Goal: Task Accomplishment & Management: Manage account settings

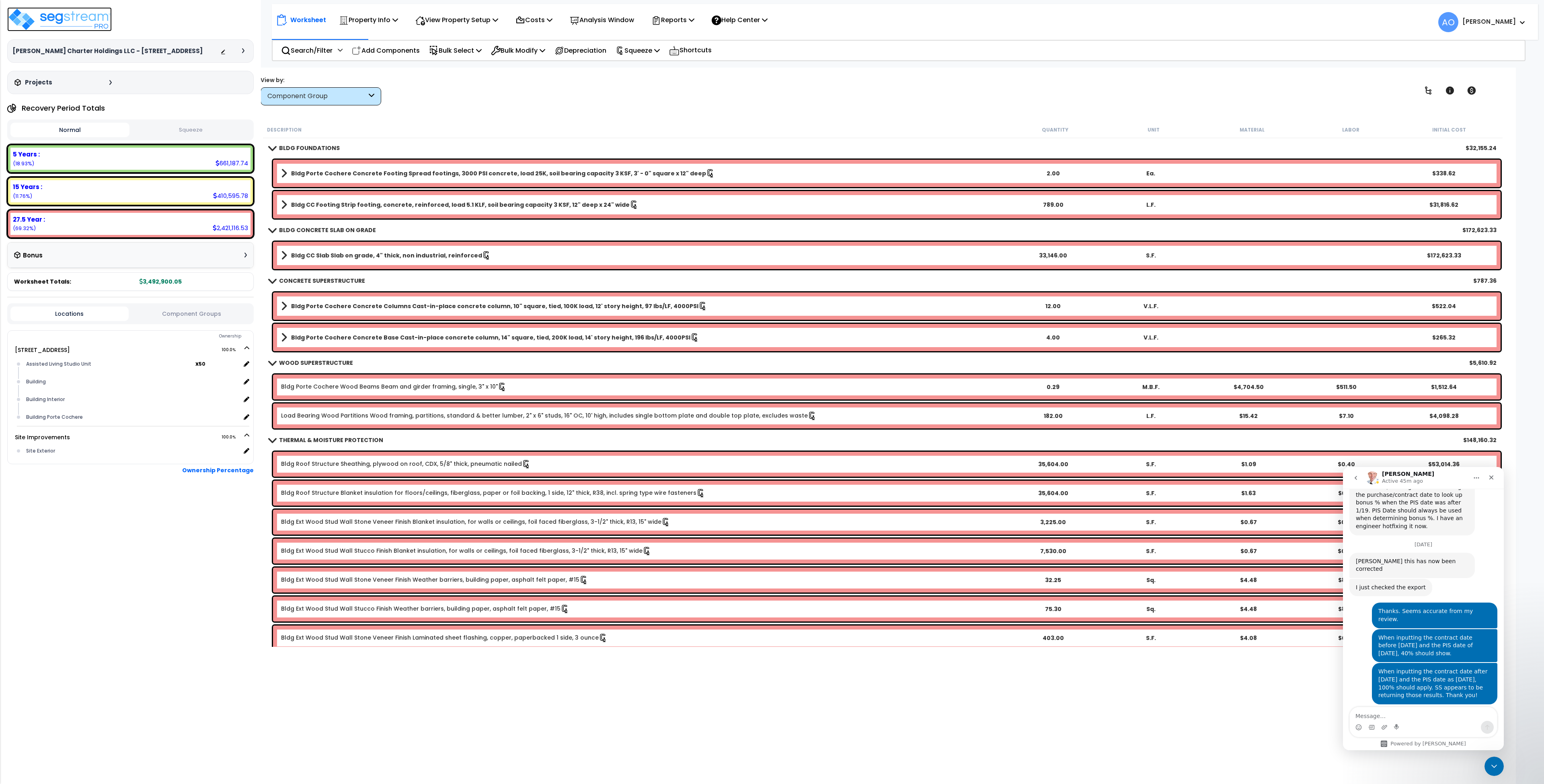
click at [74, 18] on img at bounding box center [59, 19] width 105 height 24
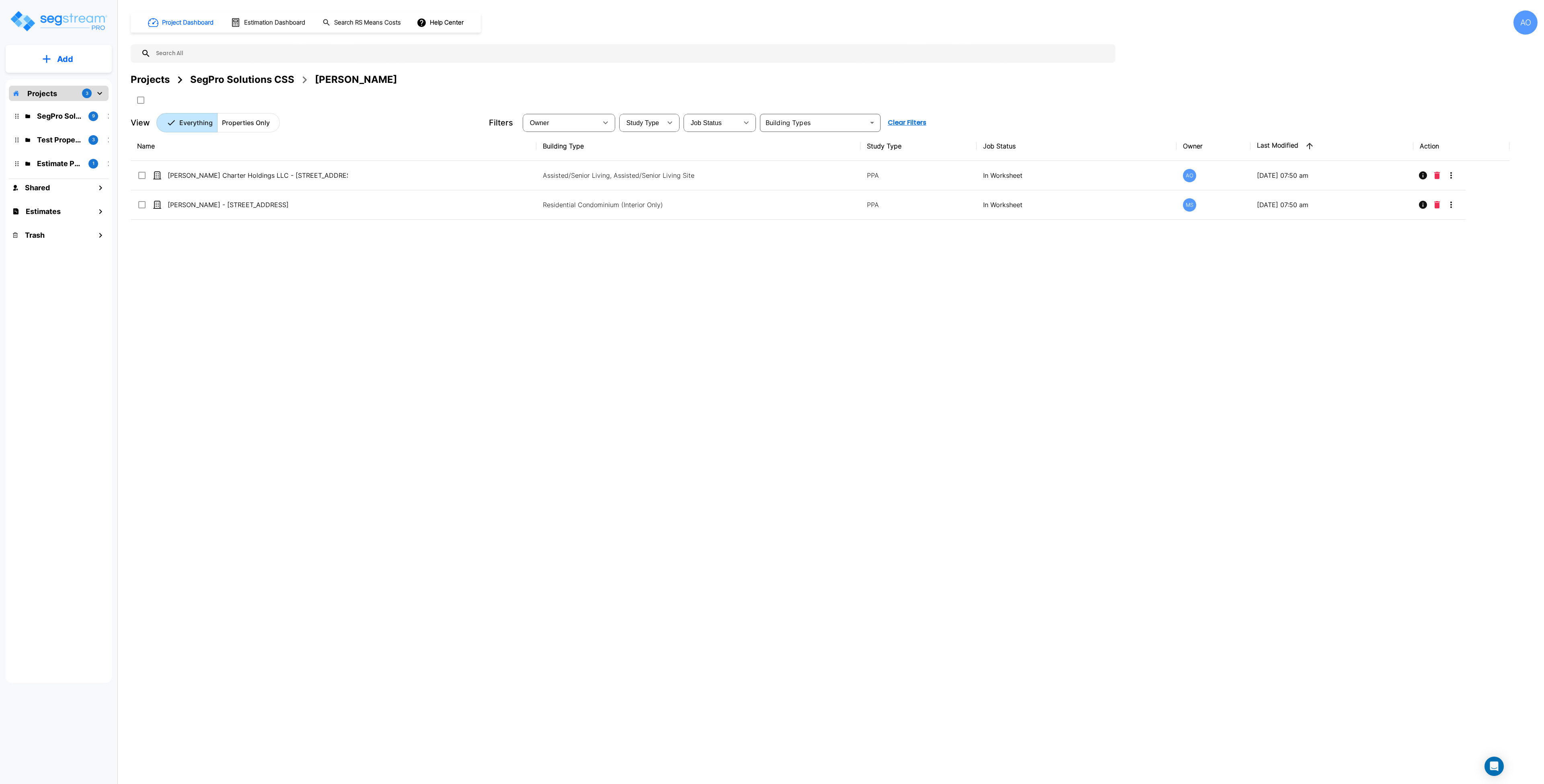
click at [558, 401] on div "Name Building Type Study Type Job Status Owner Last Modified Action Dubois Char…" at bounding box center [820, 374] width 1379 height 486
click at [367, 418] on div "Name Building Type Study Type Job Status Owner Last Modified Action Dubois Char…" at bounding box center [820, 374] width 1379 height 486
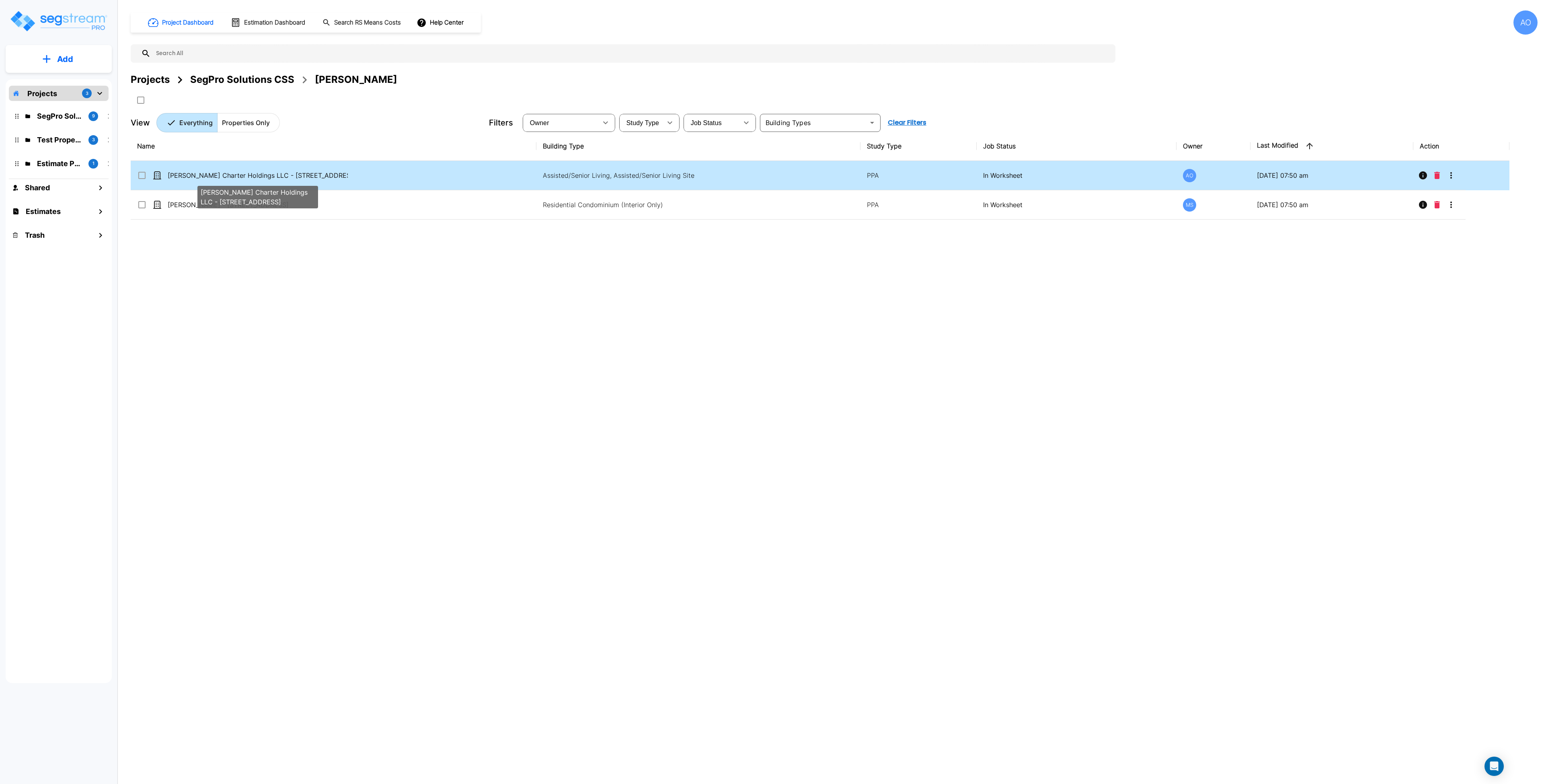
click at [267, 175] on p "Dubois Charter Holdings LLC - 10107 Military Drive West" at bounding box center [258, 175] width 181 height 9
checkbox input "true"
click at [268, 175] on p "Dubois Charter Holdings LLC - 10107 Military Drive West" at bounding box center [258, 175] width 181 height 9
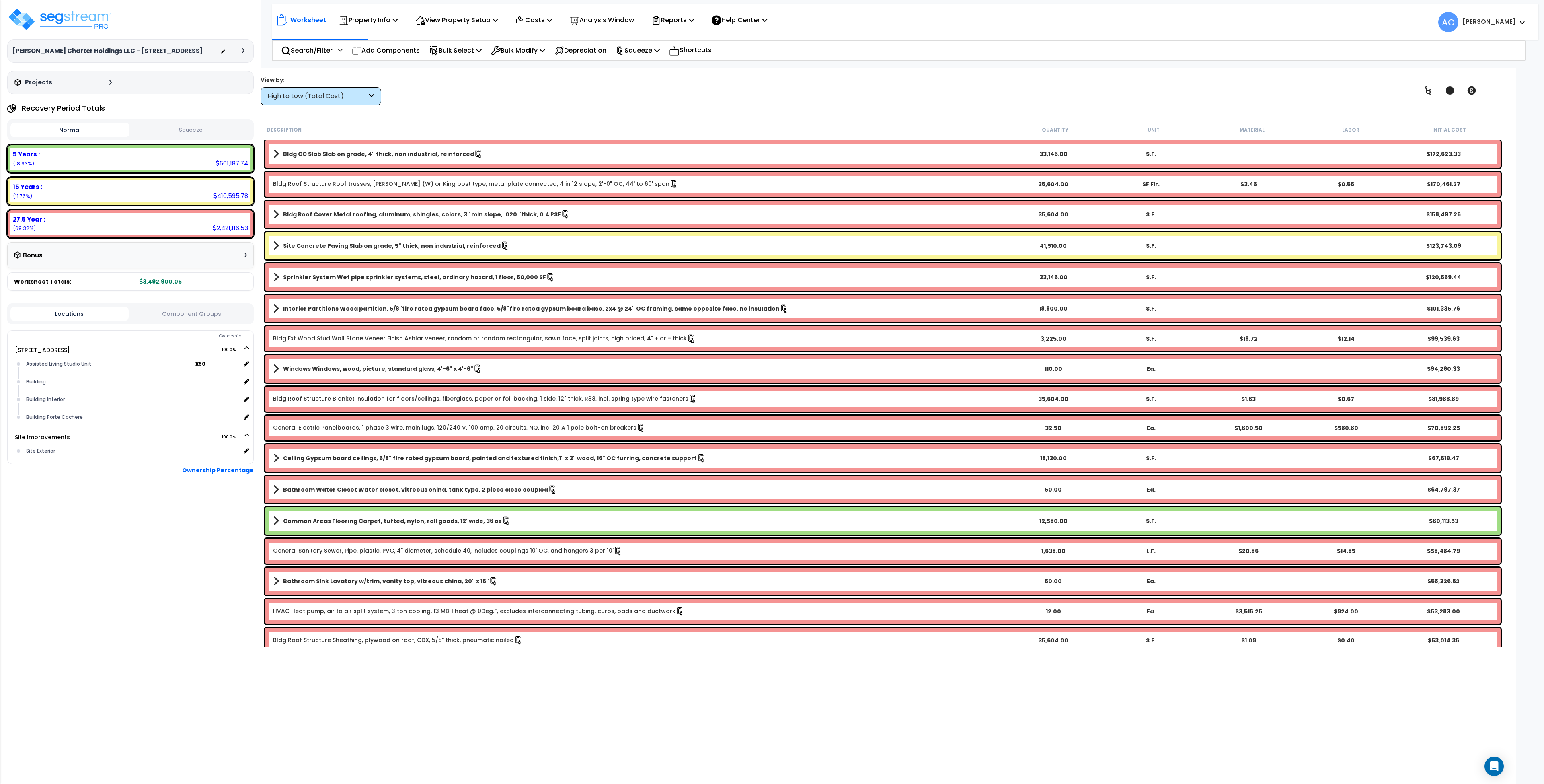
click at [194, 128] on button "Squeeze" at bounding box center [191, 130] width 119 height 14
click at [56, 25] on img at bounding box center [59, 19] width 105 height 24
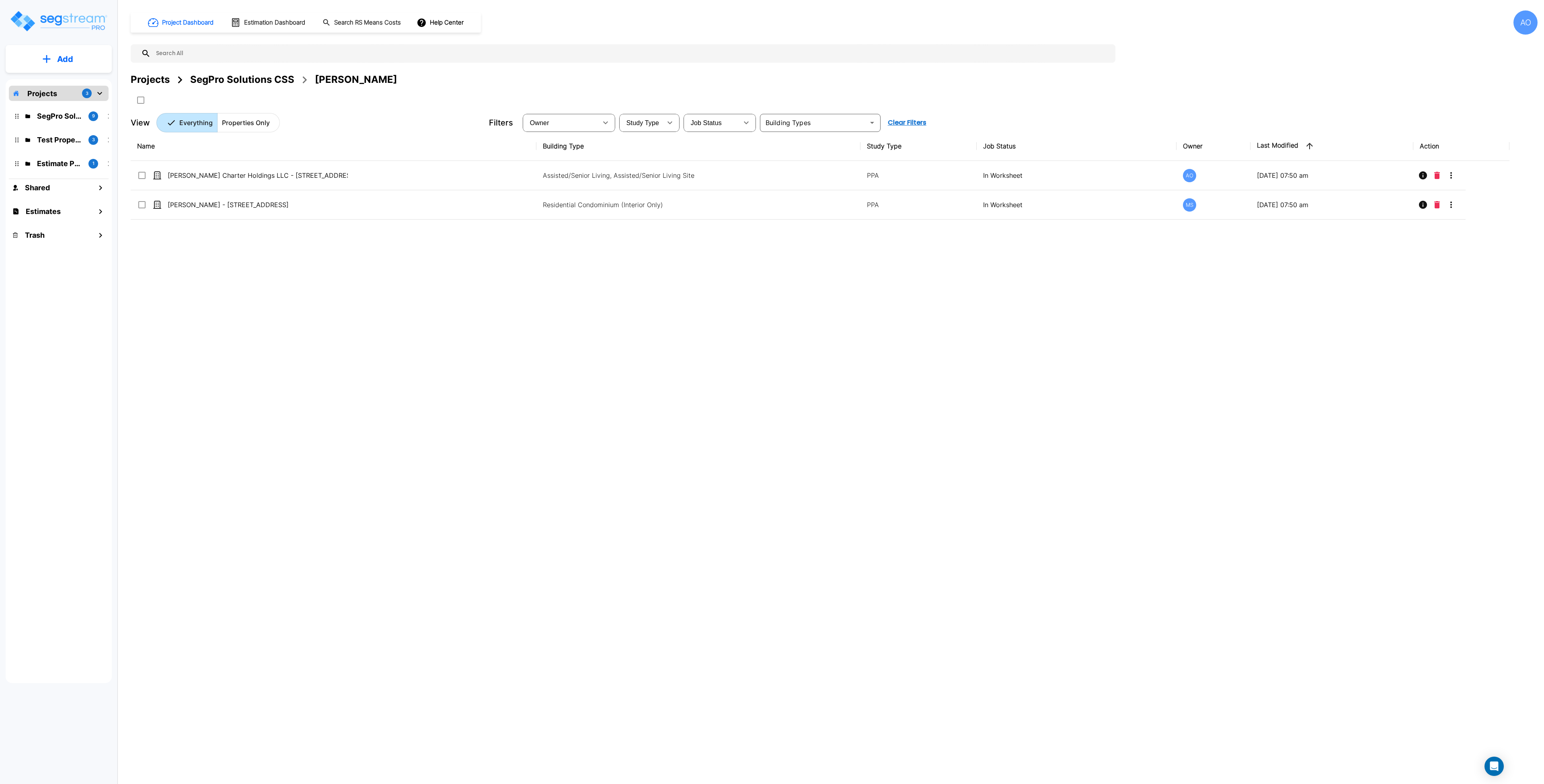
click at [230, 78] on div "SegPro Solutions CSS" at bounding box center [242, 79] width 104 height 15
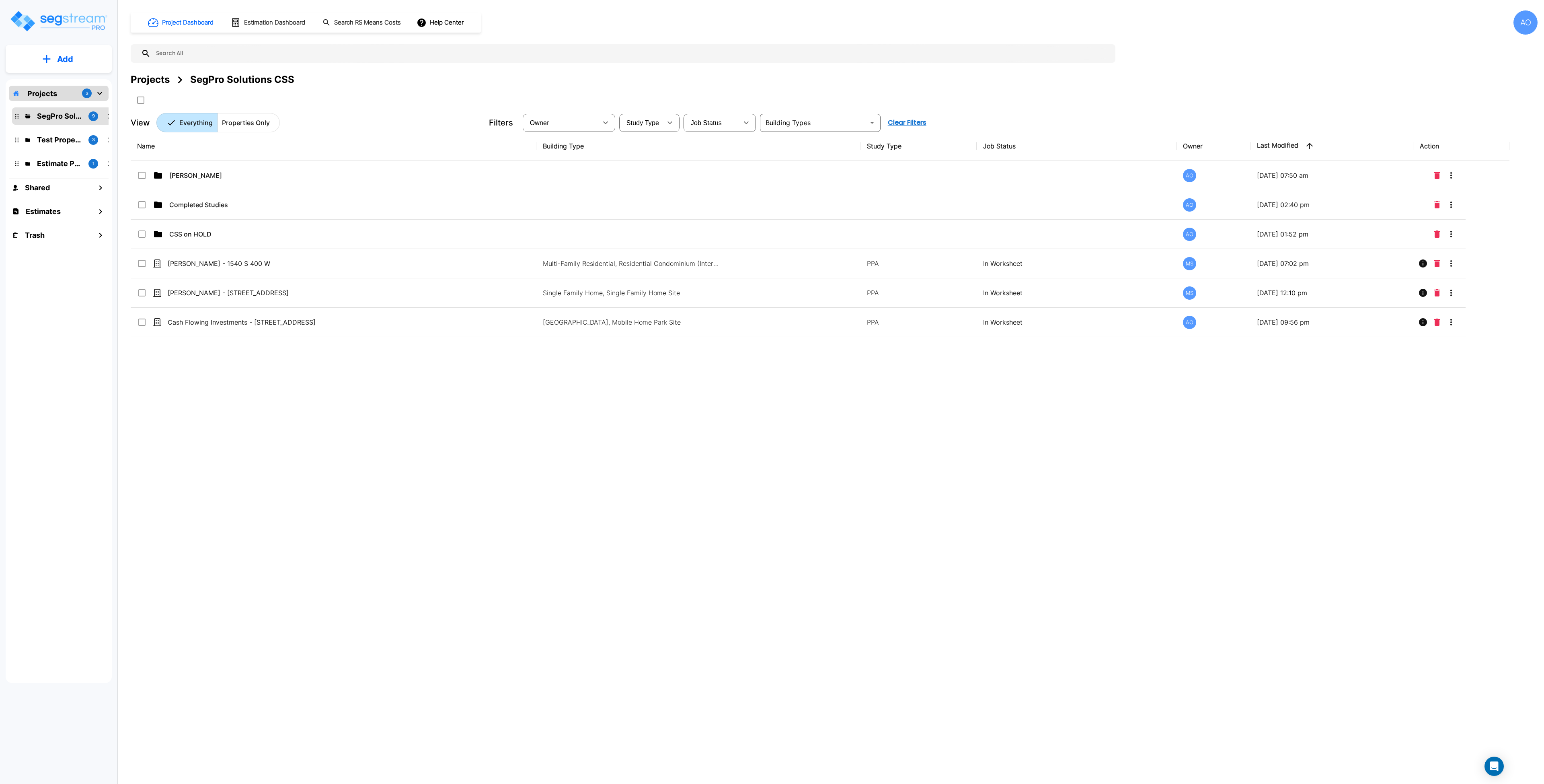
click at [397, 481] on div "Name Building Type Study Type Job Status Owner Last Modified Action Anjalie AO …" at bounding box center [820, 374] width 1379 height 486
click at [395, 489] on div "Name Building Type Study Type Job Status Owner Last Modified Action Anjalie AO …" at bounding box center [820, 374] width 1379 height 486
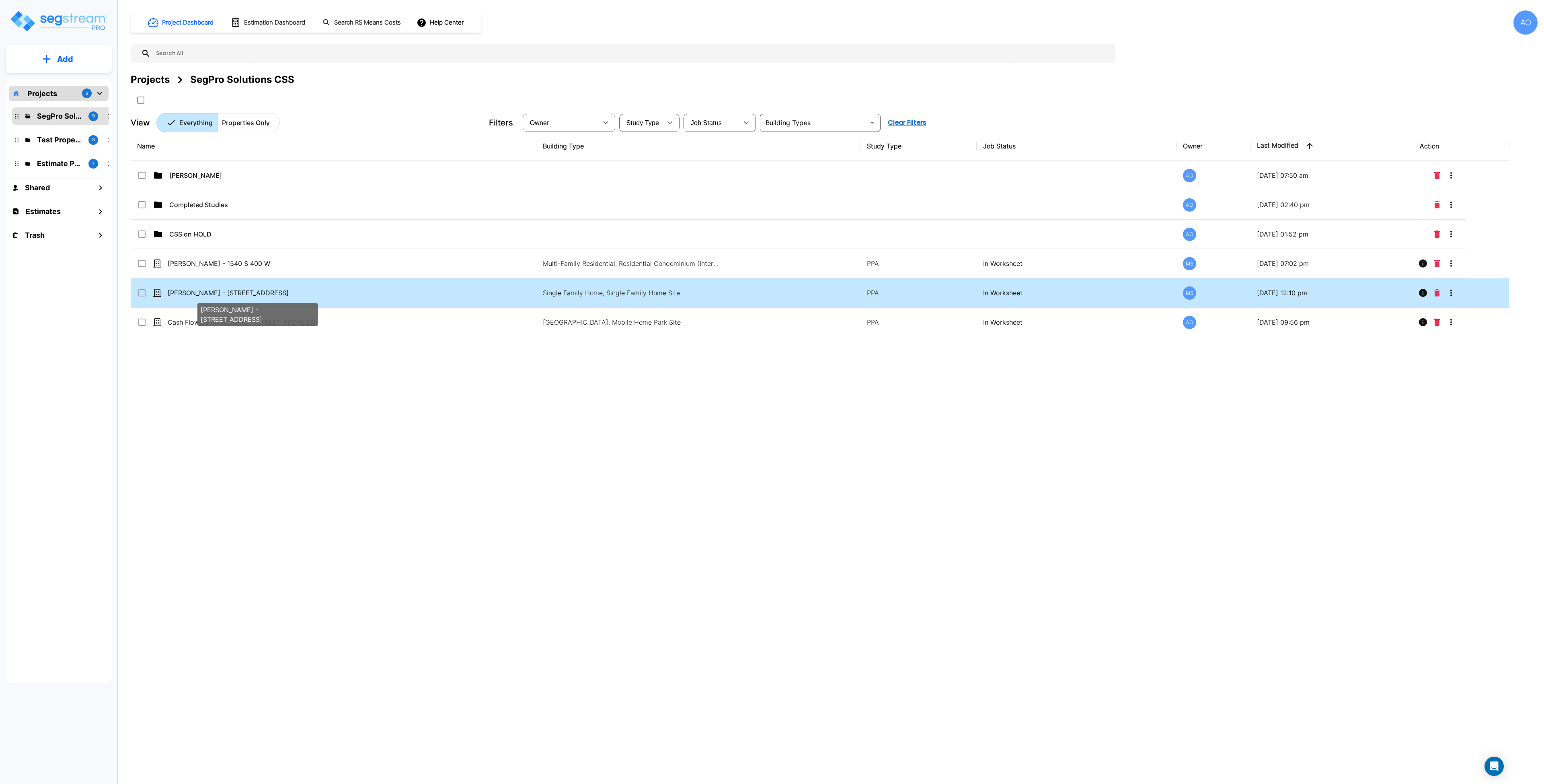
click at [267, 292] on p "Peter Kucharek - 1792 East Glenbrook Circle" at bounding box center [258, 292] width 181 height 9
checkbox input "true"
click at [267, 292] on p "Peter Kucharek - 1792 East Glenbrook Circle" at bounding box center [258, 292] width 181 height 9
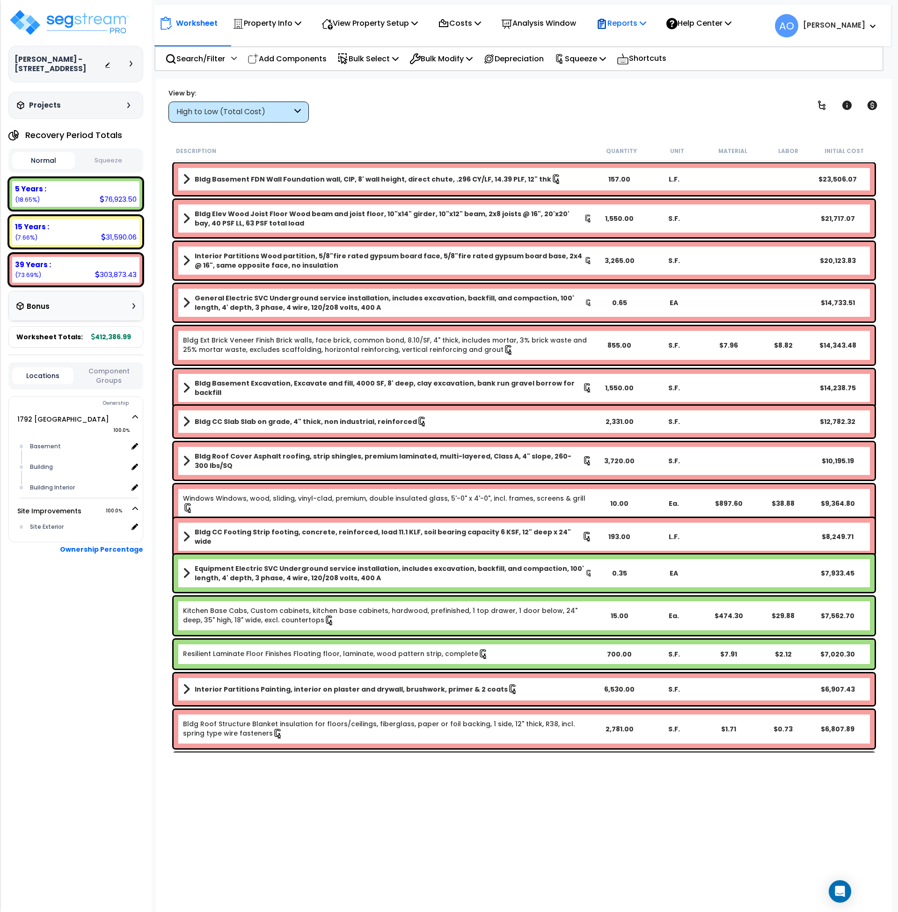
click at [630, 29] on p "Reports" at bounding box center [621, 23] width 50 height 13
click at [650, 69] on link "Manage Report Images" at bounding box center [637, 64] width 93 height 19
click at [642, 22] on p "Reports" at bounding box center [621, 23] width 50 height 13
click at [650, 86] on link "Manage Report Custom Fields" at bounding box center [637, 88] width 93 height 28
click at [271, 22] on p "Property Info" at bounding box center [267, 23] width 69 height 13
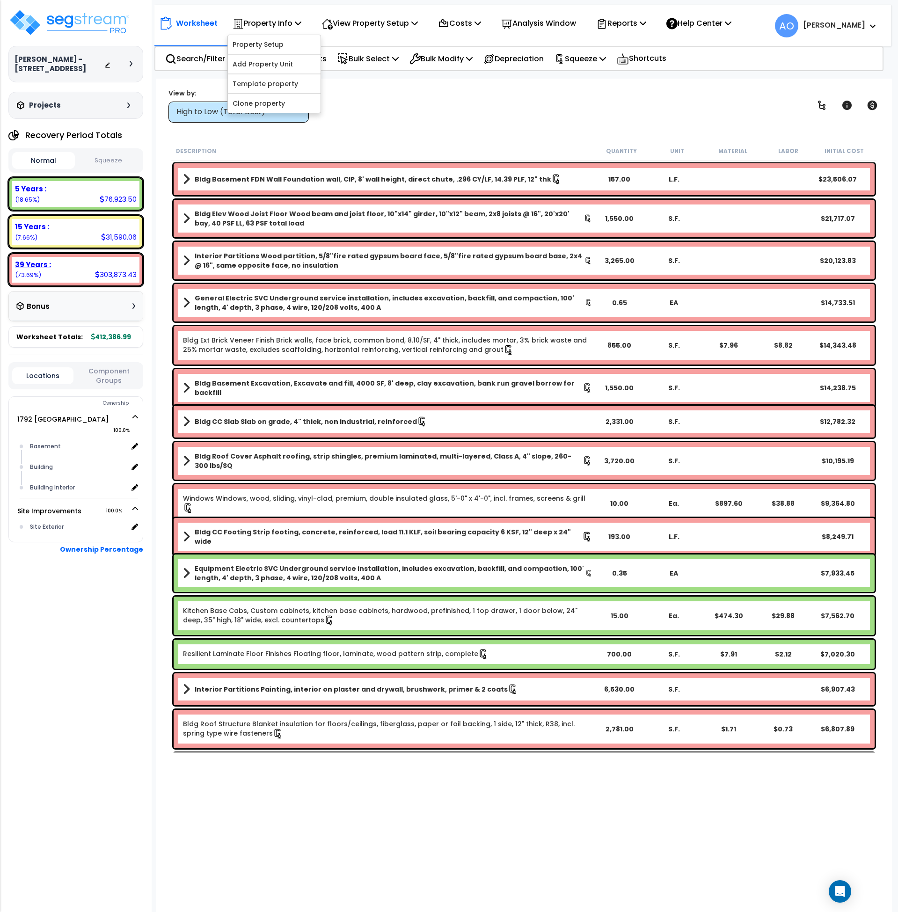
click at [26, 264] on b "39 Years :" at bounding box center [33, 265] width 36 height 10
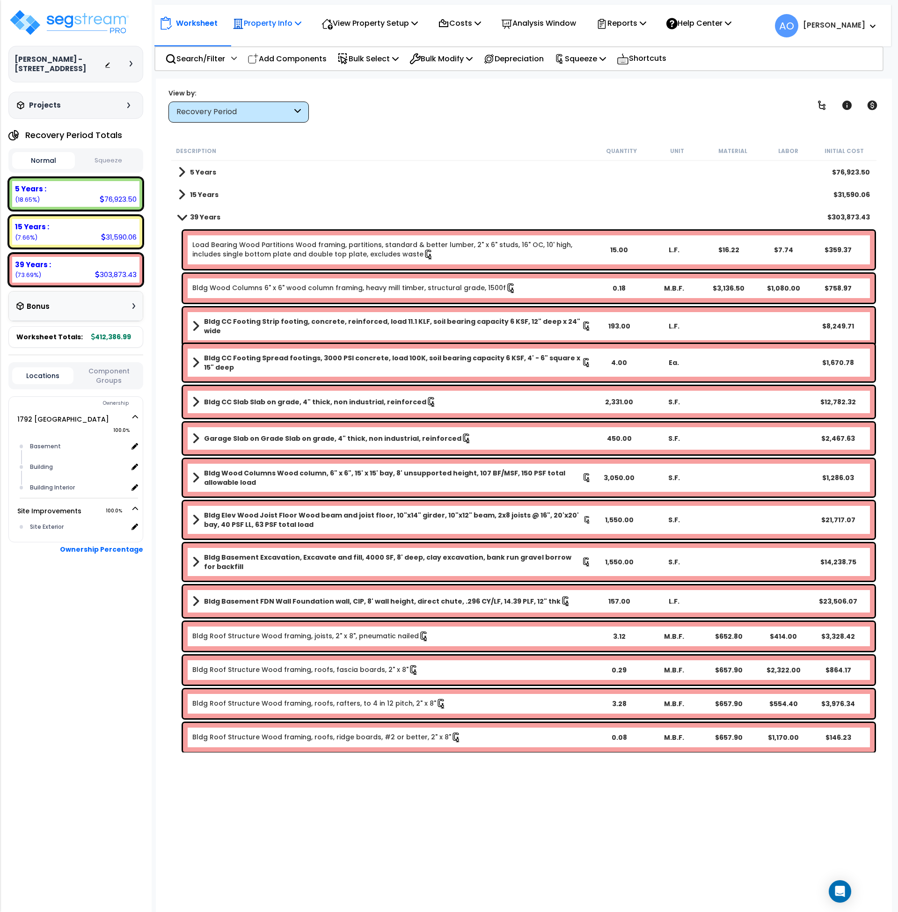
click at [286, 20] on p "Property Info" at bounding box center [267, 23] width 69 height 13
click at [275, 47] on link "Property Setup" at bounding box center [274, 44] width 93 height 19
click at [383, 54] on p "Bulk Select" at bounding box center [367, 58] width 61 height 13
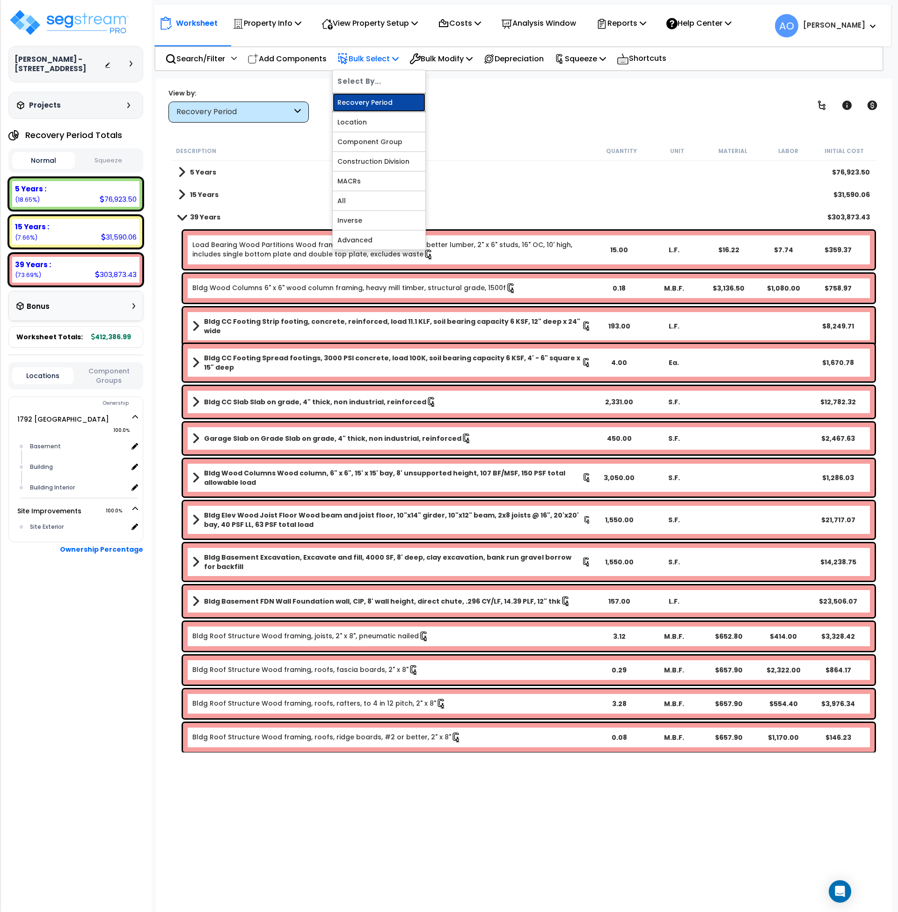
click at [378, 102] on link "Recovery Period" at bounding box center [379, 102] width 93 height 19
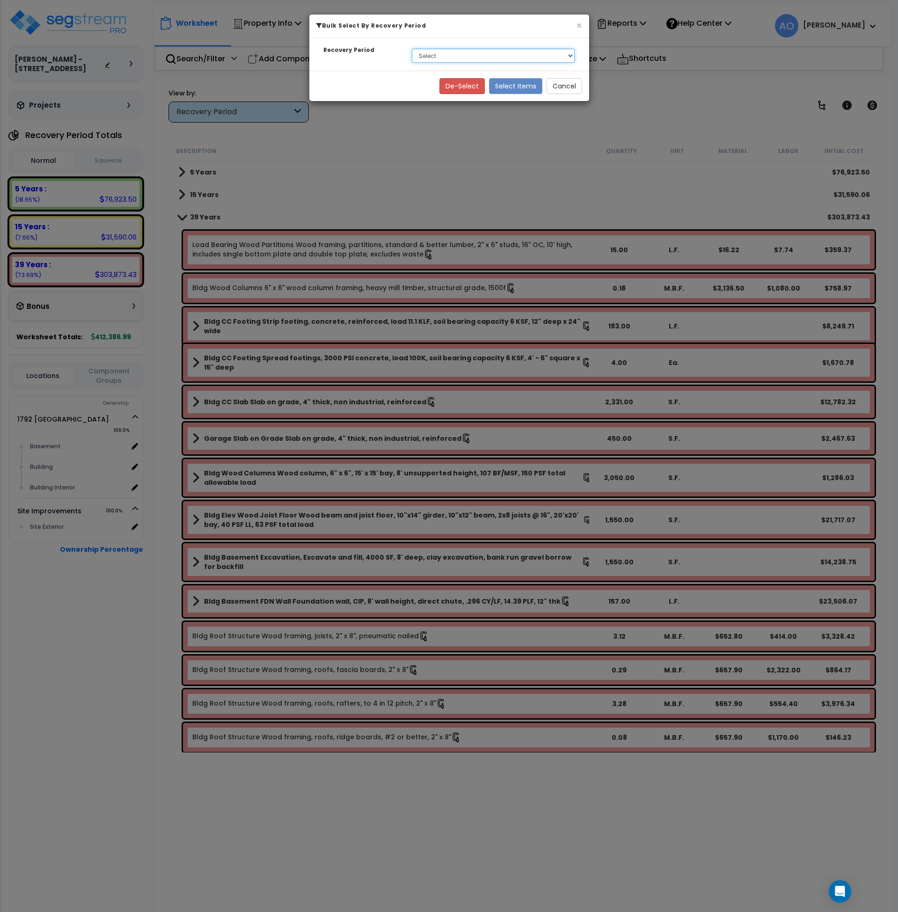
click at [431, 54] on select "Select 5 Years 15 Years 39 Years" at bounding box center [493, 56] width 163 height 14
select select "39Y"
click at [412, 49] on select "Select 5 Years 15 Years 39 Years" at bounding box center [493, 56] width 163 height 14
click at [513, 82] on button "Select Items" at bounding box center [515, 86] width 53 height 16
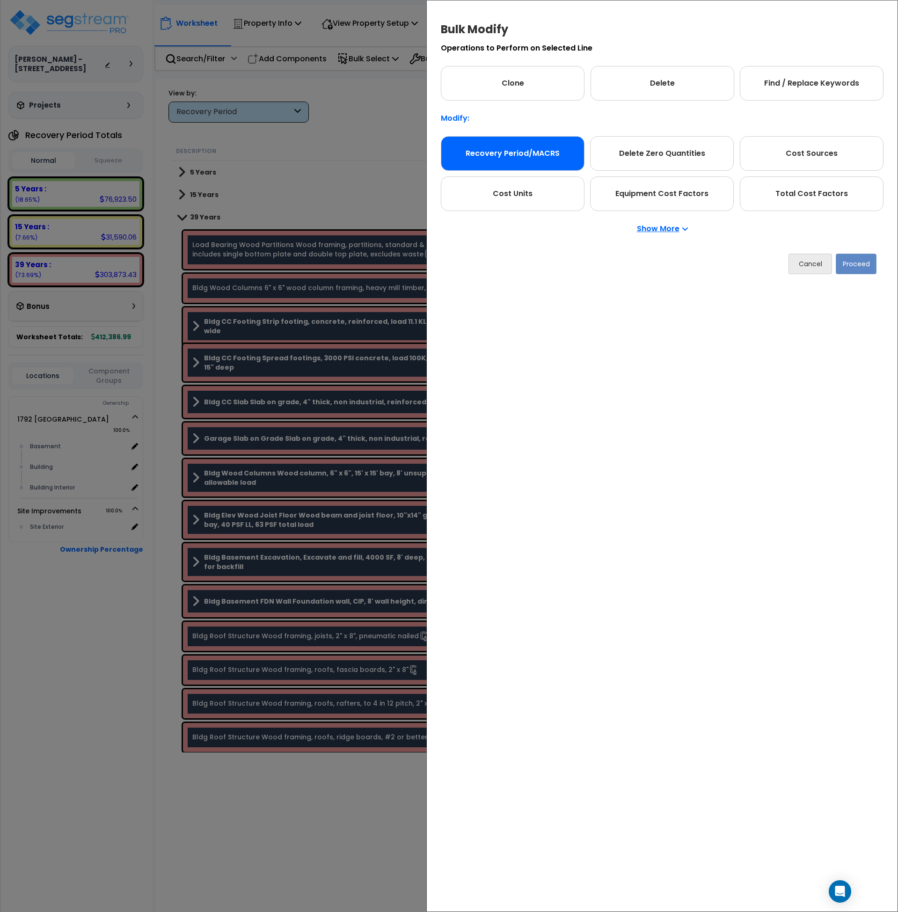
click at [543, 156] on div "Recovery Period/MACRS" at bounding box center [513, 153] width 144 height 35
click at [855, 268] on button "Proceed" at bounding box center [856, 264] width 41 height 21
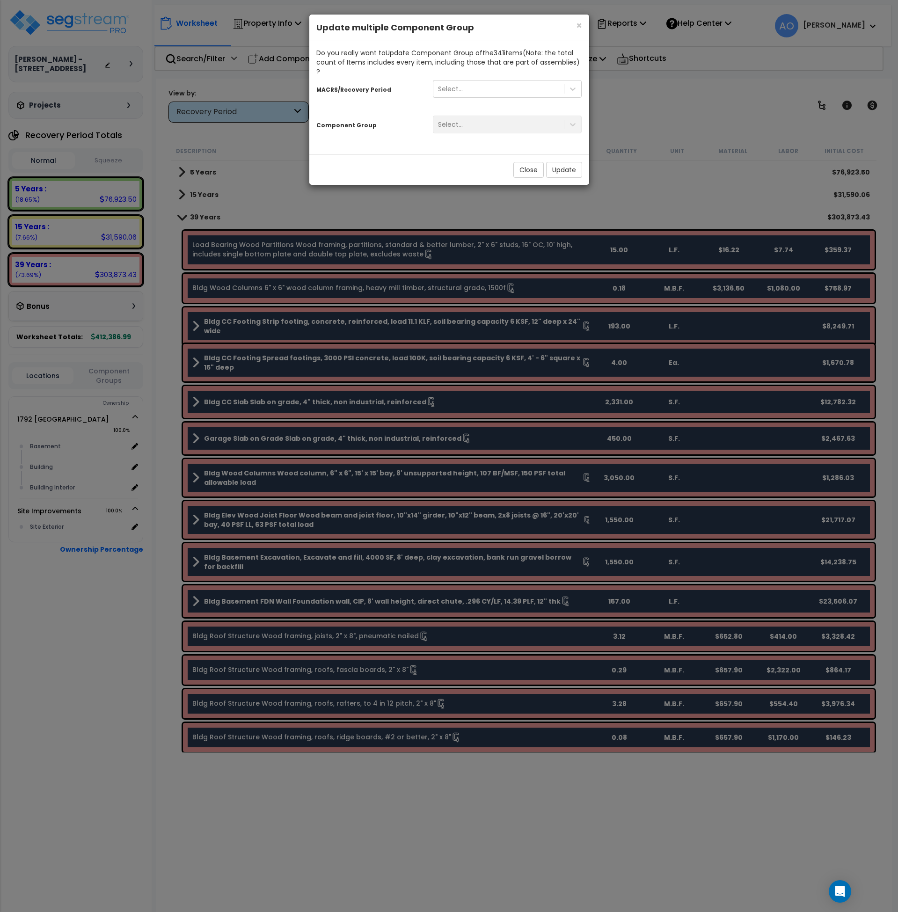
click at [465, 116] on div "Select..." at bounding box center [507, 125] width 163 height 18
click at [463, 81] on div "Select..." at bounding box center [498, 88] width 131 height 15
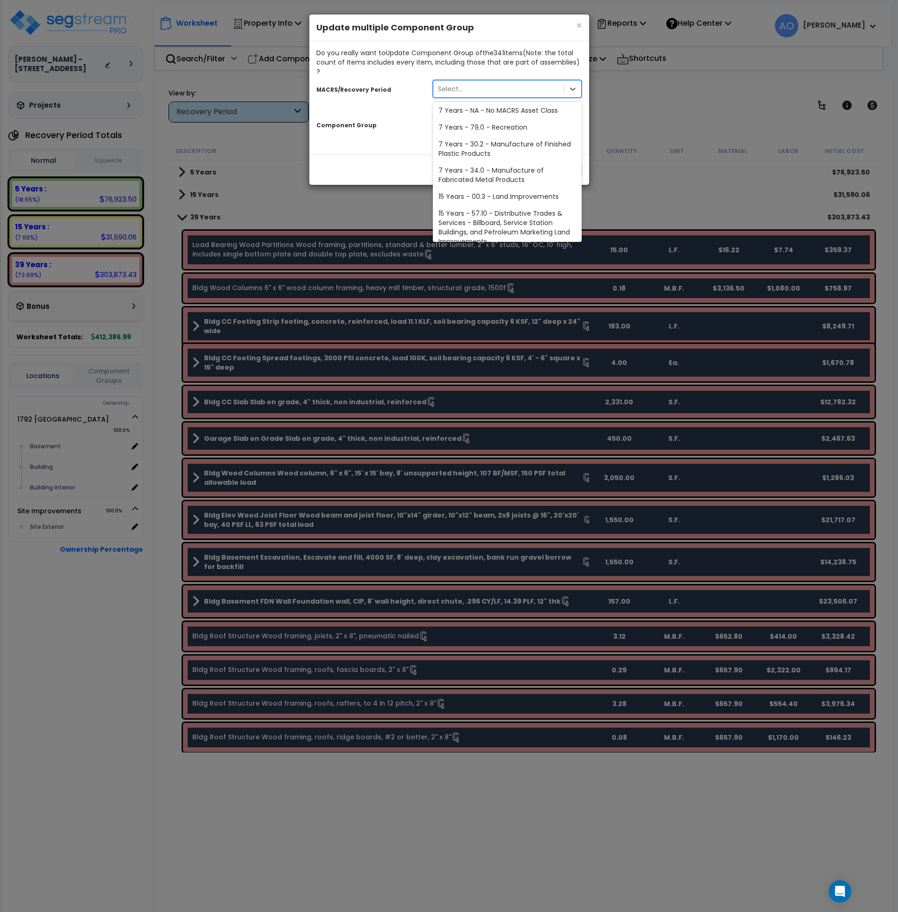
scroll to position [131, 0]
click at [518, 206] on div "27.5 Year - NA - Long-Life Property" at bounding box center [507, 214] width 149 height 17
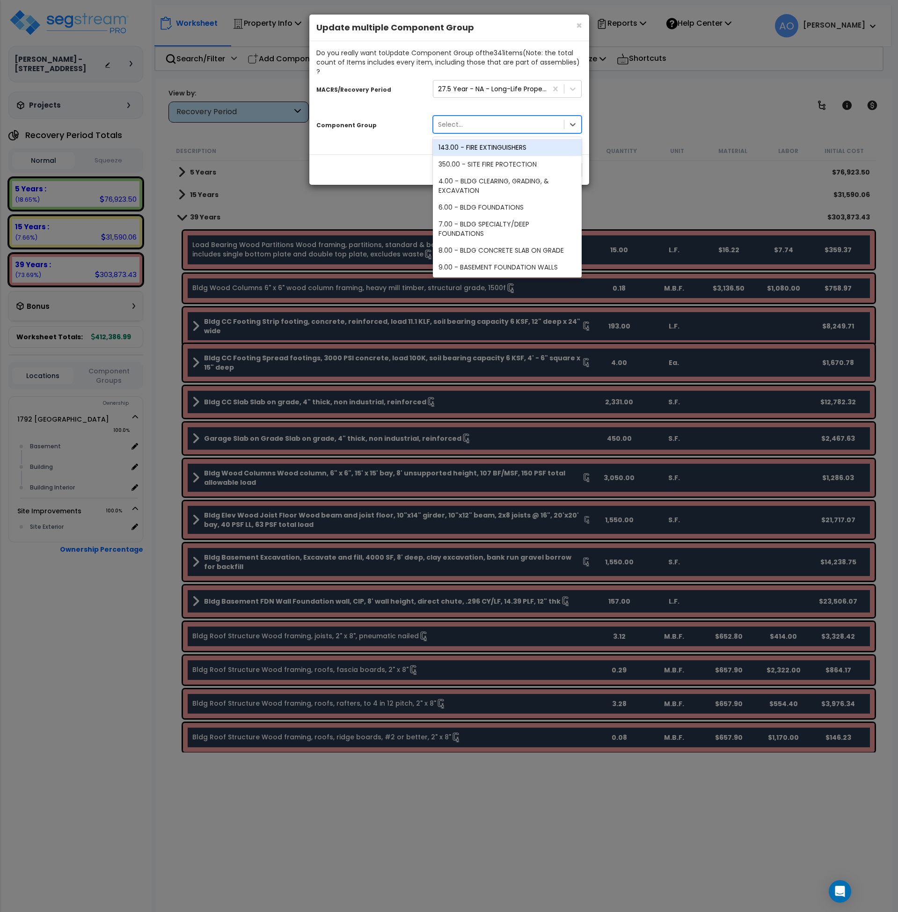
click at [479, 117] on div "Select..." at bounding box center [498, 124] width 131 height 15
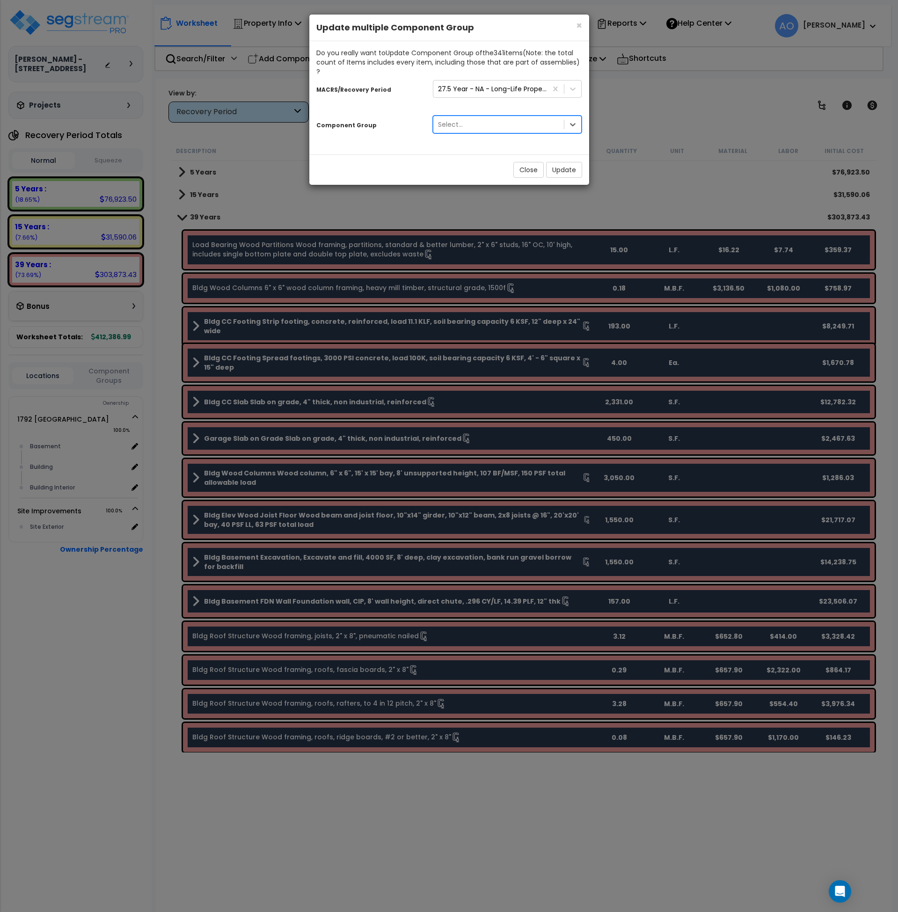
click at [399, 124] on div "Component Group 103 results available. Select is focused ,type to refine list, …" at bounding box center [449, 126] width 280 height 29
click at [525, 162] on button "Close" at bounding box center [528, 170] width 30 height 16
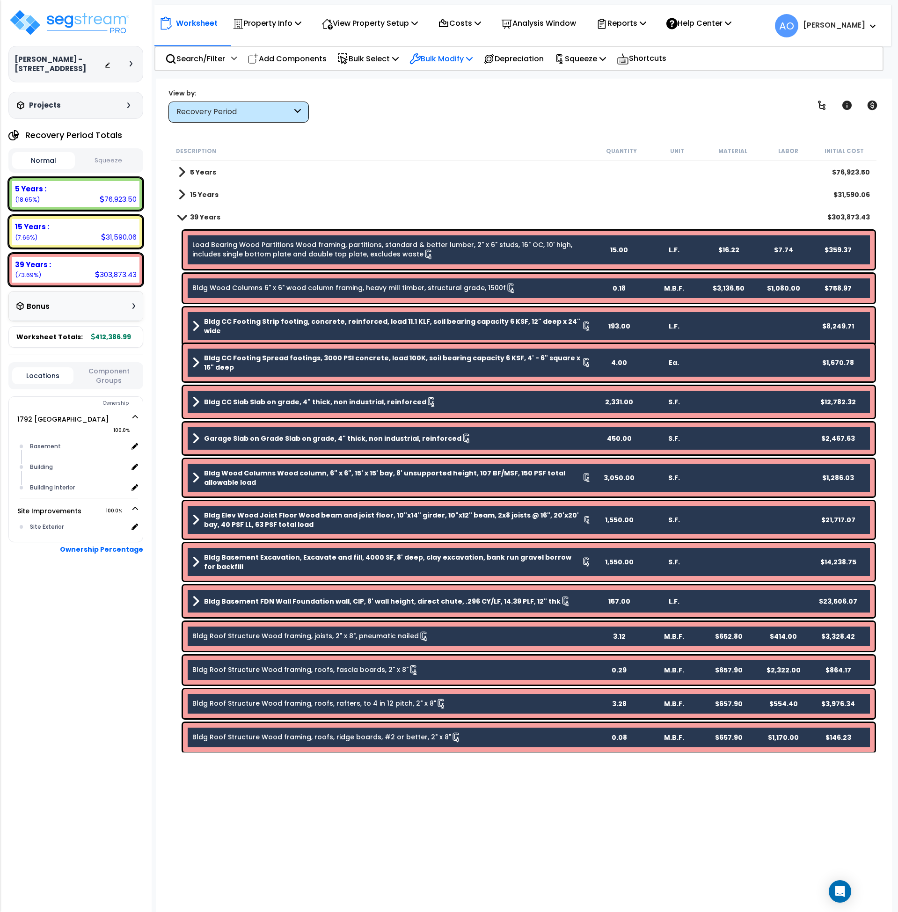
click at [451, 58] on p "Bulk Modify" at bounding box center [440, 58] width 63 height 13
click at [471, 219] on link "Advanced" at bounding box center [474, 219] width 139 height 19
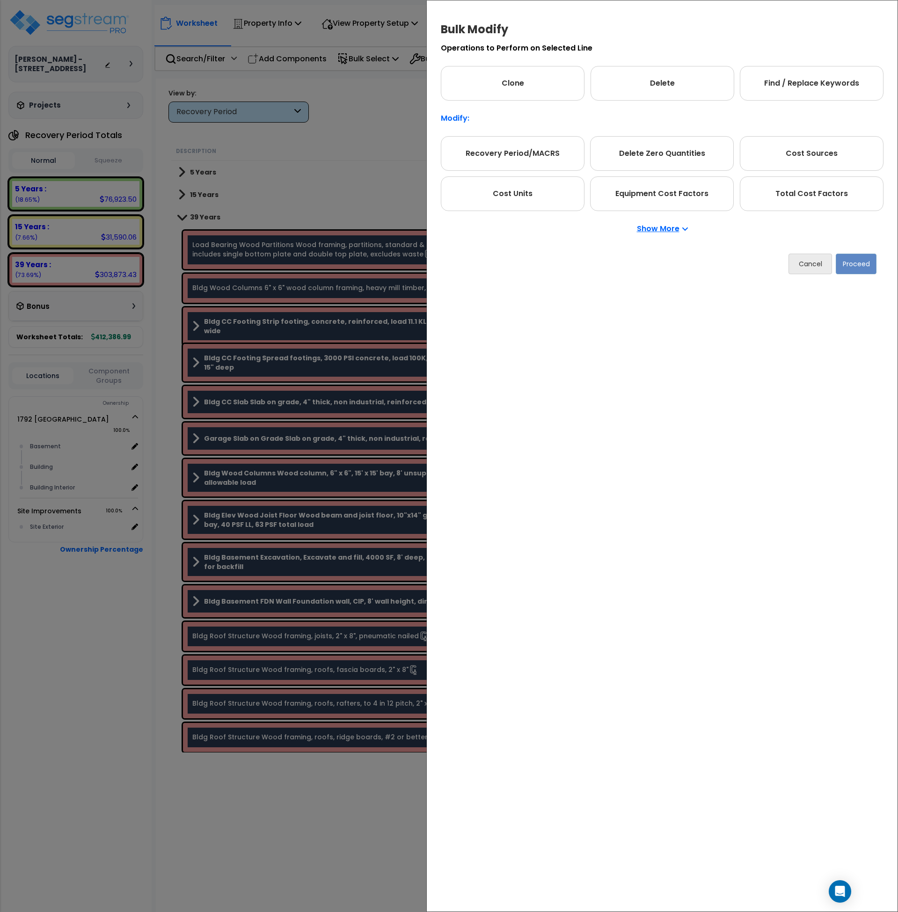
click at [642, 230] on p "Show More" at bounding box center [662, 228] width 51 height 7
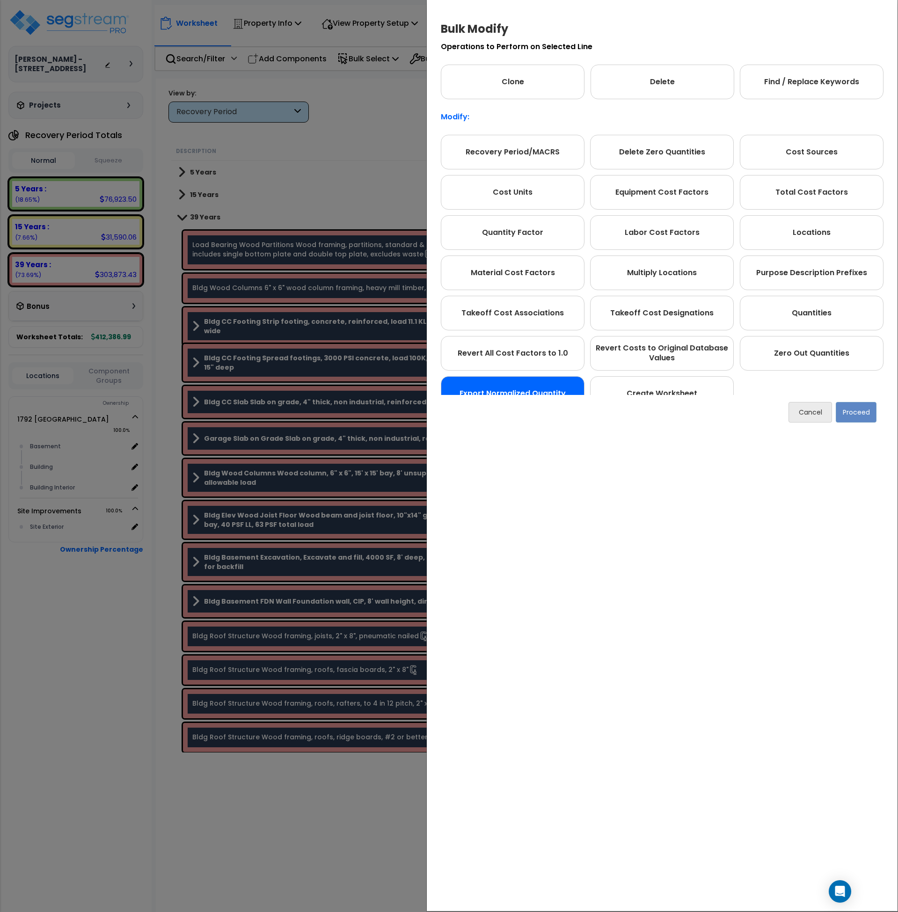
scroll to position [0, 0]
click at [524, 152] on div "Recovery Period/MACRS" at bounding box center [513, 153] width 144 height 35
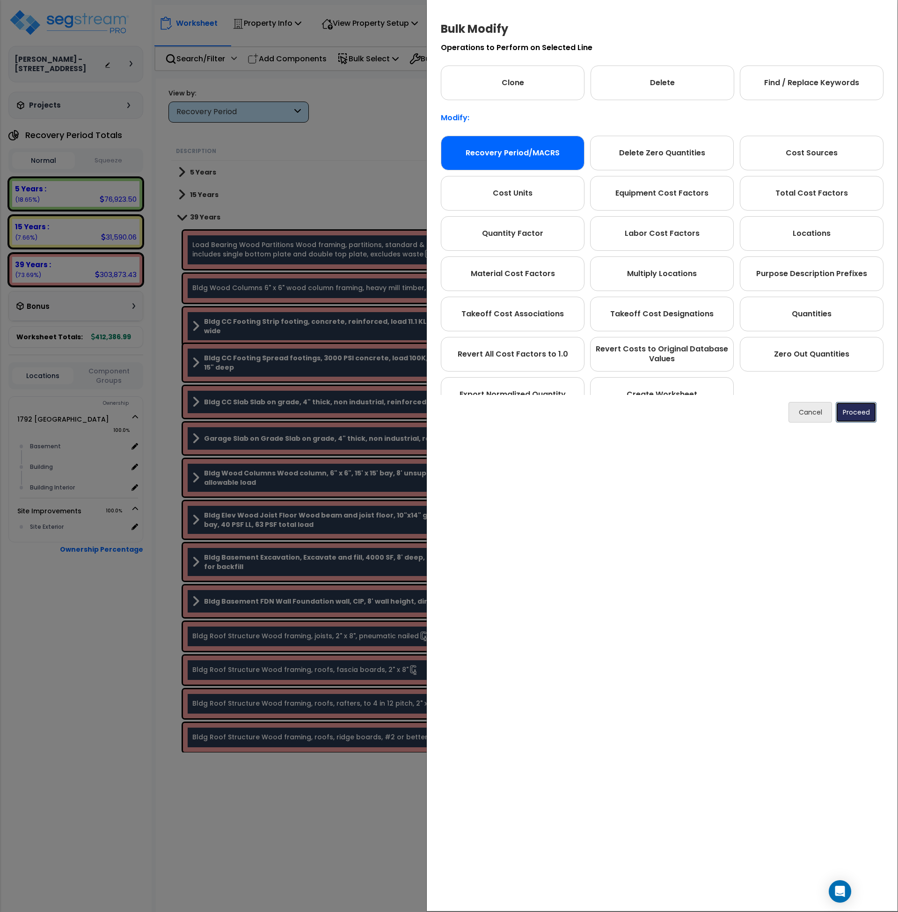
click at [875, 413] on button "Proceed" at bounding box center [856, 412] width 41 height 21
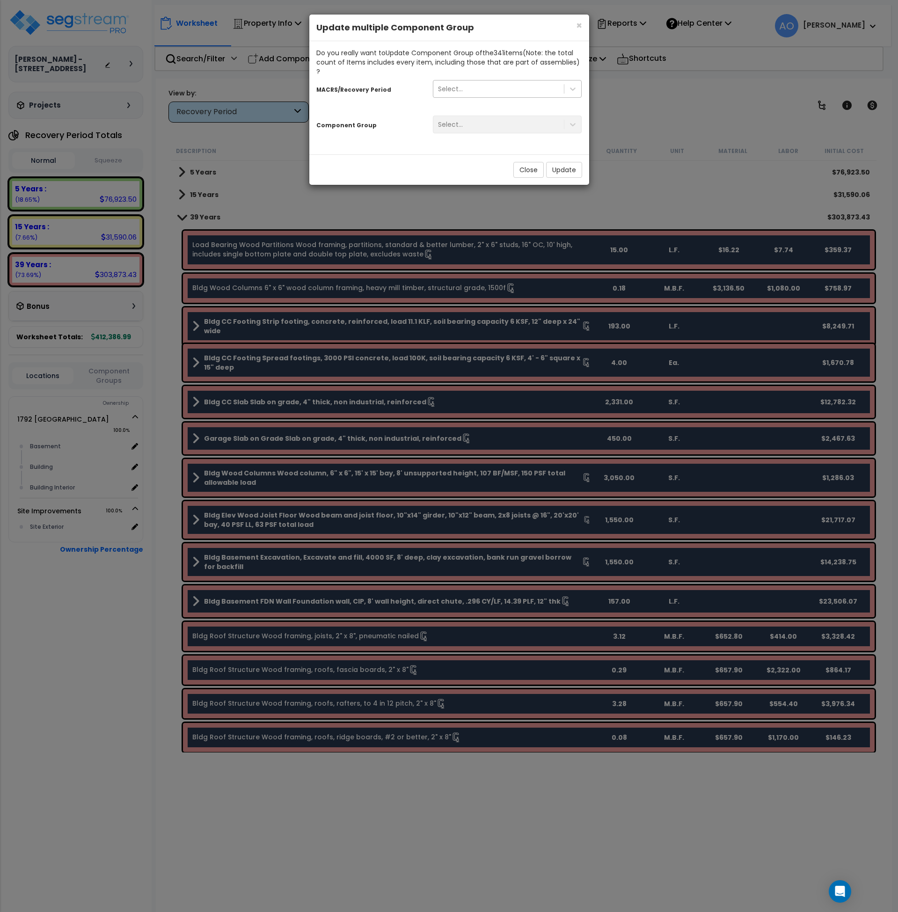
click at [459, 84] on div "Select..." at bounding box center [450, 88] width 25 height 9
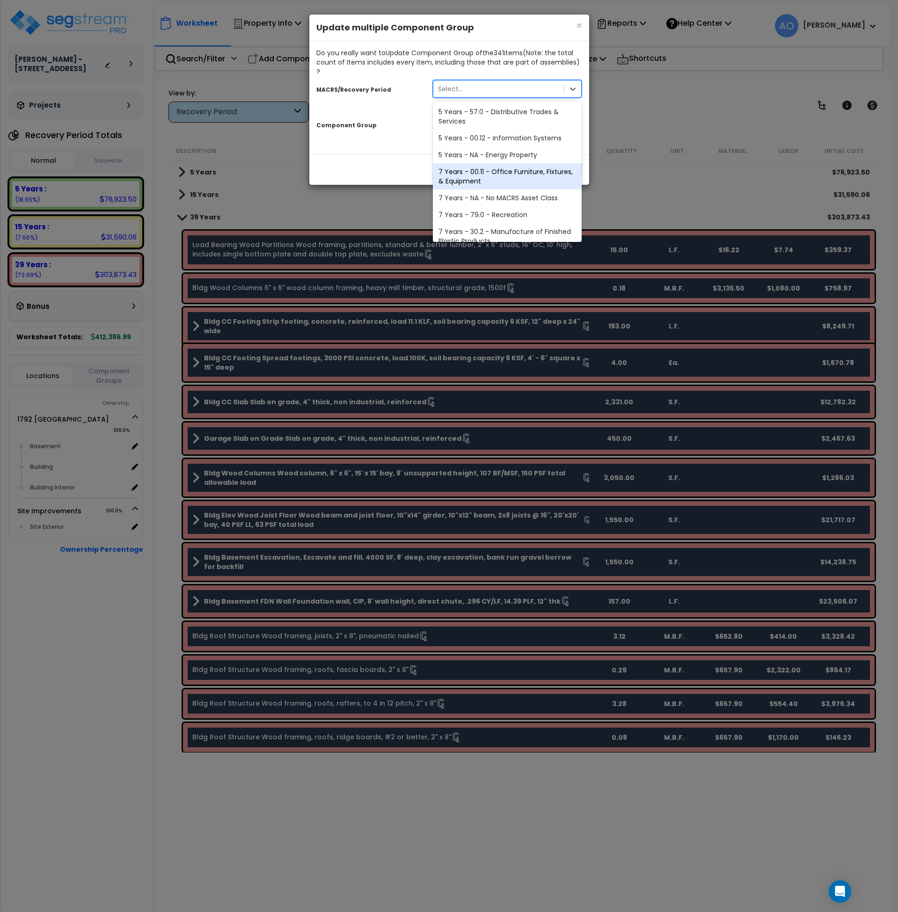
scroll to position [131, 0]
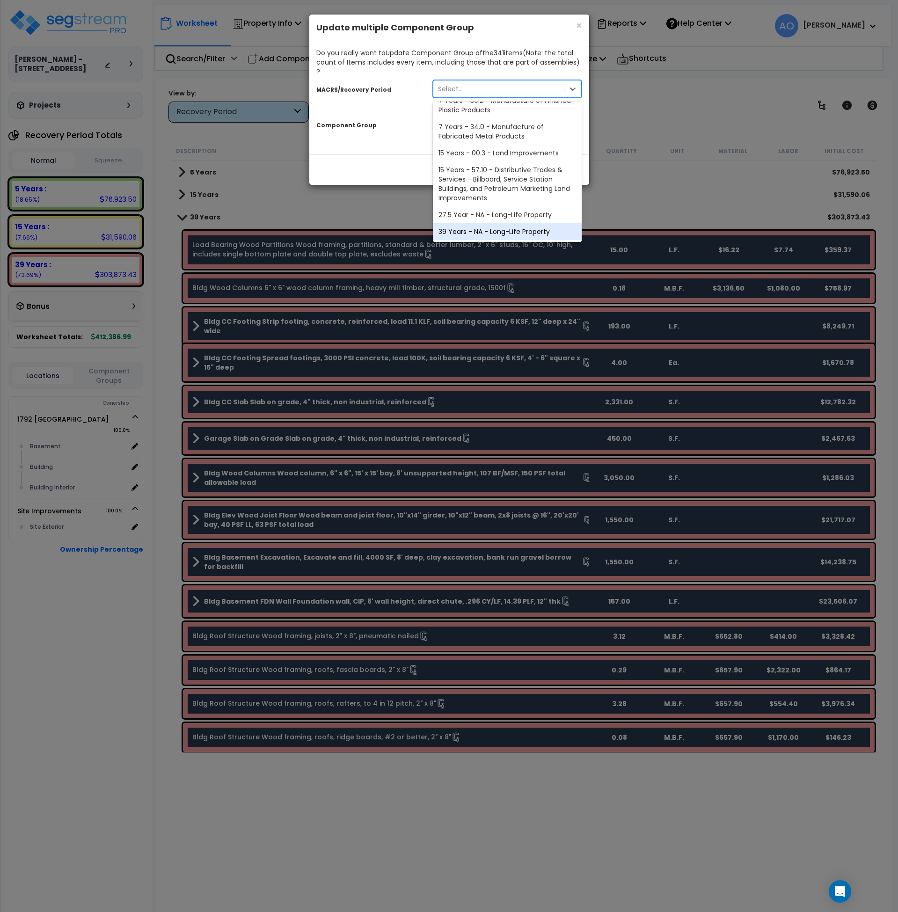
click at [492, 224] on div "39 Years - NA - Long-Life Property" at bounding box center [507, 231] width 149 height 17
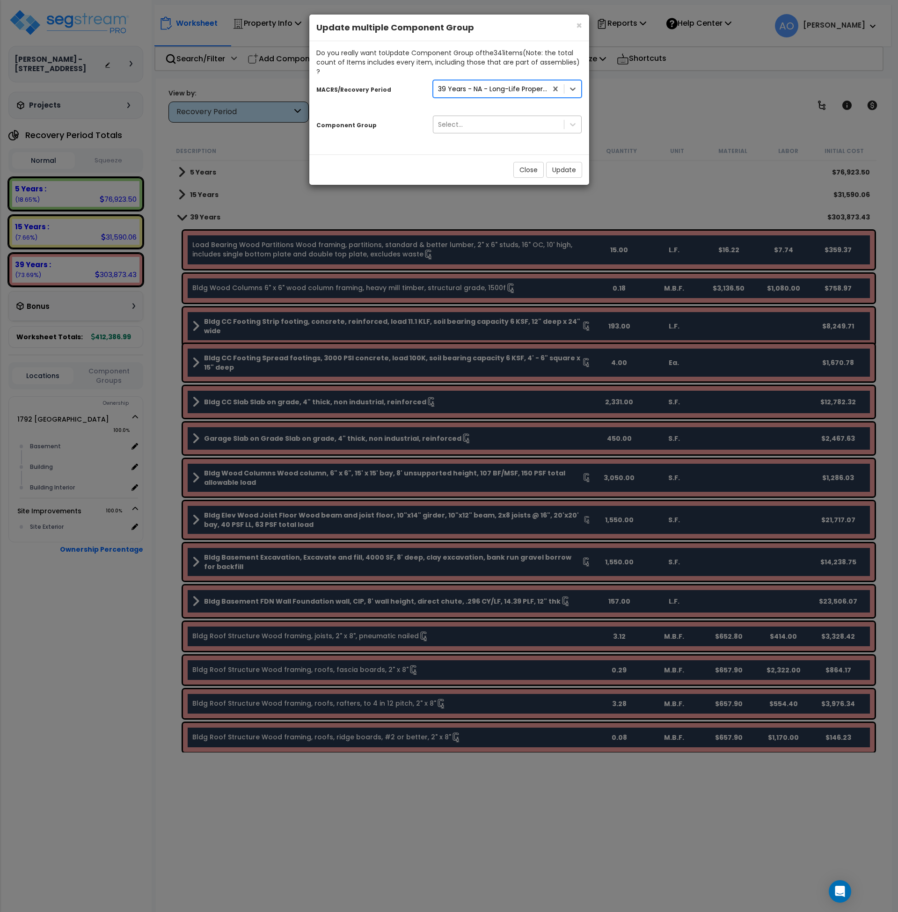
click at [461, 120] on div "Select..." at bounding box center [450, 124] width 25 height 9
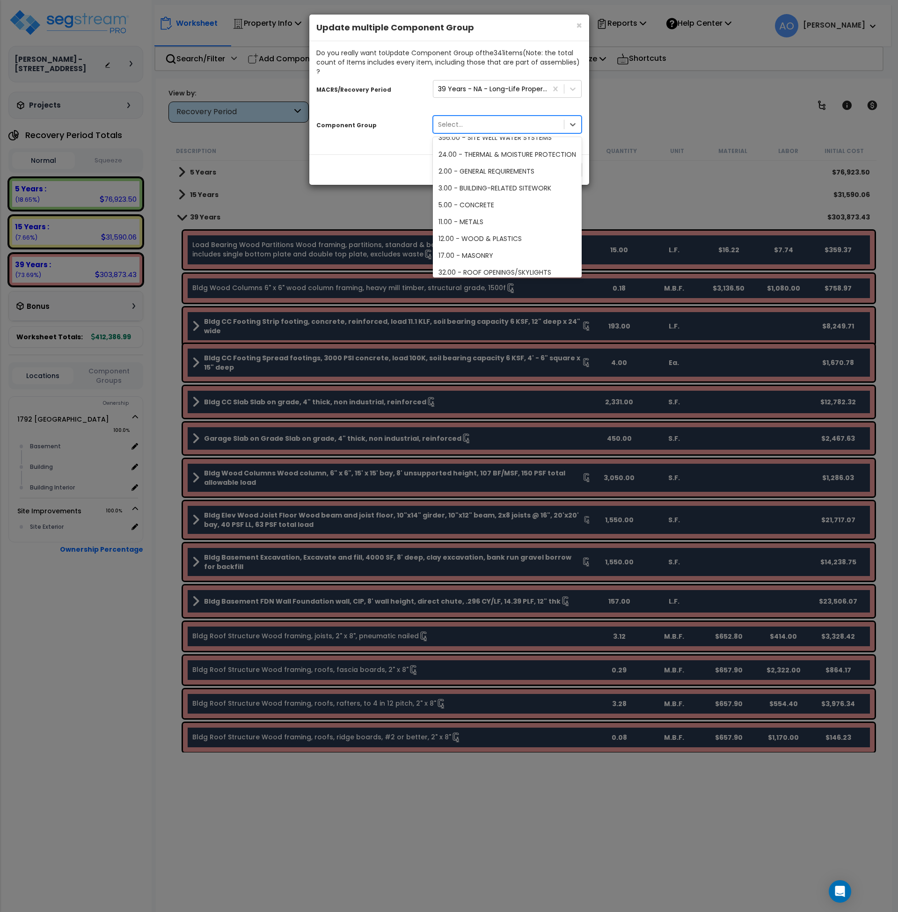
scroll to position [1692, 0]
click at [403, 157] on div "Close Update" at bounding box center [449, 169] width 280 height 30
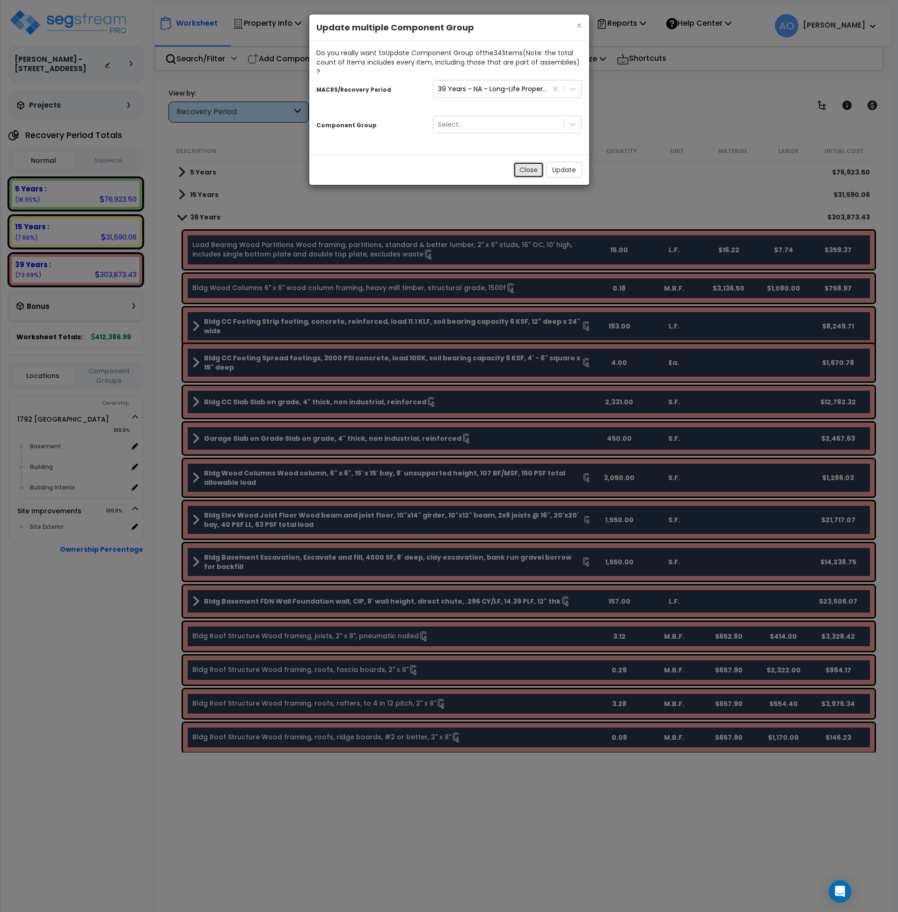
click at [520, 162] on button "Close" at bounding box center [528, 170] width 30 height 16
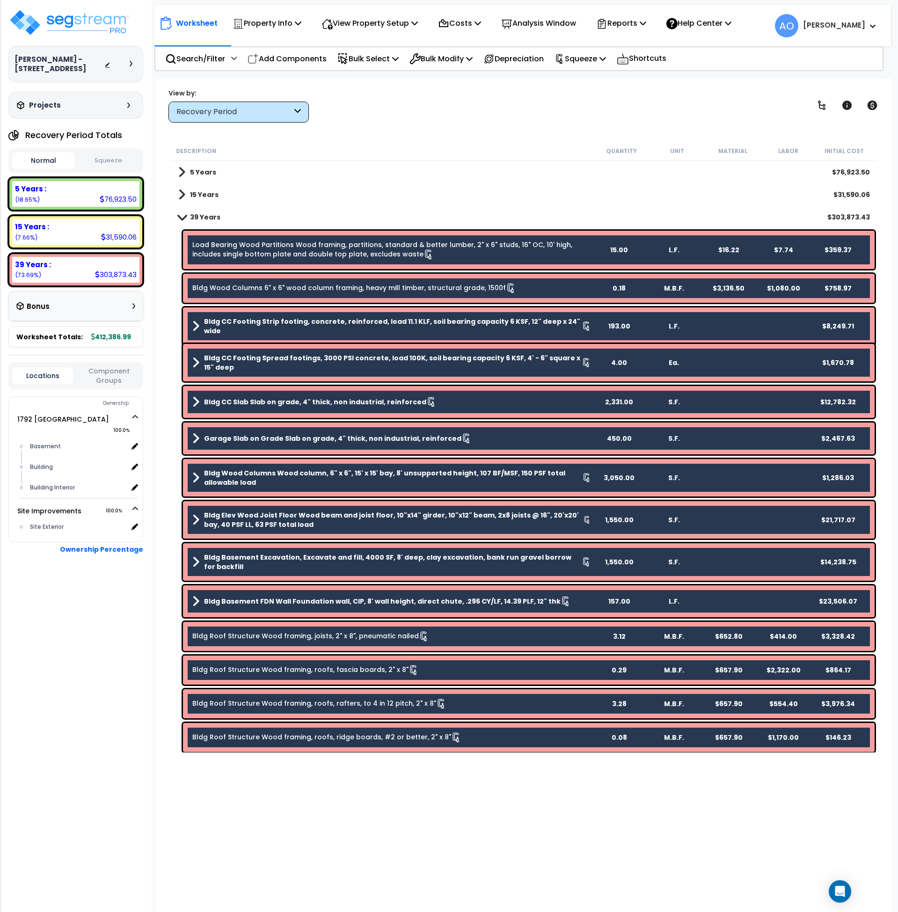
scroll to position [0, 0]
click at [459, 58] on p "Bulk Modify" at bounding box center [440, 58] width 63 height 13
click at [843, 896] on div "Open Intercom Messenger" at bounding box center [840, 891] width 25 height 25
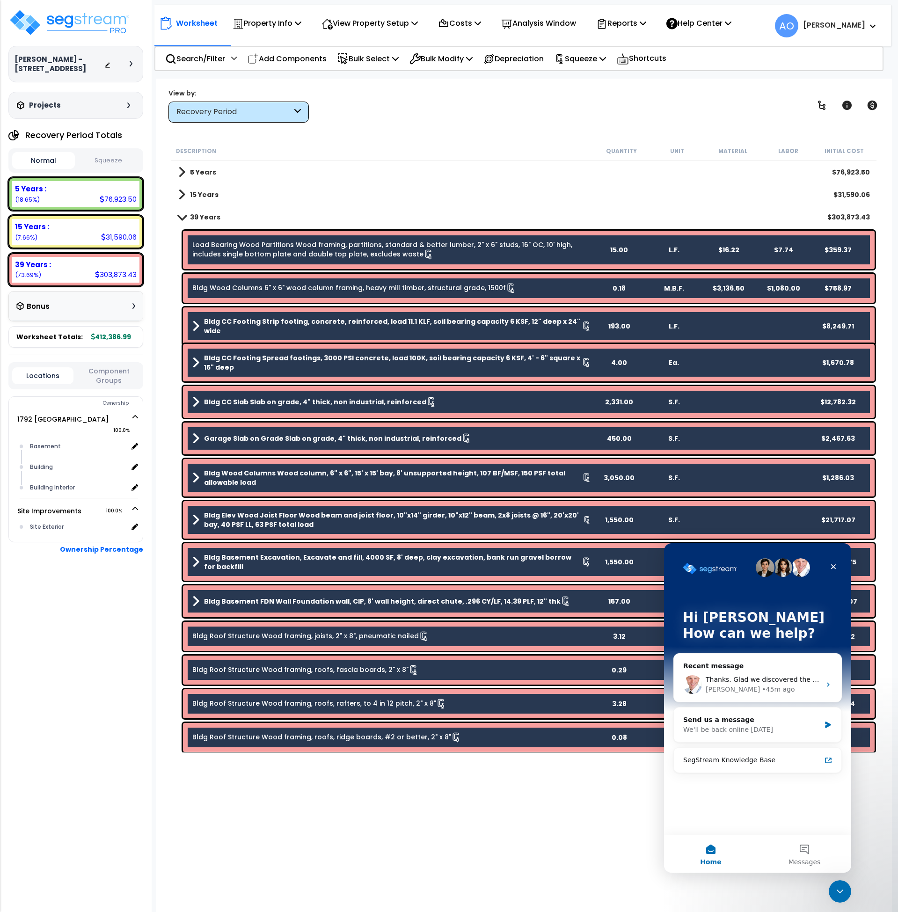
scroll to position [0, 0]
click at [766, 679] on span "Thanks. Glad we discovered the issue and got it fixed." at bounding box center [793, 679] width 177 height 7
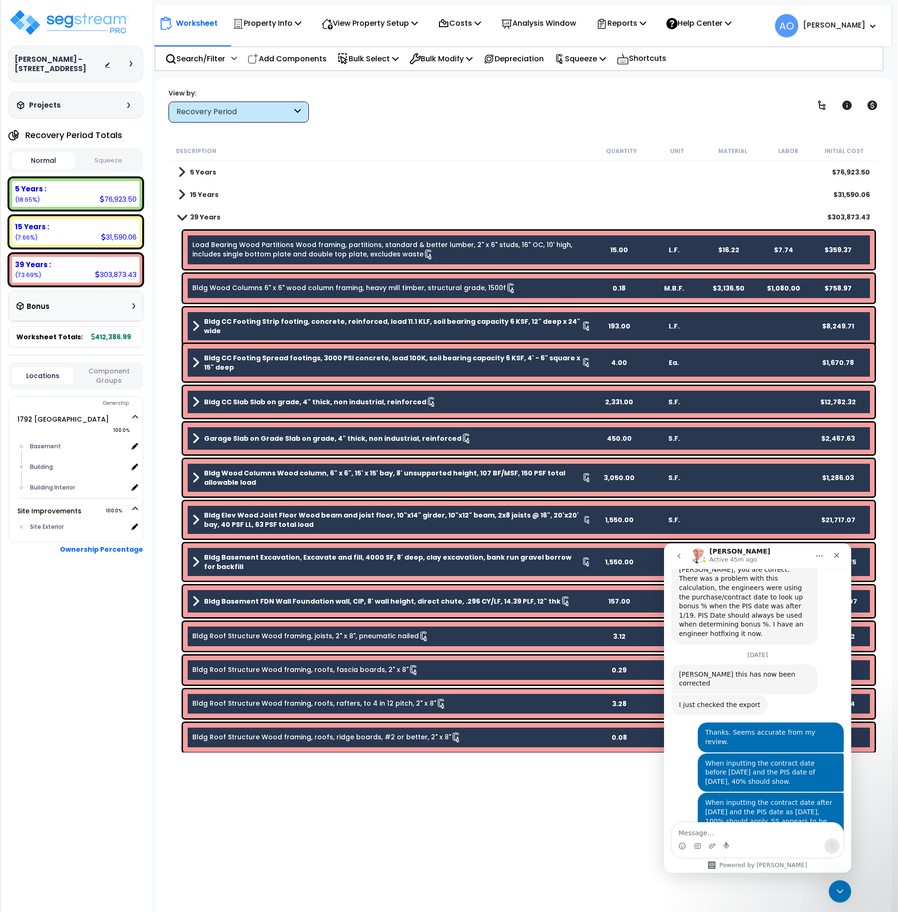
scroll to position [2188, 0]
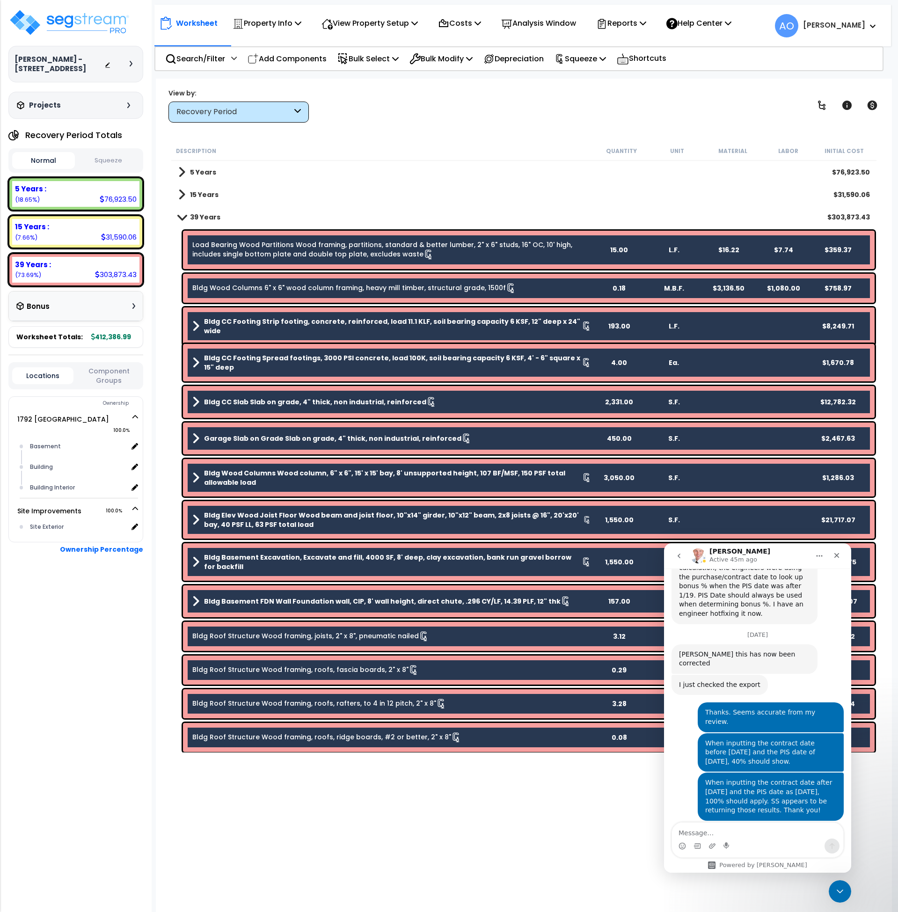
click at [694, 833] on textarea "Message…" at bounding box center [757, 830] width 171 height 16
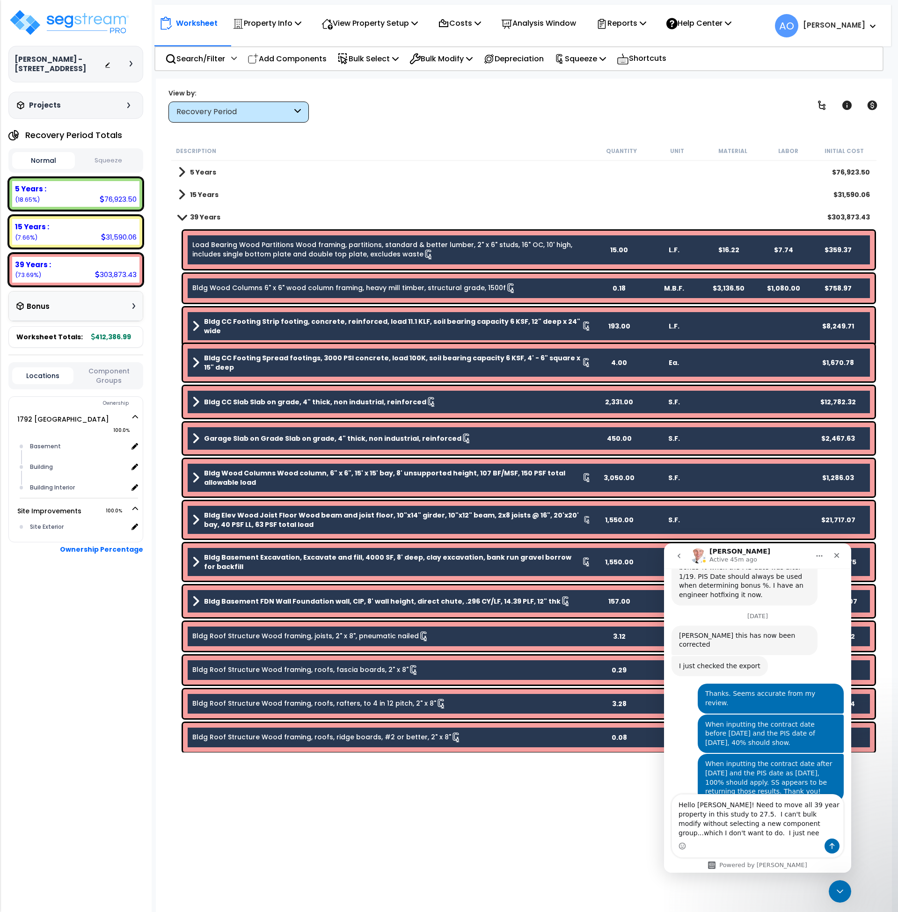
scroll to position [2216, 0]
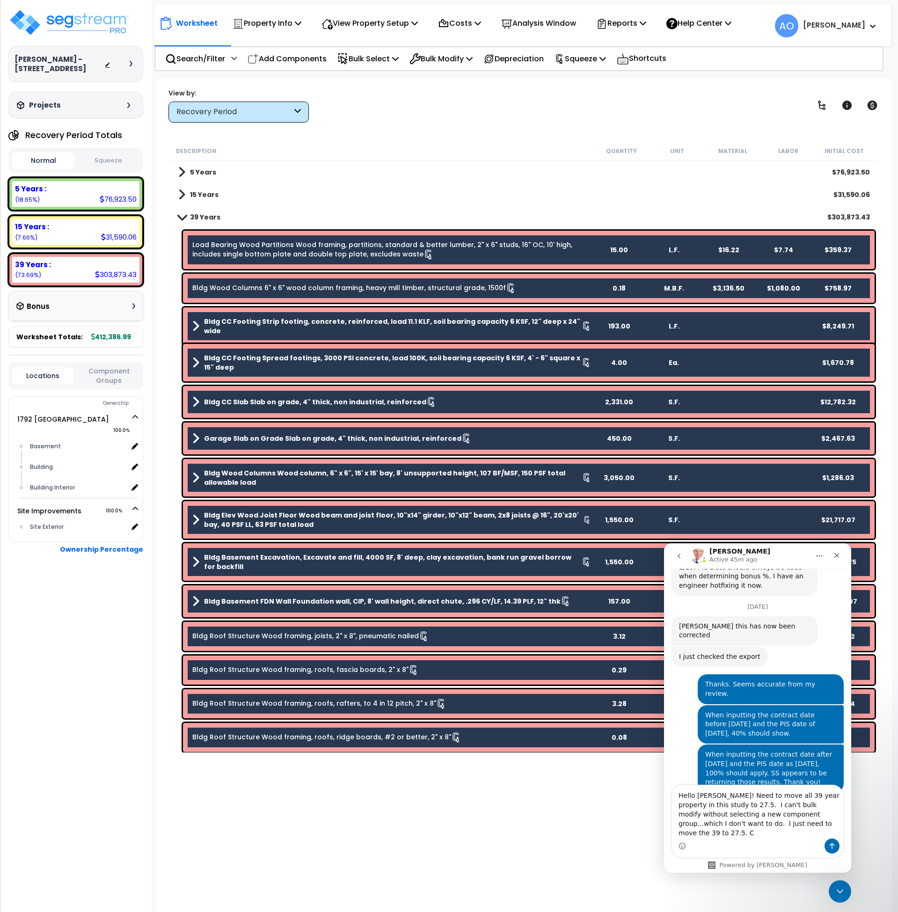
type textarea "Hello Richard! Need to move all 39 year property in this study to 27.5. I can't…"
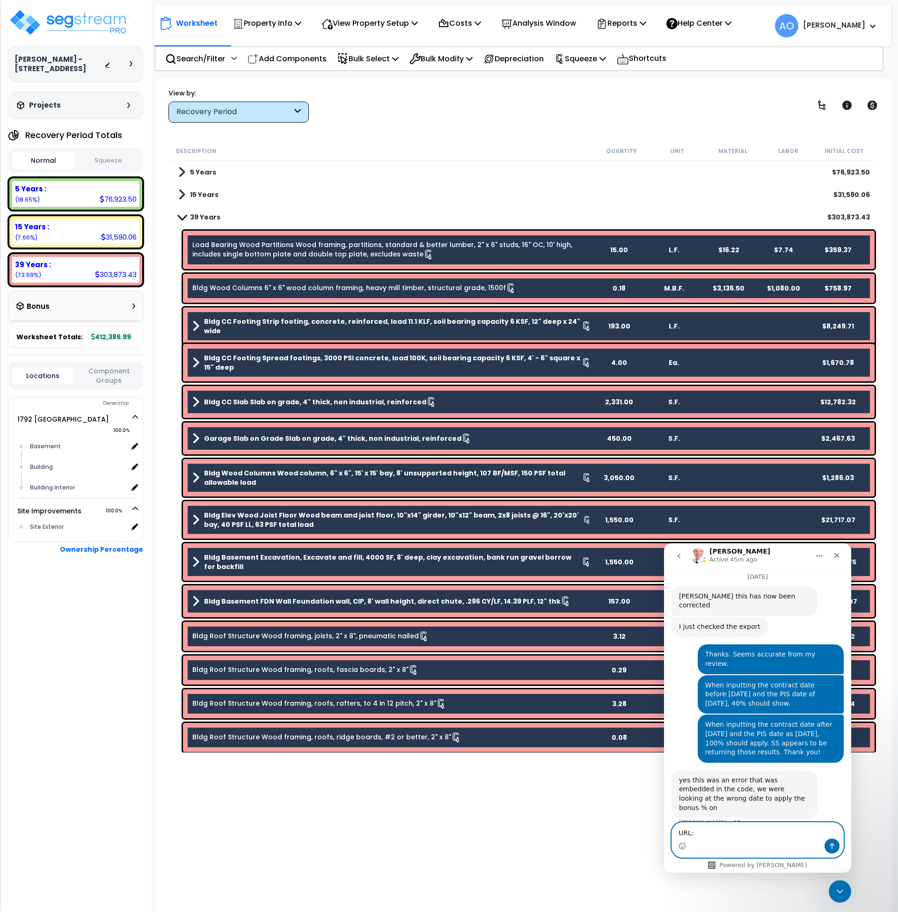
click at [700, 833] on textarea "URL:" at bounding box center [757, 830] width 171 height 16
paste textarea "https://enterprise.segstream.com/project/v2/take-offsheet/38248/"
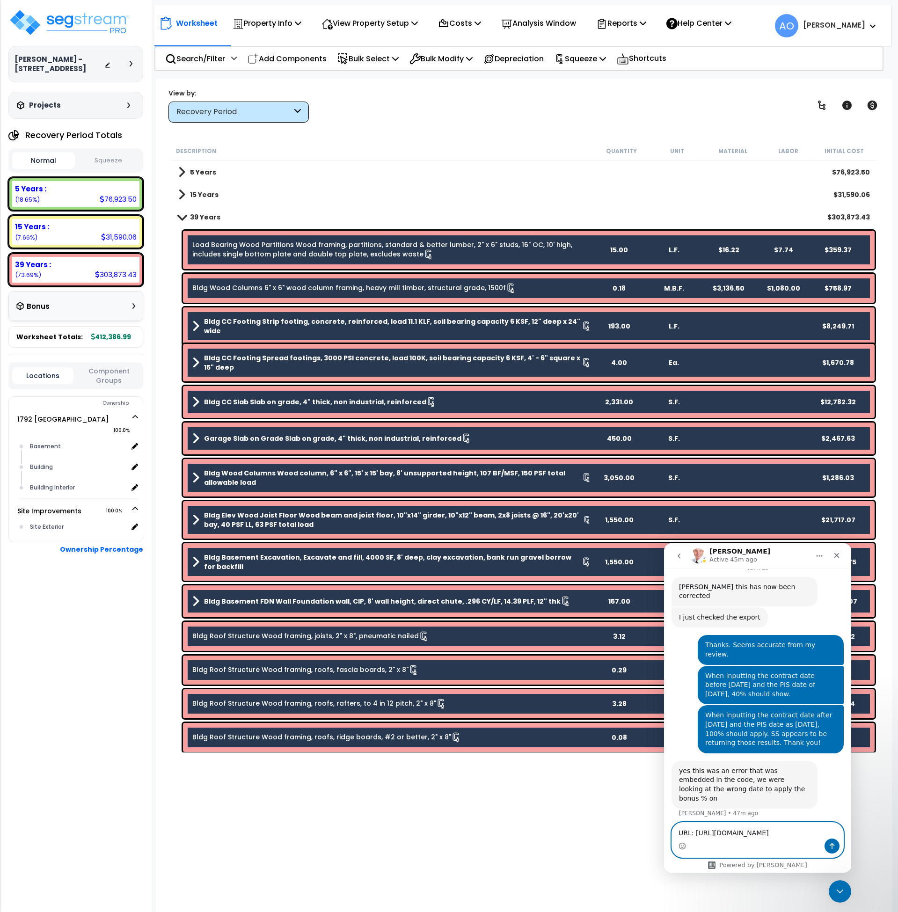
type textarea "URL: https://enterprise.segstream.com/project/v2/take-offsheet/38248/"
click at [829, 844] on icon "Send a message…" at bounding box center [831, 845] width 7 height 7
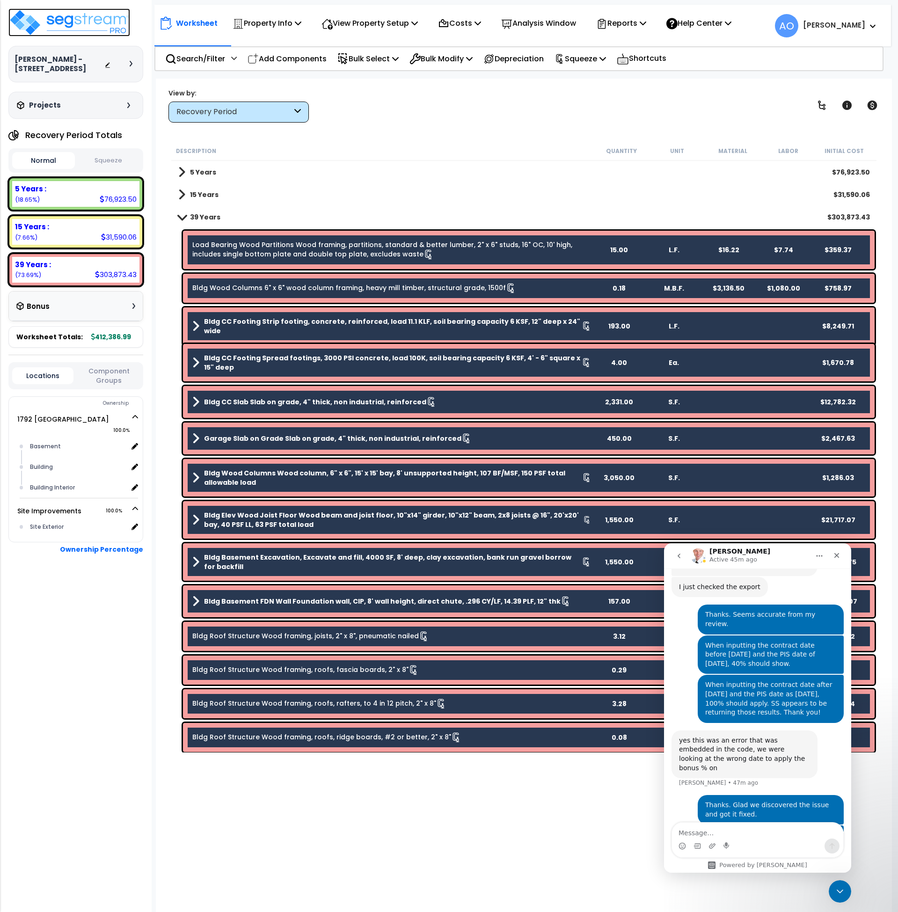
click at [68, 25] on img at bounding box center [69, 22] width 122 height 28
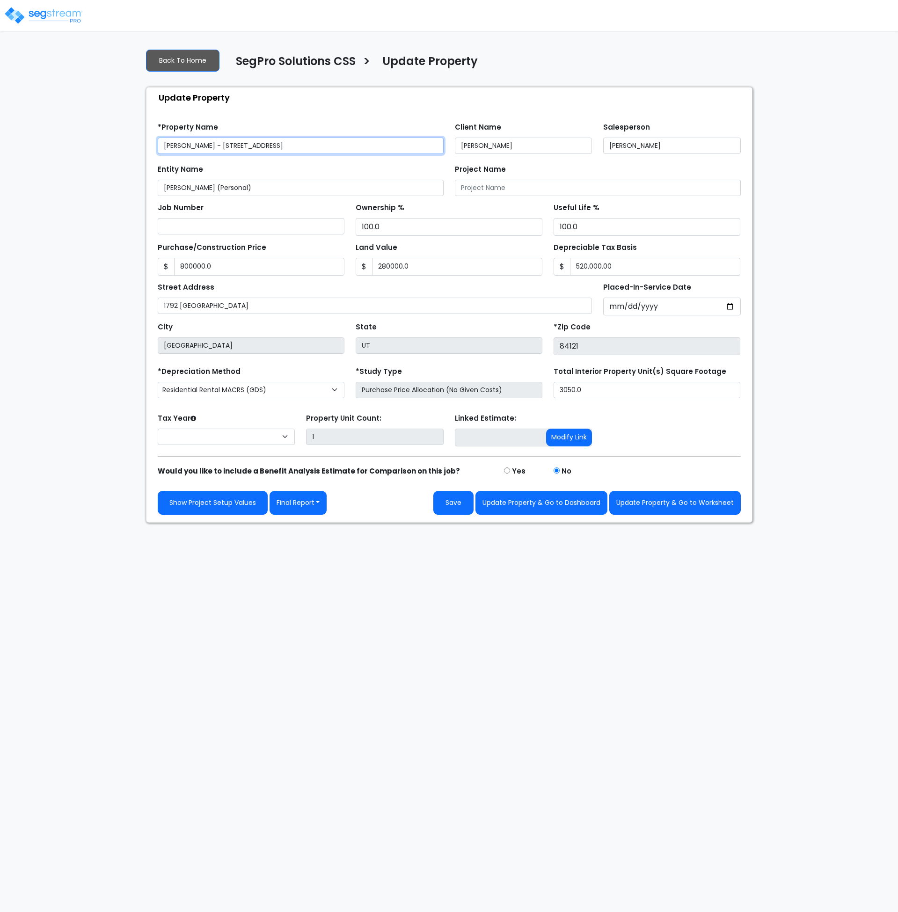
type input "800,000.0"
type input "280,000.0"
select select "2024"
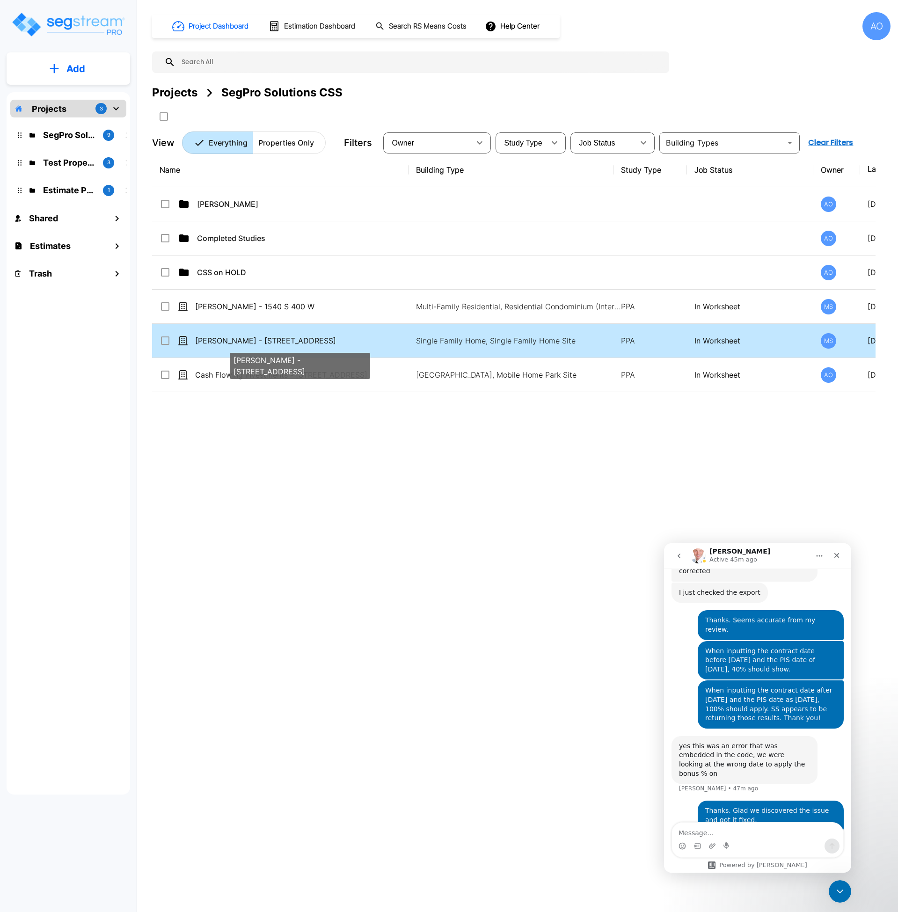
click at [306, 340] on p "[PERSON_NAME] - [STREET_ADDRESS]" at bounding box center [300, 340] width 210 height 11
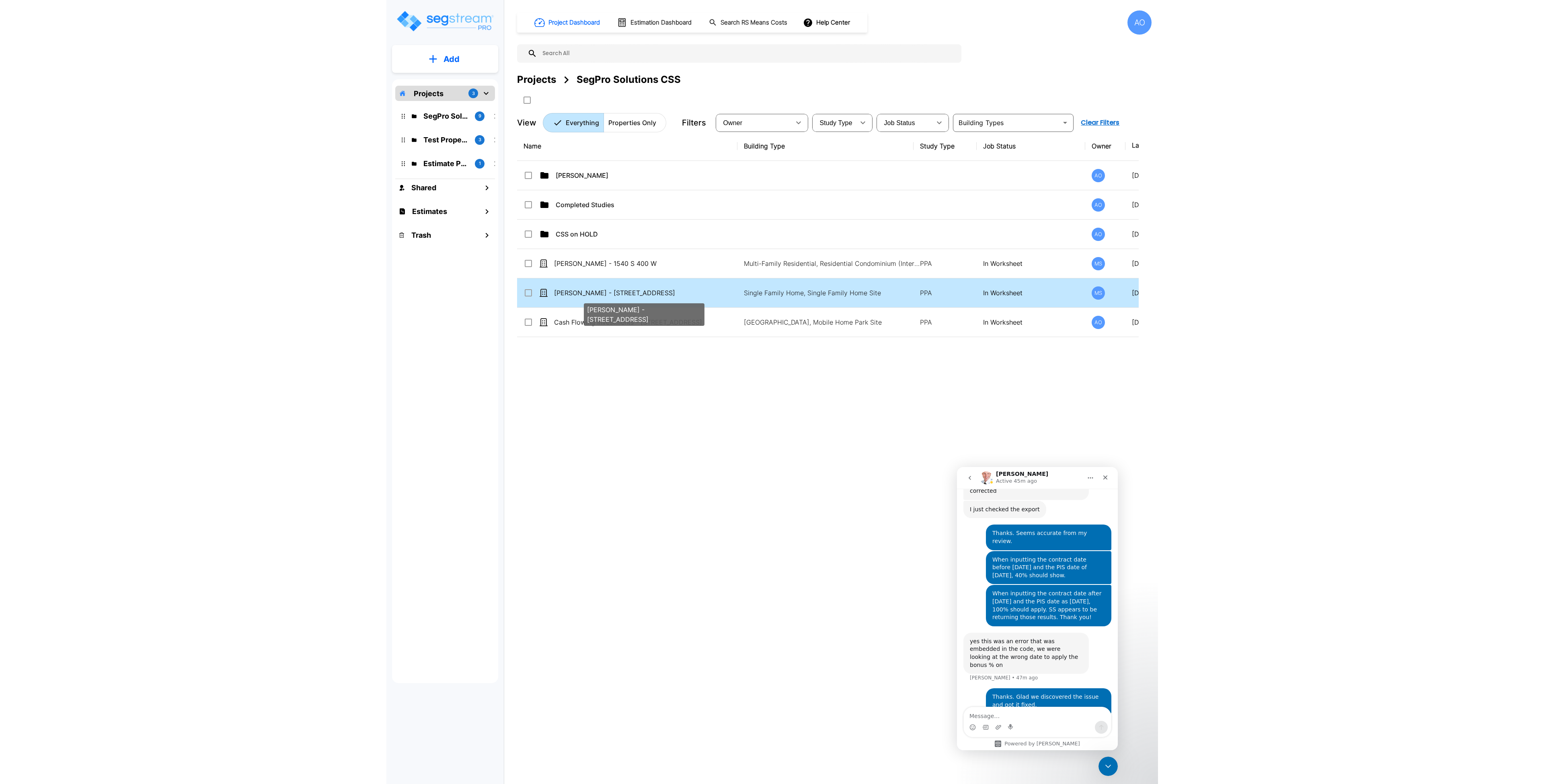
scroll to position [1965, 0]
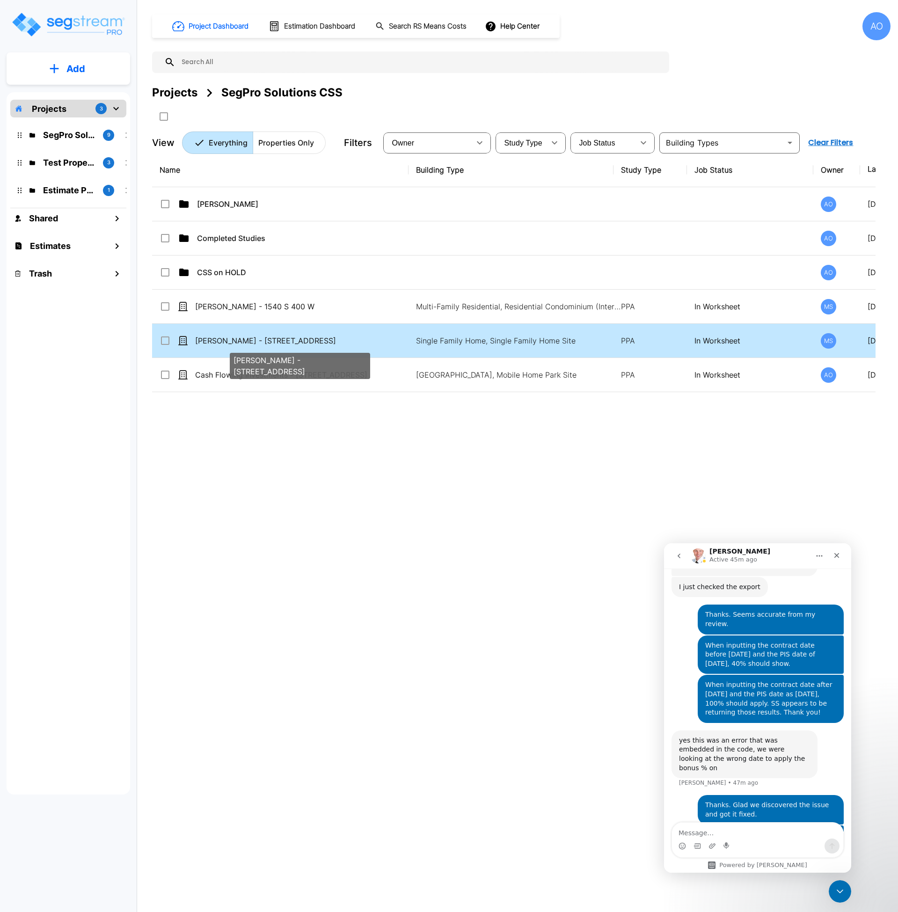
checkbox input "true"
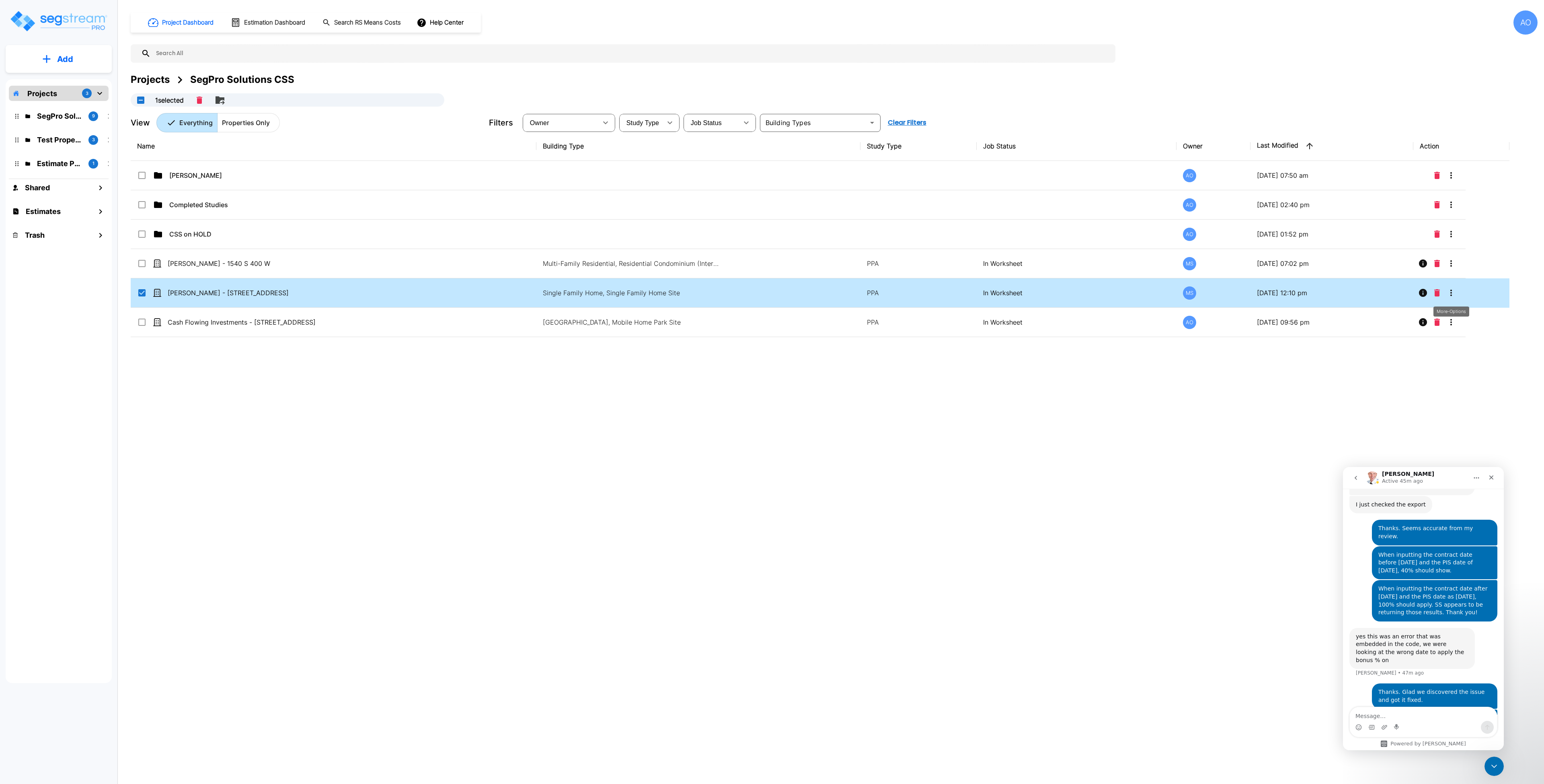
click at [1456, 295] on button "More-Options" at bounding box center [1451, 292] width 16 height 16
click at [1368, 383] on p "Clone Property" at bounding box center [1354, 387] width 46 height 9
click at [527, 402] on div at bounding box center [772, 392] width 1544 height 784
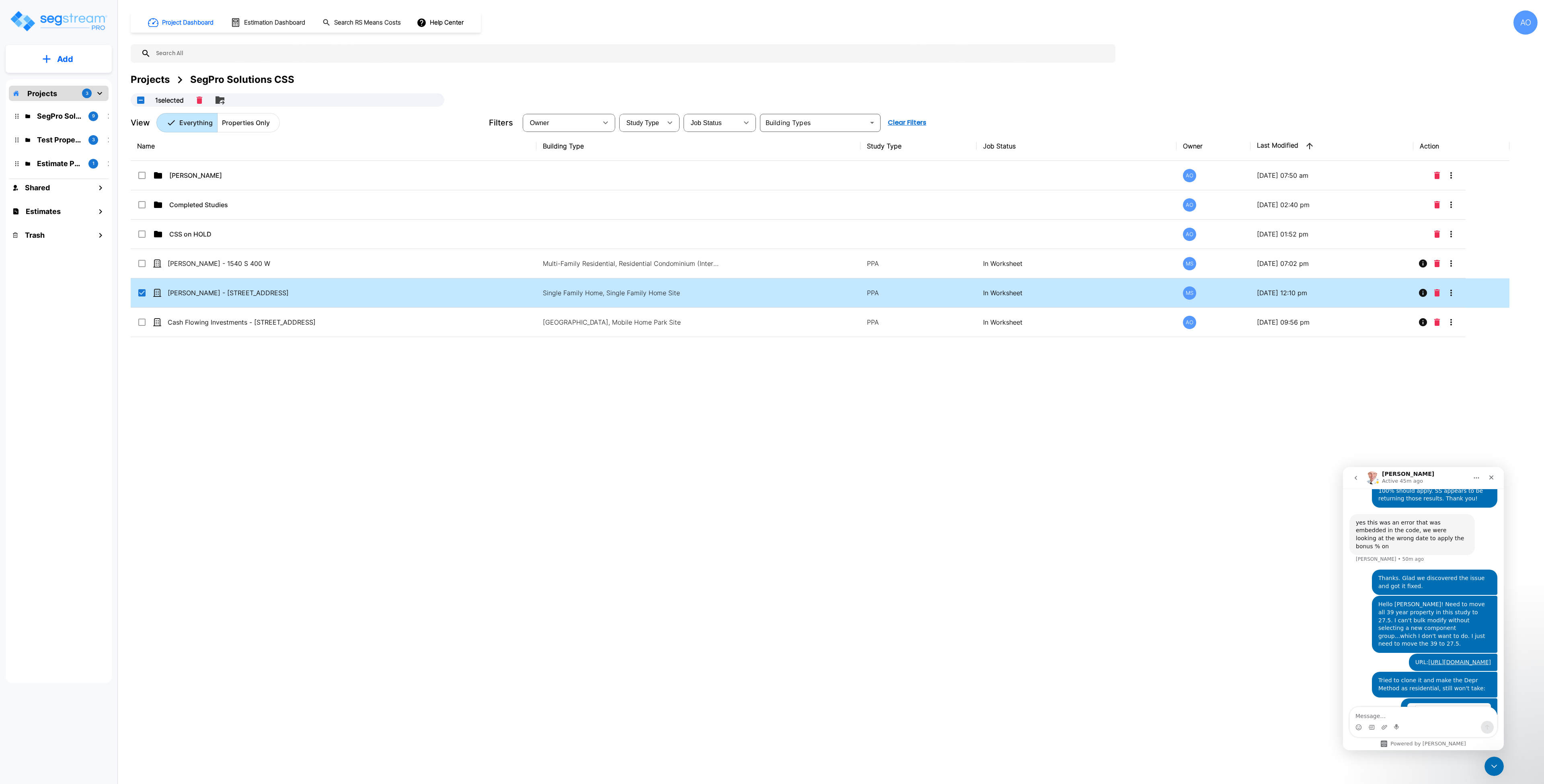
scroll to position [2110, 0]
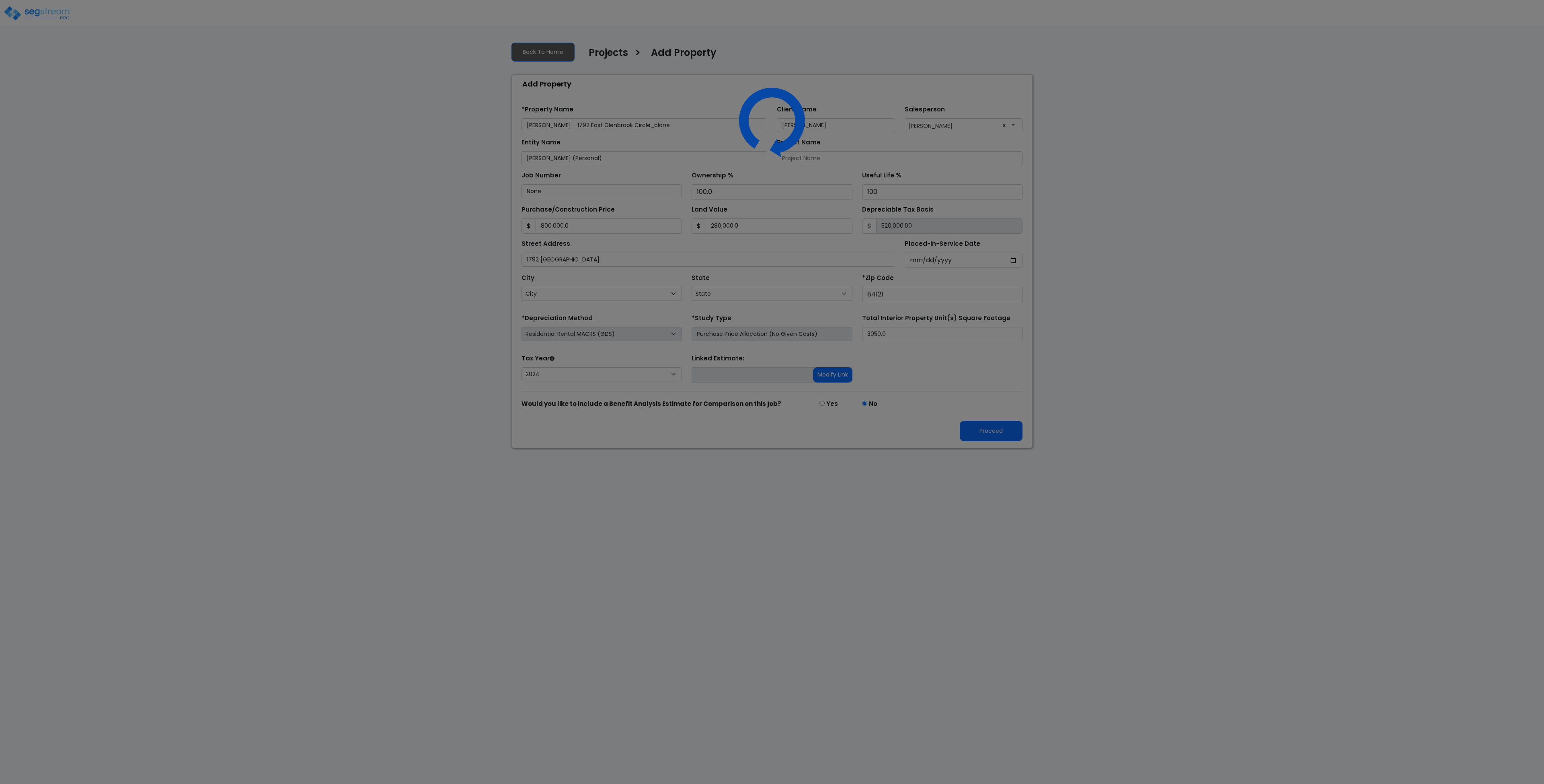
select select "RRM(_30"
select select "2024"
select select "UT"
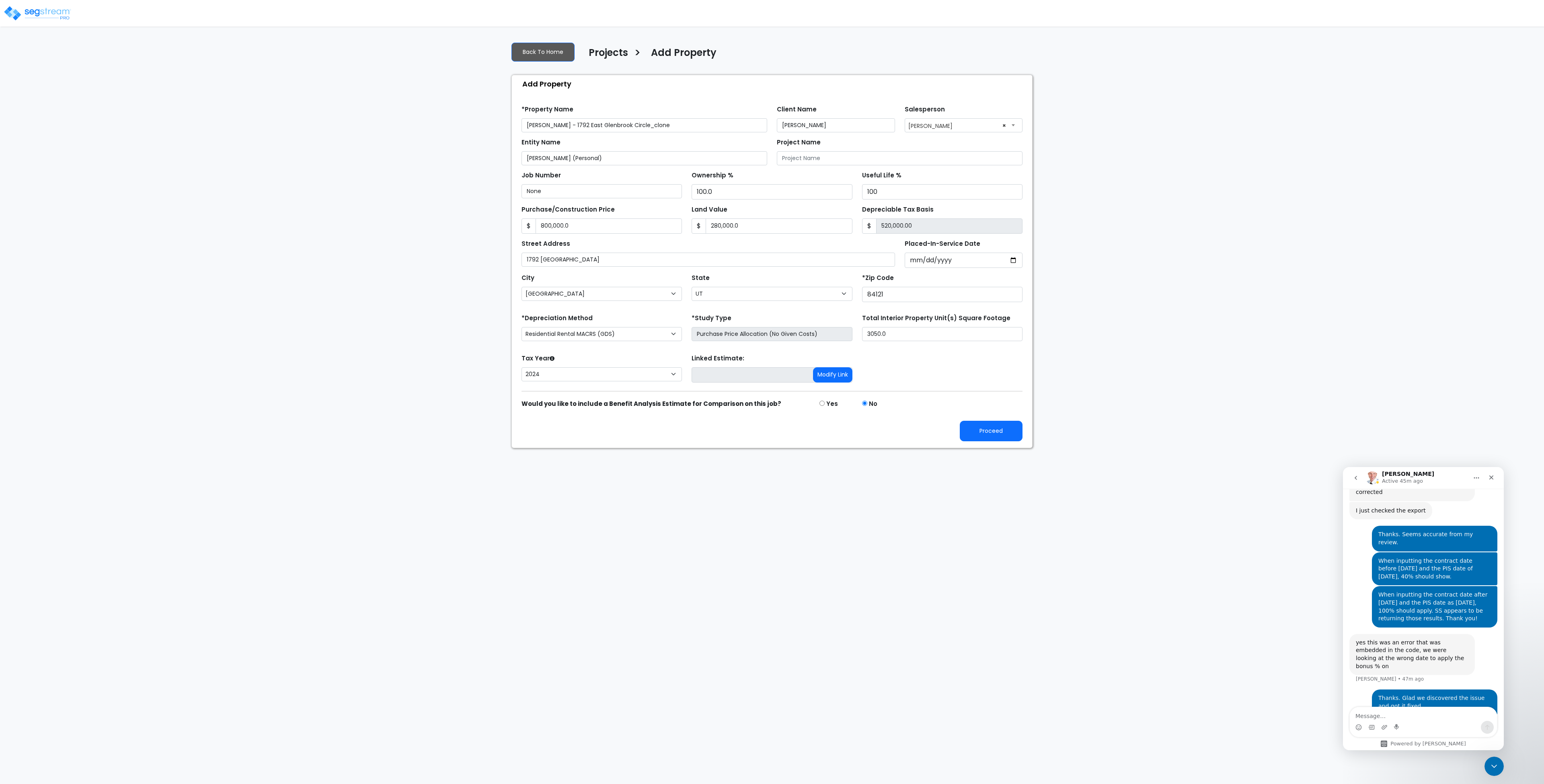
scroll to position [1965, 0]
click at [985, 436] on button "Proceed" at bounding box center [991, 431] width 63 height 21
type input "800000"
type input "280000"
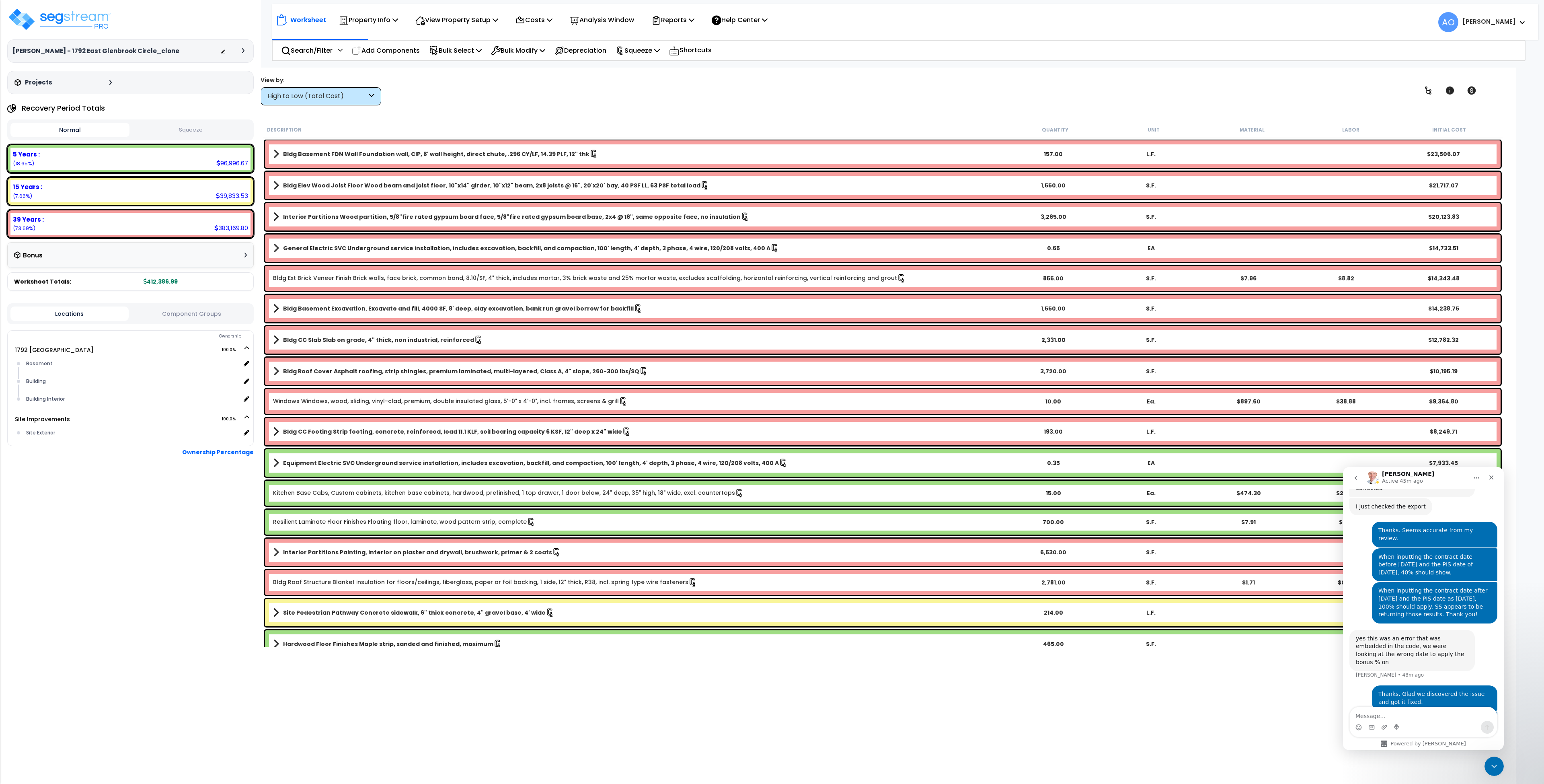
scroll to position [1965, 0]
click at [1371, 711] on textarea "Message…" at bounding box center [1423, 714] width 147 height 14
type textarea "Tried to clone it and make sure the"
click at [378, 25] on p "Property Info" at bounding box center [368, 20] width 59 height 11
click at [377, 40] on link "Property Setup" at bounding box center [375, 38] width 80 height 16
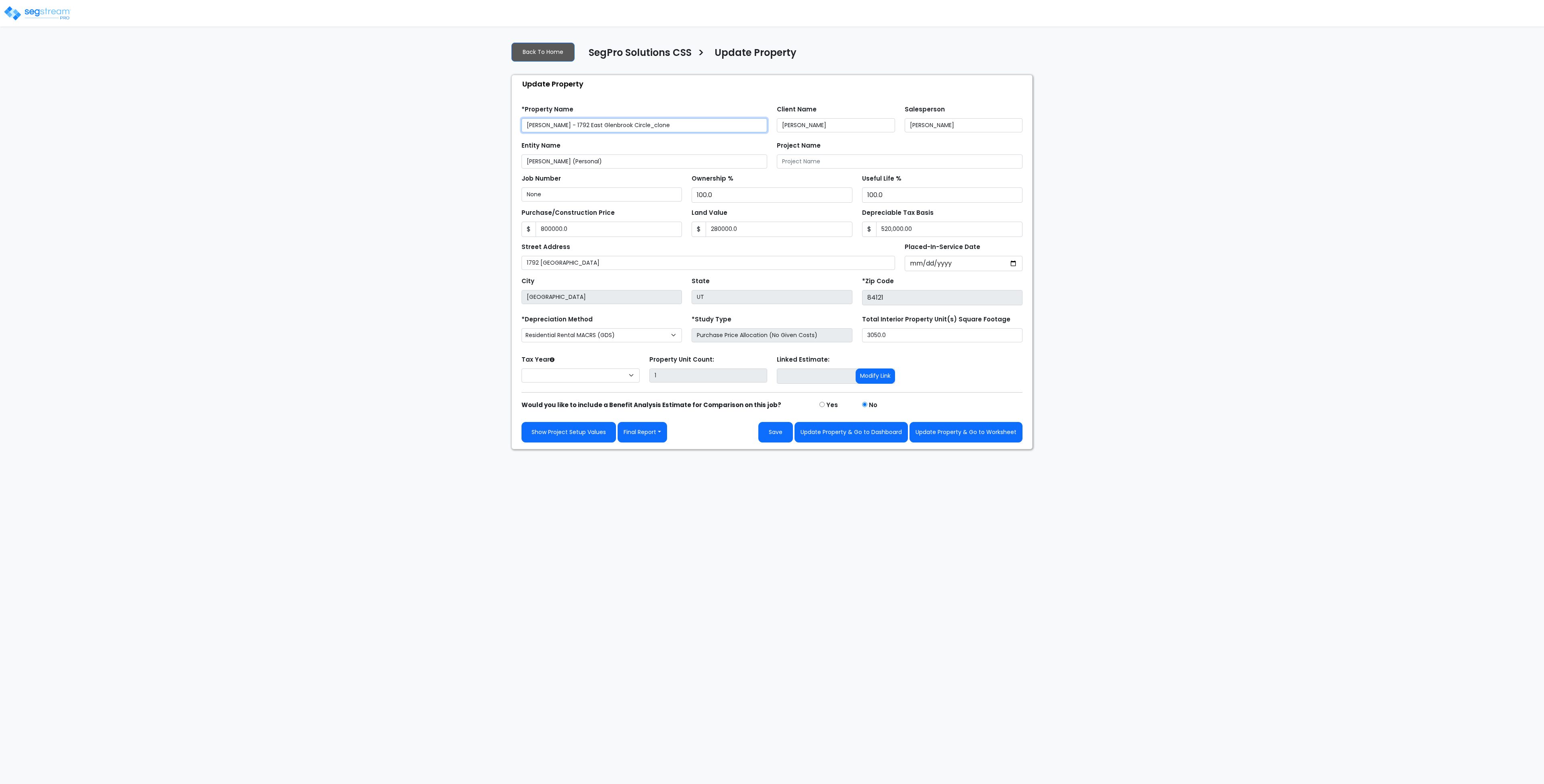
type input "800,000.0"
type input "280,000.0"
select select "2024"
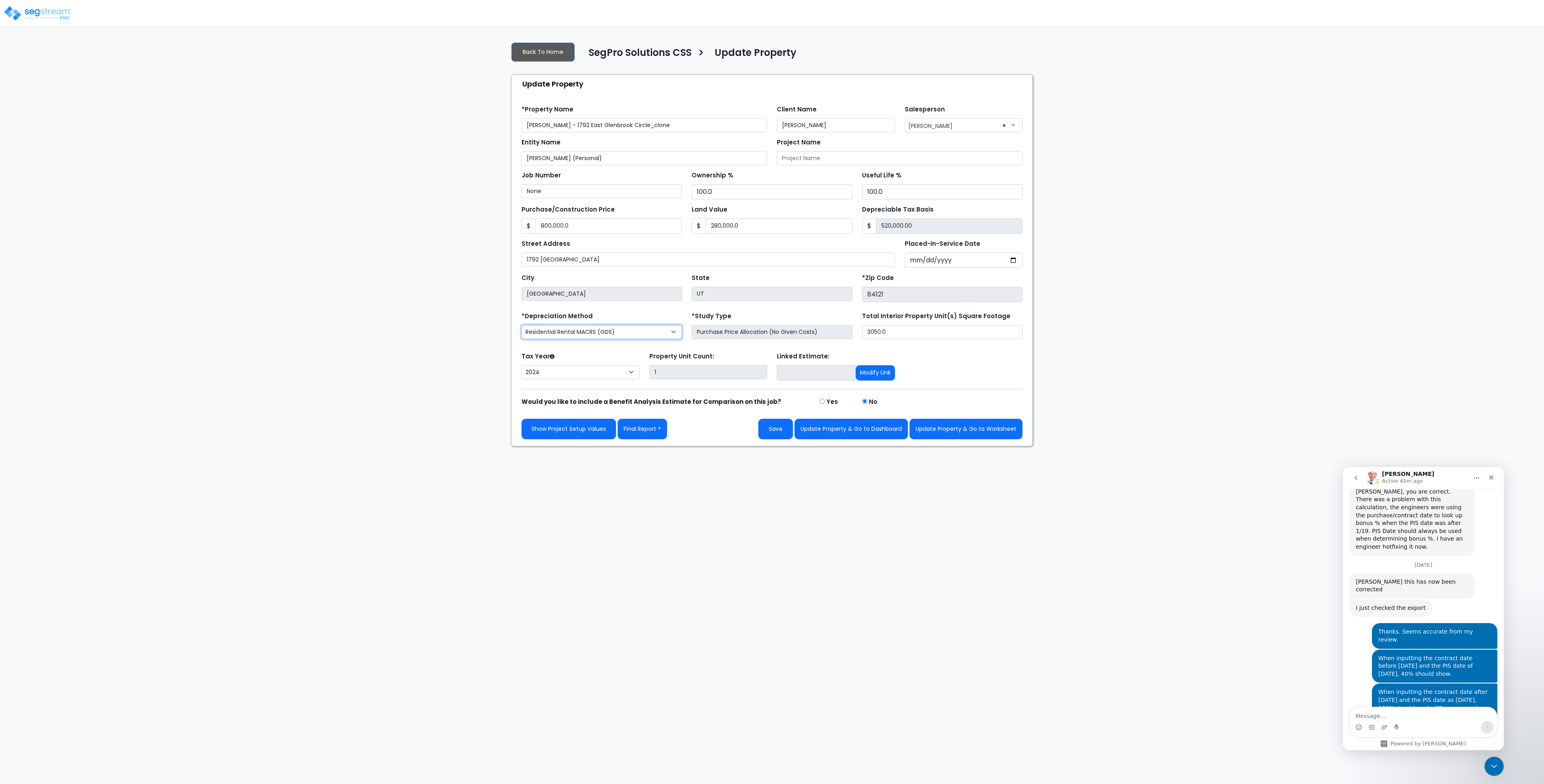
click at [669, 331] on select "Commercial MACRS (GDS) Residential Rental MACRS (GDS) Commercial MACRS (GDS) QIP" at bounding box center [602, 332] width 161 height 14
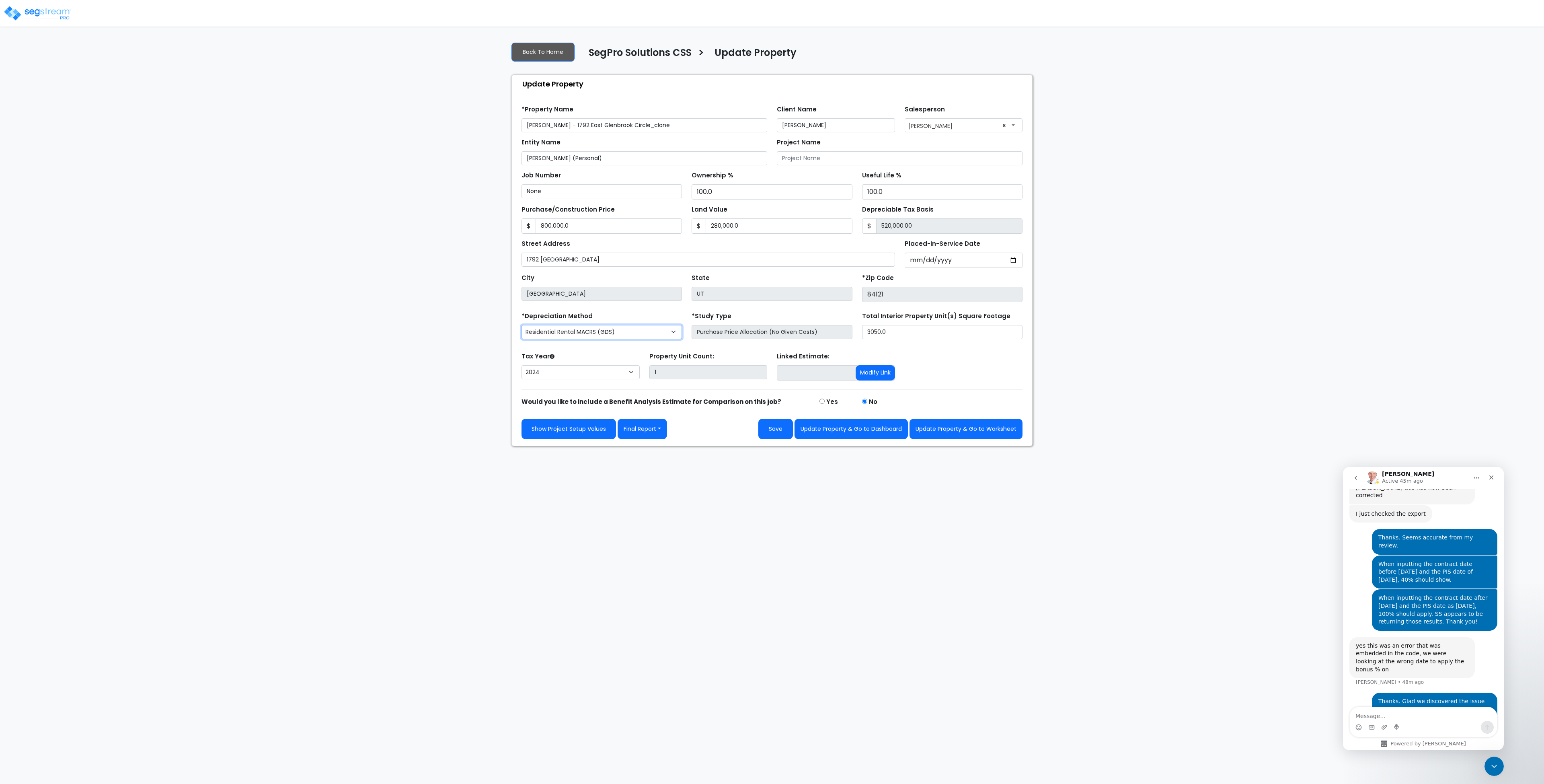
scroll to position [1965, 0]
click at [661, 332] on select "Commercial MACRS (GDS) Residential Rental MACRS (GDS) Commercial MACRS (GDS) QIP" at bounding box center [602, 332] width 161 height 14
select select "RRM(_30"
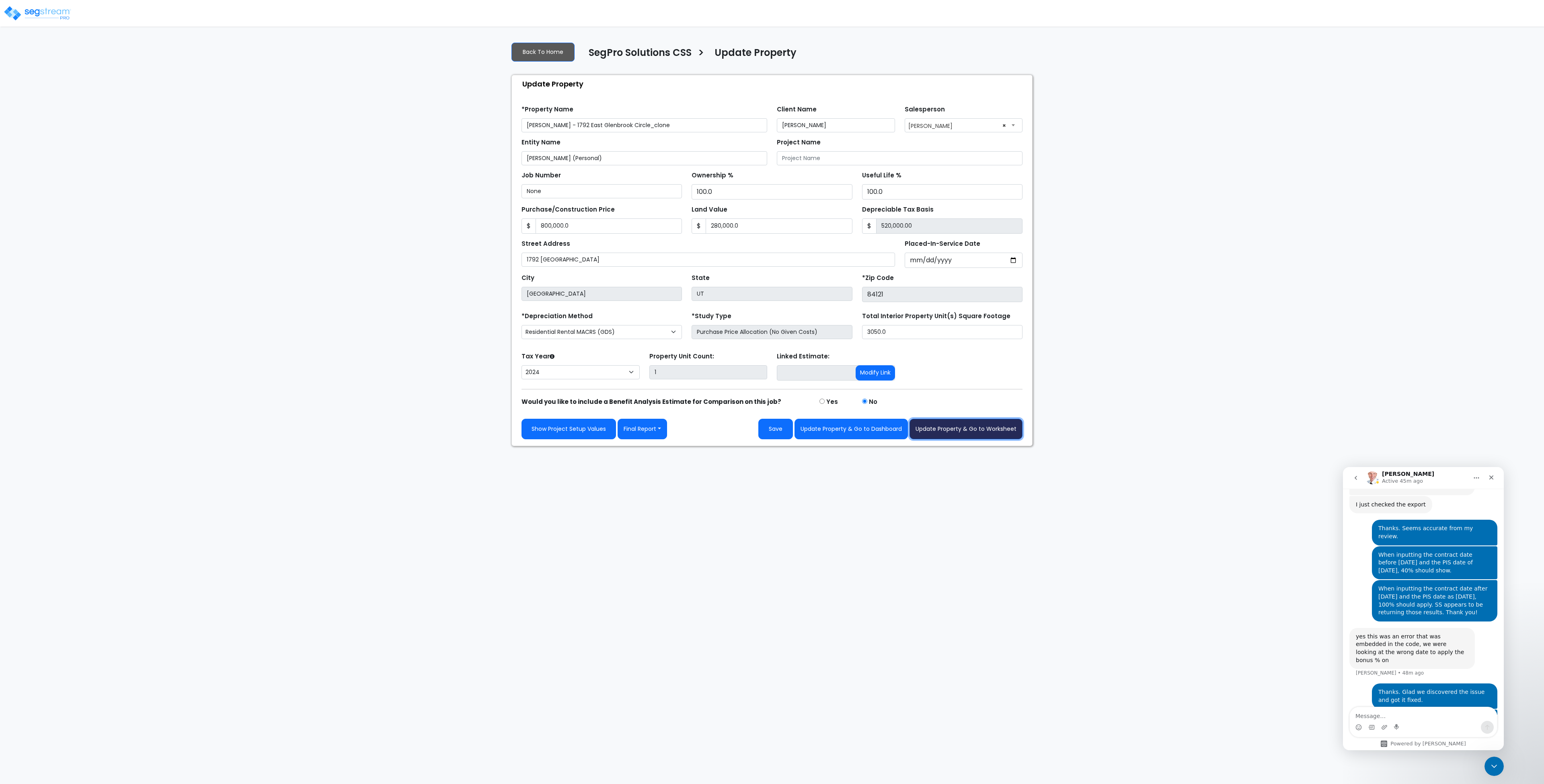
click at [969, 429] on button "Update Property & Go to Worksheet" at bounding box center [965, 429] width 113 height 21
type input "800000"
type input "280000"
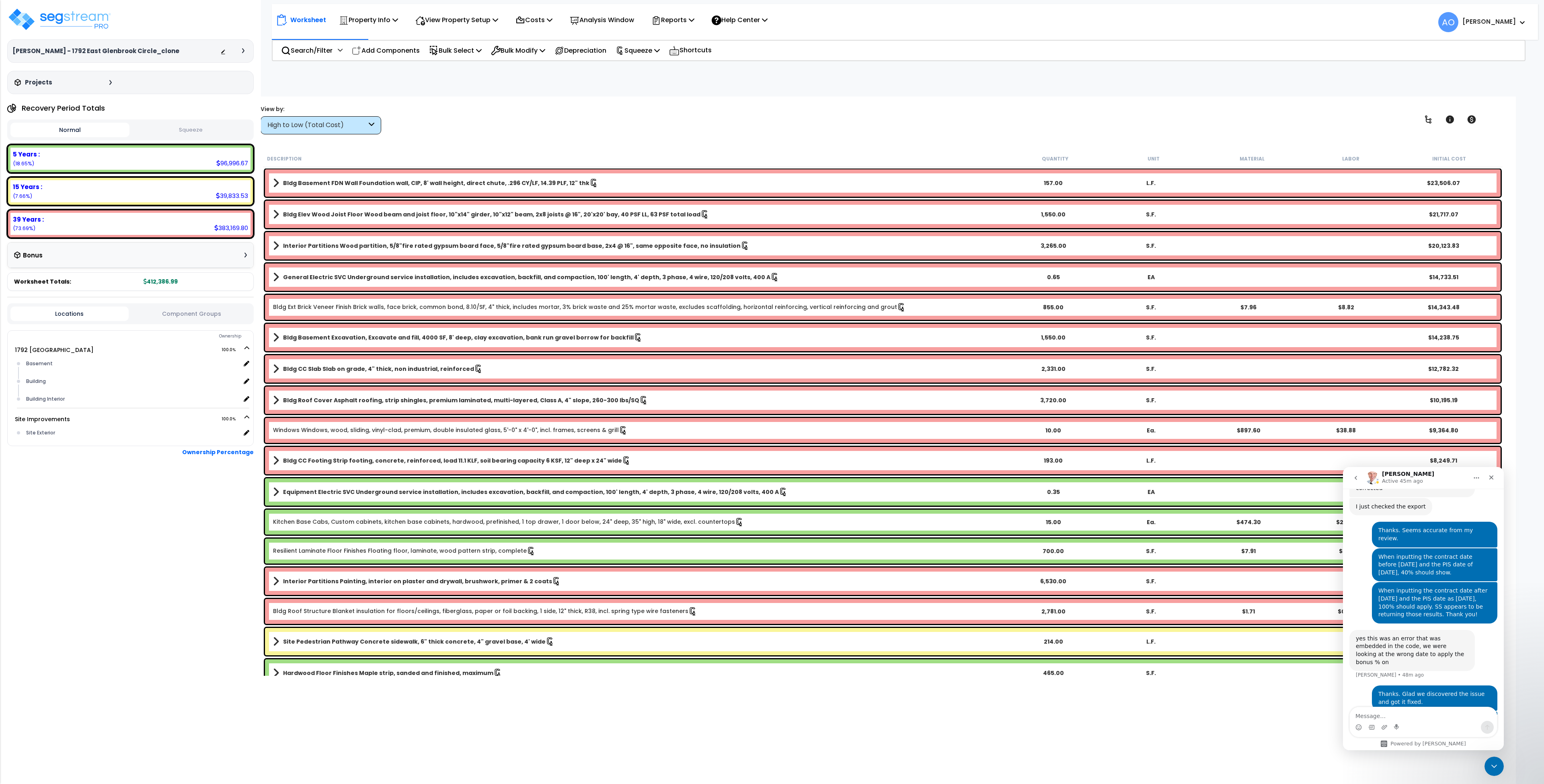
scroll to position [1965, 0]
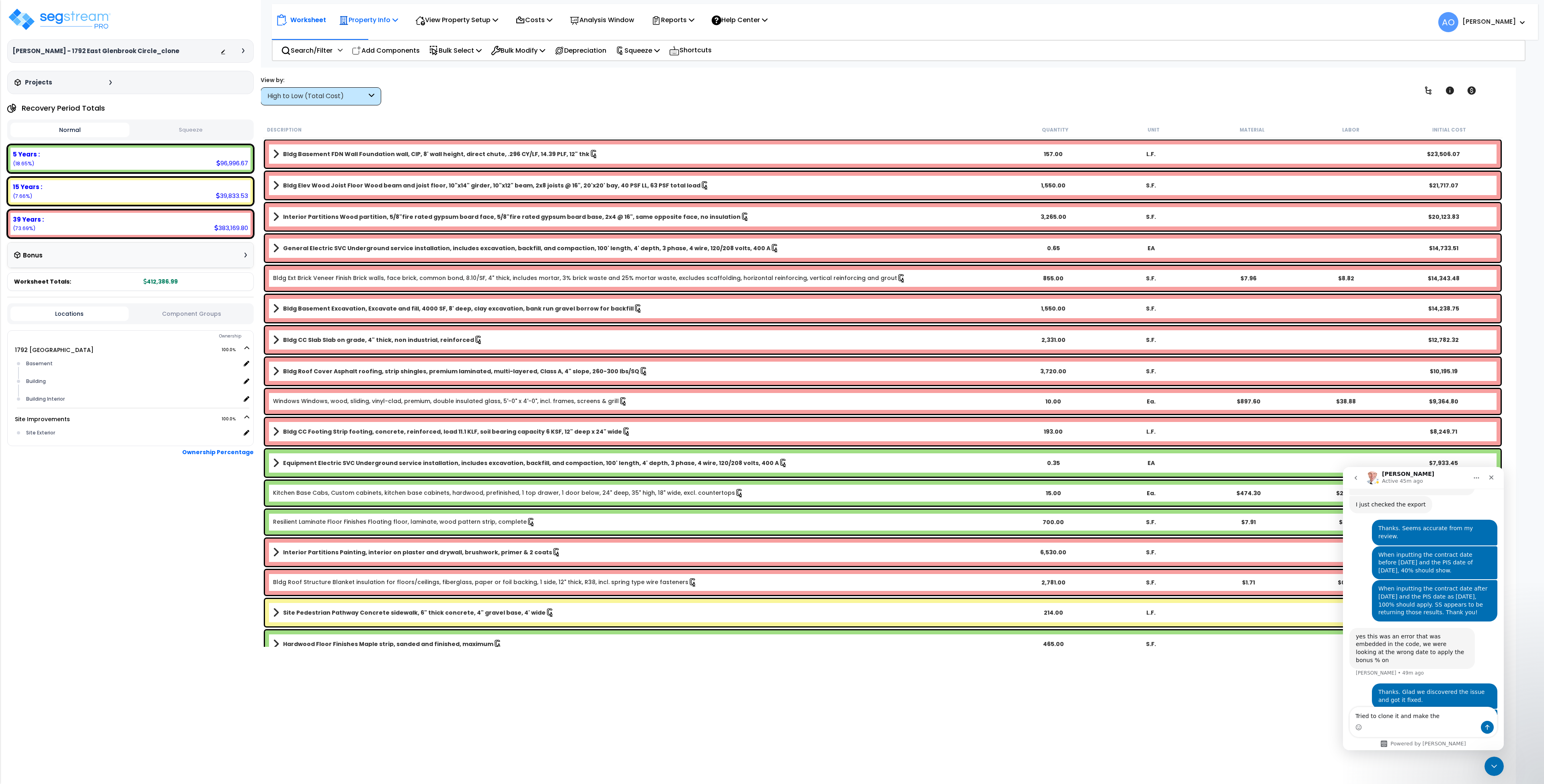
click at [384, 22] on p "Property Info" at bounding box center [368, 20] width 59 height 11
click at [377, 38] on link "Property Setup" at bounding box center [375, 38] width 80 height 16
click at [1441, 714] on textarea "Tried to clone it and make the" at bounding box center [1423, 714] width 147 height 14
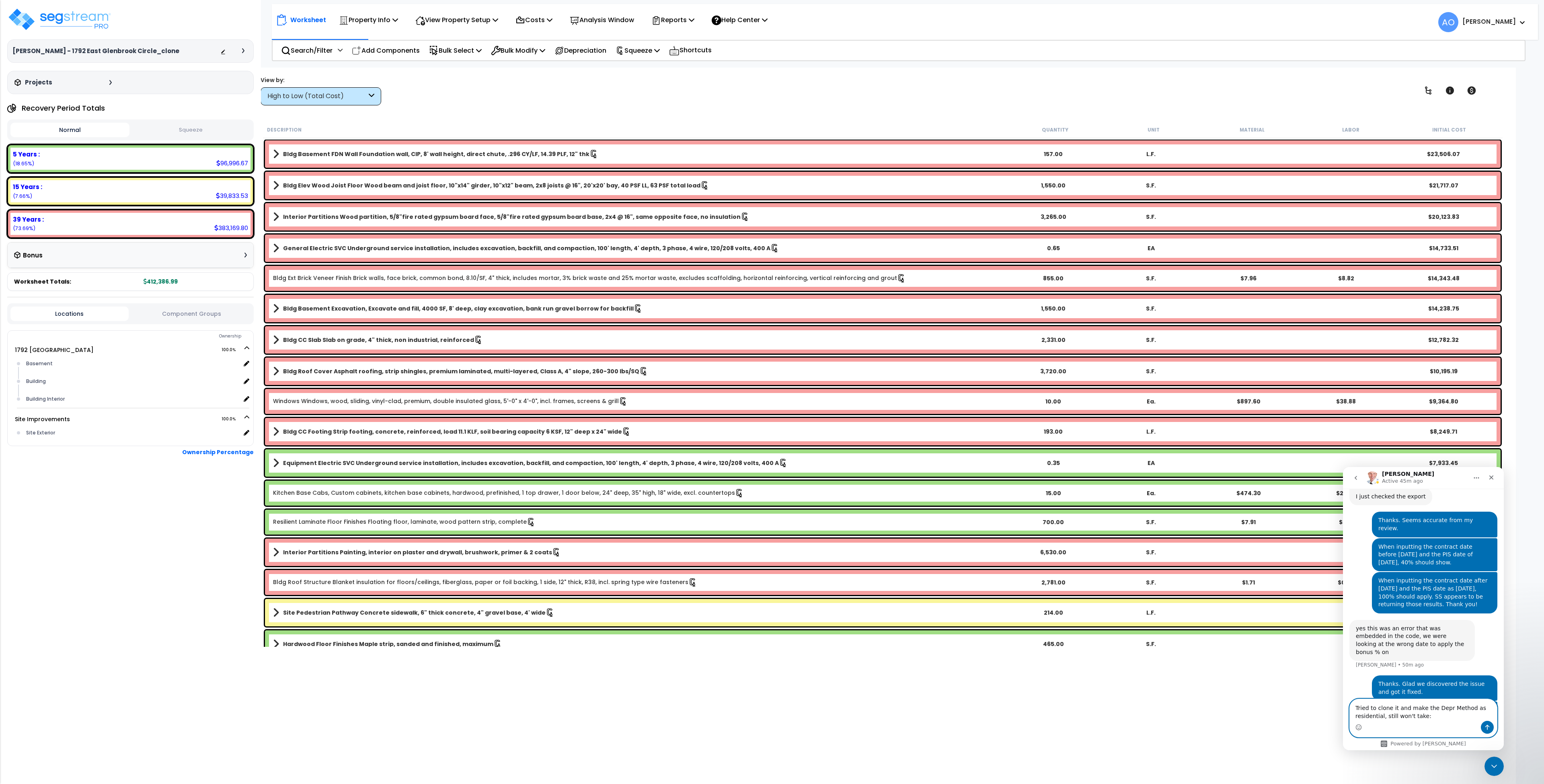
type textarea "Tried to clone it and make the Depr Method as residential, still won't take:"
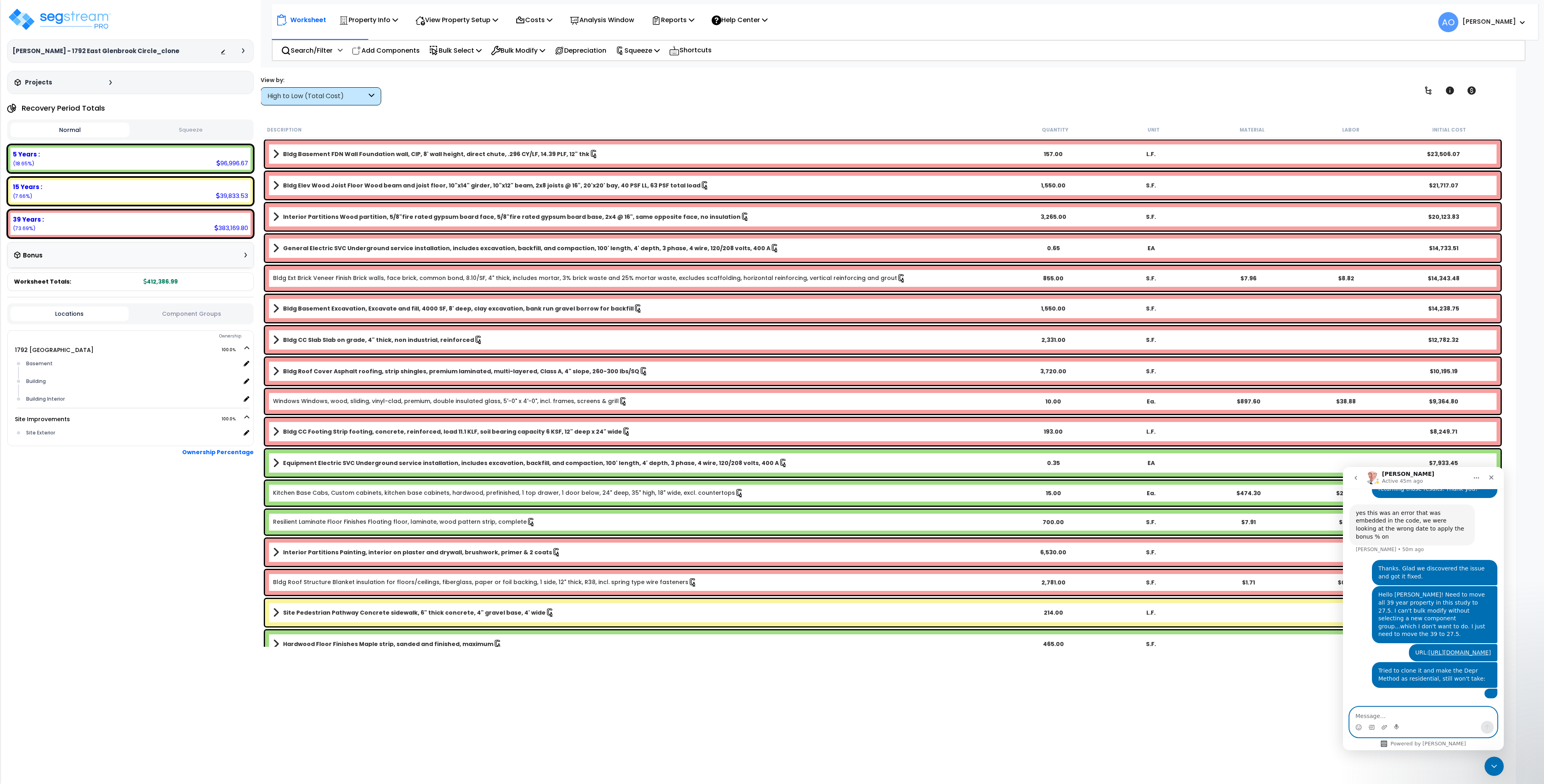
scroll to position [2110, 0]
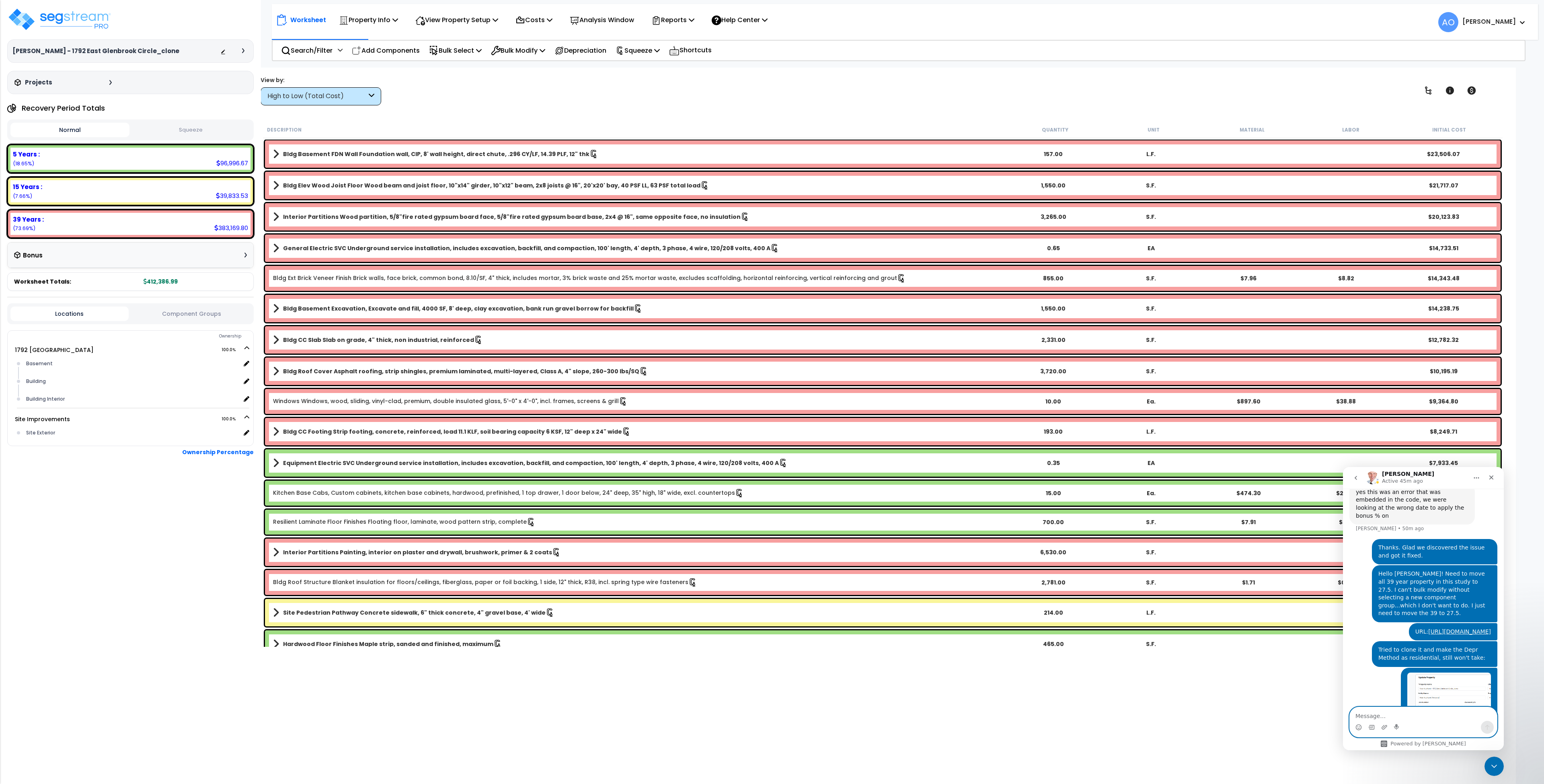
click at [184, 629] on div "Peter Kucharek - 1792 East Glenbrook Circle_clone Depreciable Tax Basis : $520,…" at bounding box center [131, 392] width 261 height 784
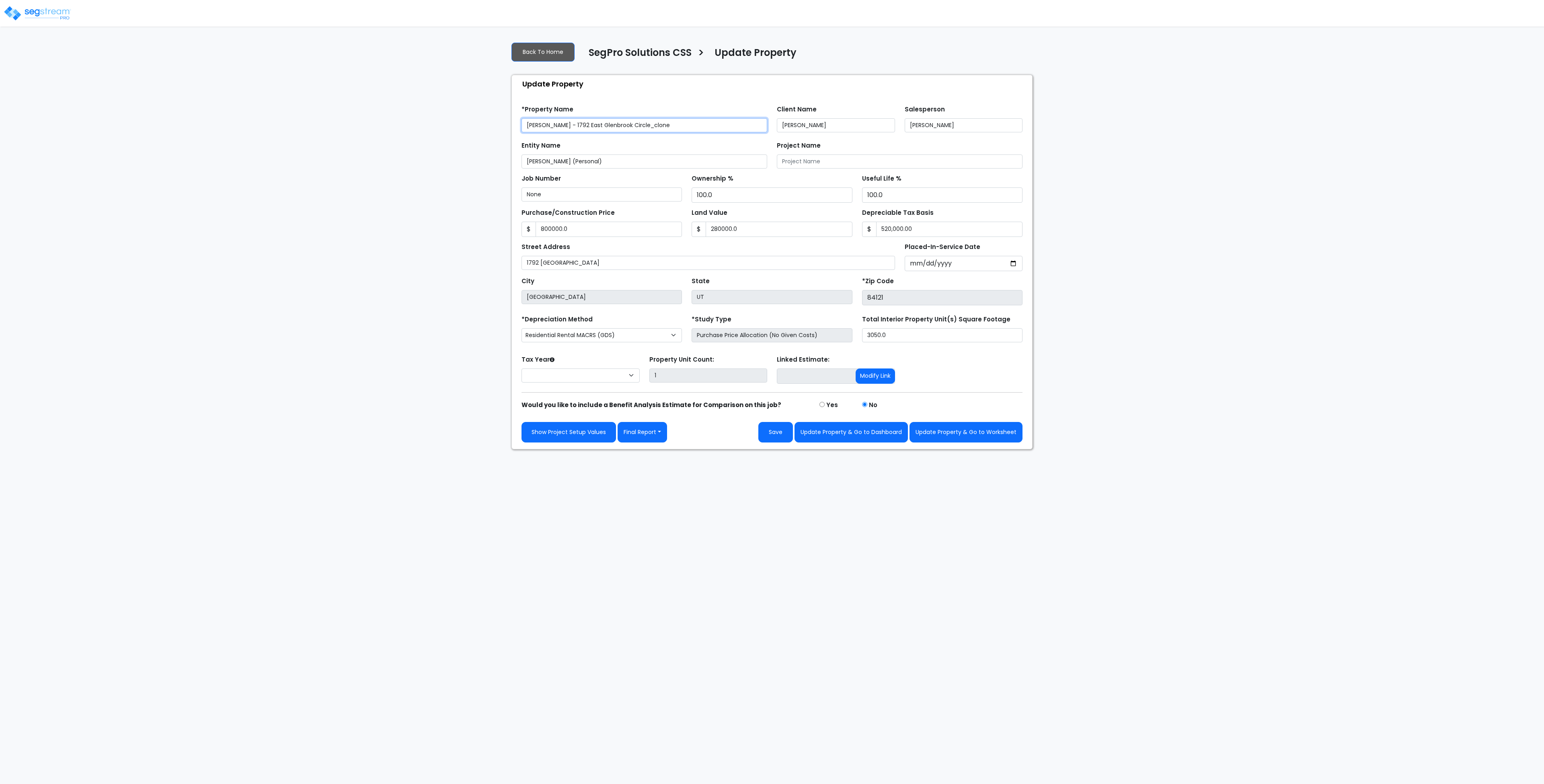
type input "800,000.0"
type input "280,000.0"
select select "2024"
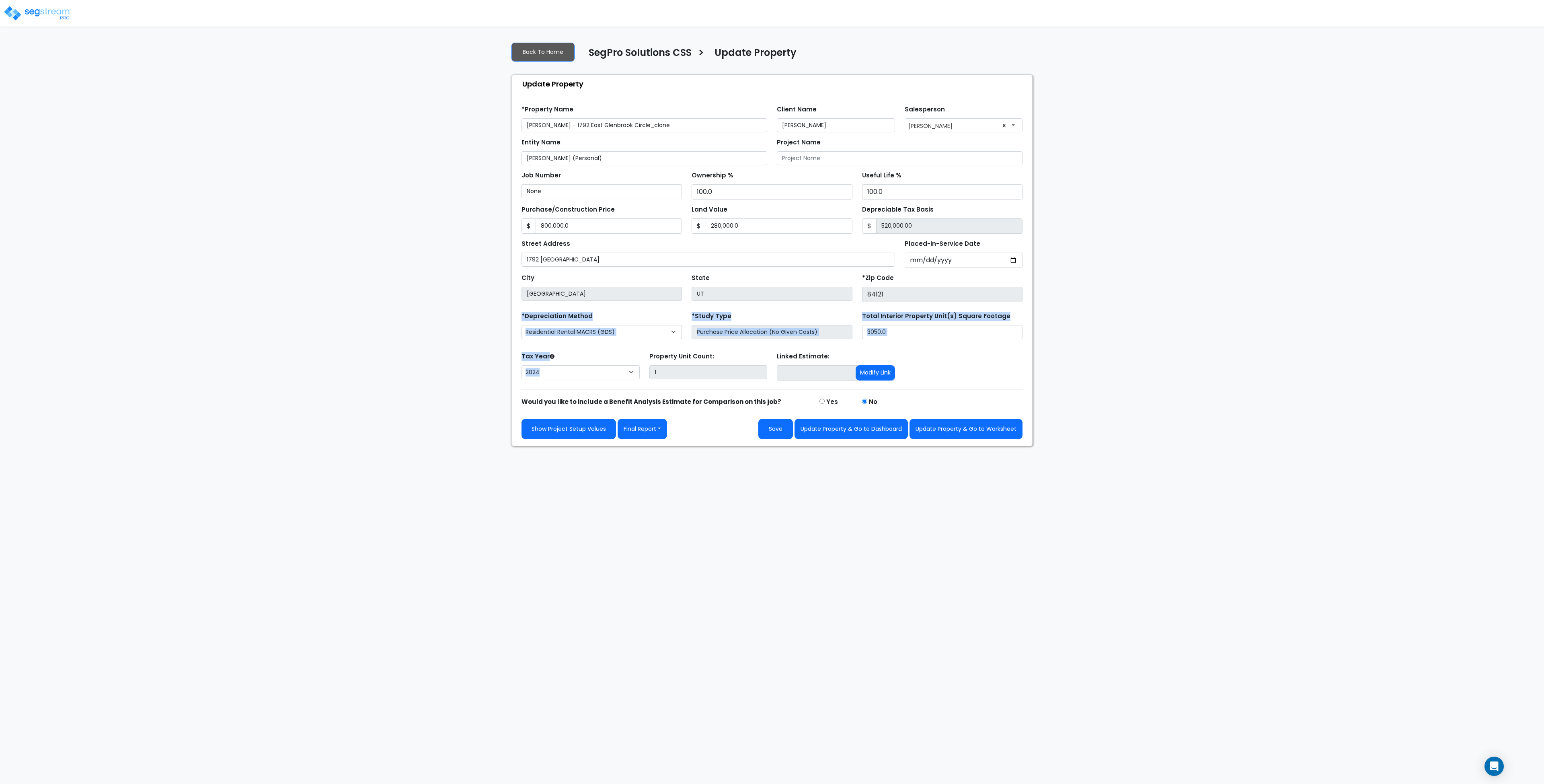
drag, startPoint x: 518, startPoint y: 309, endPoint x: 635, endPoint y: 342, distance: 121.6
click at [648, 354] on div "Find these errors below in the Property Setup: *Property Name [PERSON_NAME] - 1…" at bounding box center [772, 269] width 520 height 353
click at [614, 304] on form "*Property Name [PERSON_NAME] - 1792 East Glenbrook Circle_clone Client Name [PE…" at bounding box center [772, 269] width 501 height 340
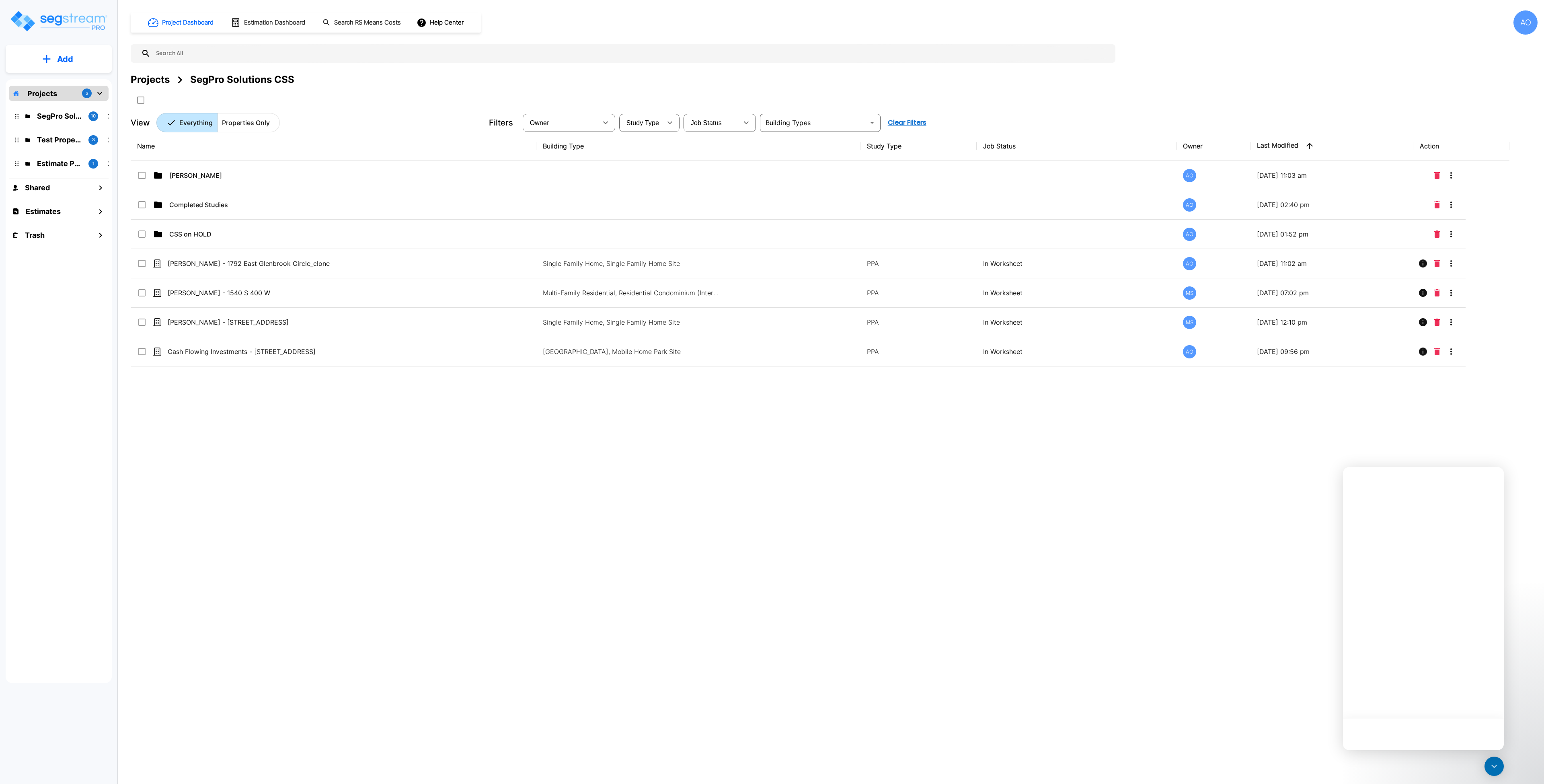
click at [471, 436] on div "Name Building Type Study Type Job Status Owner Last Modified Action [PERSON_NAM…" at bounding box center [820, 374] width 1379 height 486
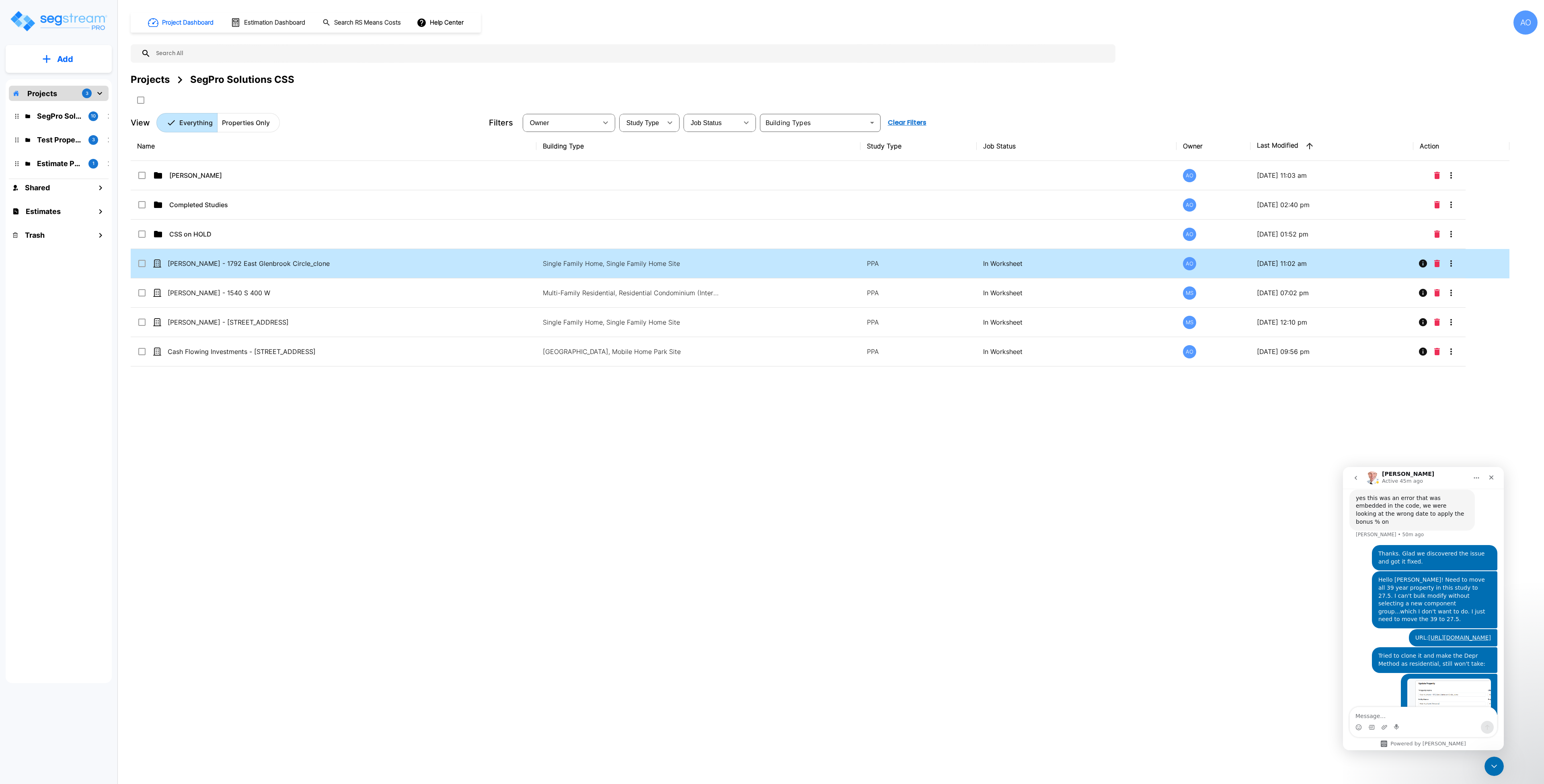
scroll to position [2110, 0]
click at [1437, 263] on icon "Delete" at bounding box center [1437, 263] width 6 height 7
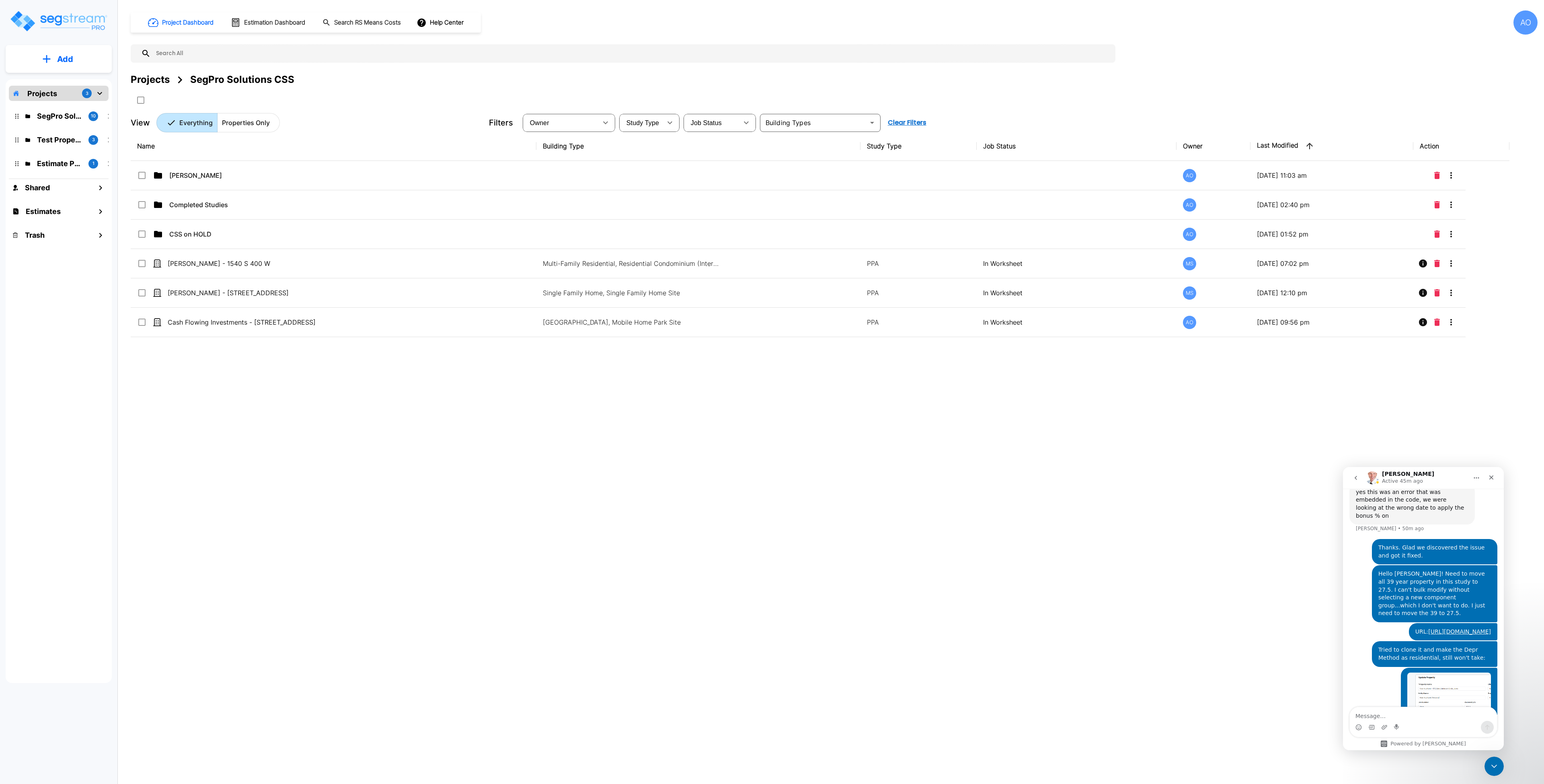
click at [767, 456] on div "Name Building Type Study Type Job Status Owner Last Modified Action Anjalie AO …" at bounding box center [820, 374] width 1379 height 486
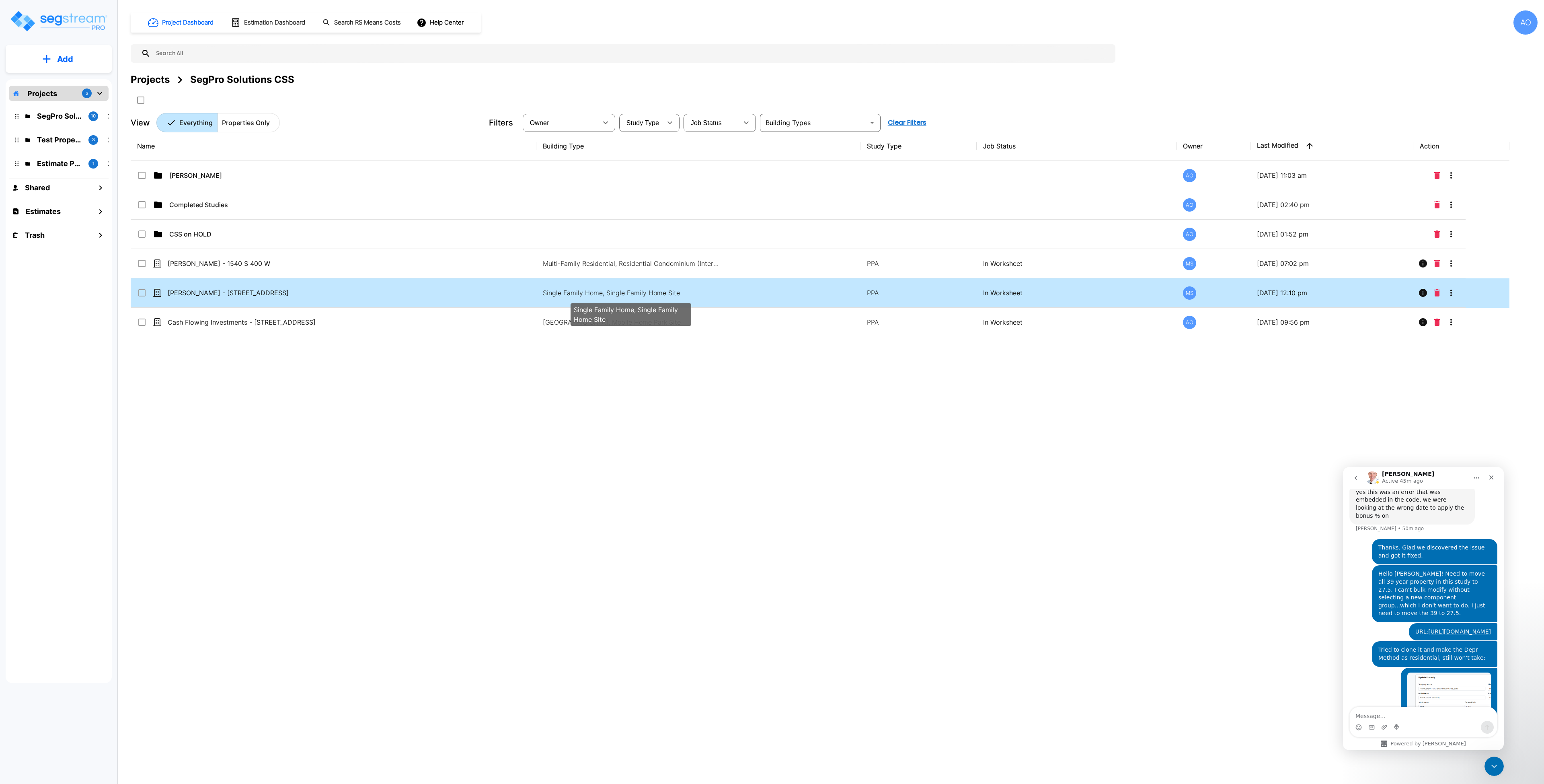
click at [597, 291] on p "Single Family Home, Single Family Home Site" at bounding box center [631, 292] width 176 height 9
checkbox input "true"
click at [597, 291] on p "Single Family Home, Single Family Home Site" at bounding box center [631, 292] width 176 height 9
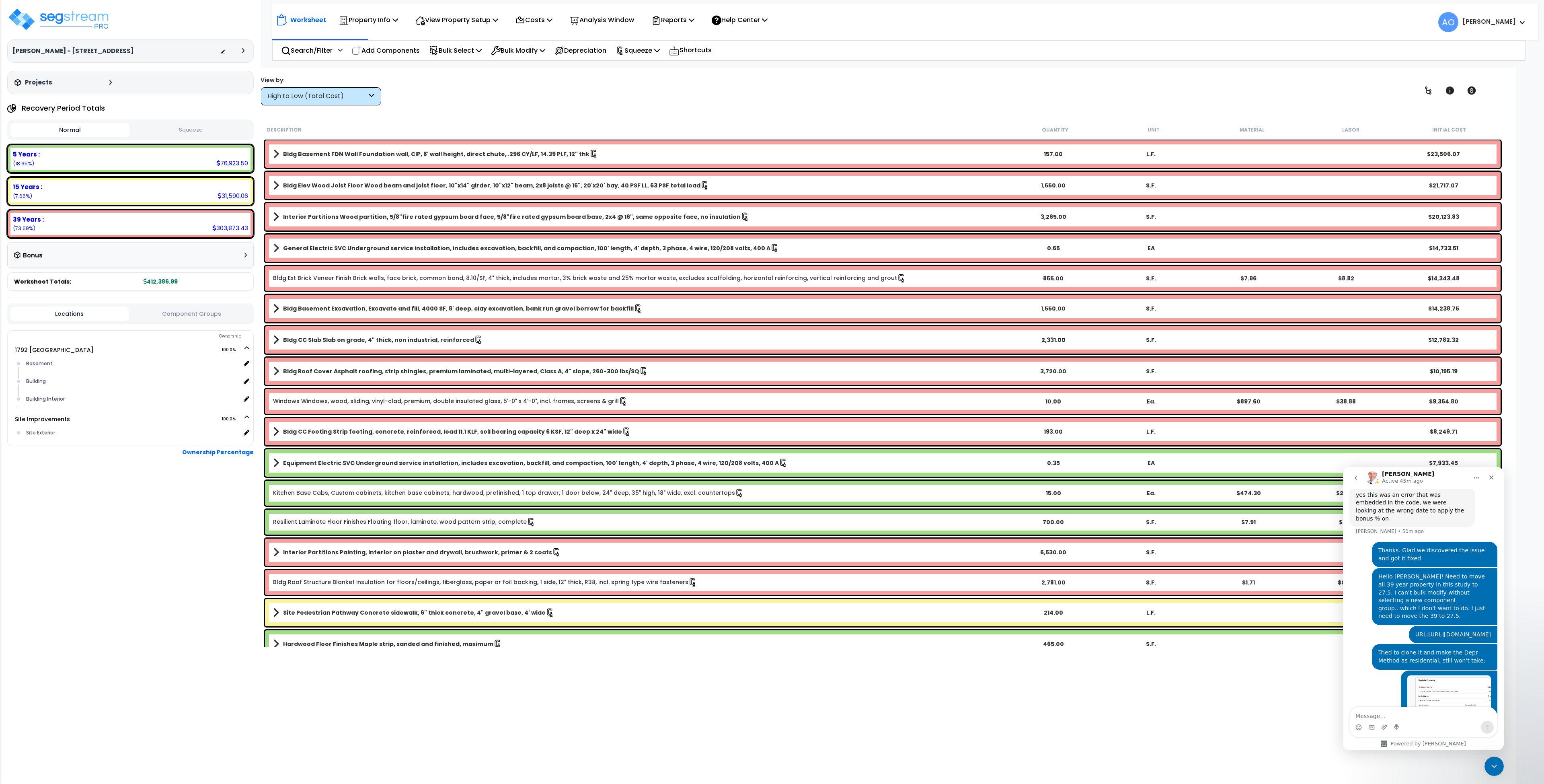
scroll to position [2110, 0]
click at [521, 50] on p "Bulk Modify" at bounding box center [518, 50] width 54 height 11
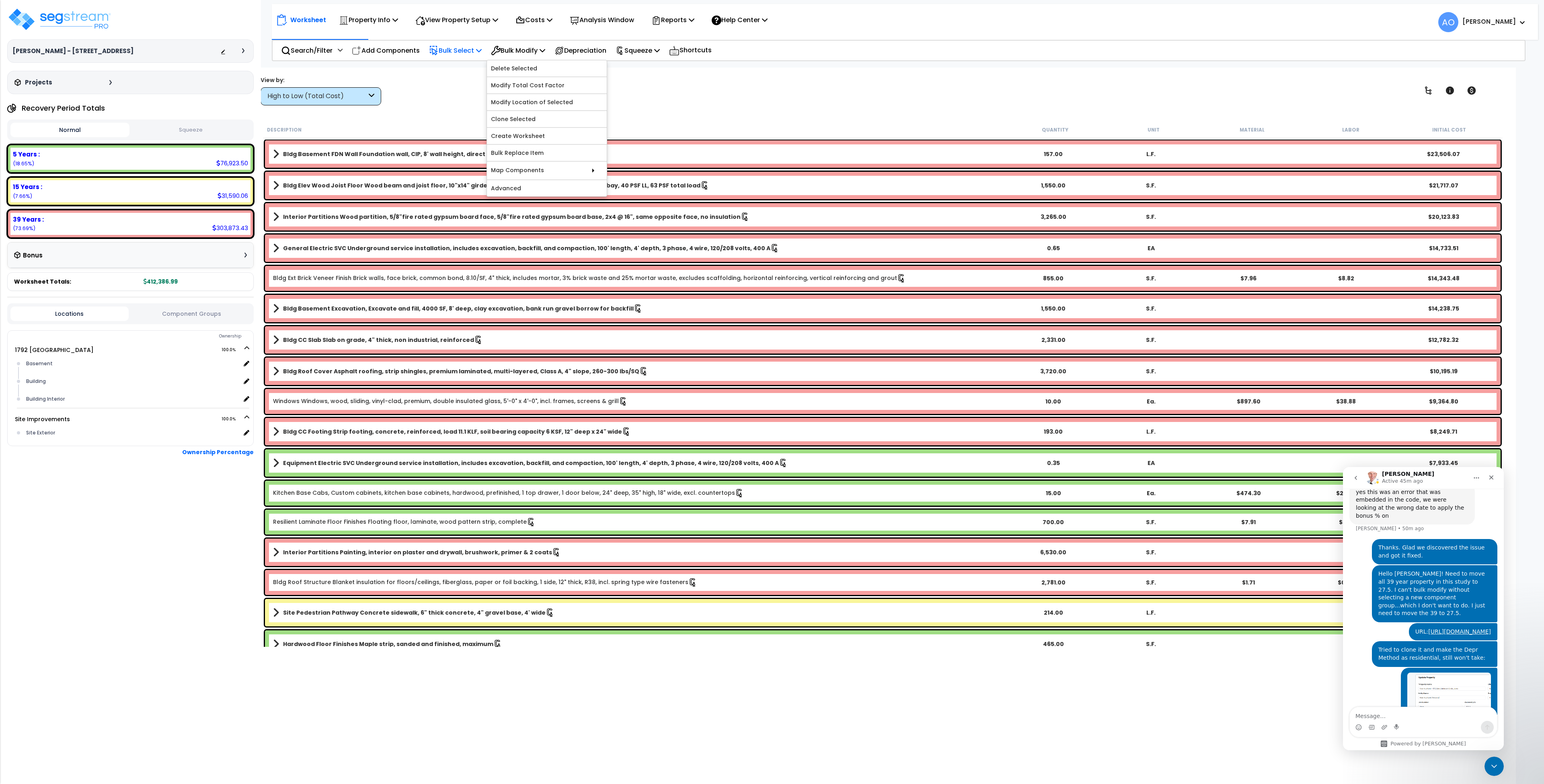
click at [443, 53] on p "Bulk Select" at bounding box center [455, 50] width 52 height 11
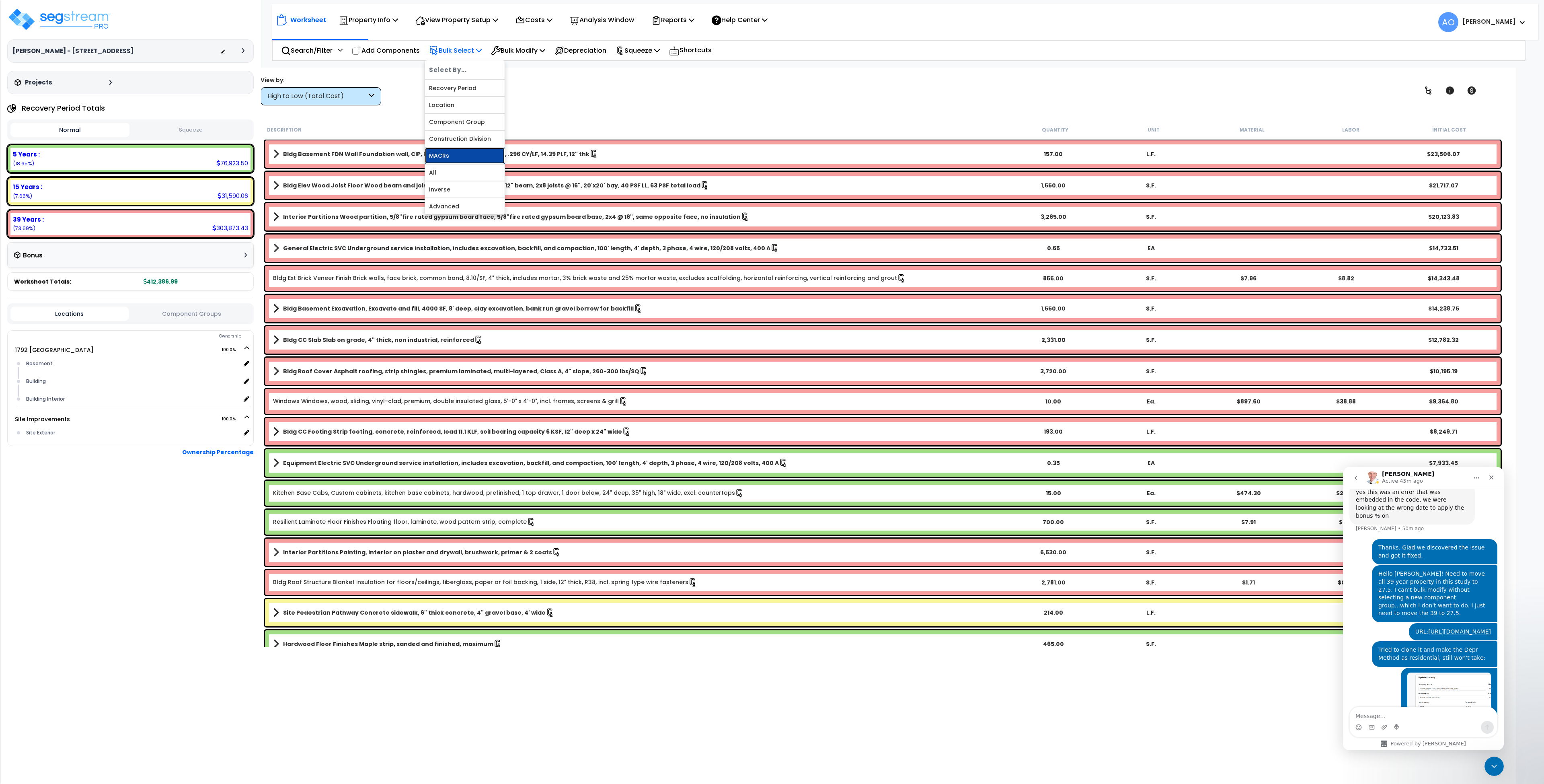
click at [445, 151] on link "MACRs" at bounding box center [464, 156] width 80 height 16
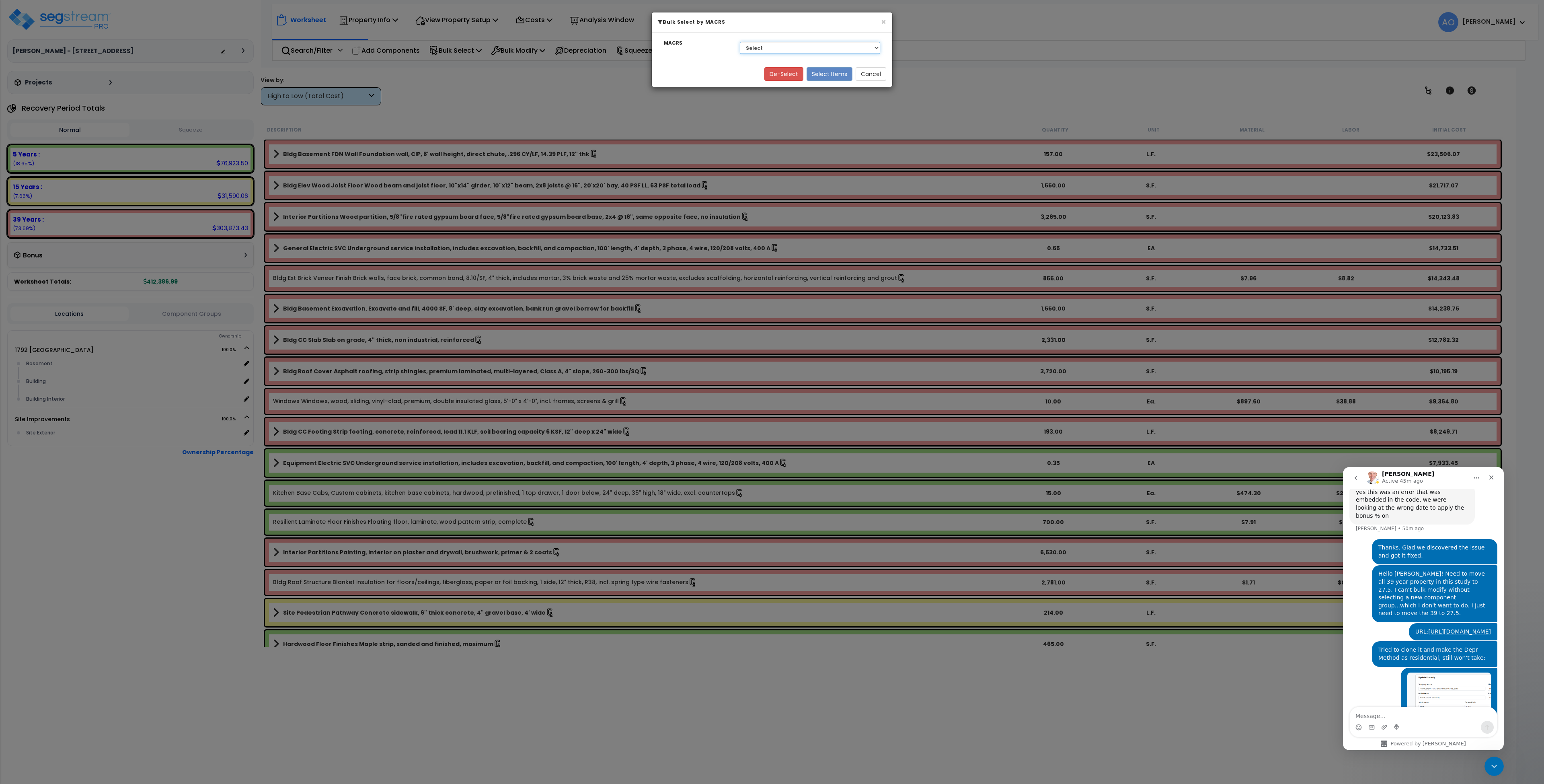
click at [785, 49] on select "Select 27.5 Year - NA - Long-Life Property 5 Years - 00.12 - Information System…" at bounding box center [810, 48] width 140 height 12
select select "3669"
click at [740, 42] on select "Select 27.5 Year - NA - Long-Life Property 5 Years - 00.12 - Information System…" at bounding box center [810, 48] width 140 height 12
click at [824, 70] on button "Select Items" at bounding box center [829, 74] width 46 height 14
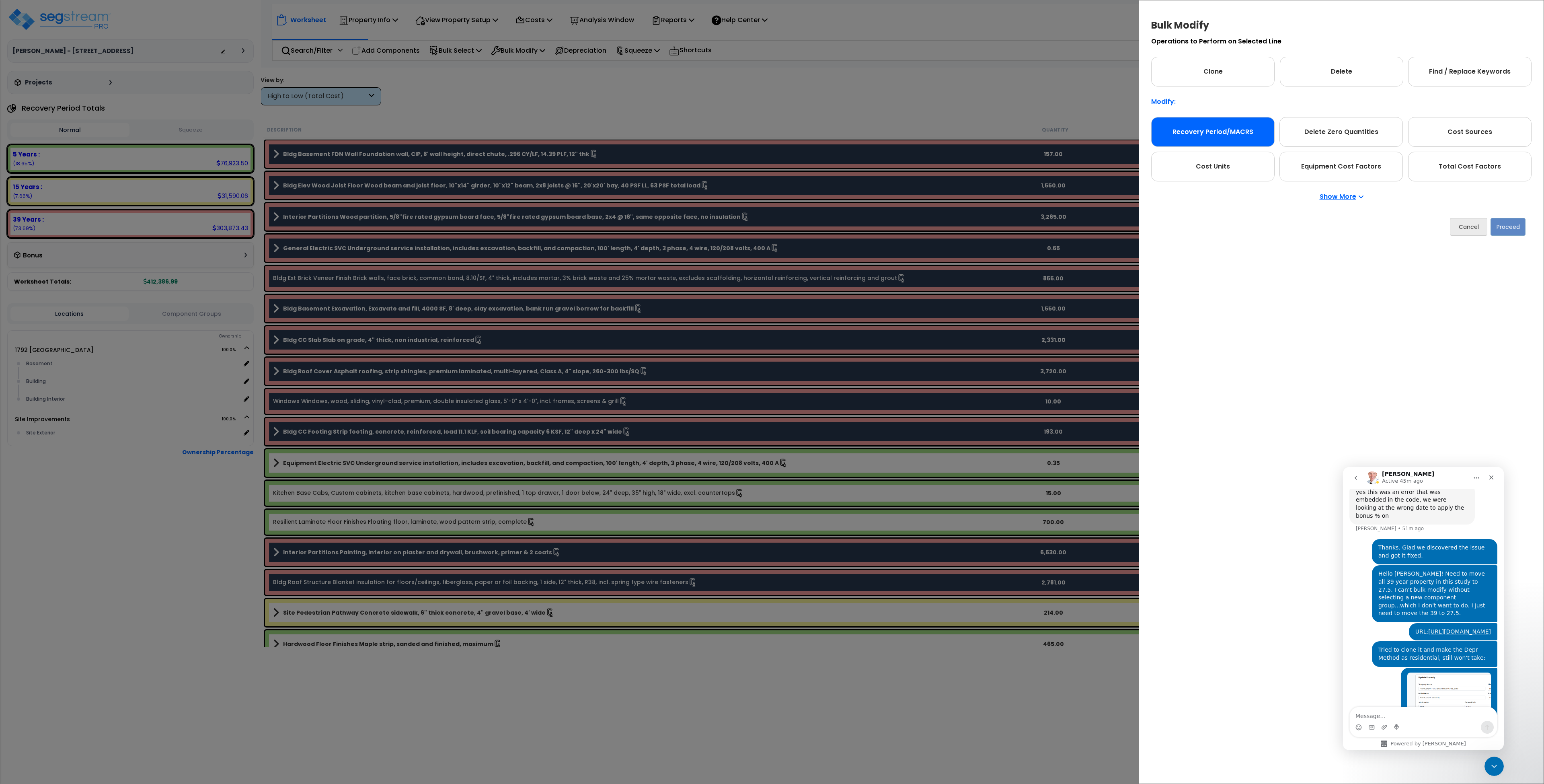
click at [1205, 136] on div "Recovery Period/MACRS" at bounding box center [1213, 132] width 124 height 30
click at [1502, 224] on button "Proceed" at bounding box center [1508, 227] width 35 height 18
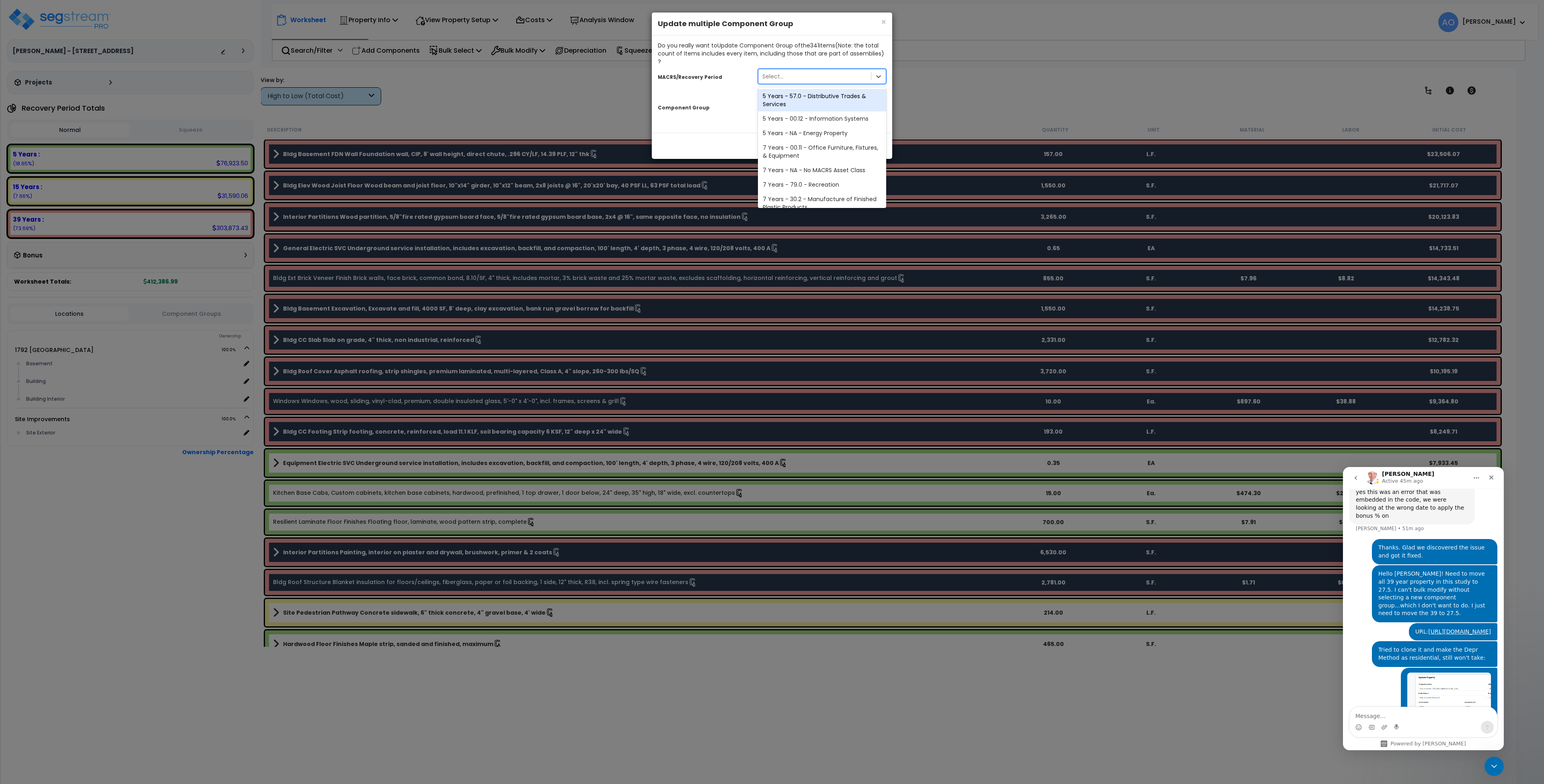
click at [796, 70] on div "Select..." at bounding box center [814, 76] width 113 height 13
click at [824, 177] on div "27.5 Year - NA - Long-Life Property" at bounding box center [822, 184] width 128 height 15
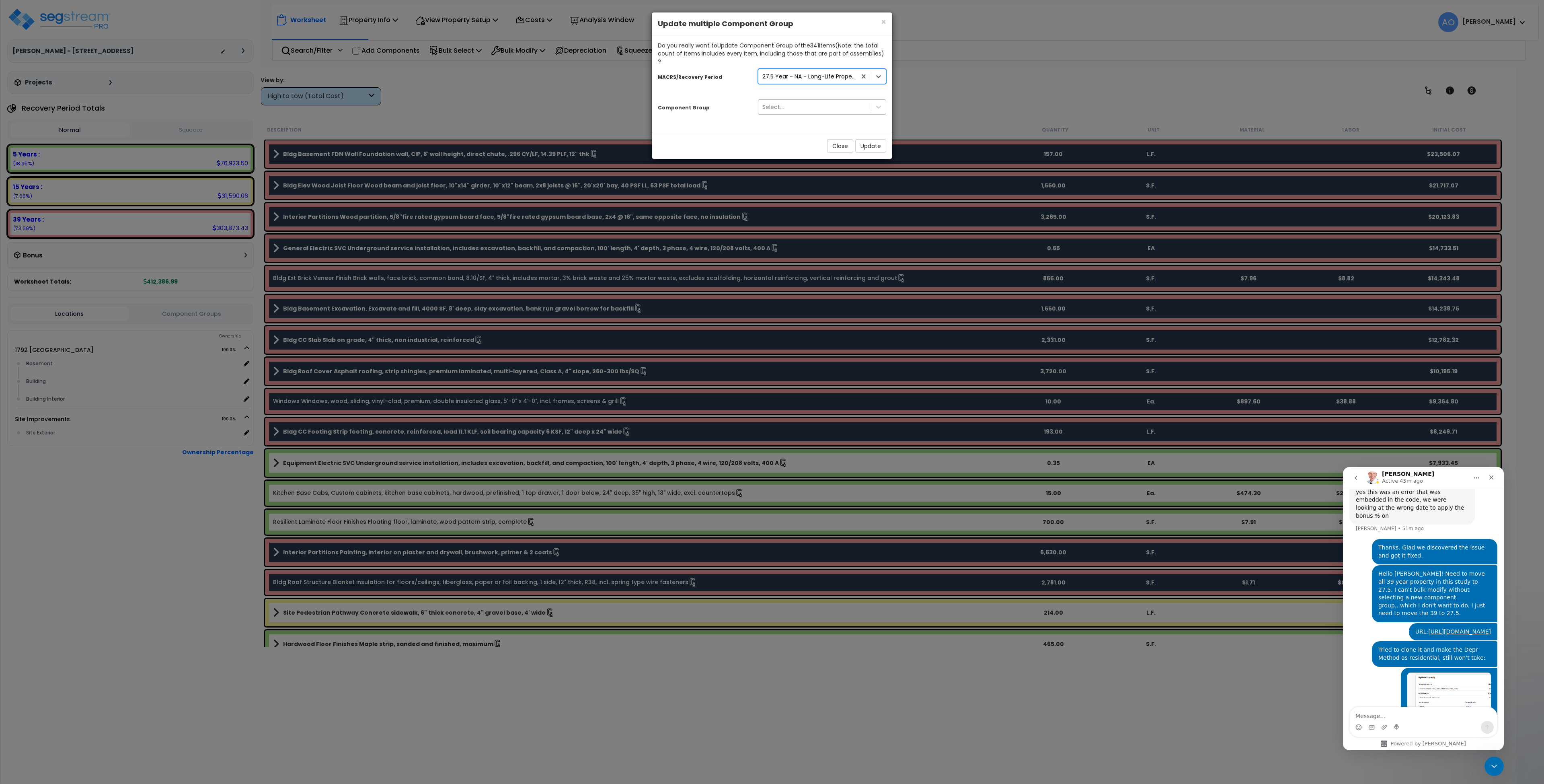
click at [803, 101] on div "Select..." at bounding box center [814, 107] width 113 height 13
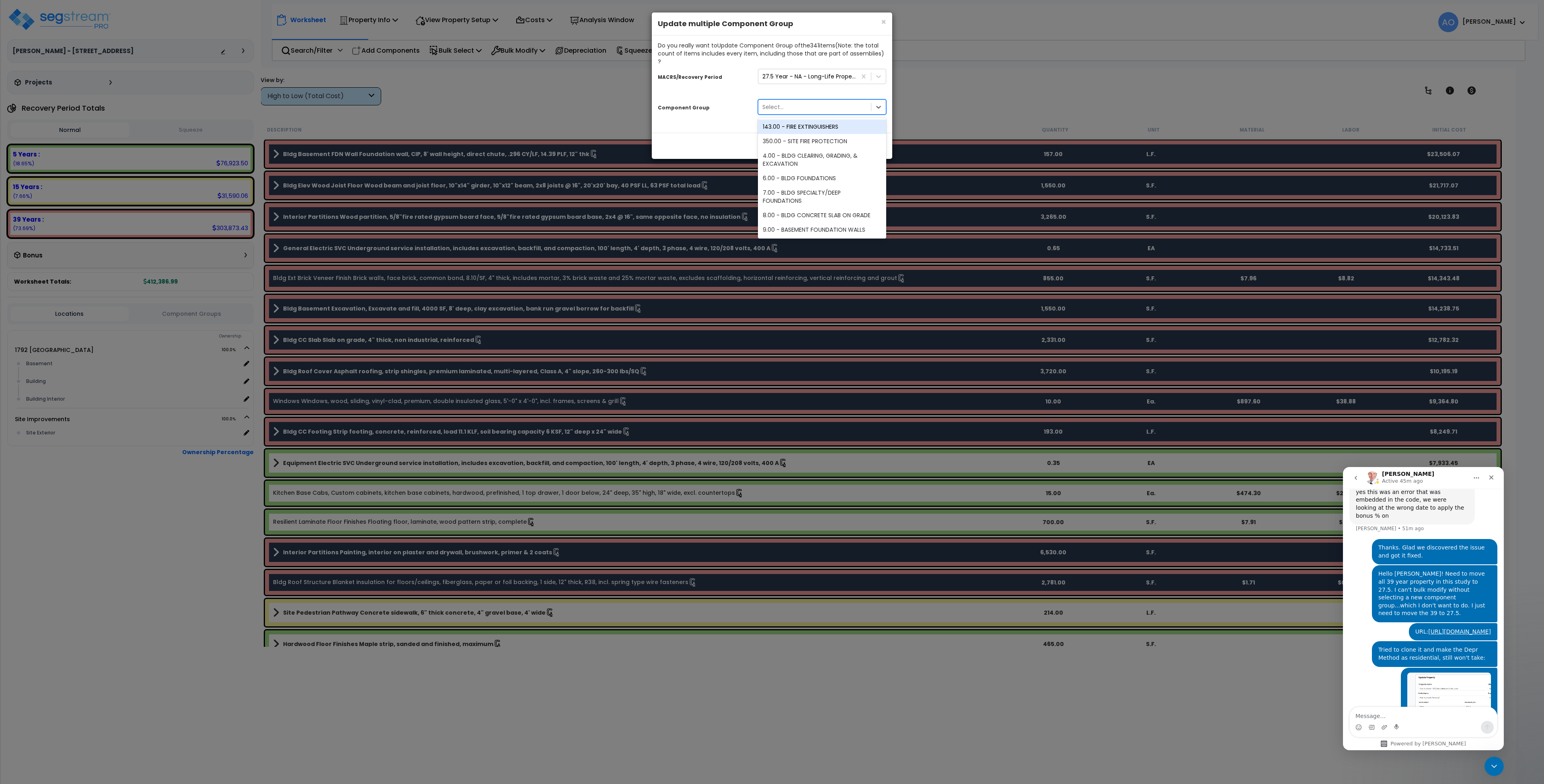
click at [803, 101] on div "Select..." at bounding box center [814, 107] width 113 height 13
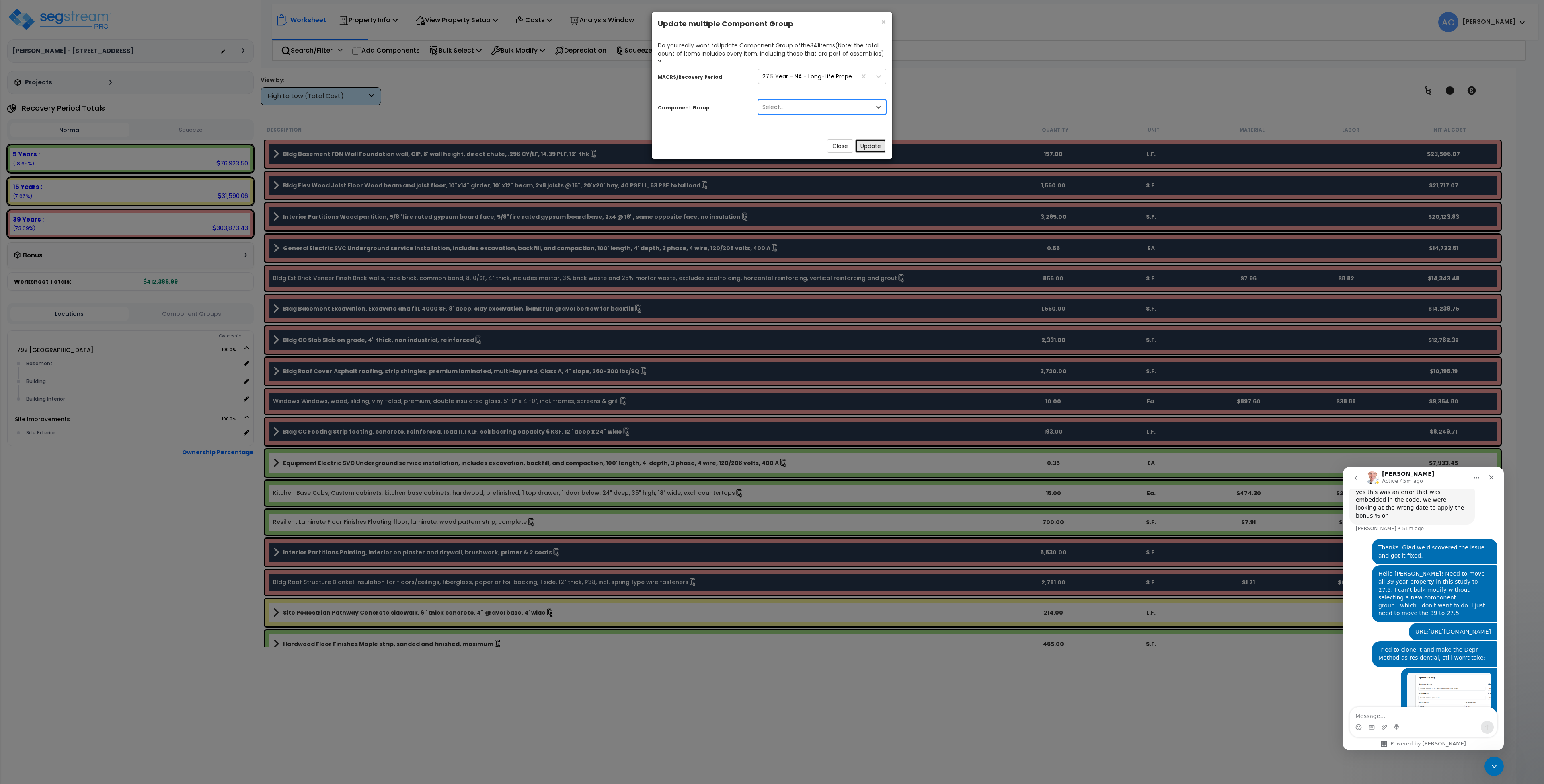
click at [872, 139] on button "Update" at bounding box center [871, 146] width 31 height 14
click at [841, 156] on button "Close" at bounding box center [840, 163] width 26 height 14
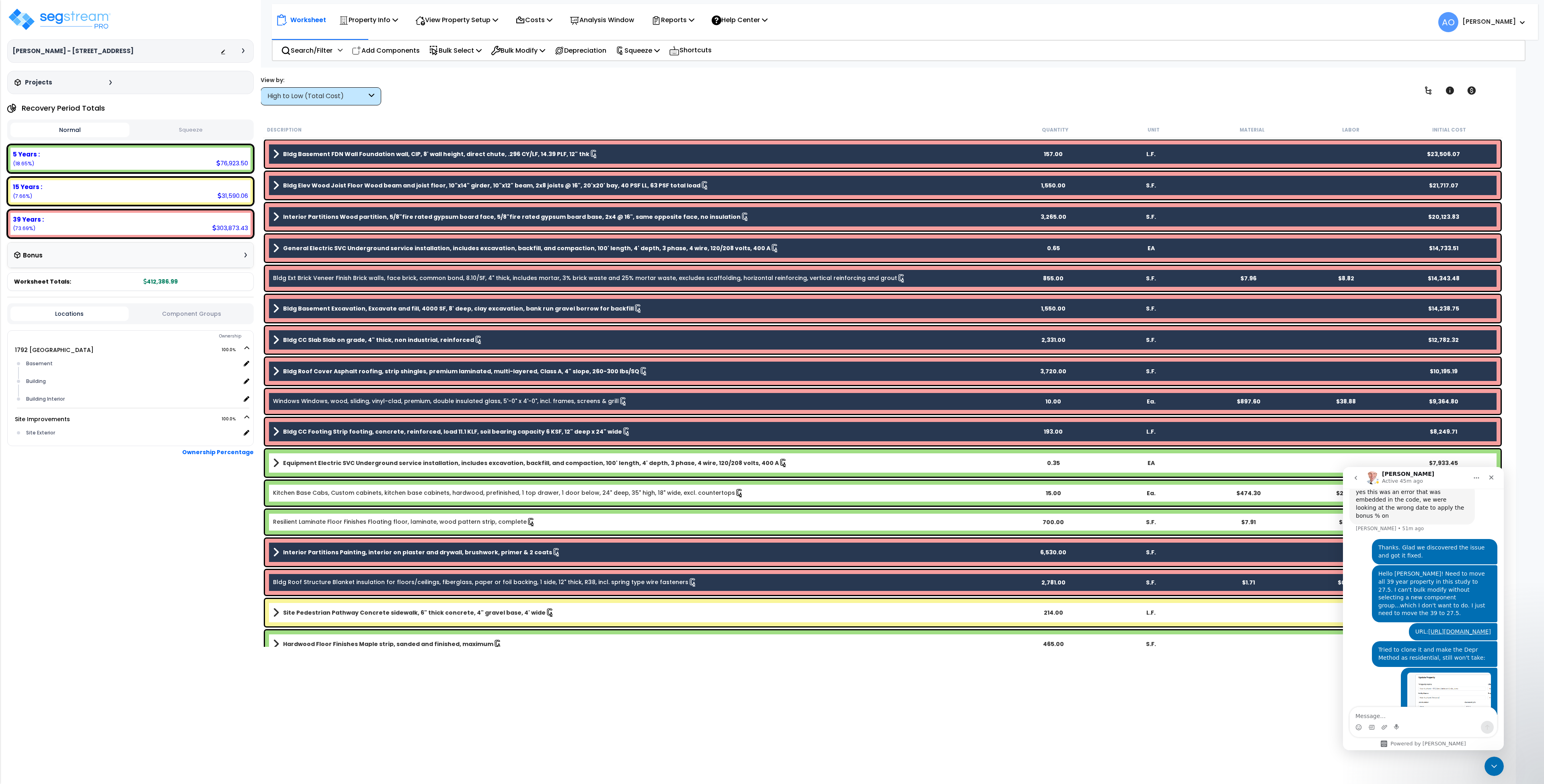
click at [759, 88] on div "View by: High to Low (Total Cost) High to Low (Total Cost)" at bounding box center [883, 90] width 1250 height 30
click at [542, 52] on p "Bulk Modify" at bounding box center [518, 50] width 54 height 11
click at [549, 187] on link "Advanced" at bounding box center [547, 188] width 119 height 16
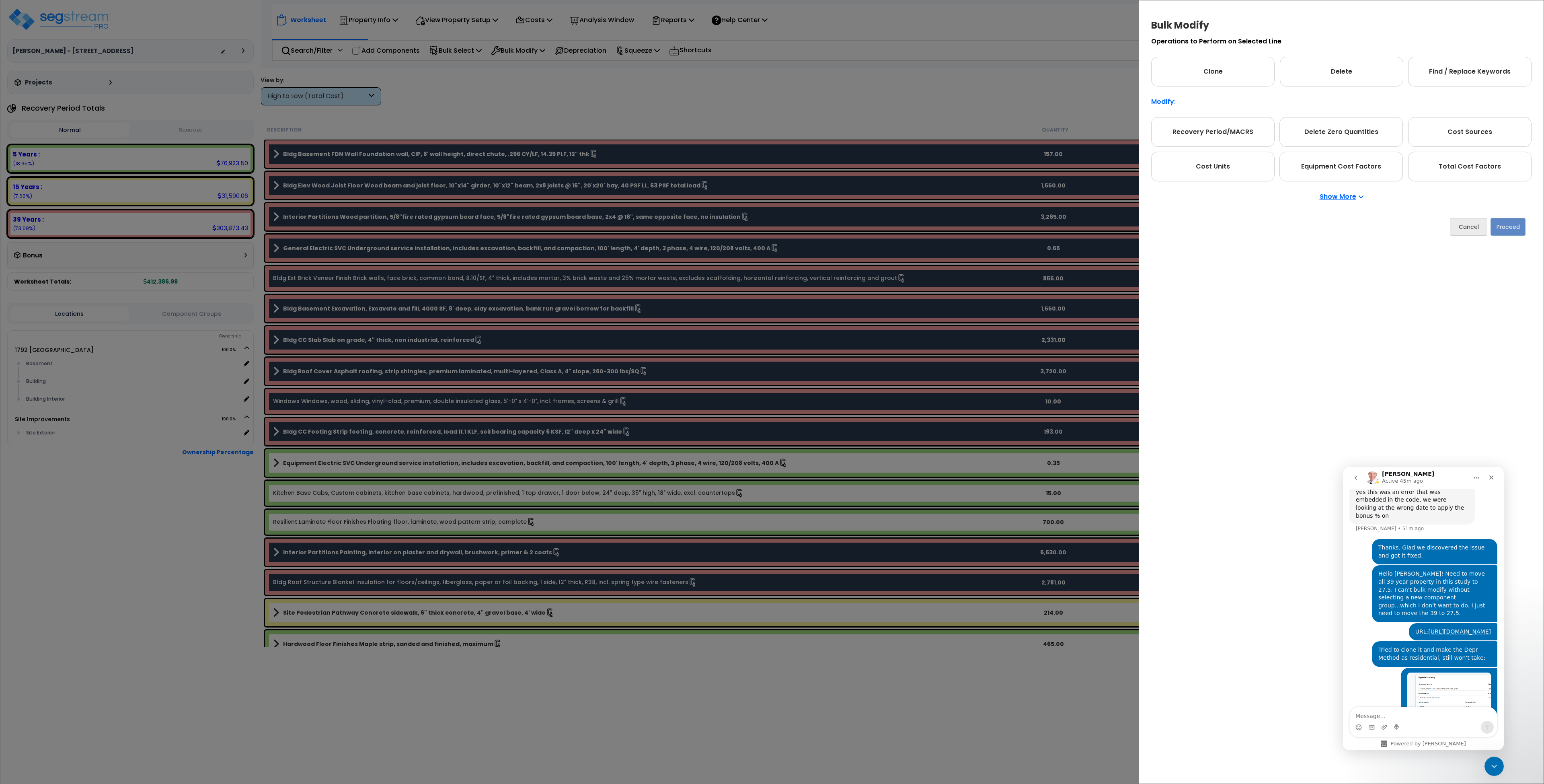
click at [1347, 201] on div "Show More" at bounding box center [1341, 197] width 381 height 31
click at [1350, 195] on p "Show More" at bounding box center [1341, 196] width 44 height 6
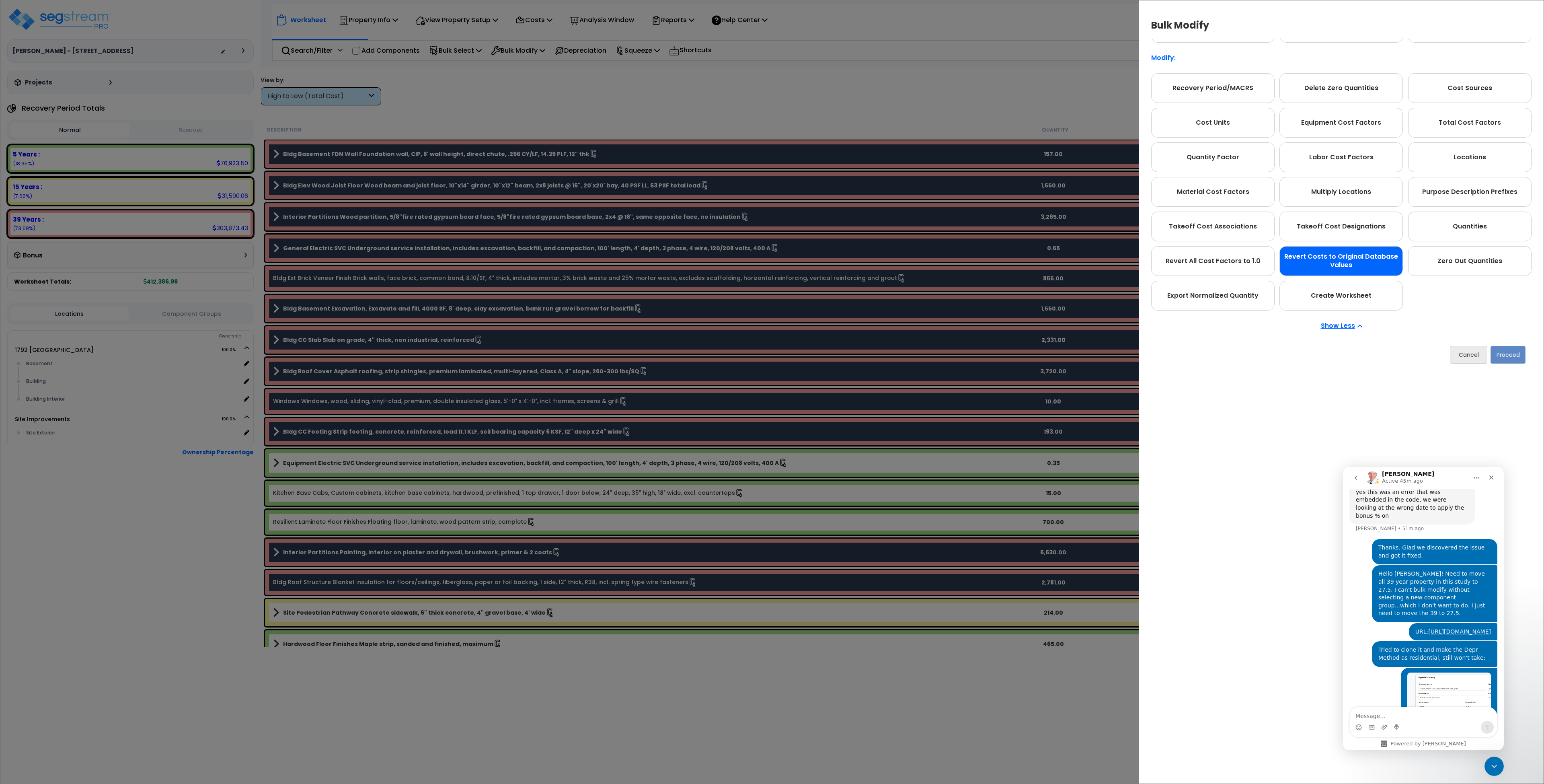
scroll to position [45, 0]
click at [1271, 372] on form "Operations to Perform on Selected Line Clone Delete Find / Replace Keywords Mod…" at bounding box center [1342, 204] width 389 height 340
click at [1467, 356] on button "Cancel" at bounding box center [1469, 354] width 38 height 18
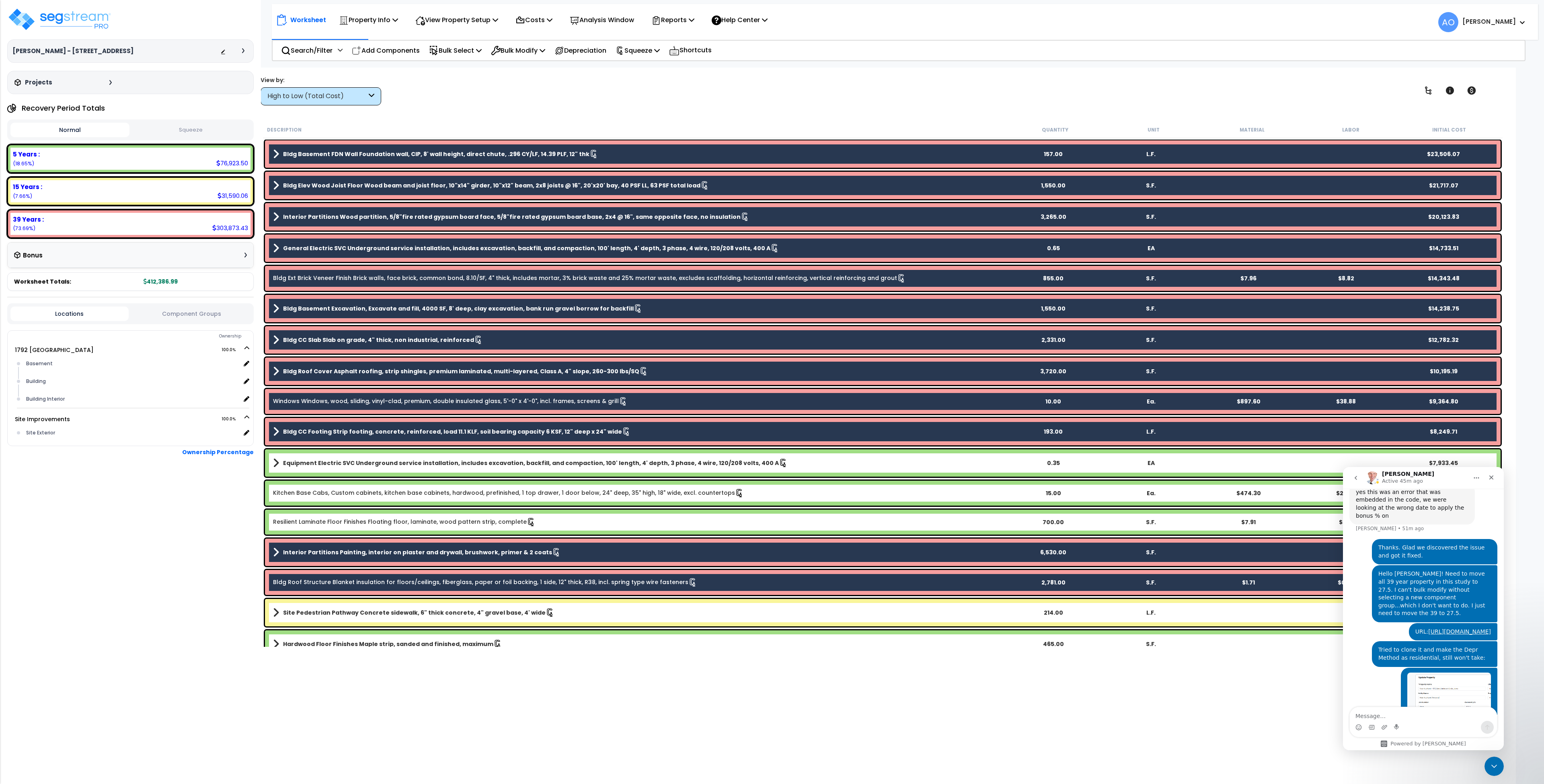
click at [1069, 98] on div "View by: High to Low (Total Cost) High to Low (Total Cost)" at bounding box center [883, 90] width 1250 height 30
click at [97, 21] on img at bounding box center [59, 19] width 105 height 24
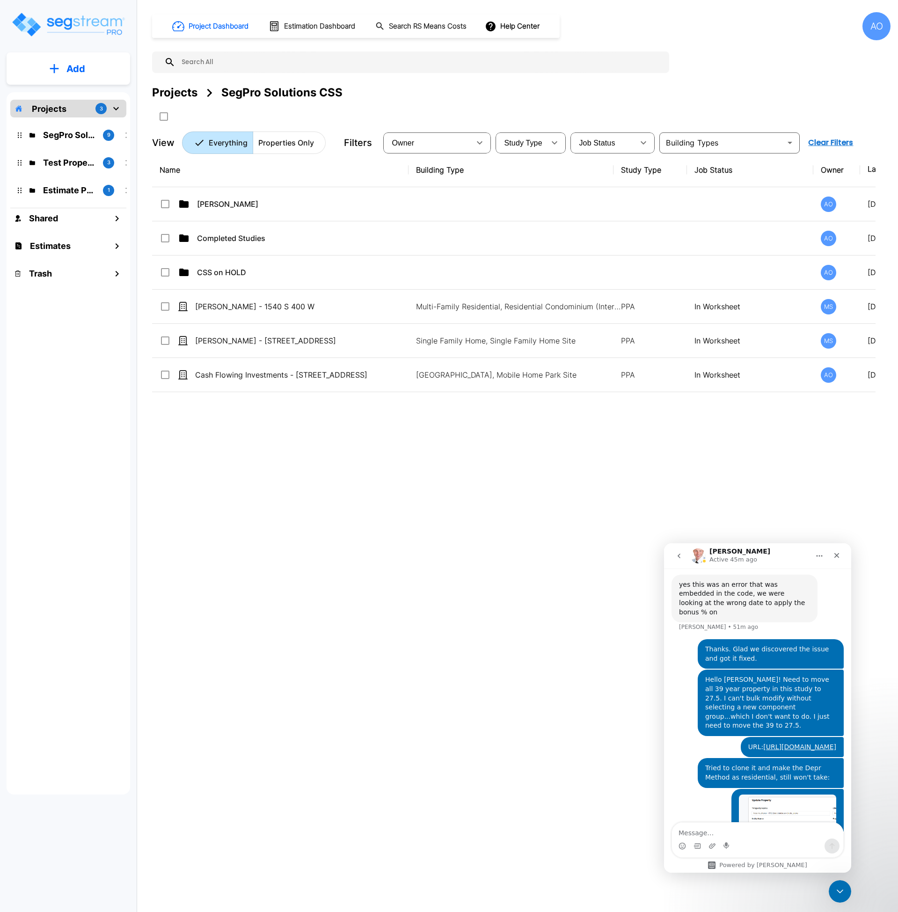
scroll to position [2454, 0]
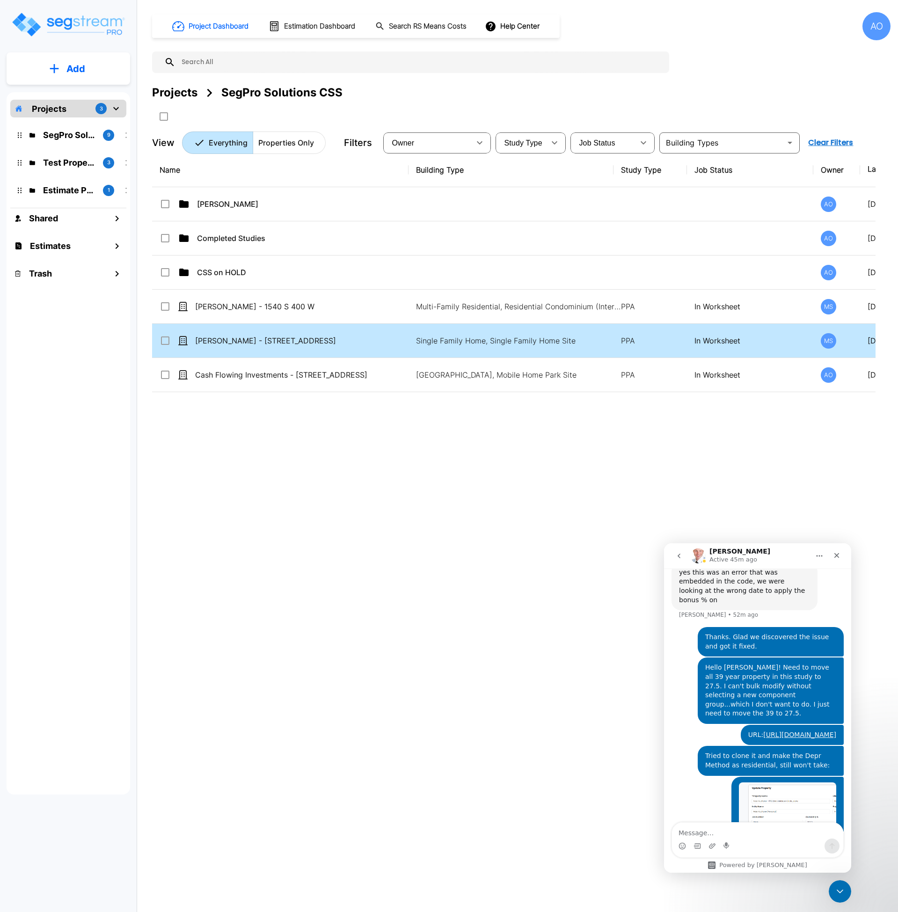
click at [271, 346] on td "[PERSON_NAME] - [STREET_ADDRESS]" at bounding box center [280, 341] width 256 height 34
checkbox input "true"
click at [271, 346] on td "[PERSON_NAME] - [STREET_ADDRESS]" at bounding box center [280, 341] width 256 height 34
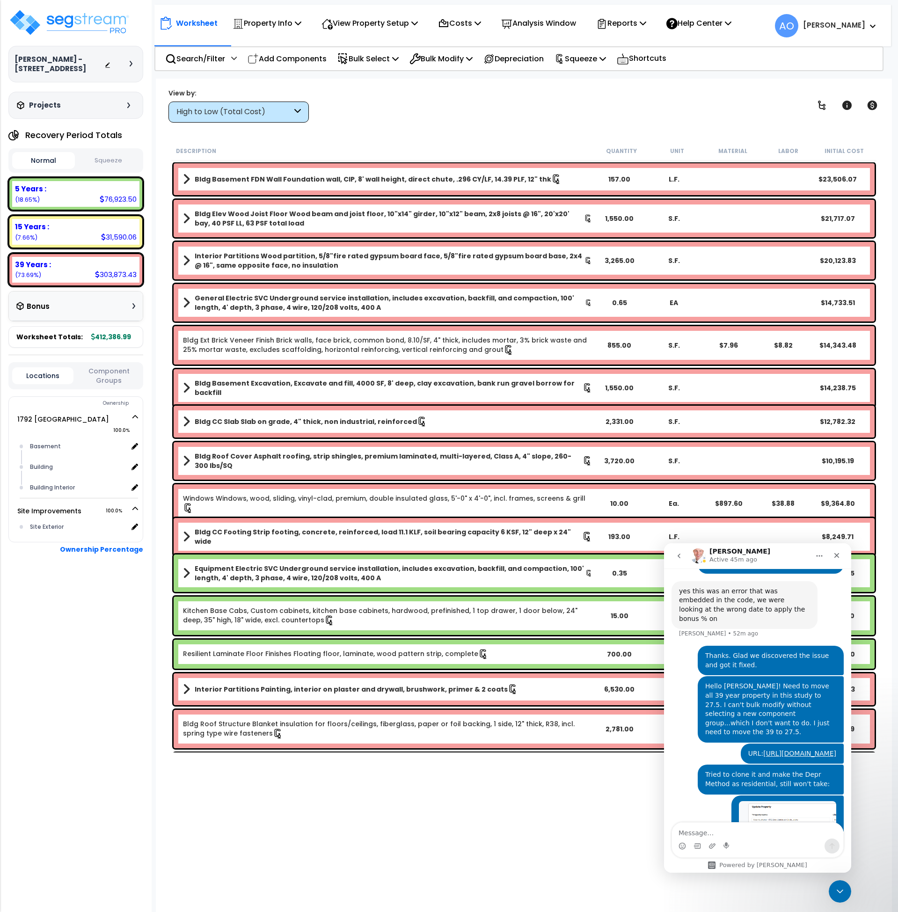
scroll to position [2454, 0]
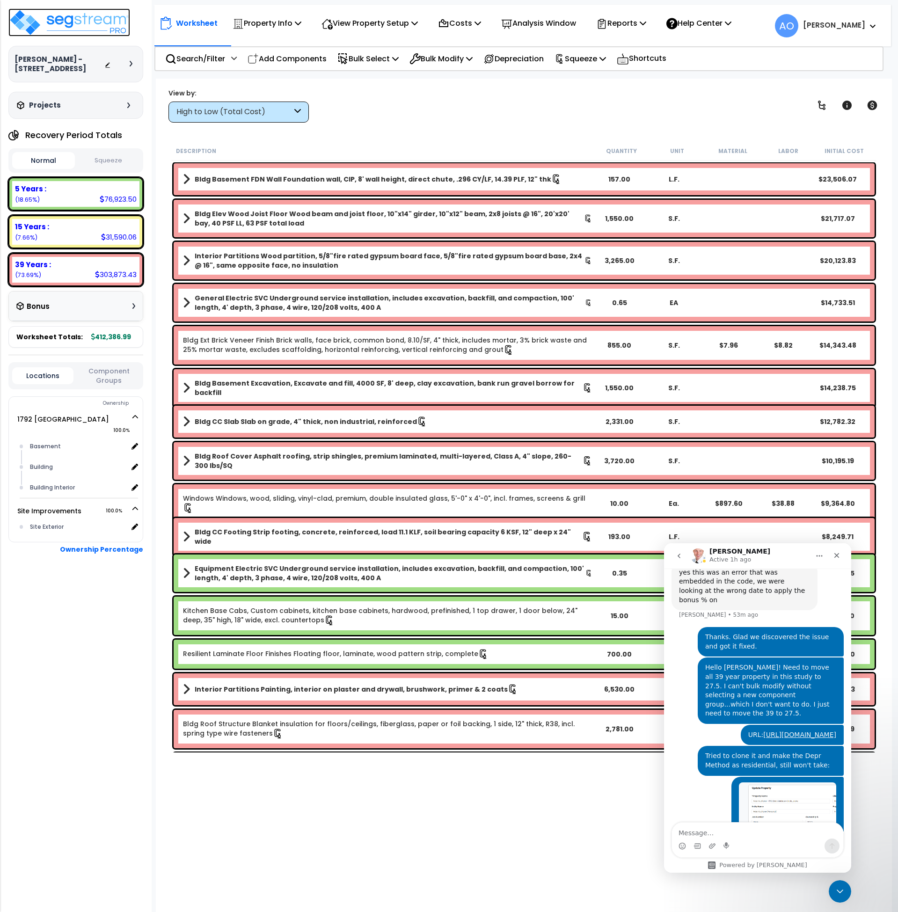
click at [32, 27] on img at bounding box center [69, 22] width 122 height 28
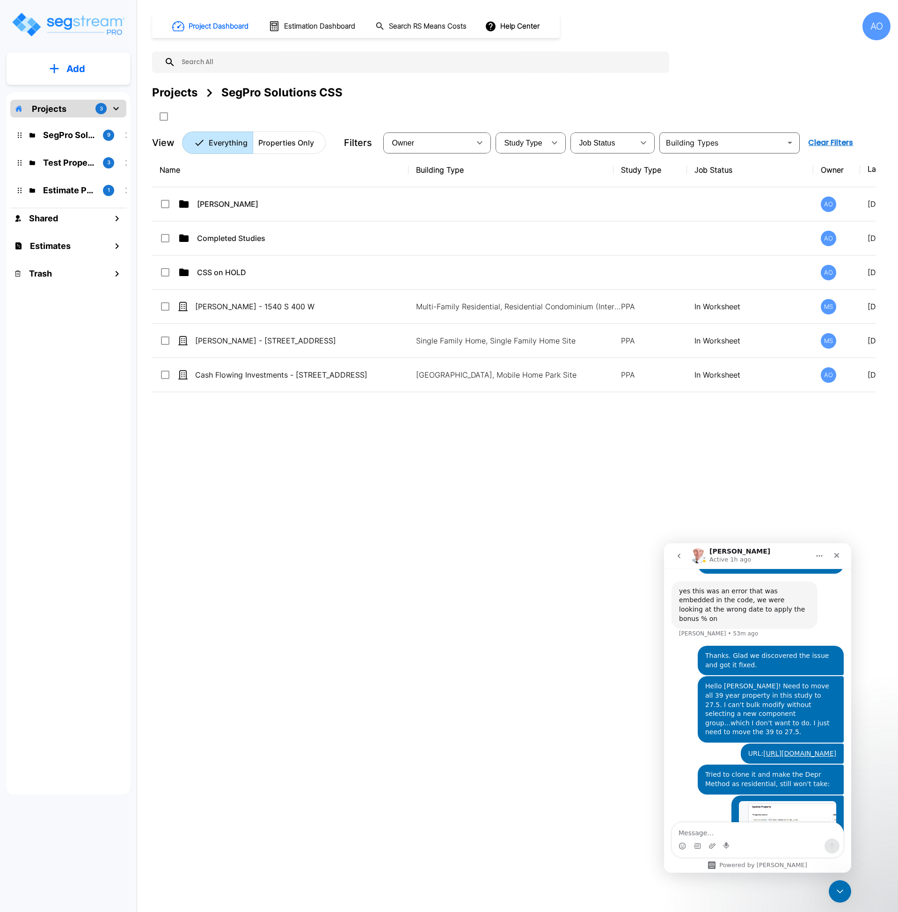
scroll to position [2454, 0]
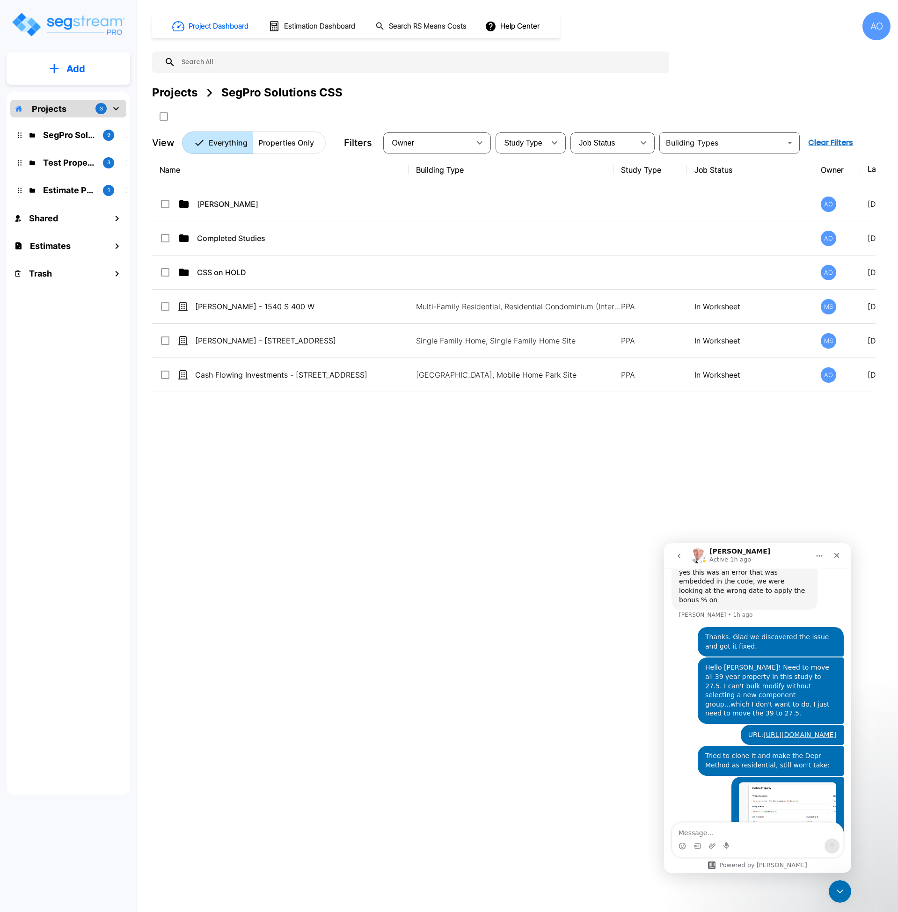
click at [510, 744] on div "Project Dashboard Estimation Dashboard Search RS Means Costs Help Center AO Pro…" at bounding box center [521, 456] width 753 height 912
click at [304, 26] on h1 "Estimation Dashboard" at bounding box center [319, 26] width 71 height 11
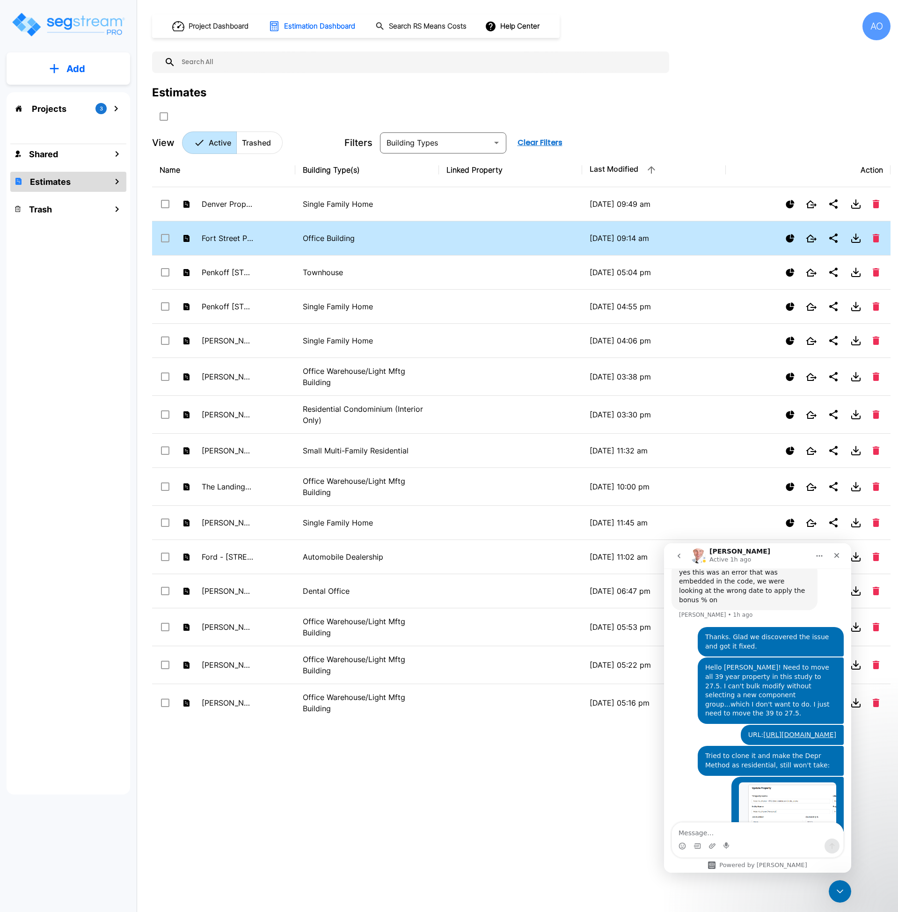
click at [328, 233] on p "Office Building" at bounding box center [367, 238] width 128 height 11
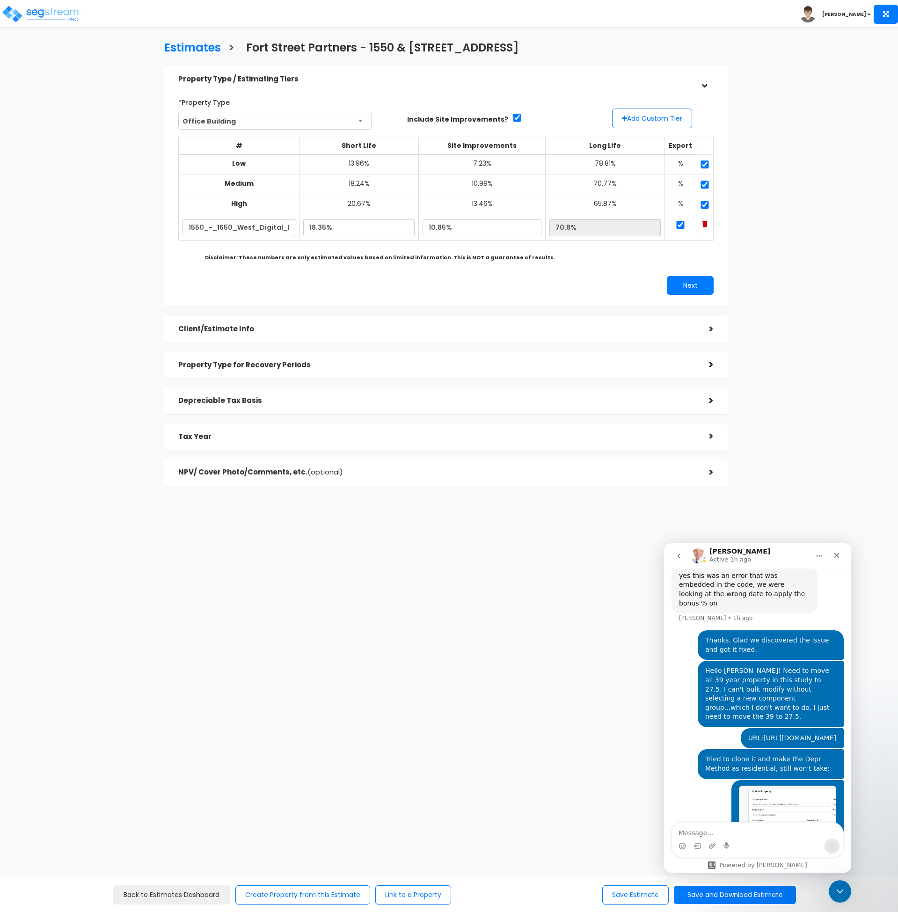
scroll to position [2454, 0]
click at [268, 331] on h5 "Client/Estimate Info" at bounding box center [436, 329] width 516 height 8
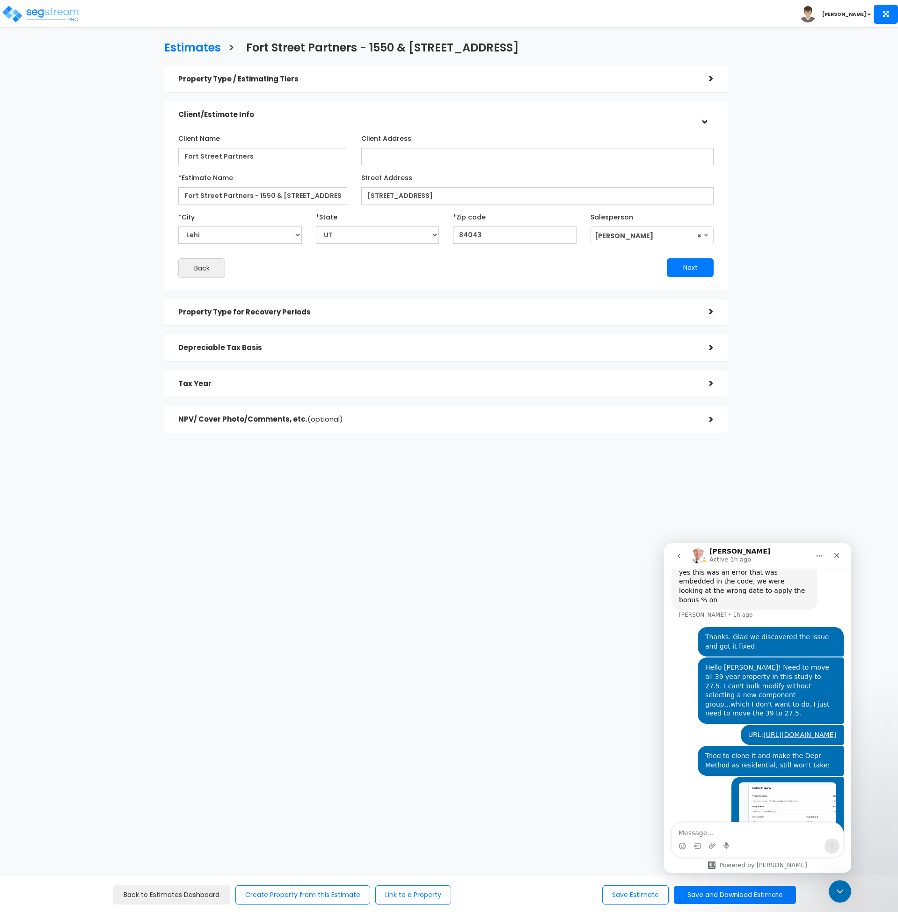
click at [129, 343] on div "Estimates > Fort Street Partners - 1550 & 1650 West Digital Drive Property Type…" at bounding box center [446, 239] width 736 height 573
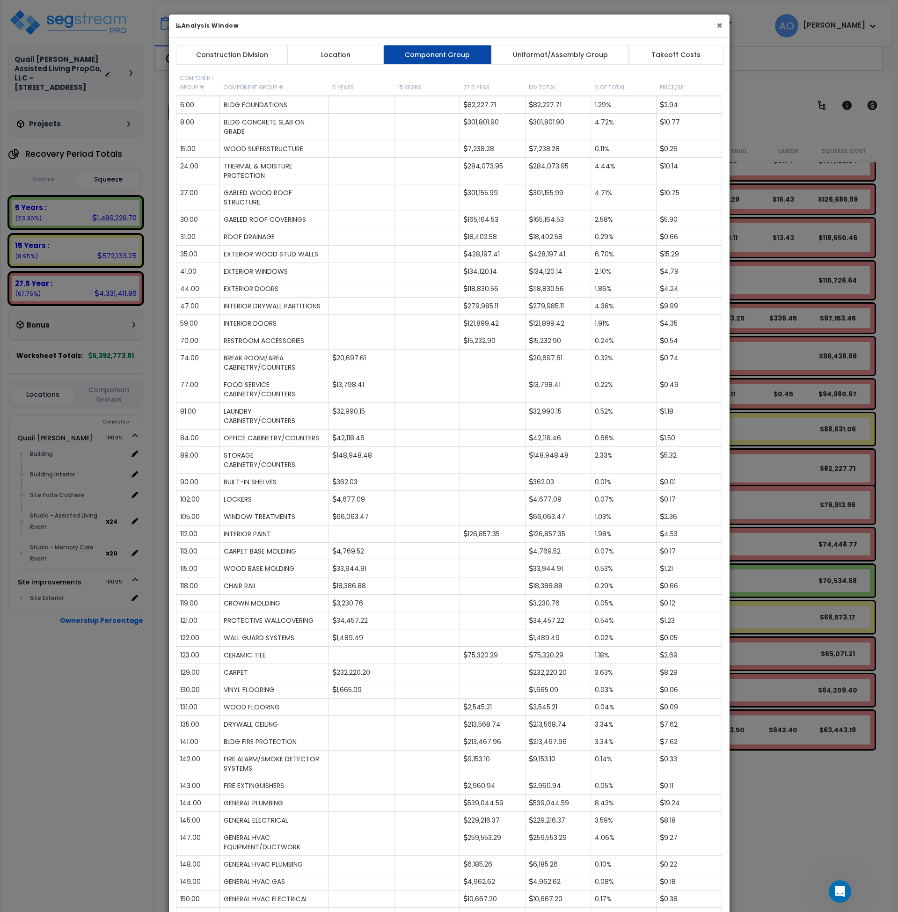
click at [717, 26] on button "×" at bounding box center [719, 26] width 6 height 10
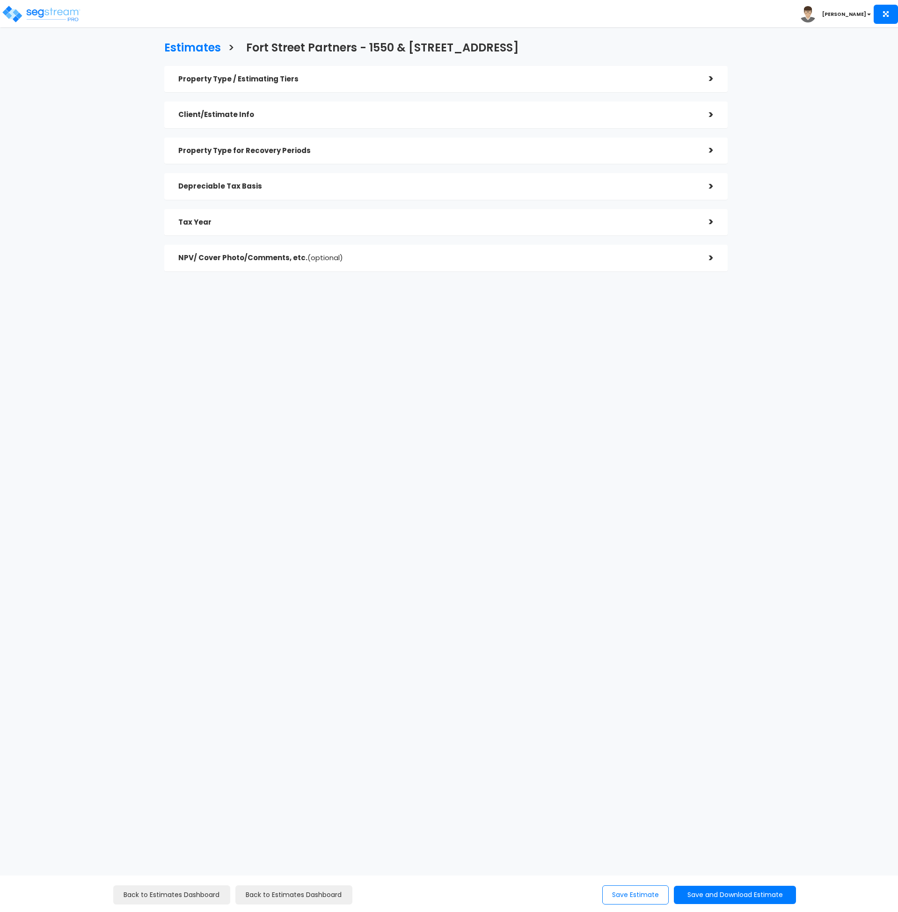
checkbox input "true"
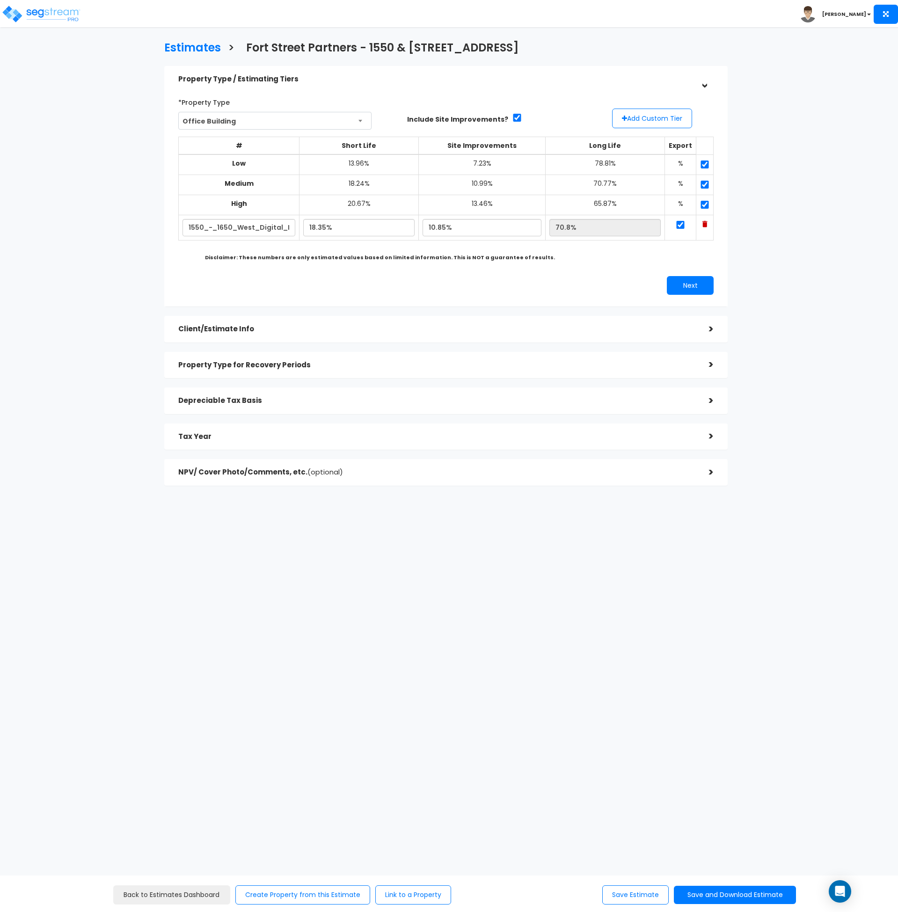
click at [342, 320] on div "Client/Estimate Info >" at bounding box center [445, 329] width 563 height 27
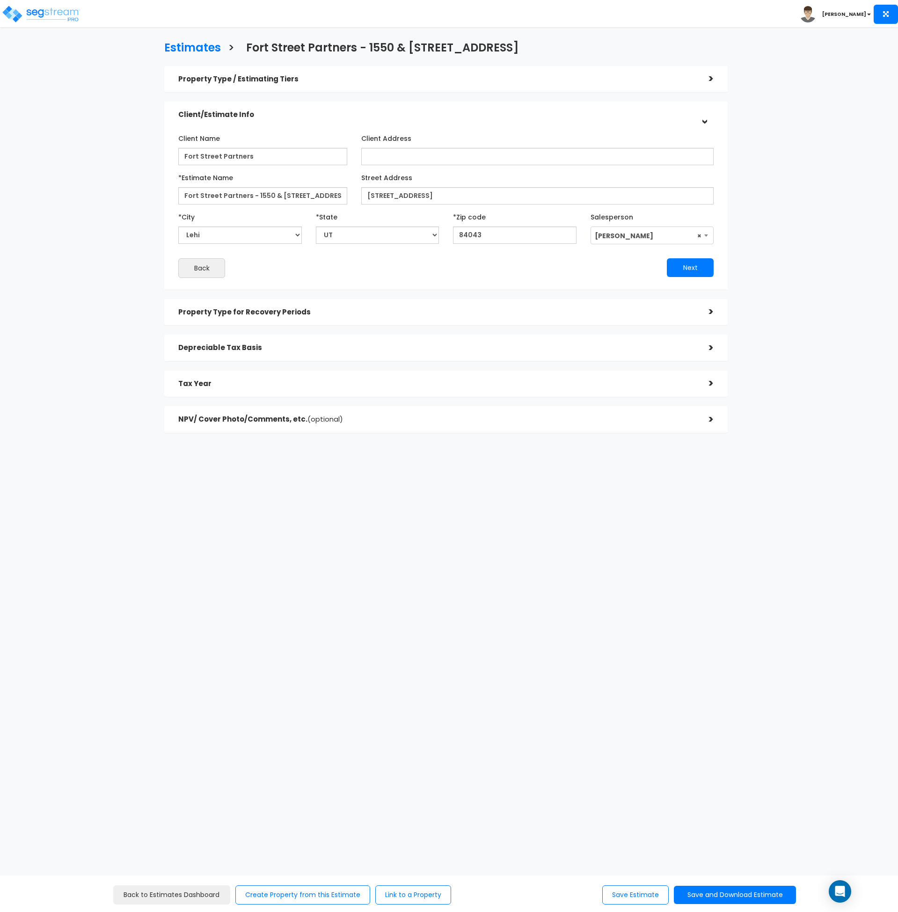
click at [336, 313] on h5 "Property Type for Recovery Periods" at bounding box center [436, 312] width 516 height 8
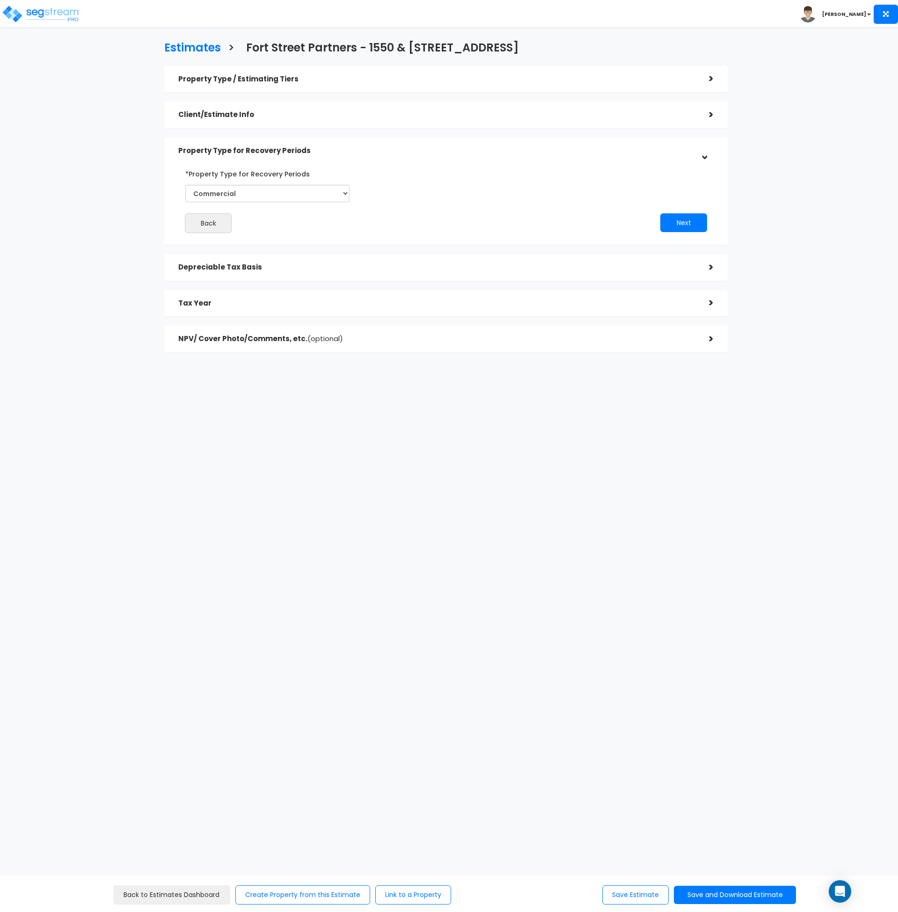
click at [318, 266] on h5 "Depreciable Tax Basis" at bounding box center [436, 267] width 516 height 8
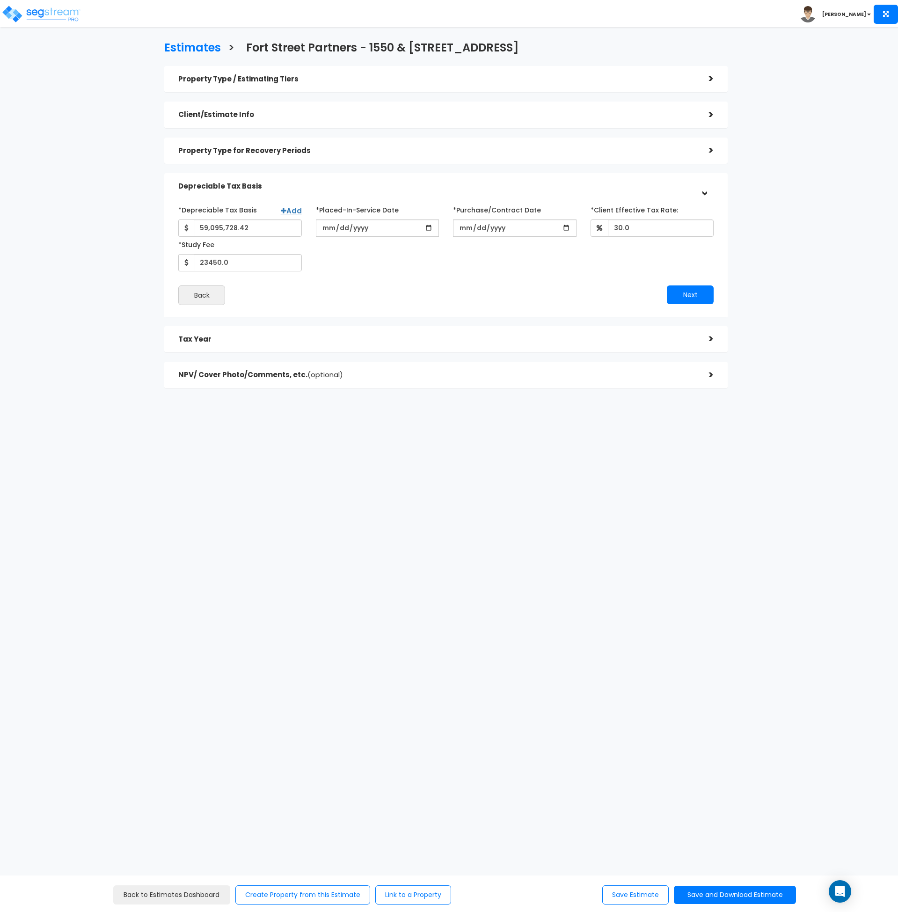
click at [343, 335] on h5 "Tax Year" at bounding box center [436, 339] width 516 height 8
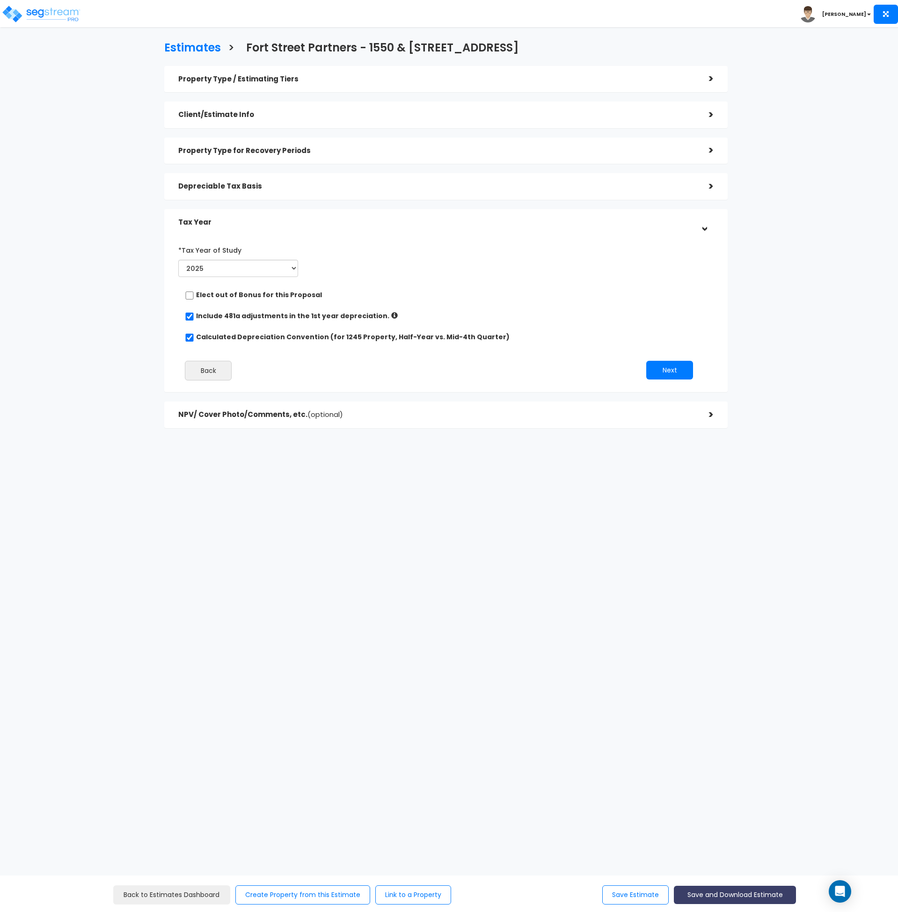
click at [738, 898] on button "Save and Download Estimate" at bounding box center [735, 895] width 122 height 18
click at [751, 850] on link "Custom Estimate" at bounding box center [735, 851] width 120 height 22
click at [225, 186] on h5 "Depreciable Tax Basis" at bounding box center [436, 186] width 516 height 8
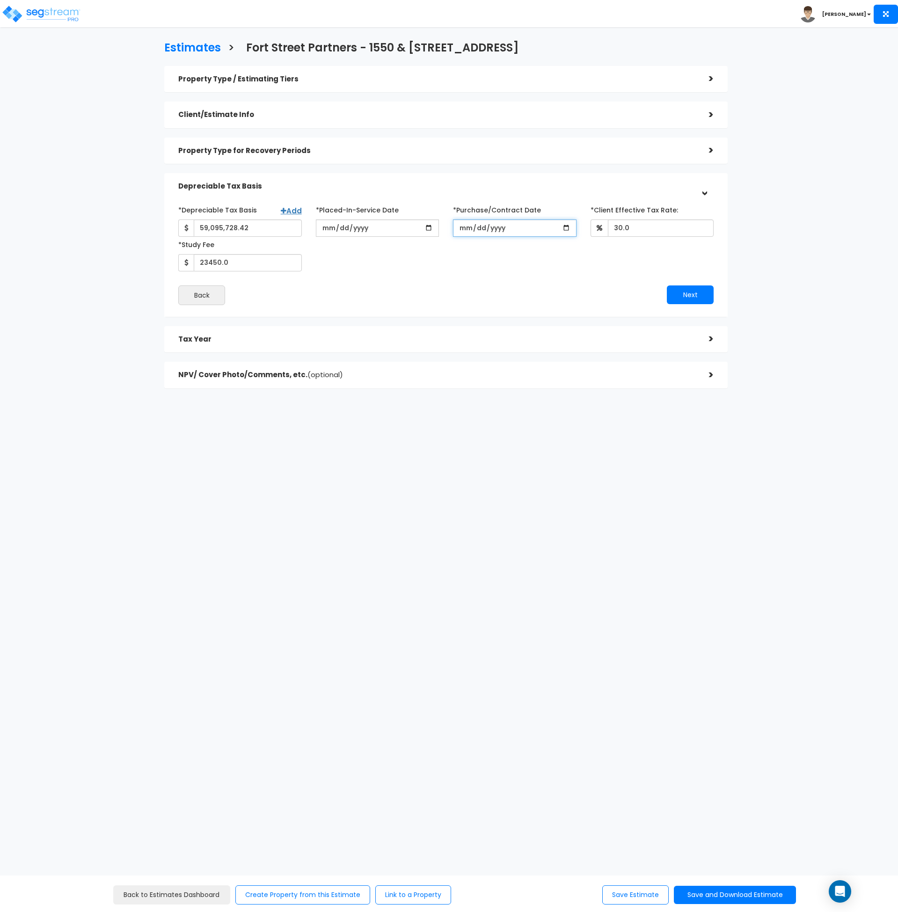
click at [483, 225] on input "[DATE]" at bounding box center [515, 227] width 124 height 17
click at [502, 228] on input "[DATE]" at bounding box center [515, 227] width 124 height 17
drag, startPoint x: 460, startPoint y: 227, endPoint x: 467, endPoint y: 242, distance: 17.2
click at [459, 227] on input "[DATE]" at bounding box center [515, 227] width 124 height 17
type input "[DATE]"
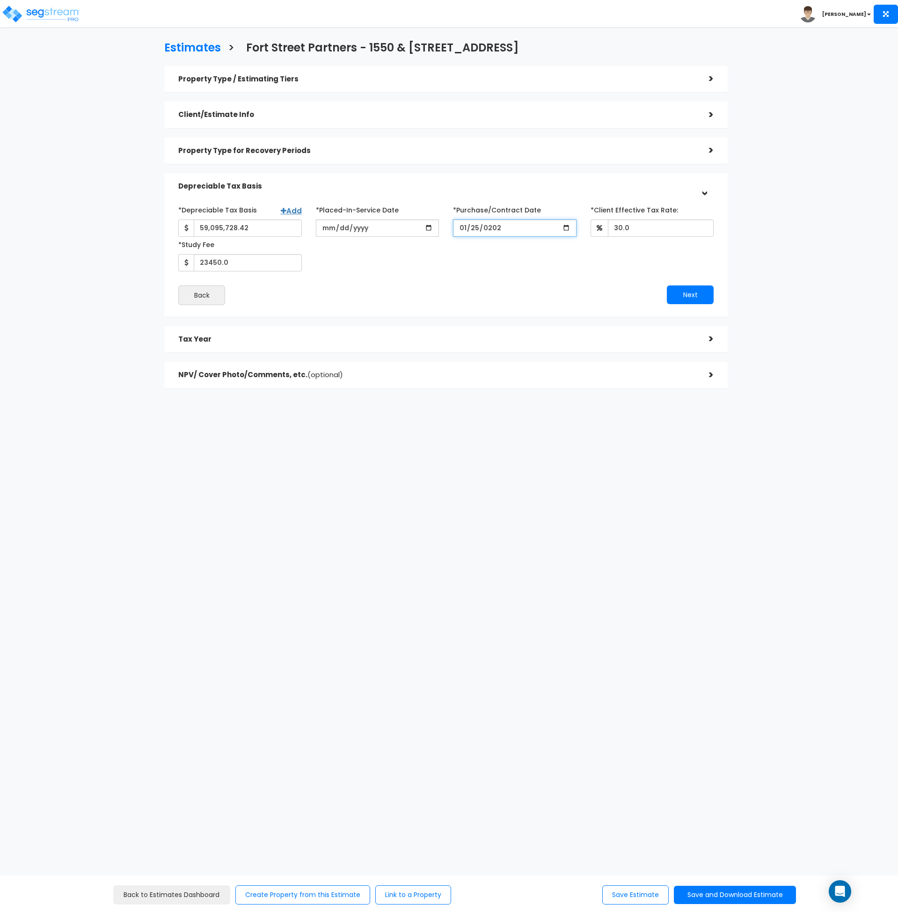
type input "[DATE]"
click at [473, 260] on div "*Depreciable Tax Basis Add 59,095,728.42 *Placed-In-Service Date 2025-02-28 *Pu…" at bounding box center [445, 236] width 549 height 69
click at [639, 902] on button "Save Estimate" at bounding box center [635, 894] width 66 height 19
click at [702, 897] on button "Save and Download Estimate" at bounding box center [735, 895] width 122 height 18
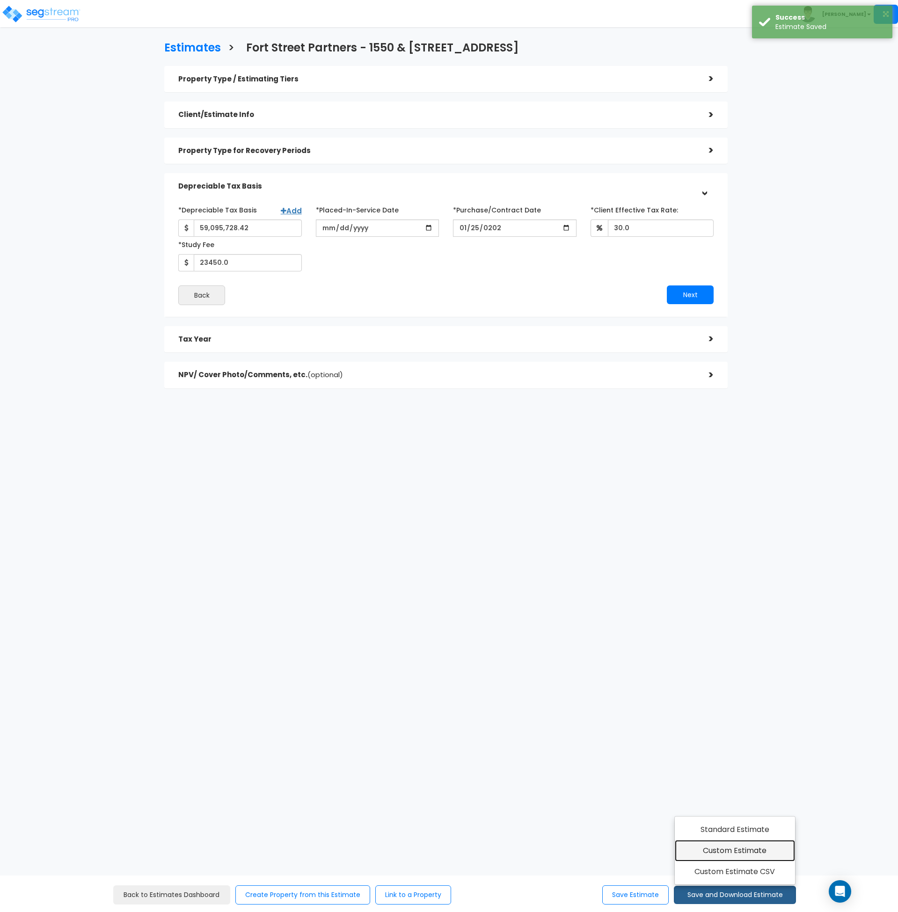
click at [705, 853] on link "Custom Estimate" at bounding box center [735, 851] width 120 height 22
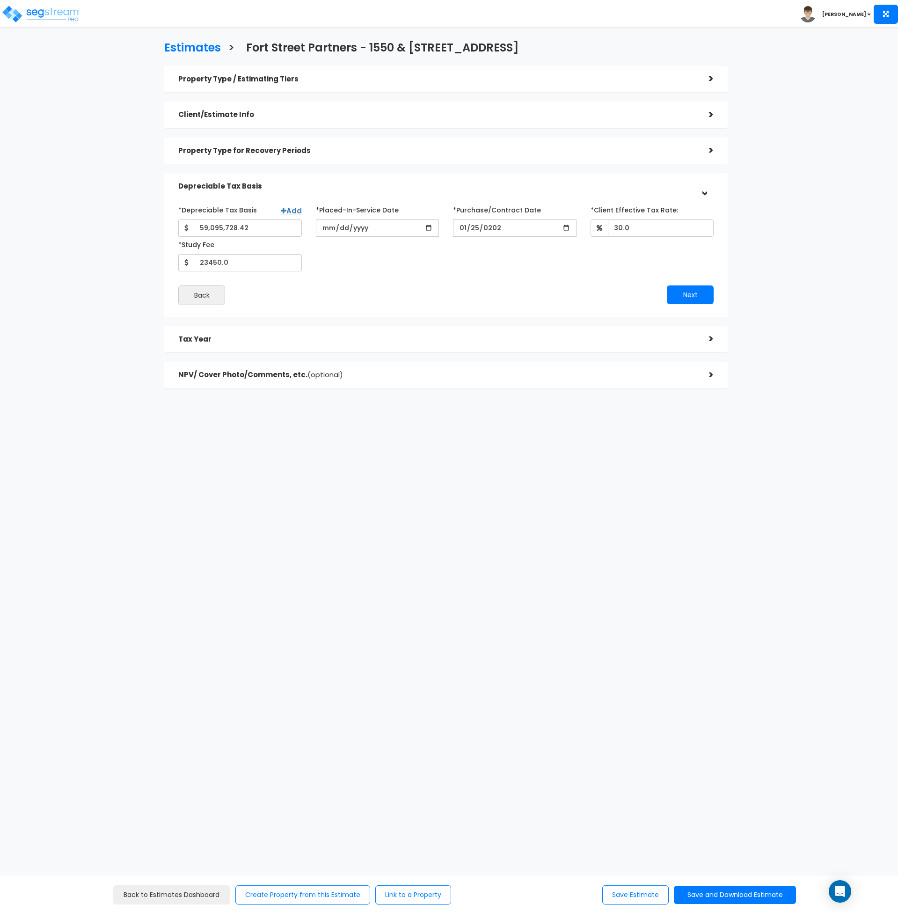
click at [421, 482] on html "Toggle navigation Andrew x" at bounding box center [449, 241] width 898 height 482
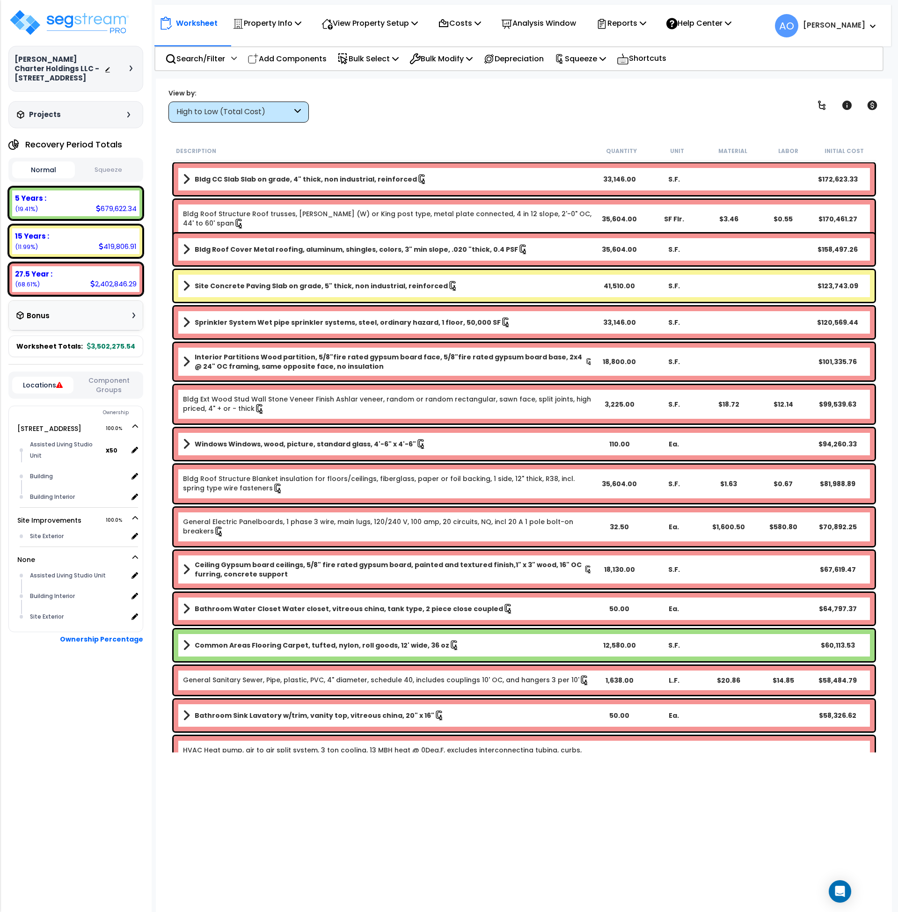
click at [103, 169] on button "Squeeze" at bounding box center [108, 170] width 63 height 16
click at [363, 63] on p "Bulk Select" at bounding box center [367, 58] width 61 height 13
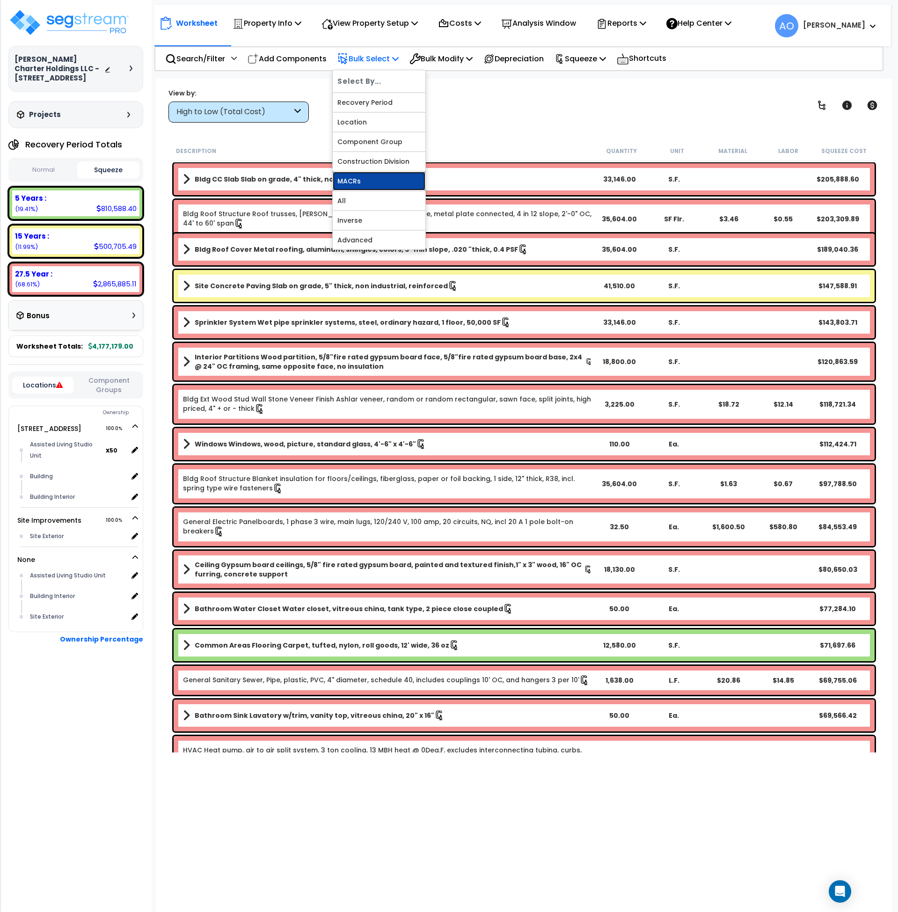
click at [371, 182] on link "MACRs" at bounding box center [379, 181] width 93 height 19
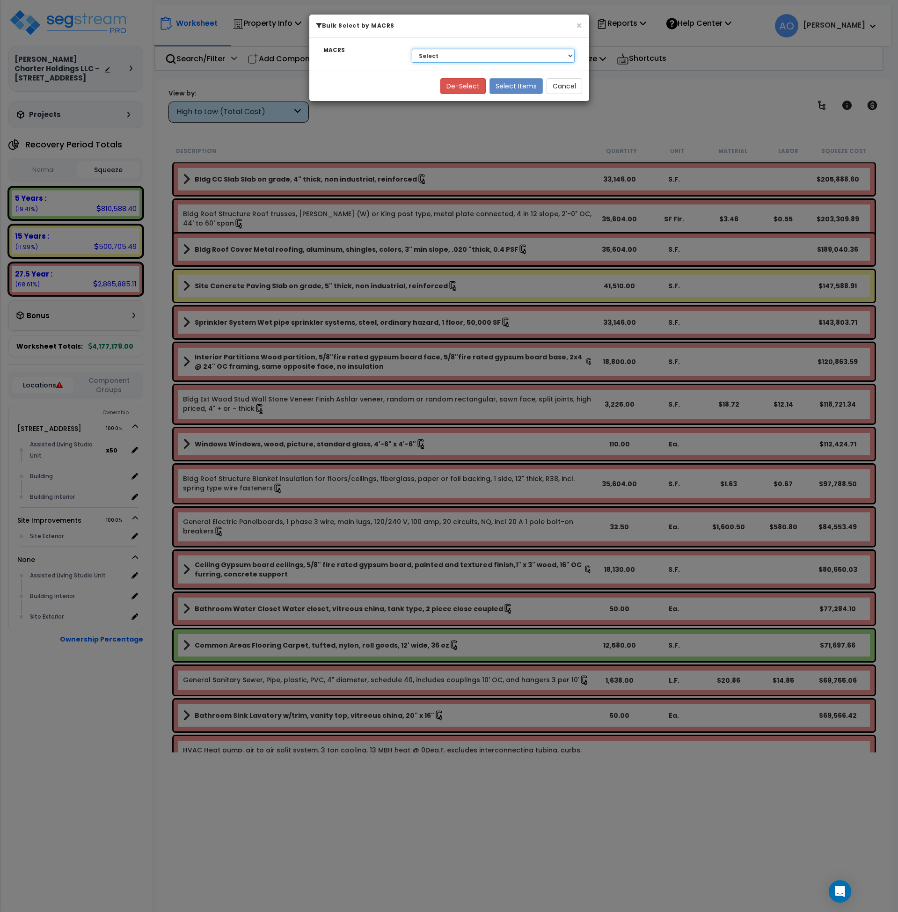
click at [425, 55] on select "Select 27.5 Year - NA - Long-Life Property 5 Years - 00.12 - Information System…" at bounding box center [493, 56] width 163 height 14
select select "3669"
click at [412, 49] on select "Select 27.5 Year - NA - Long-Life Property 5 Years - 00.12 - Information System…" at bounding box center [493, 56] width 163 height 14
click at [521, 85] on button "Select Items" at bounding box center [515, 86] width 53 height 16
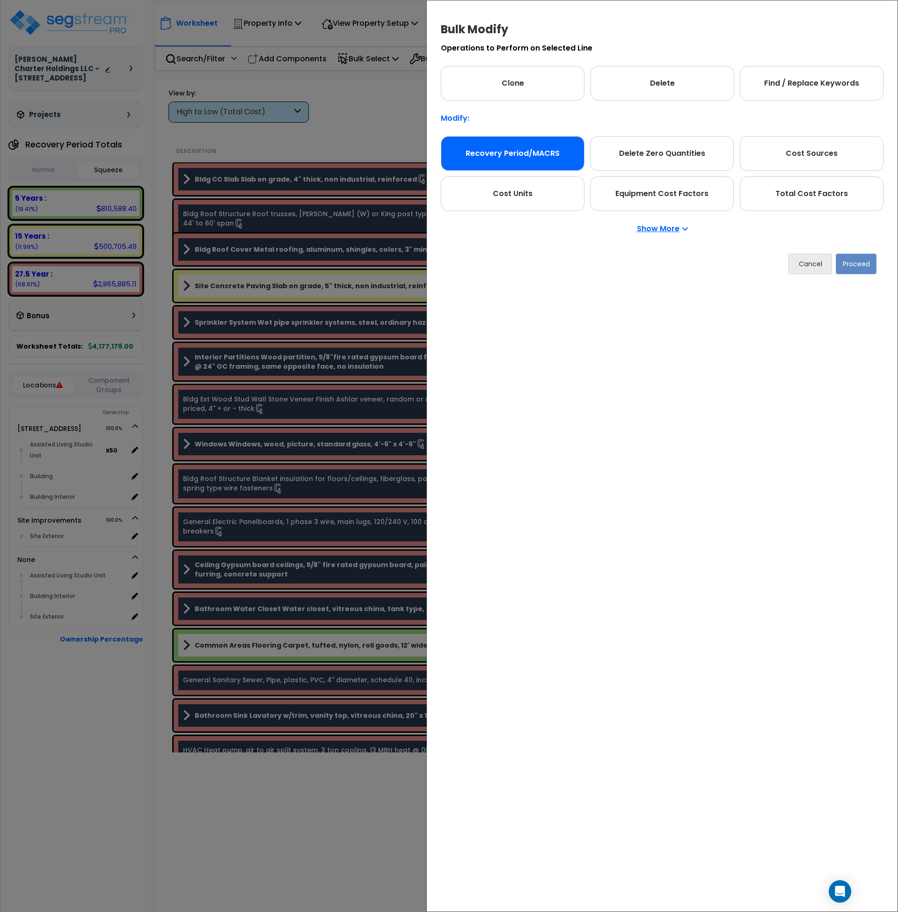
click at [536, 150] on div "Recovery Period/MACRS" at bounding box center [513, 153] width 144 height 35
click at [853, 264] on button "Proceed" at bounding box center [856, 264] width 41 height 21
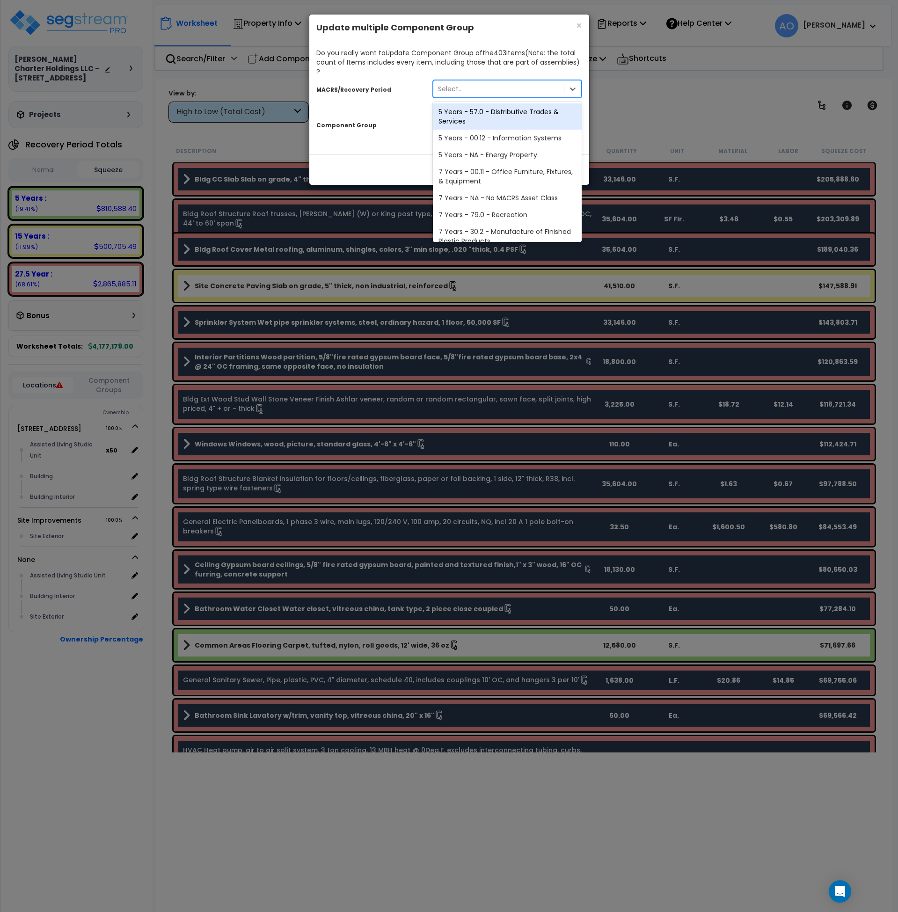
click at [468, 81] on div "Select..." at bounding box center [498, 88] width 131 height 15
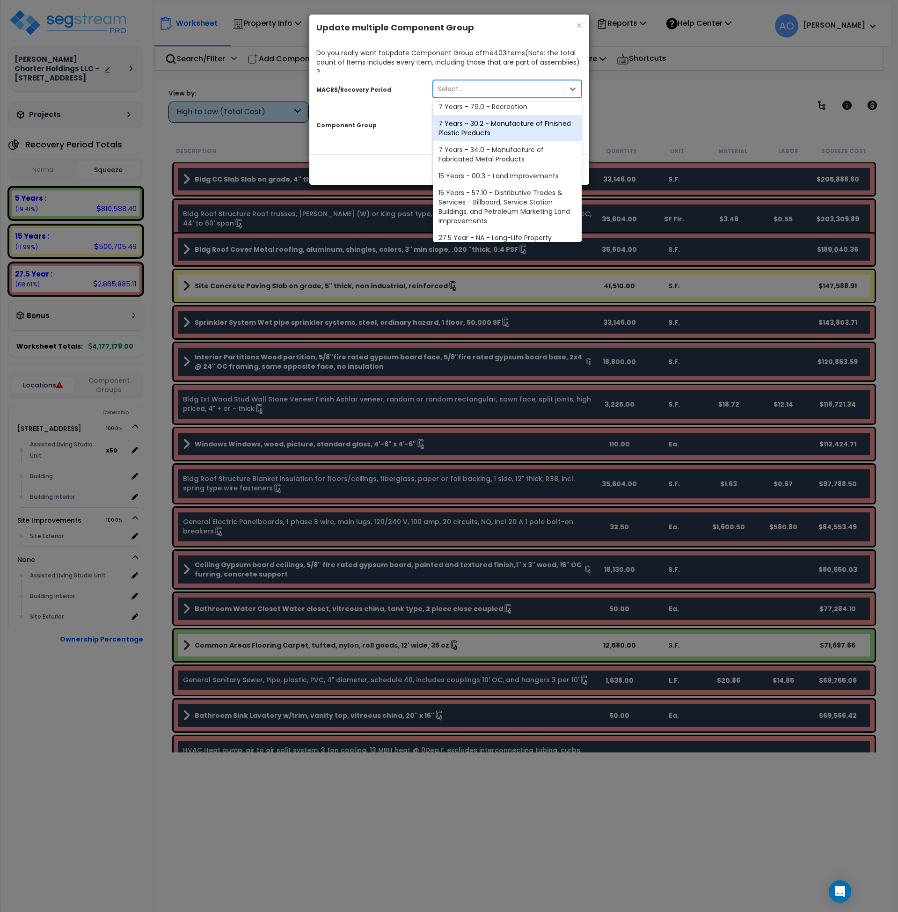
scroll to position [131, 0]
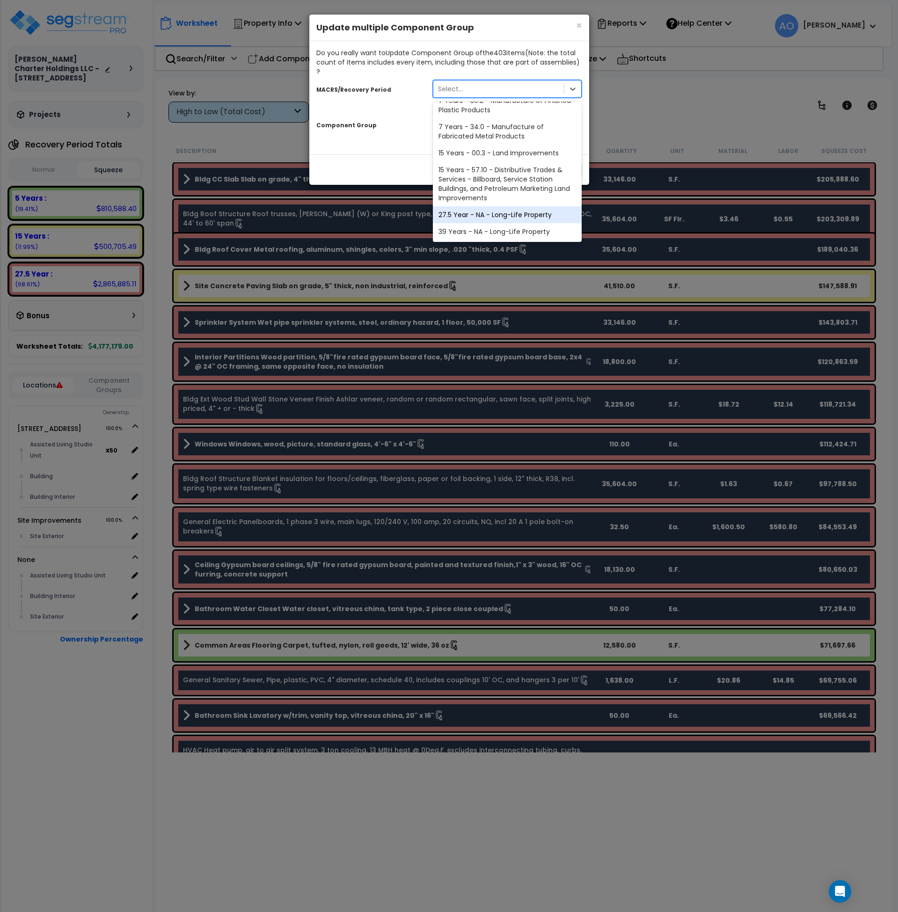
click at [496, 208] on div "27.5 Year - NA - Long-Life Property" at bounding box center [507, 214] width 149 height 17
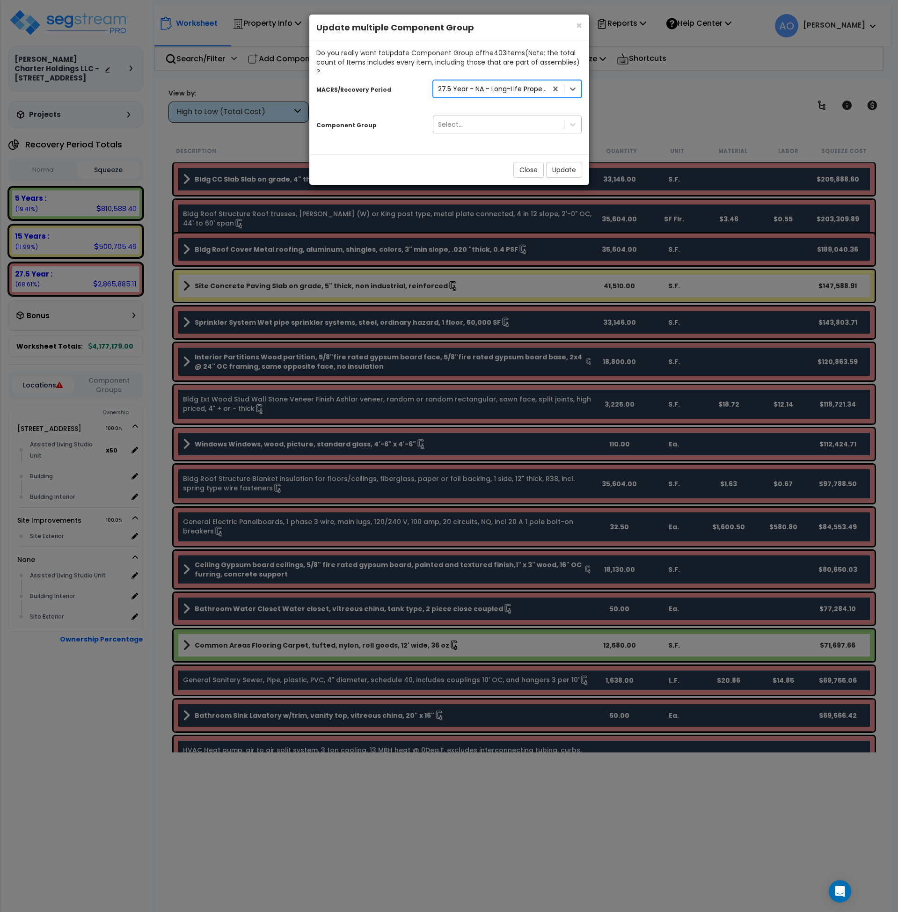
click at [470, 117] on div "Select..." at bounding box center [498, 124] width 131 height 15
click at [405, 138] on div "Do you really want to Update Component Group of the 403 item s (Note: the total…" at bounding box center [449, 97] width 280 height 113
click at [564, 164] on button "Update" at bounding box center [564, 170] width 36 height 16
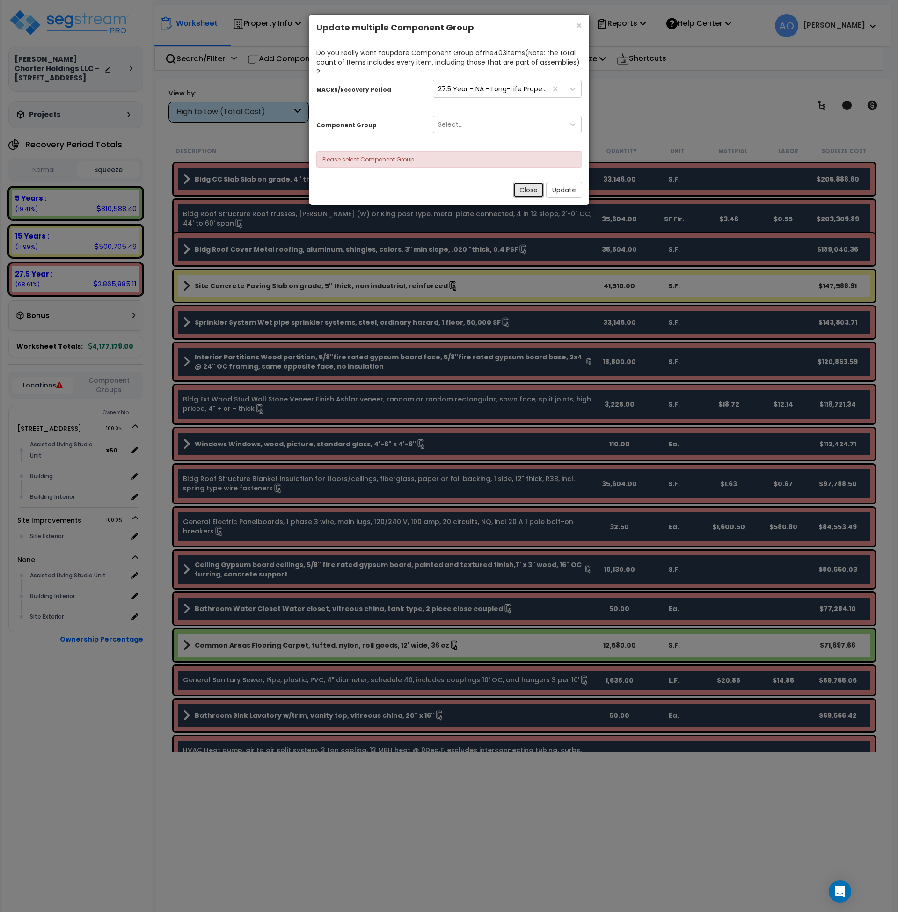
click at [525, 182] on button "Close" at bounding box center [528, 190] width 30 height 16
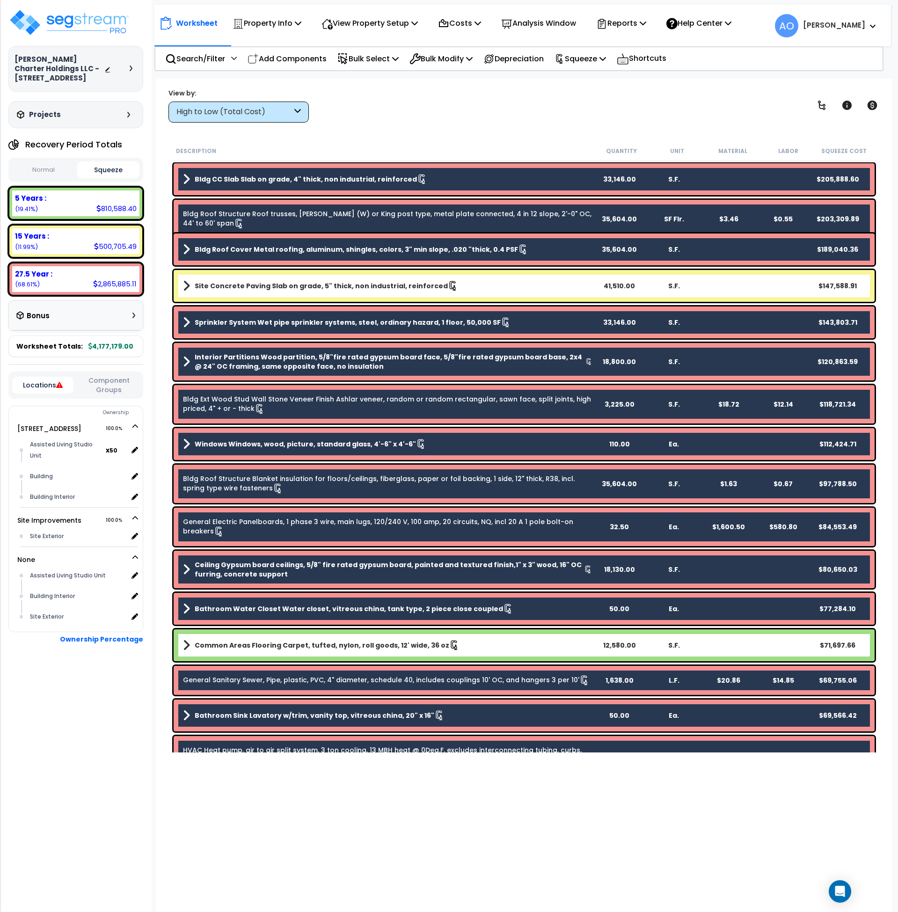
click at [512, 122] on div "View by: High to Low (Total Cost) High to Low (Total Cost)" at bounding box center [524, 105] width 718 height 35
click at [47, 279] on div "27.5 Year : 2,865,885.11 (68.61%)" at bounding box center [75, 279] width 127 height 26
click at [195, 114] on div "High to Low (Total Cost)" at bounding box center [234, 112] width 116 height 11
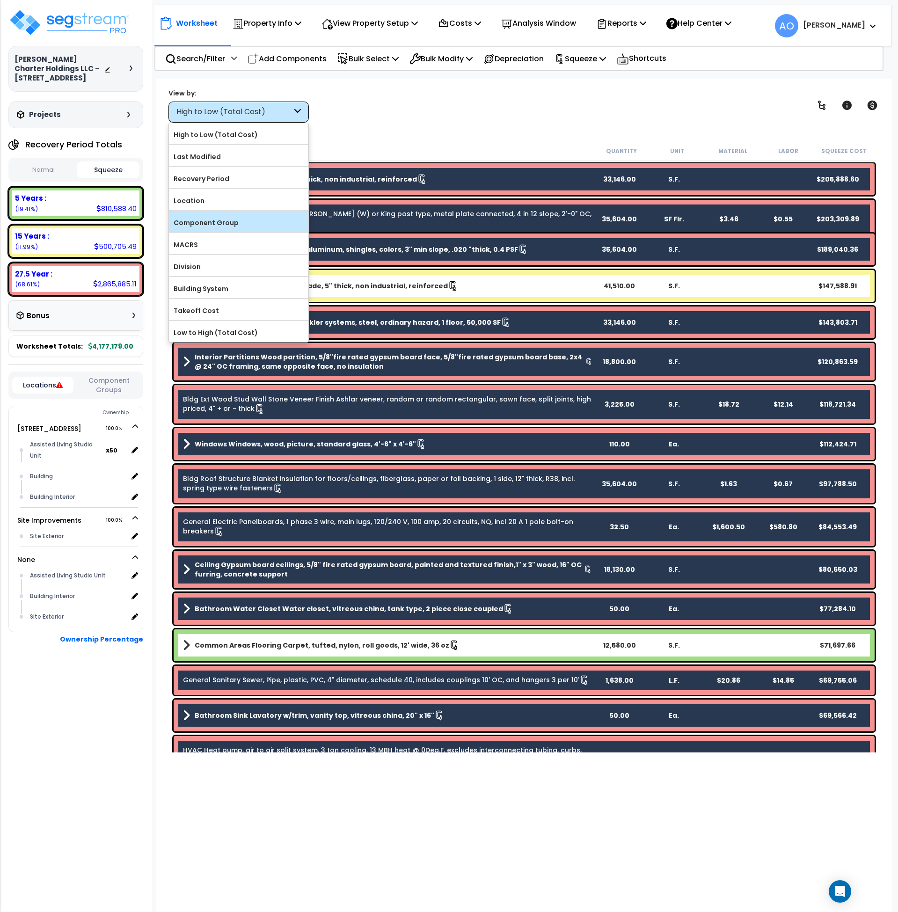
click at [211, 226] on label "Component Group" at bounding box center [238, 223] width 139 height 14
click at [0, 0] on input "Component Group" at bounding box center [0, 0] width 0 height 0
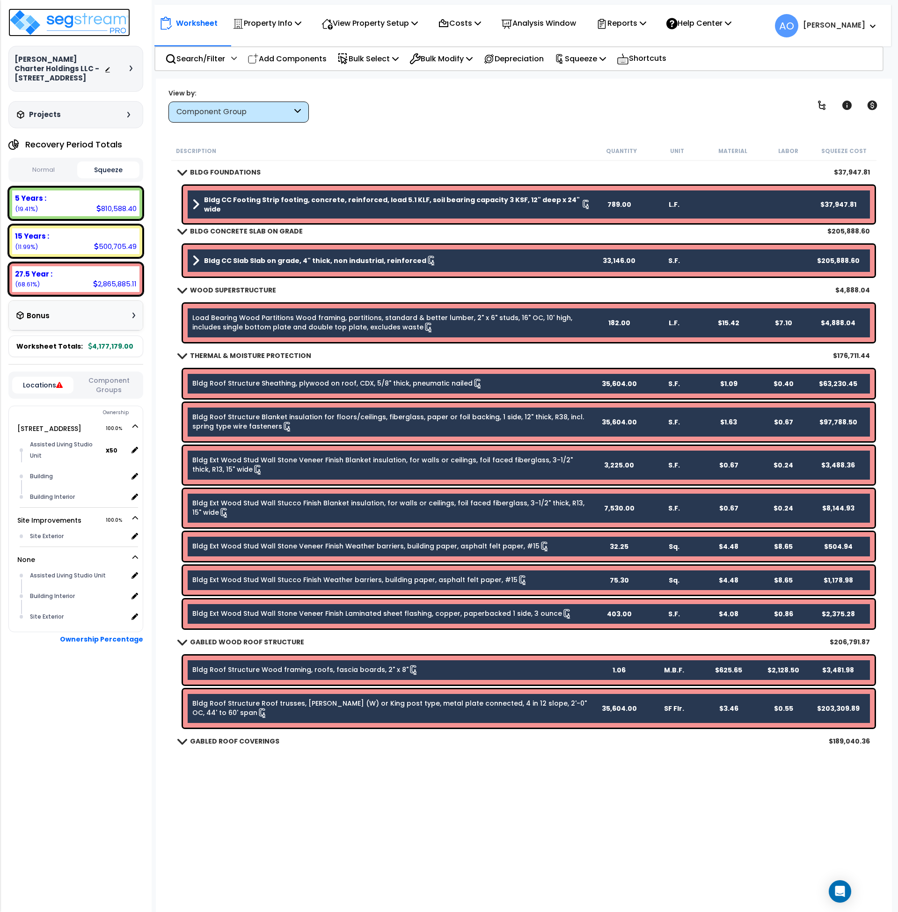
click at [79, 24] on img at bounding box center [69, 22] width 122 height 28
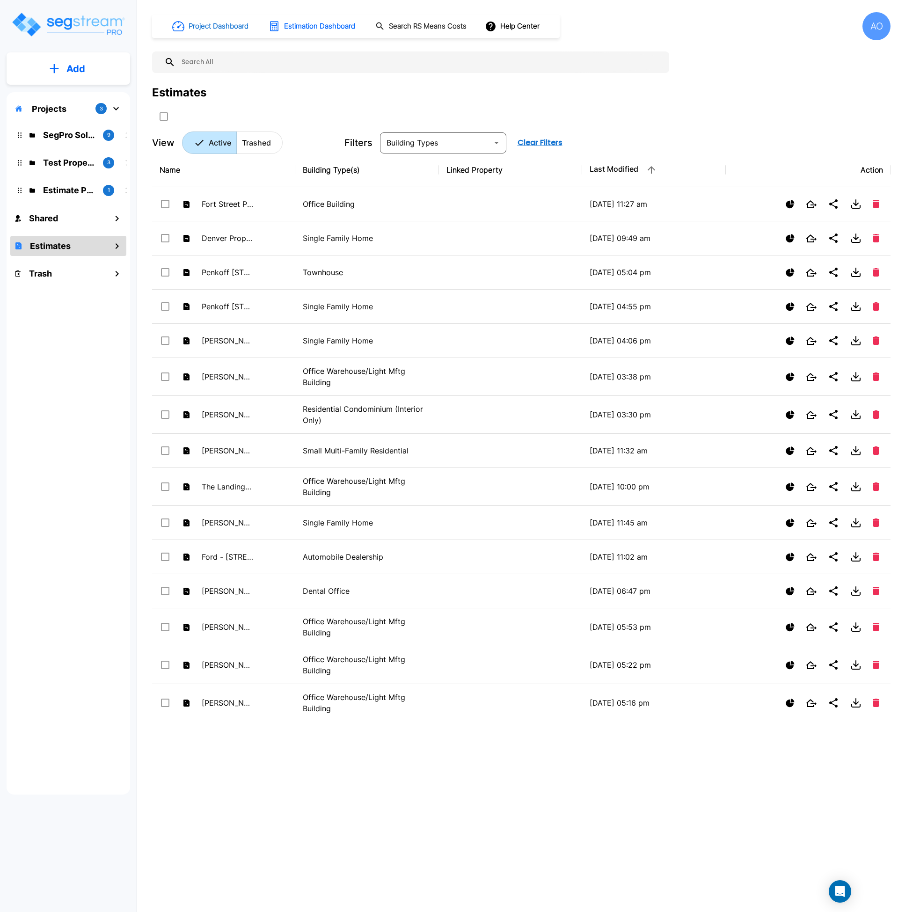
click at [203, 25] on h1 "Project Dashboard" at bounding box center [219, 26] width 60 height 11
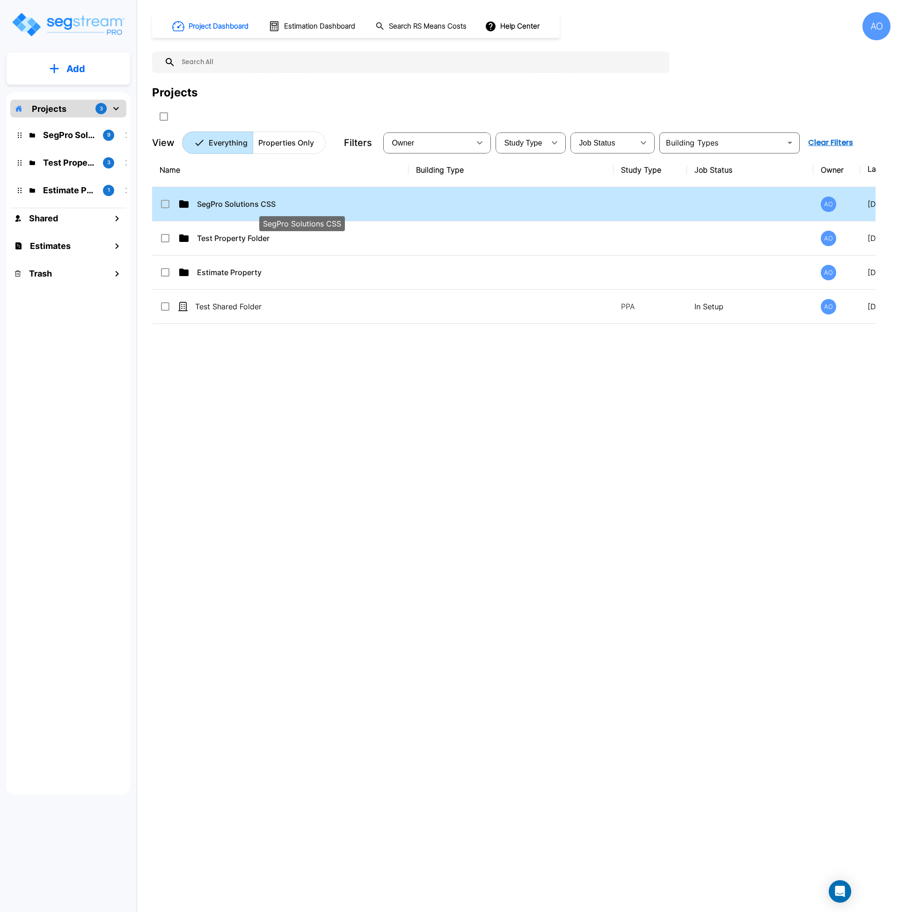
click at [254, 203] on p "SegPro Solutions CSS" at bounding box center [302, 203] width 210 height 11
checkbox input "true"
click at [254, 203] on p "SegPro Solutions CSS" at bounding box center [302, 203] width 210 height 11
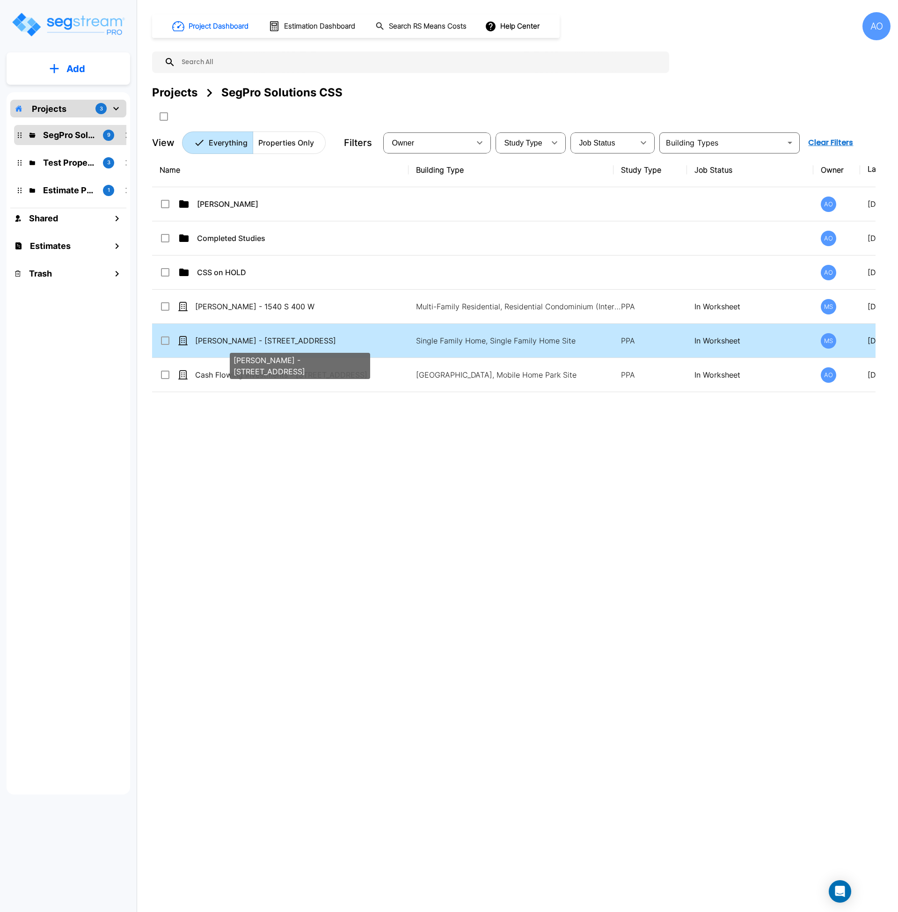
click at [250, 342] on p "[PERSON_NAME] - [STREET_ADDRESS]" at bounding box center [300, 340] width 210 height 11
checkbox input "true"
click at [250, 342] on p "[PERSON_NAME] - [STREET_ADDRESS]" at bounding box center [300, 340] width 210 height 11
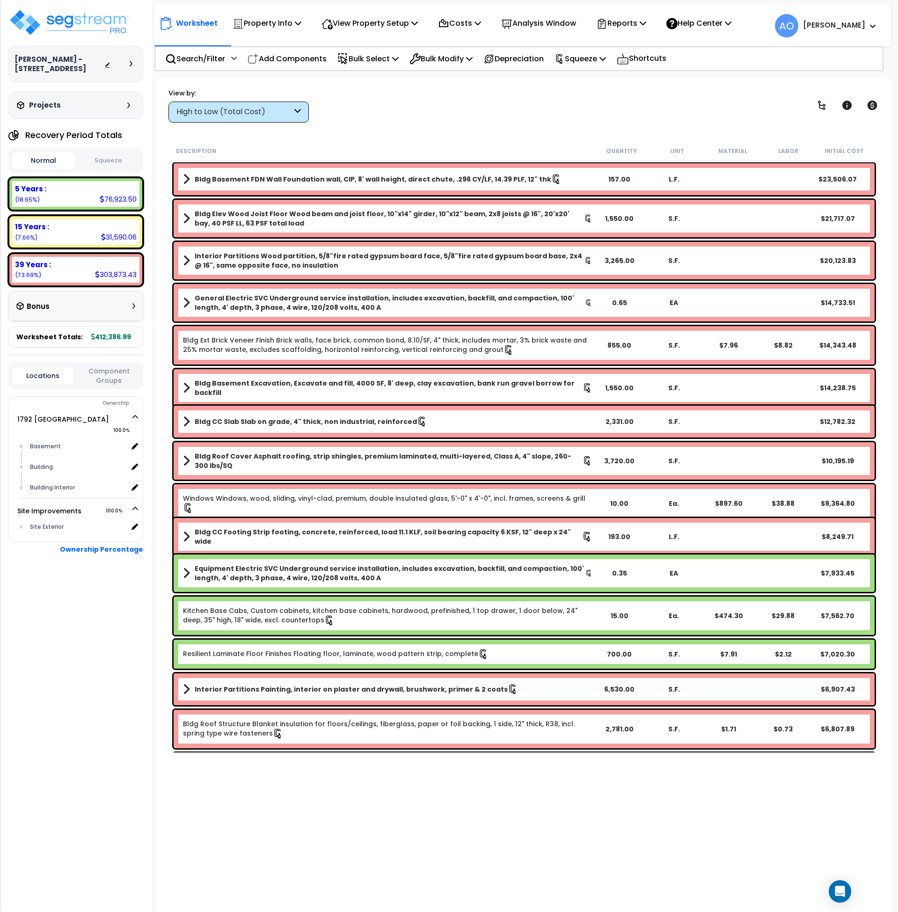
click at [240, 178] on b "Bldg Basement FDN Wall Foundation wall, CIP, 8' wall height, direct chute, .296…" at bounding box center [373, 178] width 356 height 9
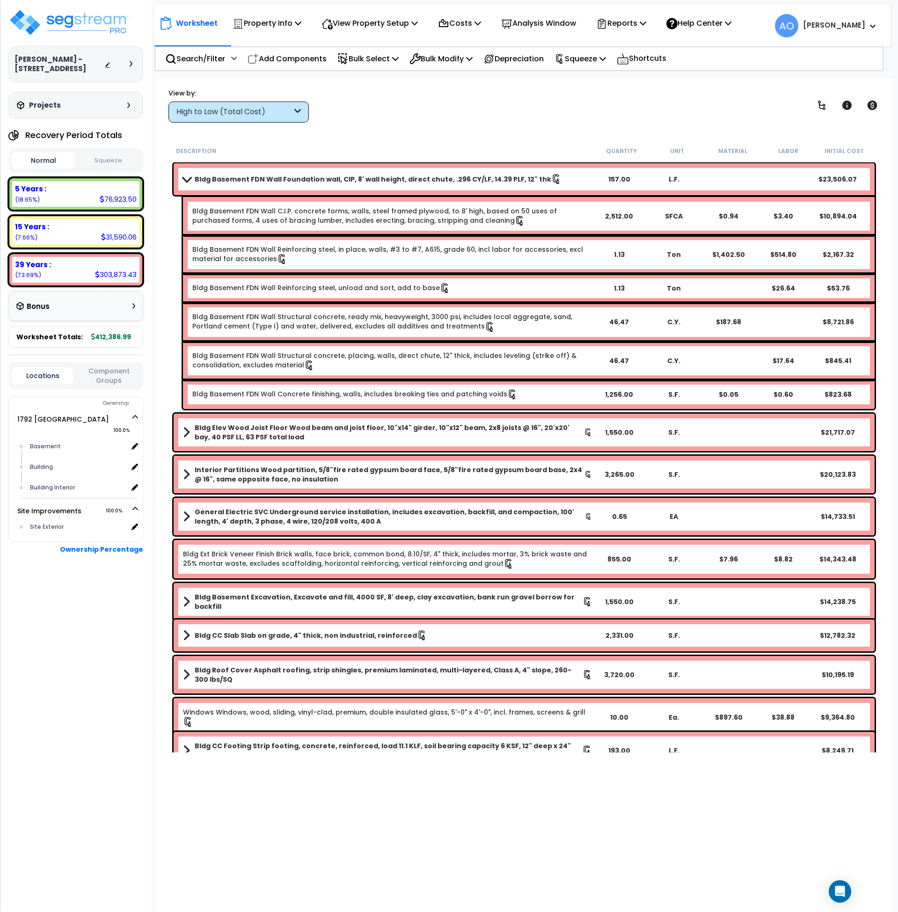
click at [240, 178] on b "Bldg Basement FDN Wall Foundation wall, CIP, 8' wall height, direct chute, .296…" at bounding box center [373, 178] width 356 height 9
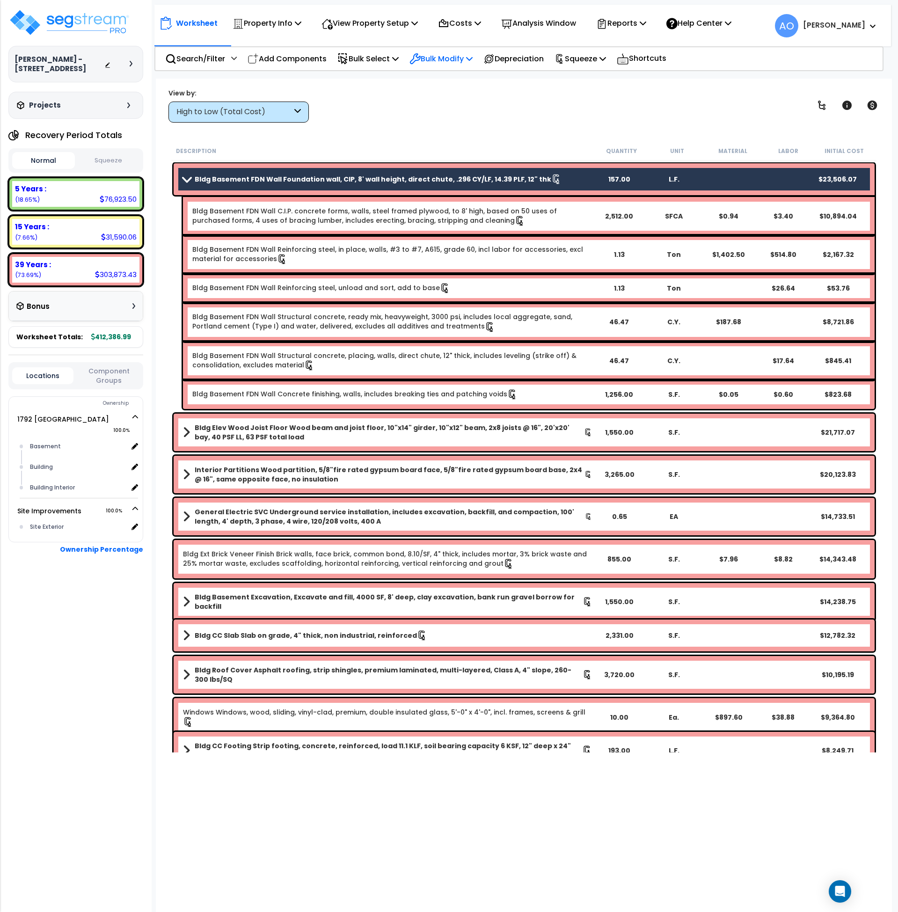
click at [451, 57] on p "Bulk Modify" at bounding box center [440, 58] width 63 height 13
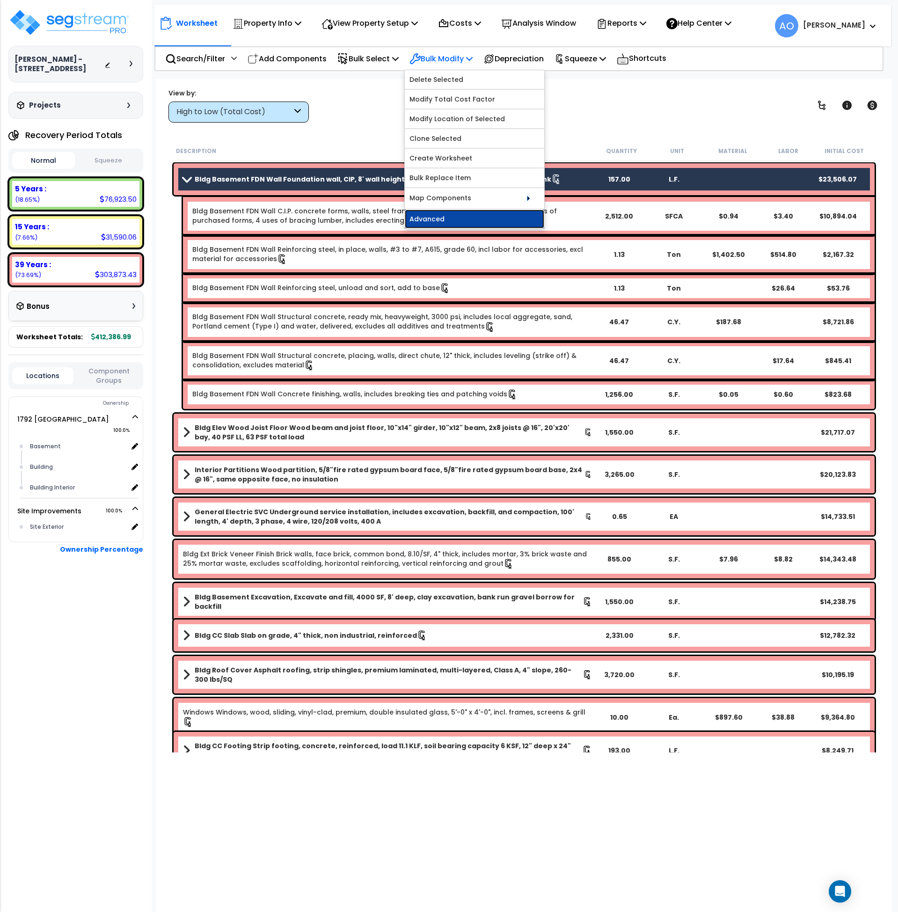
click at [440, 218] on link "Advanced" at bounding box center [474, 219] width 139 height 19
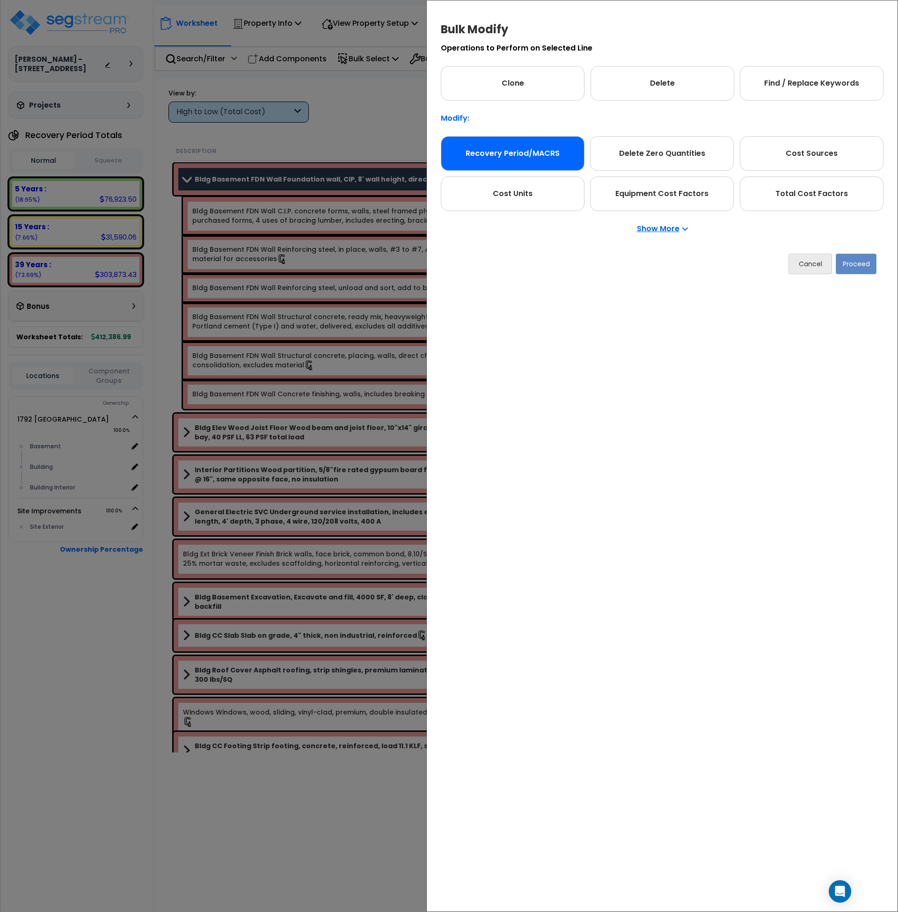
click at [548, 153] on div "Recovery Period/MACRS" at bounding box center [513, 153] width 144 height 35
click at [855, 266] on button "Proceed" at bounding box center [856, 264] width 41 height 21
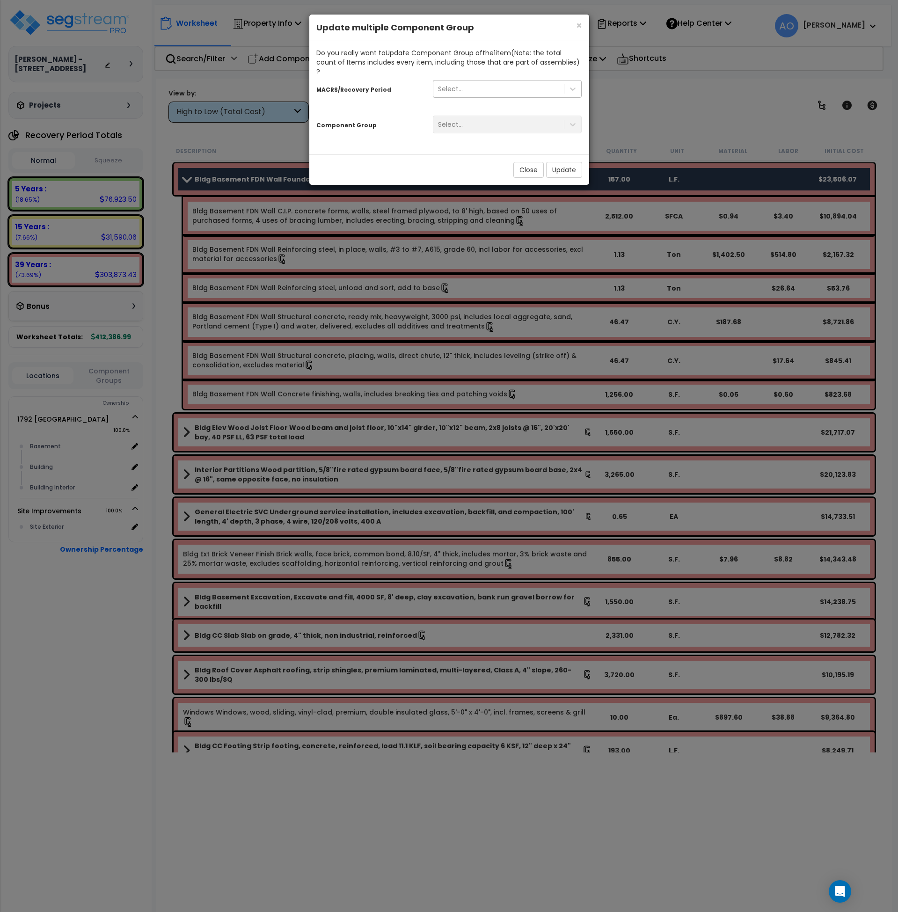
click at [459, 84] on div "Select..." at bounding box center [450, 88] width 25 height 9
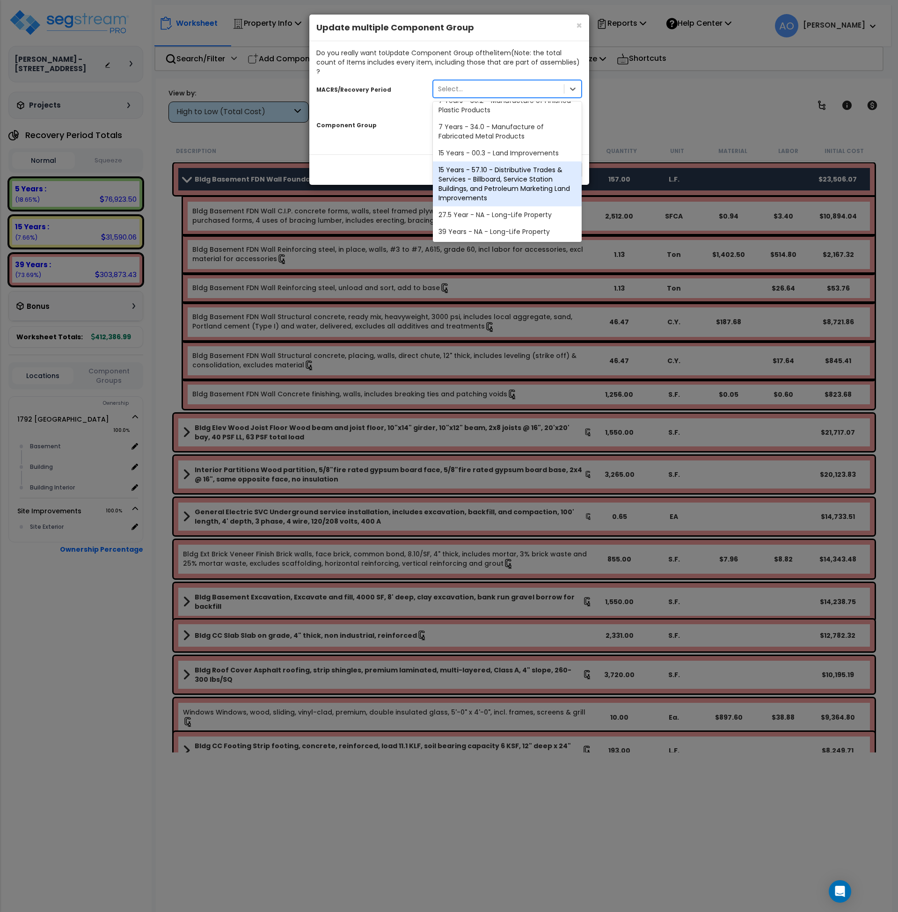
scroll to position [131, 0]
click at [478, 206] on div "27.5 Year - NA - Long-Life Property" at bounding box center [507, 214] width 149 height 17
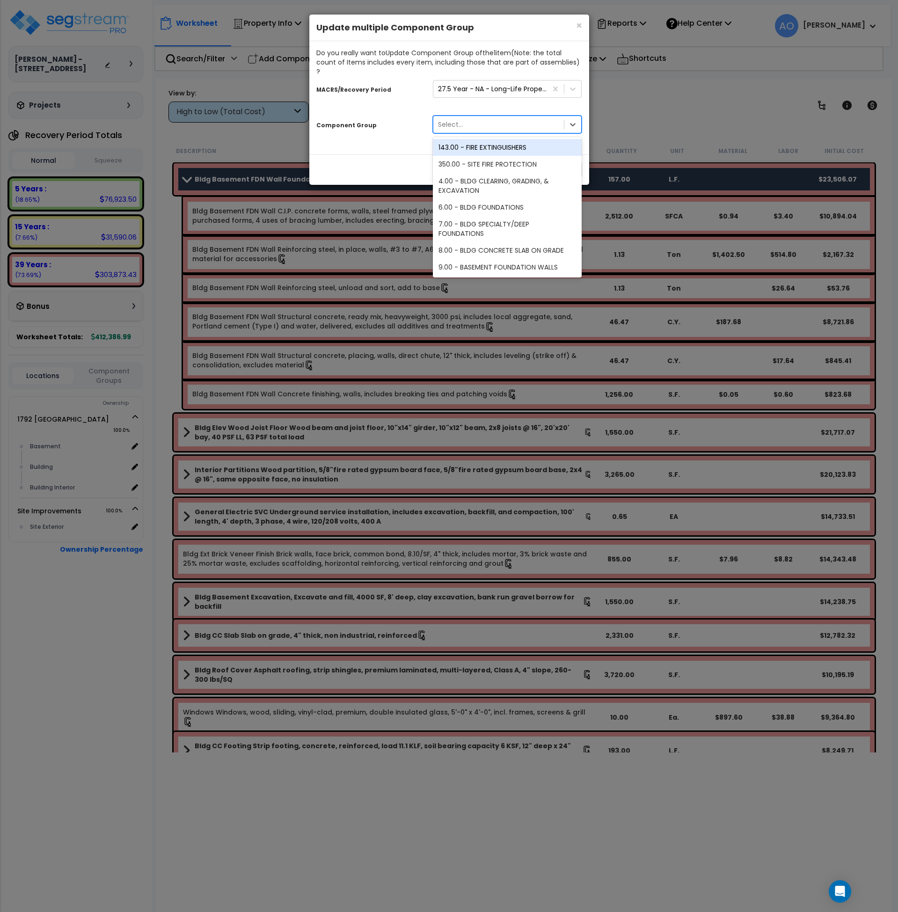
click at [478, 117] on div "Select..." at bounding box center [498, 124] width 131 height 15
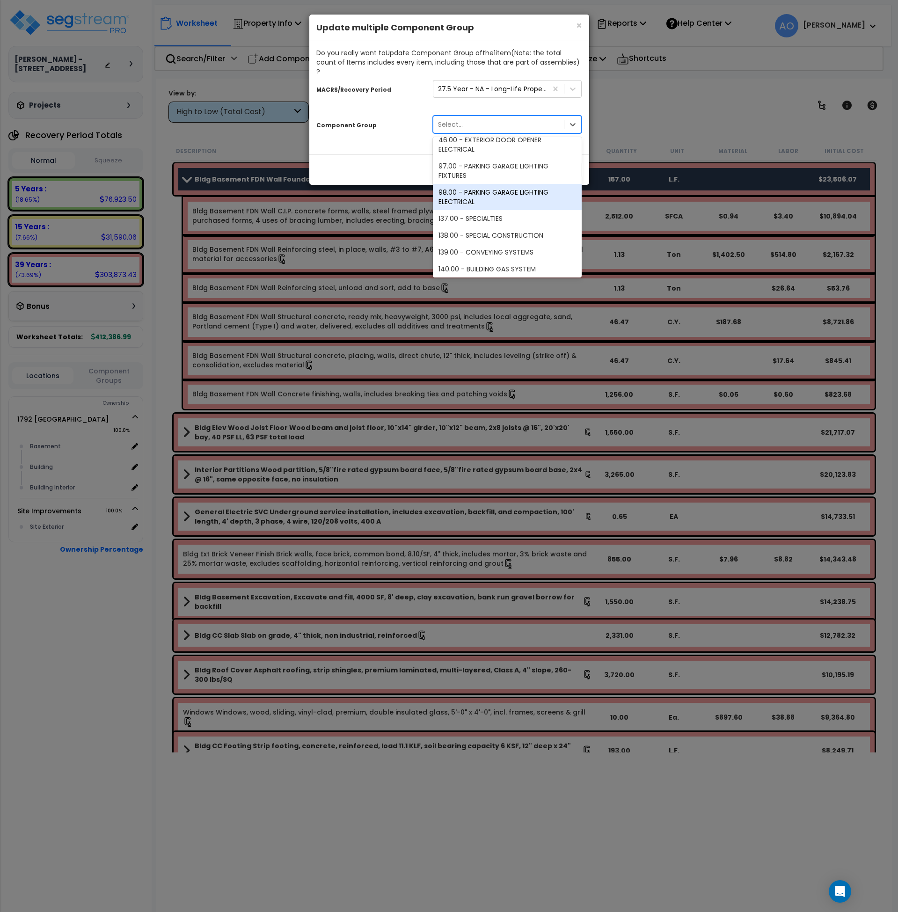
click at [582, 23] on div "× Close Update multiple Component Group" at bounding box center [449, 28] width 280 height 27
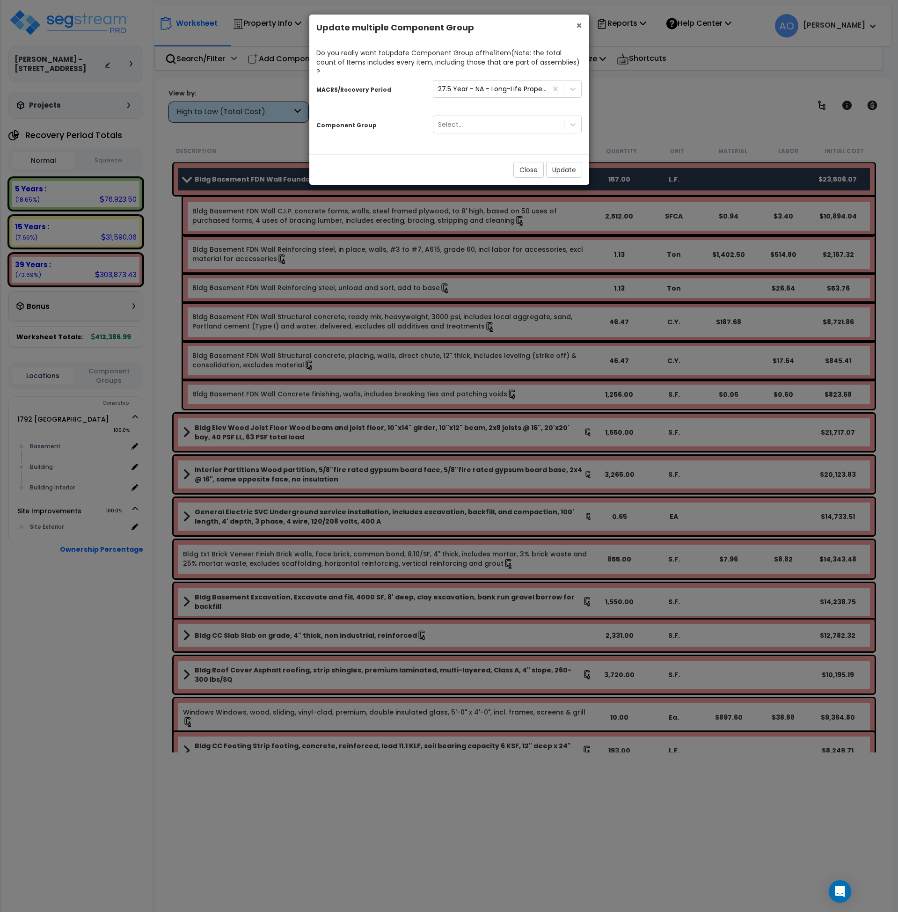
click at [579, 24] on span "×" at bounding box center [579, 26] width 6 height 14
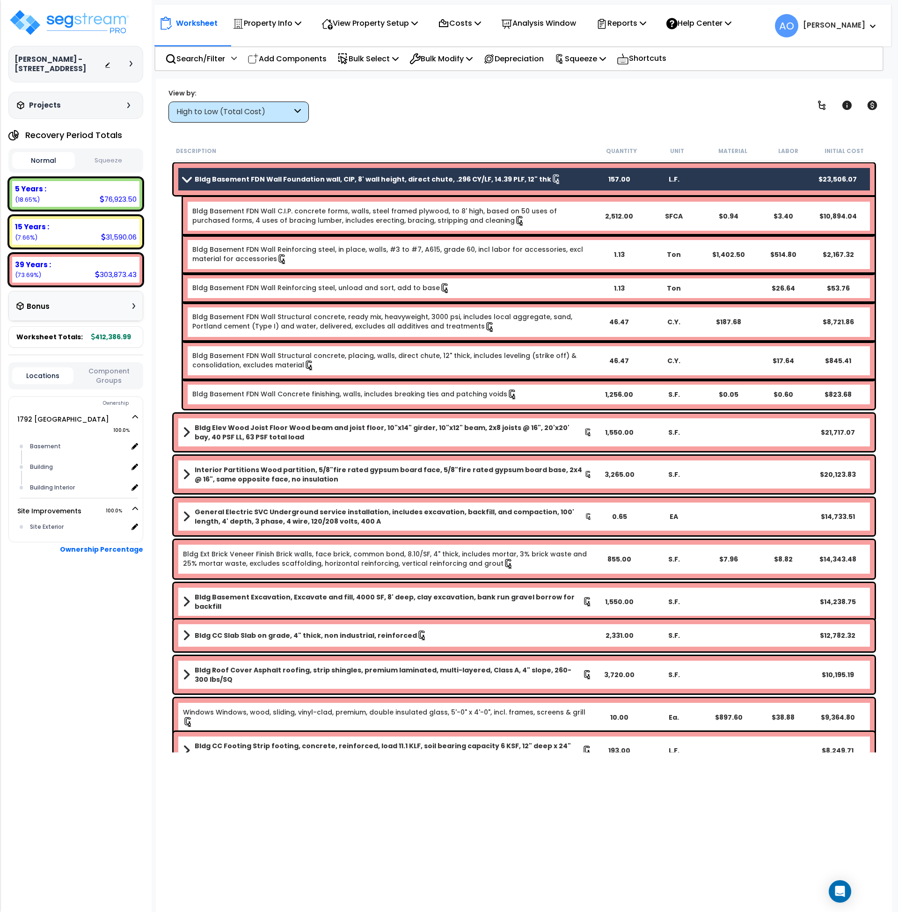
click at [258, 177] on b "Bldg Basement FDN Wall Foundation wall, CIP, 8' wall height, direct chute, .296…" at bounding box center [373, 178] width 356 height 9
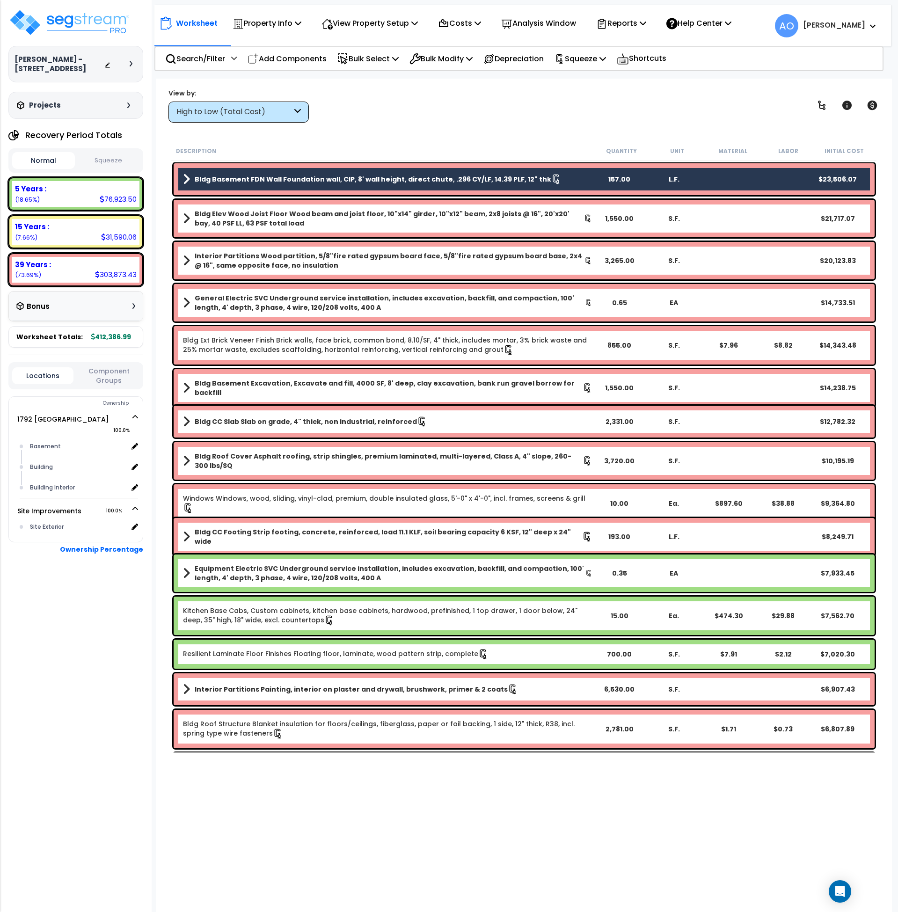
click at [258, 177] on b "Bldg Basement FDN Wall Foundation wall, CIP, 8' wall height, direct chute, .296…" at bounding box center [373, 178] width 356 height 9
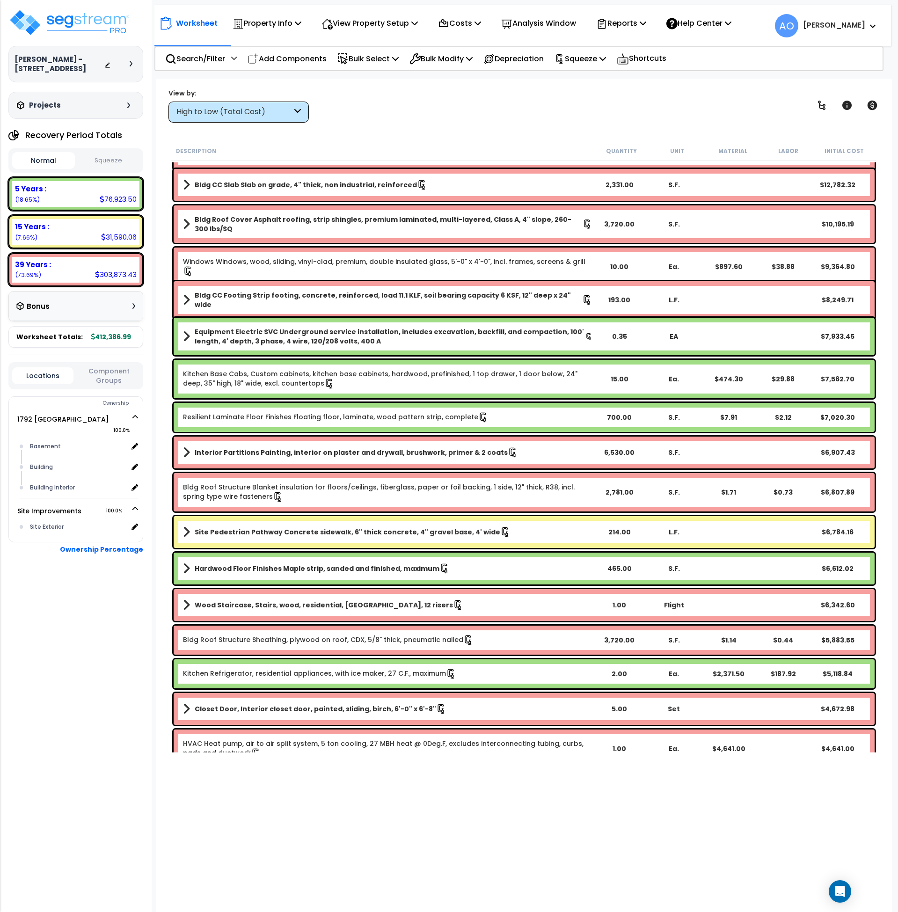
scroll to position [0, 0]
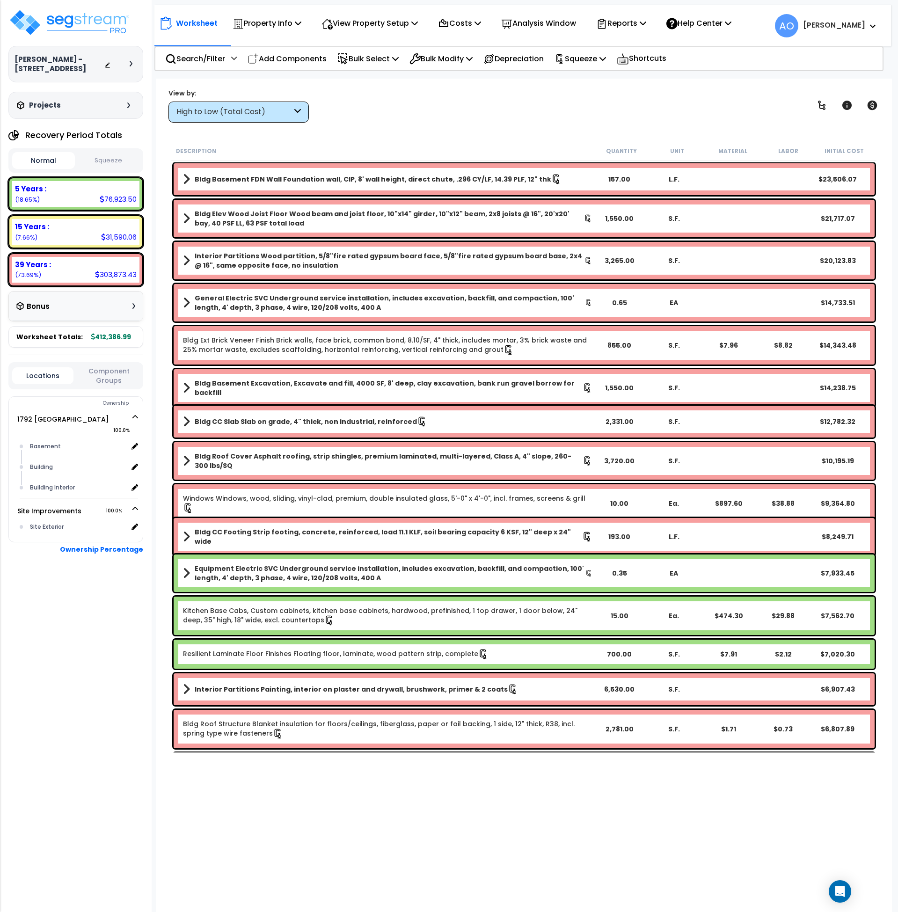
click at [291, 114] on div "High to Low (Total Cost)" at bounding box center [234, 112] width 116 height 11
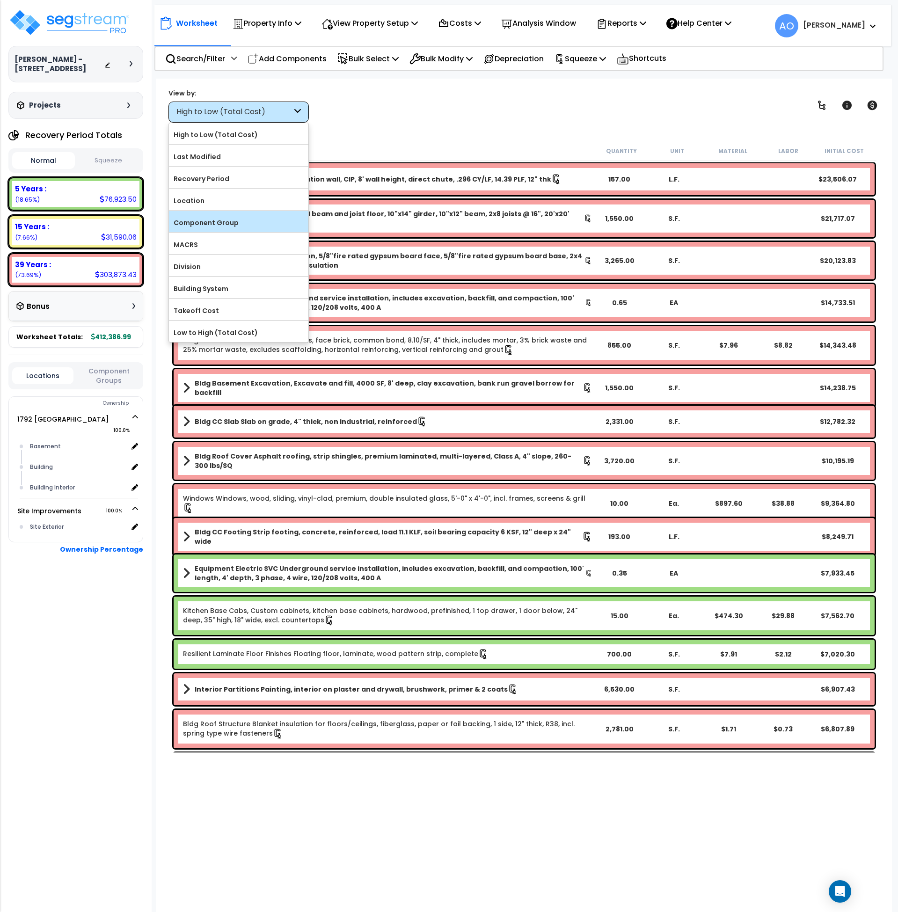
click at [211, 225] on label "Component Group" at bounding box center [238, 223] width 139 height 14
click at [0, 0] on input "Component Group" at bounding box center [0, 0] width 0 height 0
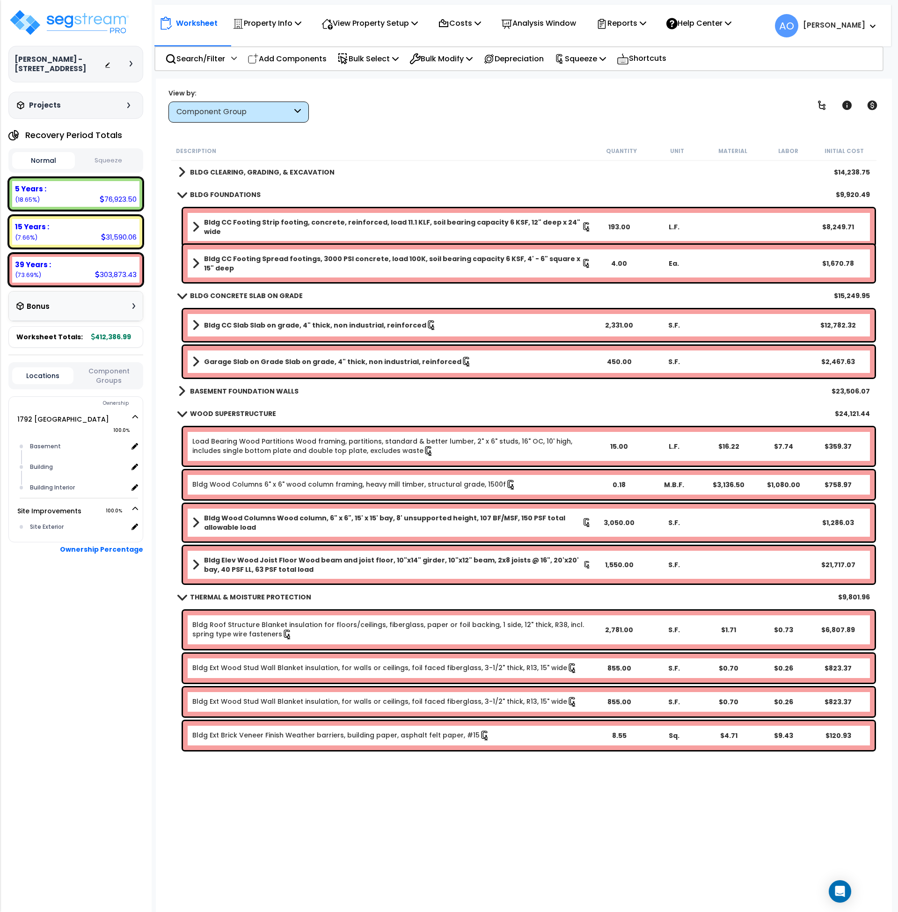
click at [220, 196] on b "BLDG FOUNDATIONS" at bounding box center [225, 194] width 71 height 9
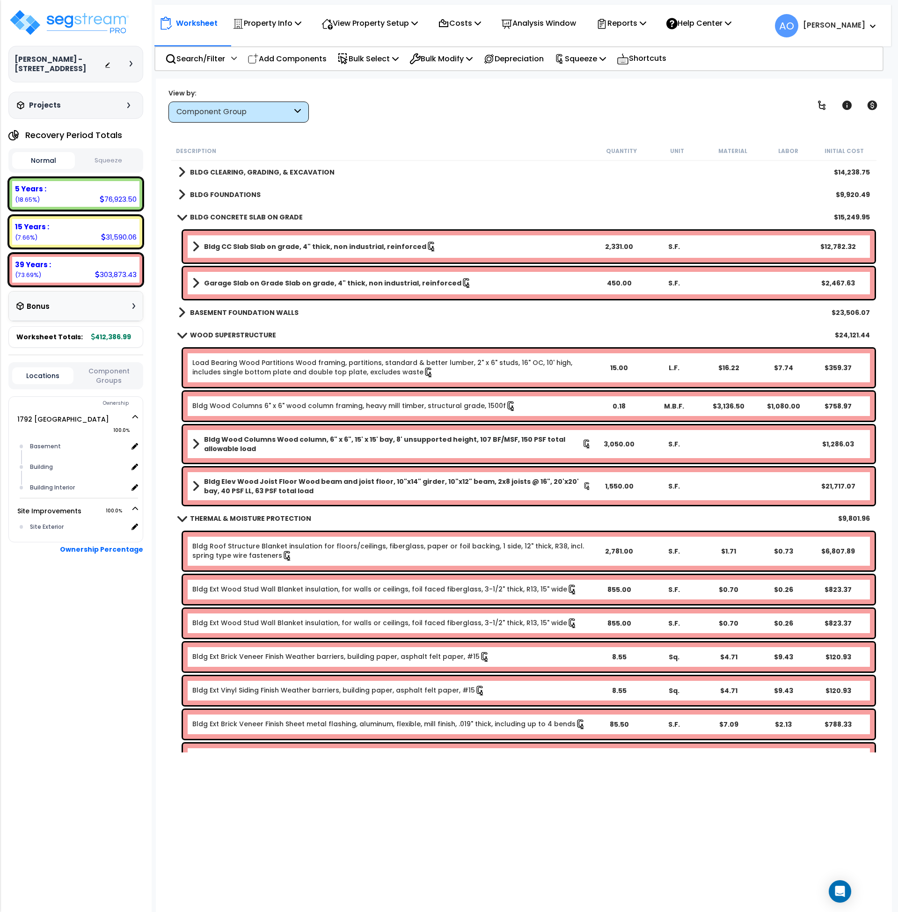
click at [227, 173] on b "BLDG CLEARING, GRADING, & EXCAVATION" at bounding box center [262, 171] width 145 height 9
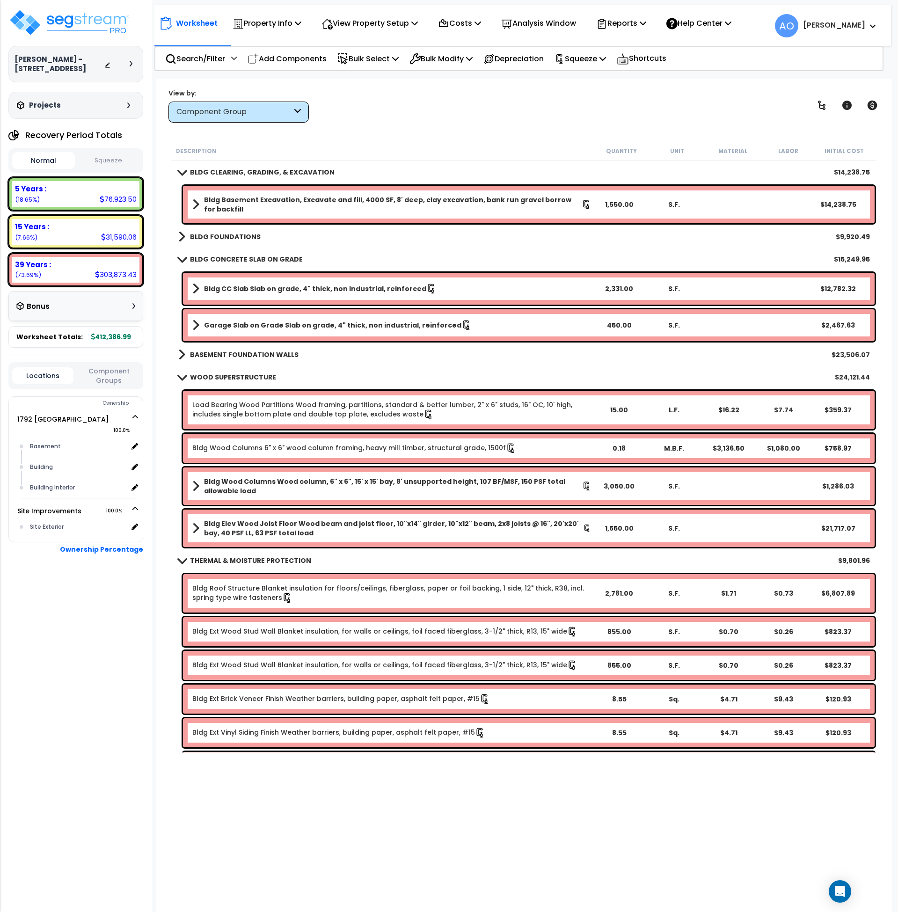
click at [252, 201] on b "Bldg Basement Excavation, Excavate and fill, 4000 SF, 8' deep, clay excavation,…" at bounding box center [393, 204] width 378 height 19
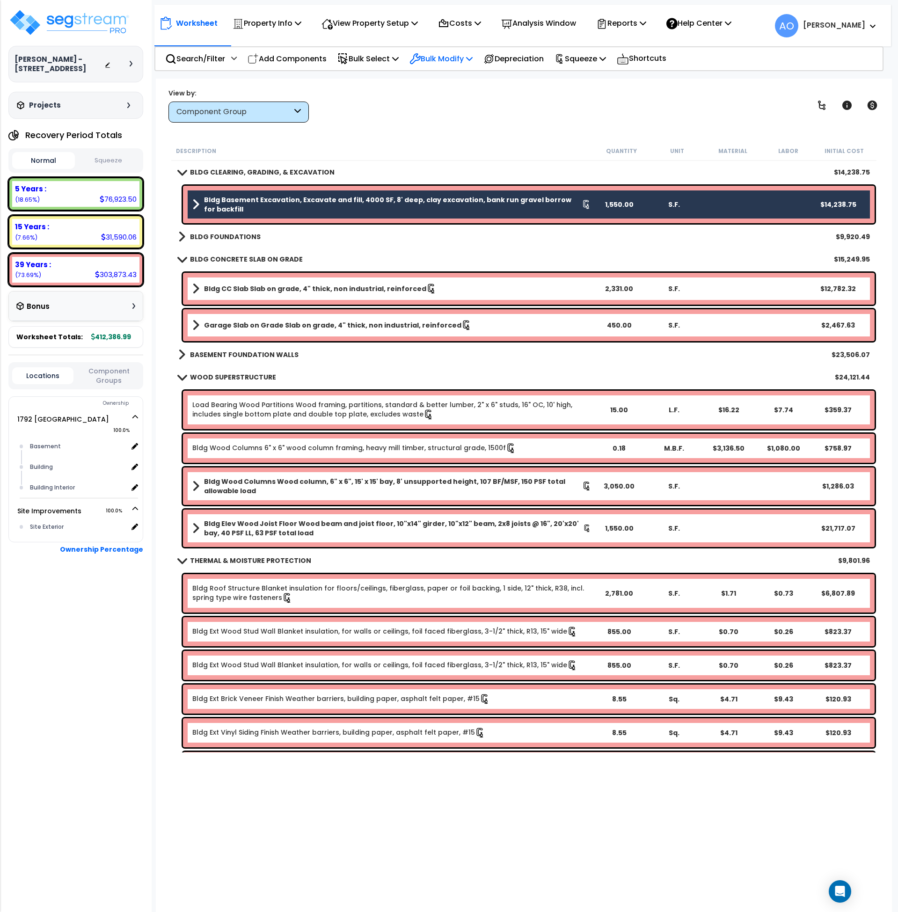
click at [445, 59] on p "Bulk Modify" at bounding box center [440, 58] width 63 height 13
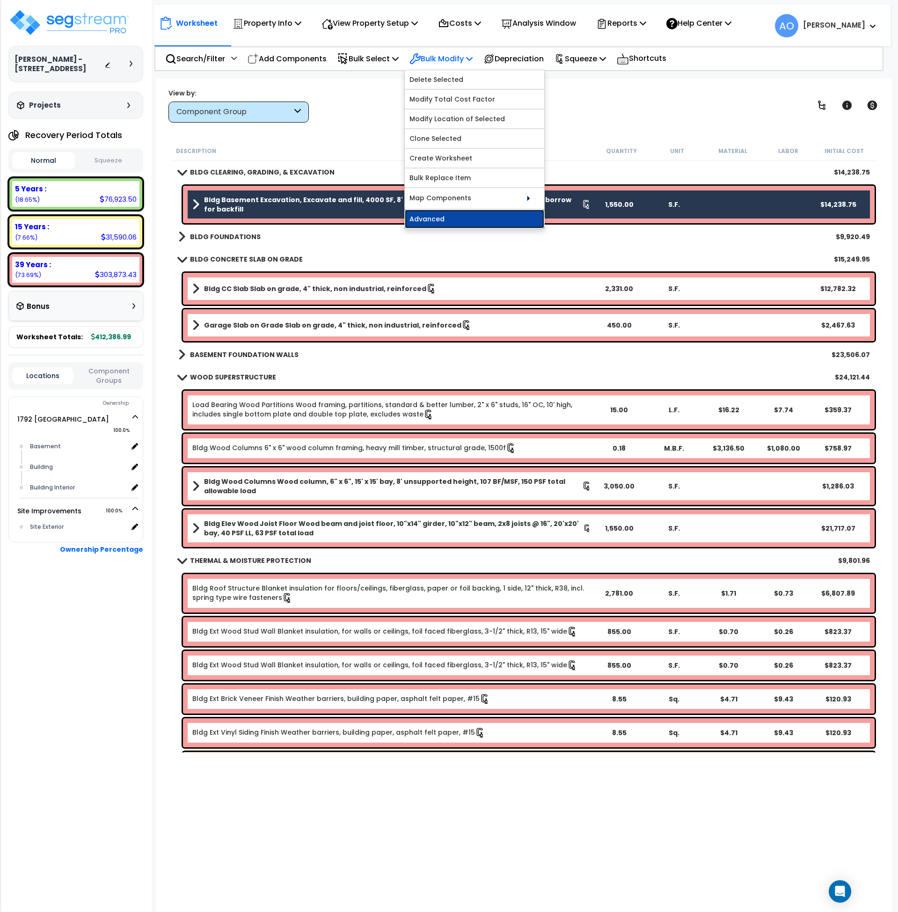
click at [465, 221] on link "Advanced" at bounding box center [474, 219] width 139 height 19
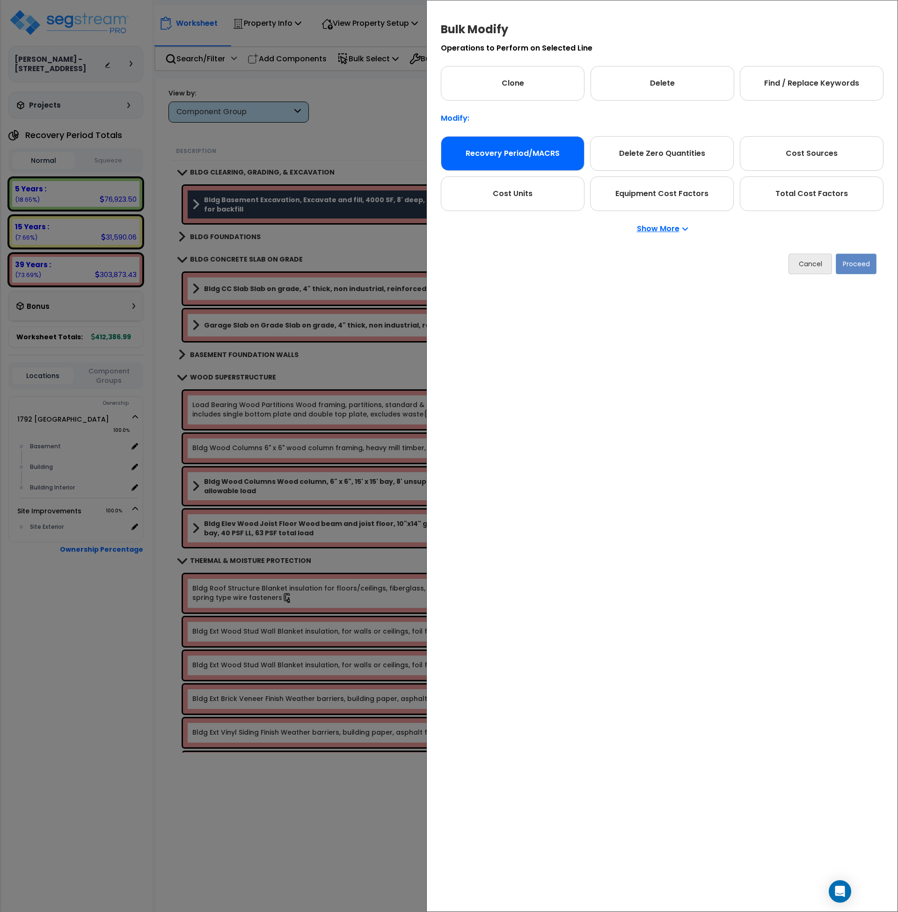
click at [534, 148] on div "Recovery Period/MACRS" at bounding box center [513, 153] width 144 height 35
click at [845, 264] on button "Proceed" at bounding box center [856, 264] width 41 height 21
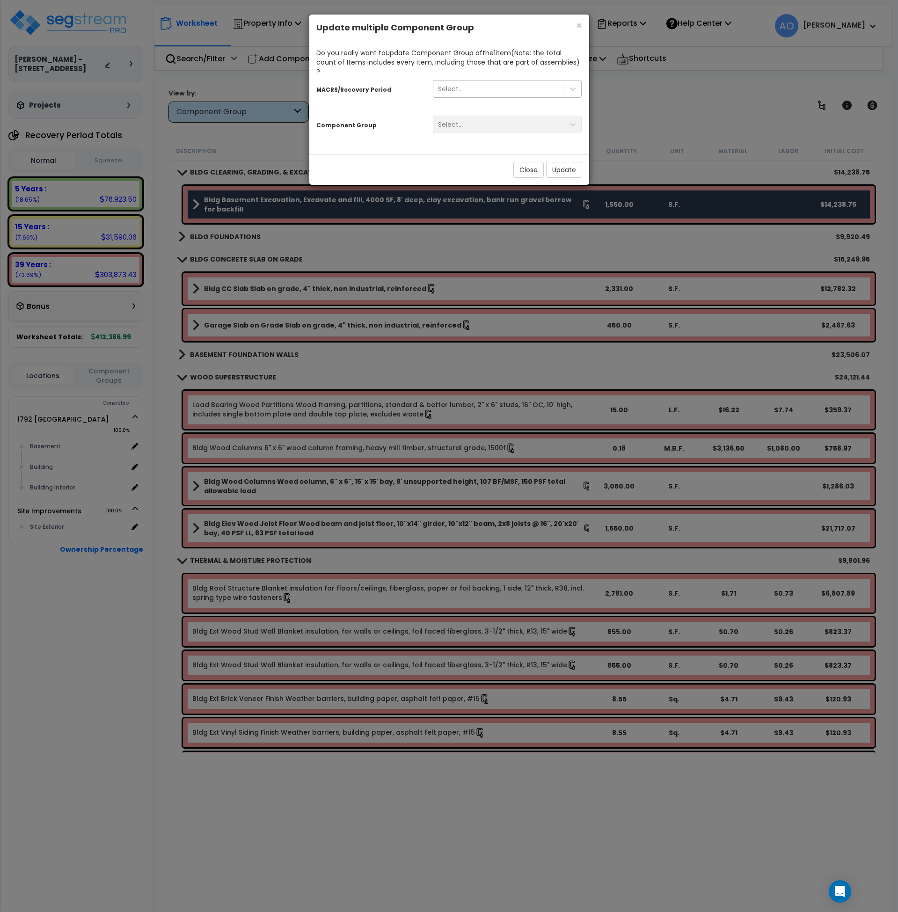
click at [477, 81] on div "Select..." at bounding box center [498, 88] width 131 height 15
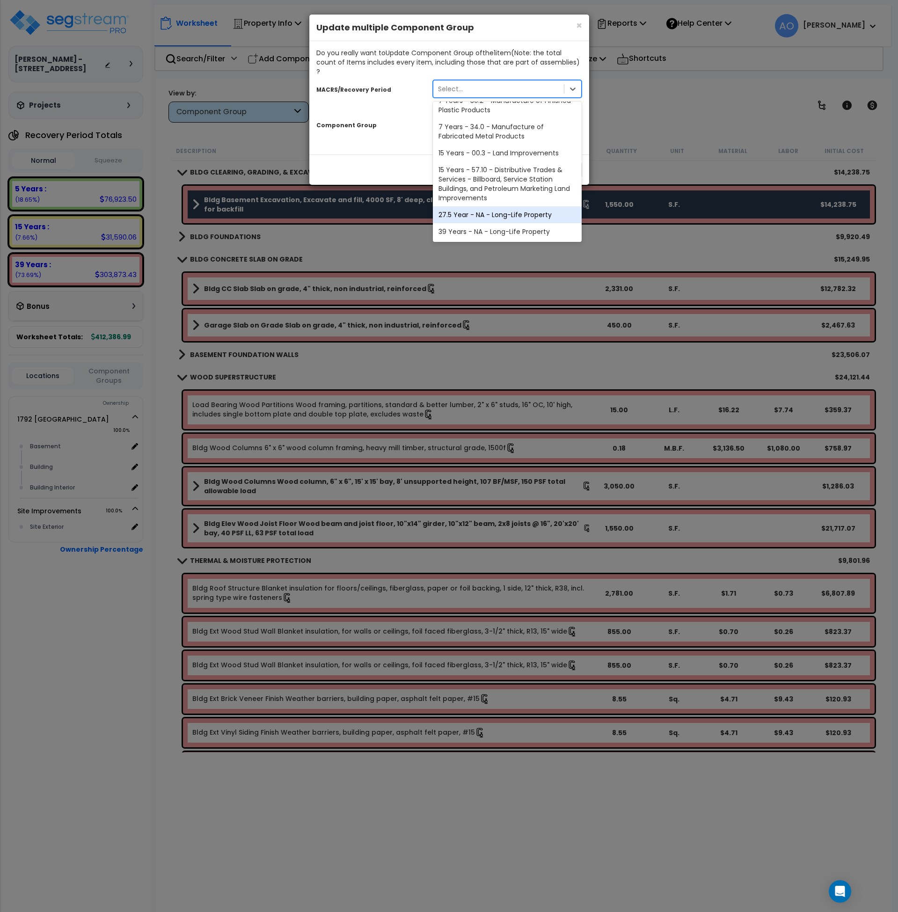
scroll to position [131, 0]
click at [497, 206] on div "27.5 Year - NA - Long-Life Property" at bounding box center [507, 214] width 149 height 17
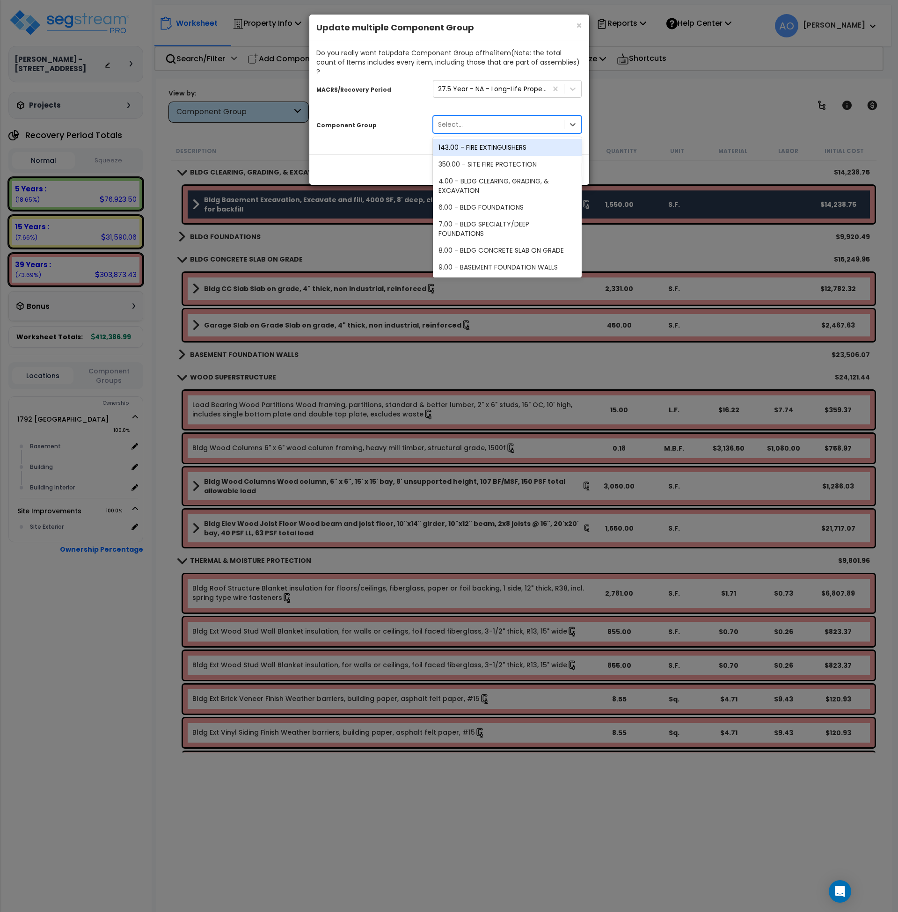
click at [481, 117] on div "Select..." at bounding box center [498, 124] width 131 height 15
click at [480, 174] on div "4.00 - BLDG CLEARING, GRADING, & EXCAVATION" at bounding box center [507, 186] width 149 height 26
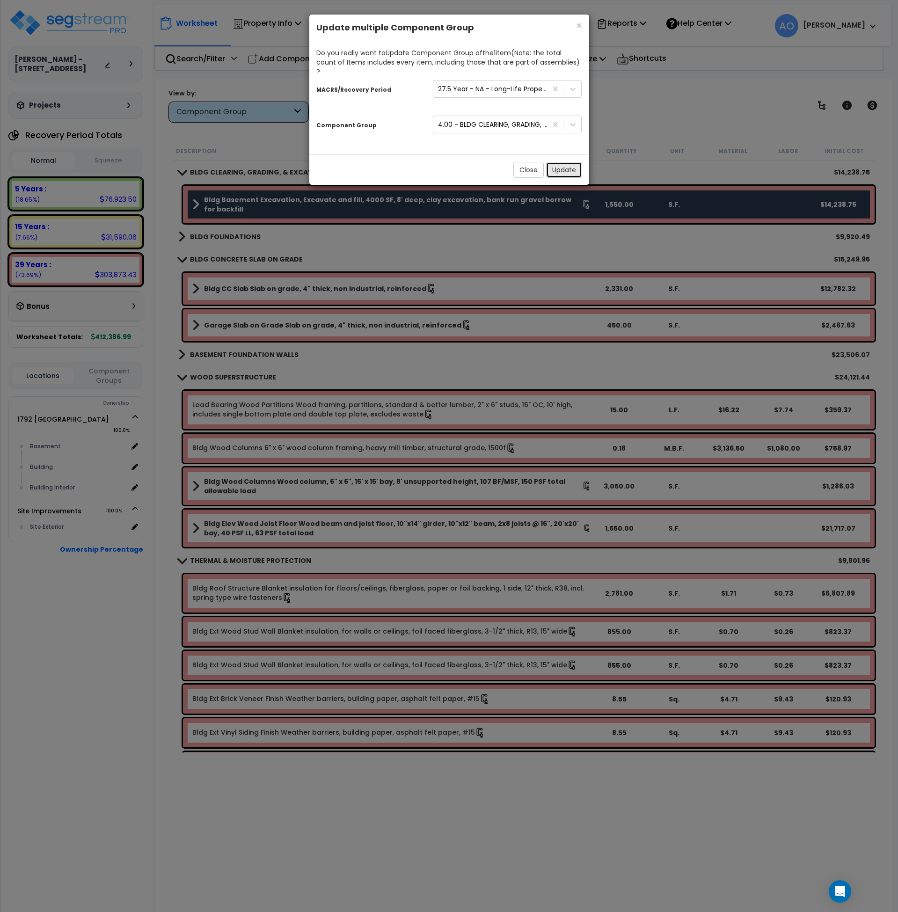
click at [556, 163] on button "Update" at bounding box center [564, 170] width 36 height 16
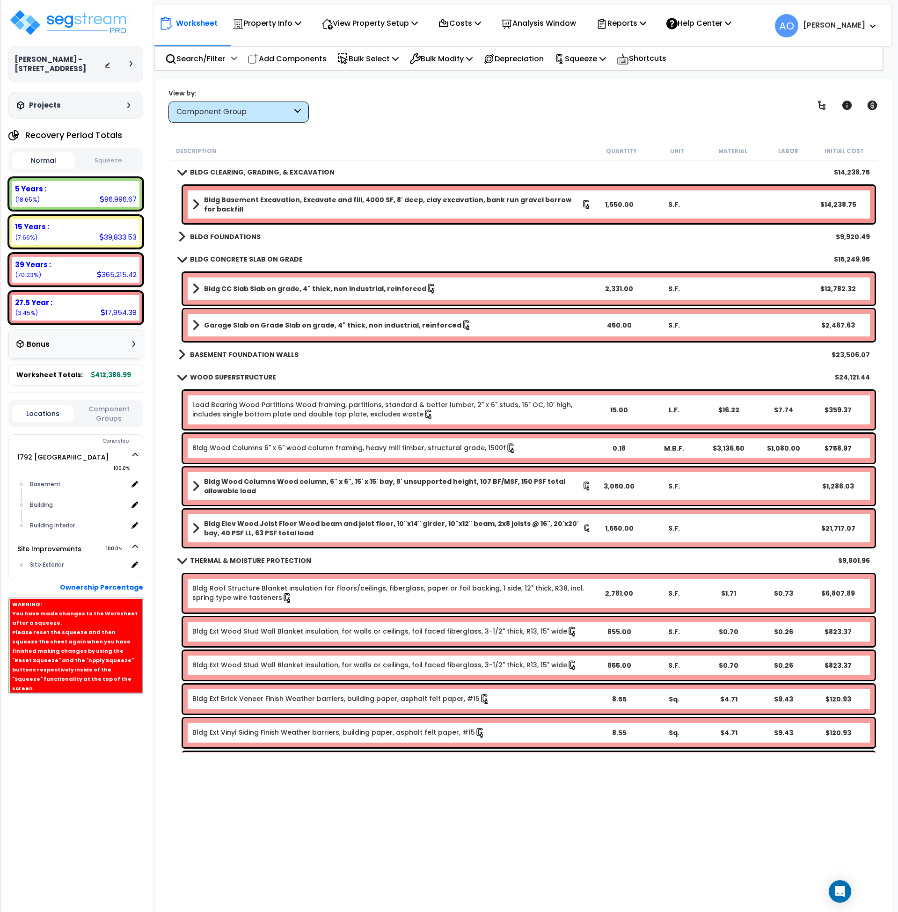
click at [236, 233] on b "BLDG FOUNDATIONS" at bounding box center [225, 236] width 71 height 9
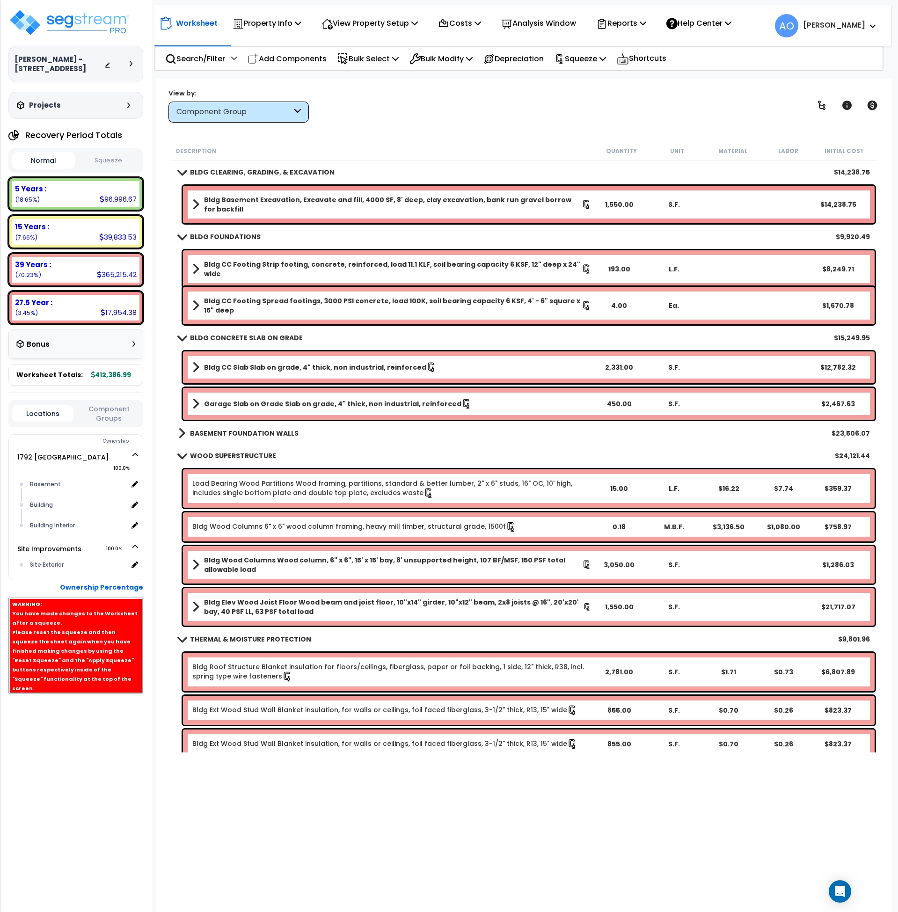
click at [245, 198] on b "Bldg Basement Excavation, Excavate and fill, 4000 SF, 8' deep, clay excavation,…" at bounding box center [393, 204] width 378 height 19
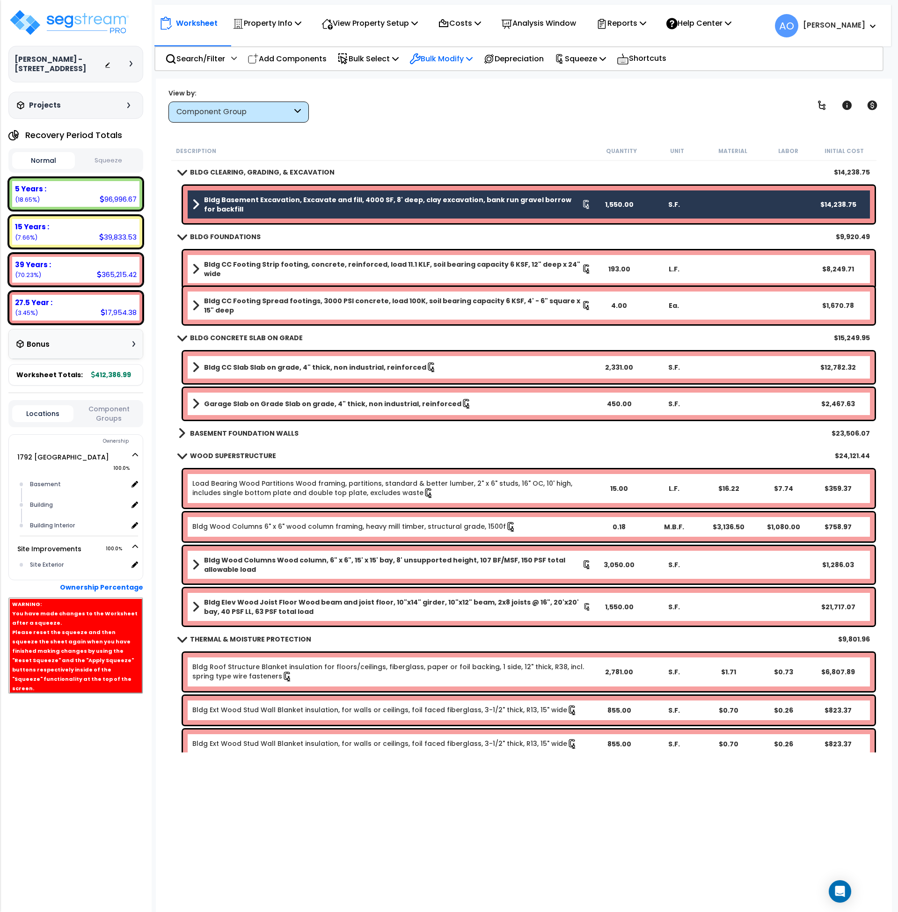
click at [454, 56] on p "Bulk Modify" at bounding box center [440, 58] width 63 height 13
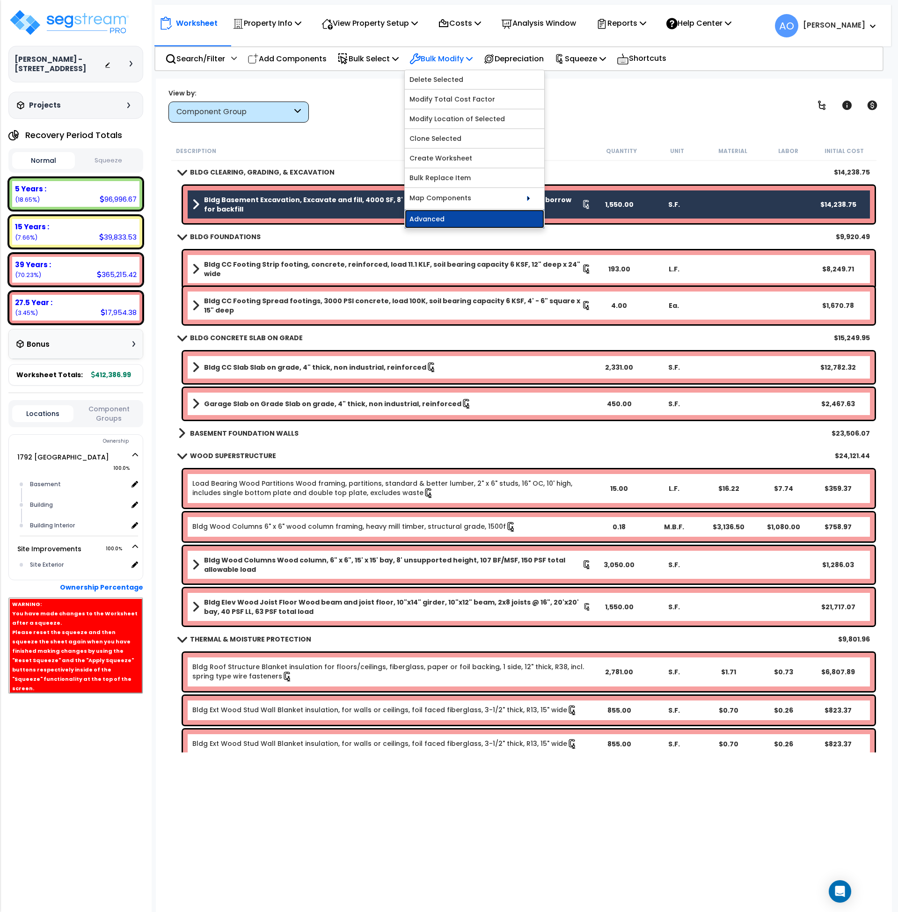
click at [431, 218] on link "Advanced" at bounding box center [474, 219] width 139 height 19
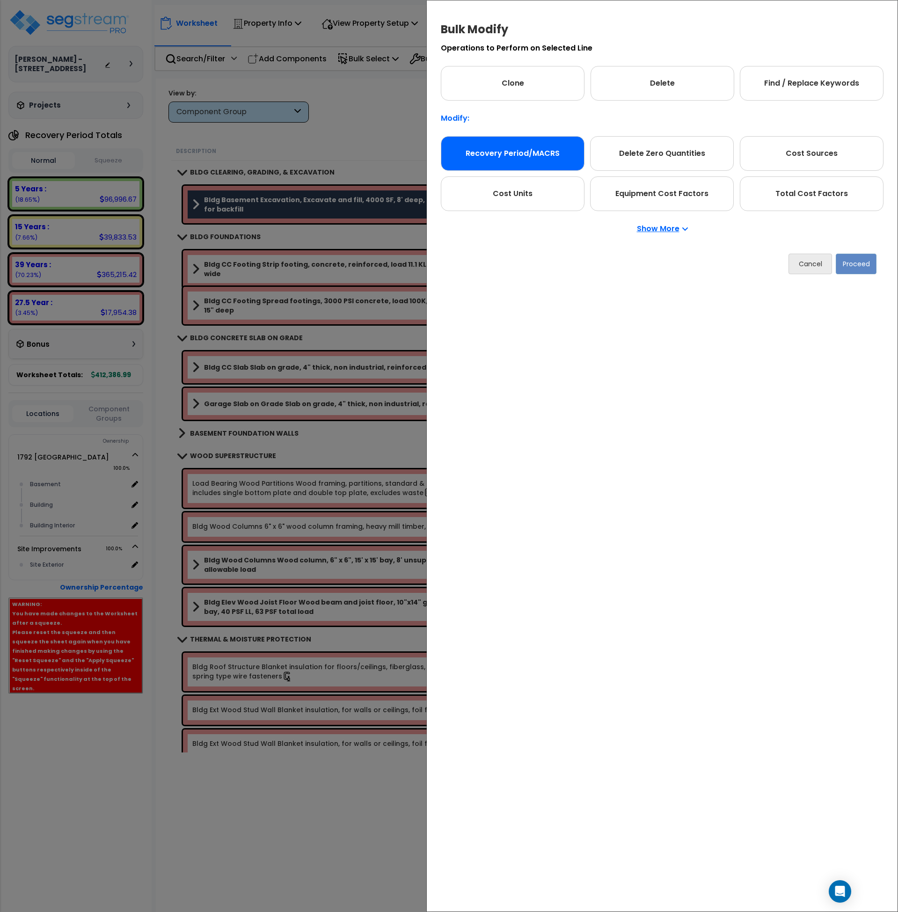
click at [518, 142] on div "Recovery Period/MACRS" at bounding box center [513, 153] width 144 height 35
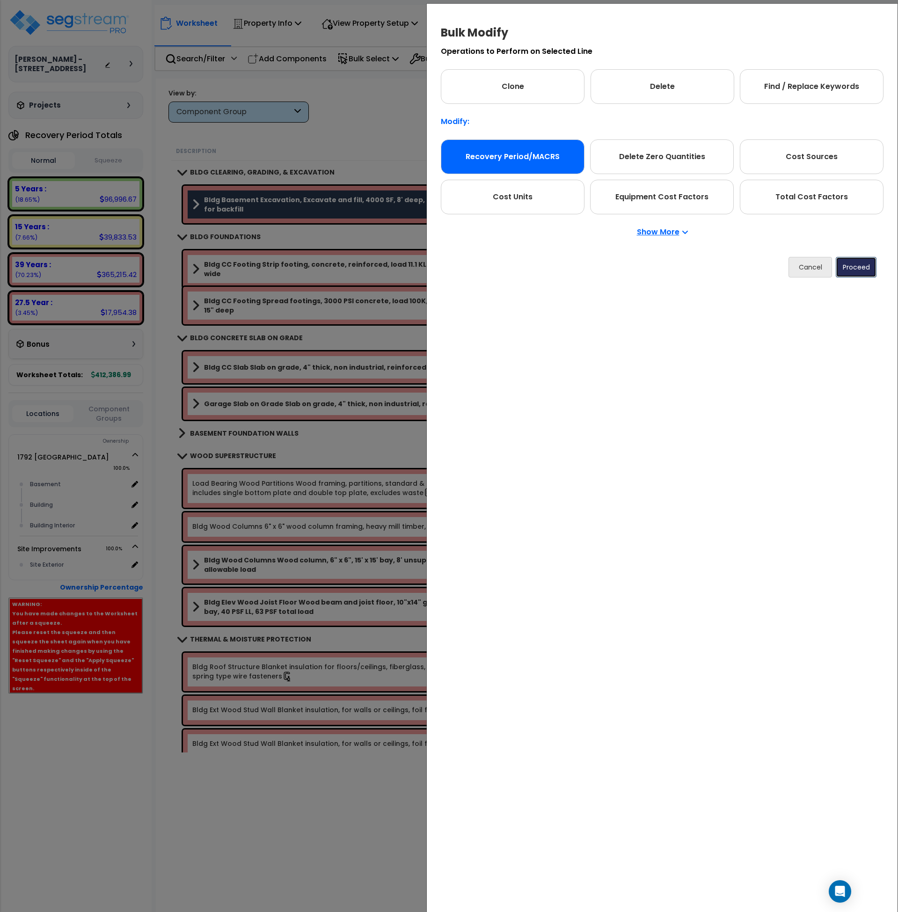
click at [865, 270] on button "Proceed" at bounding box center [856, 267] width 41 height 21
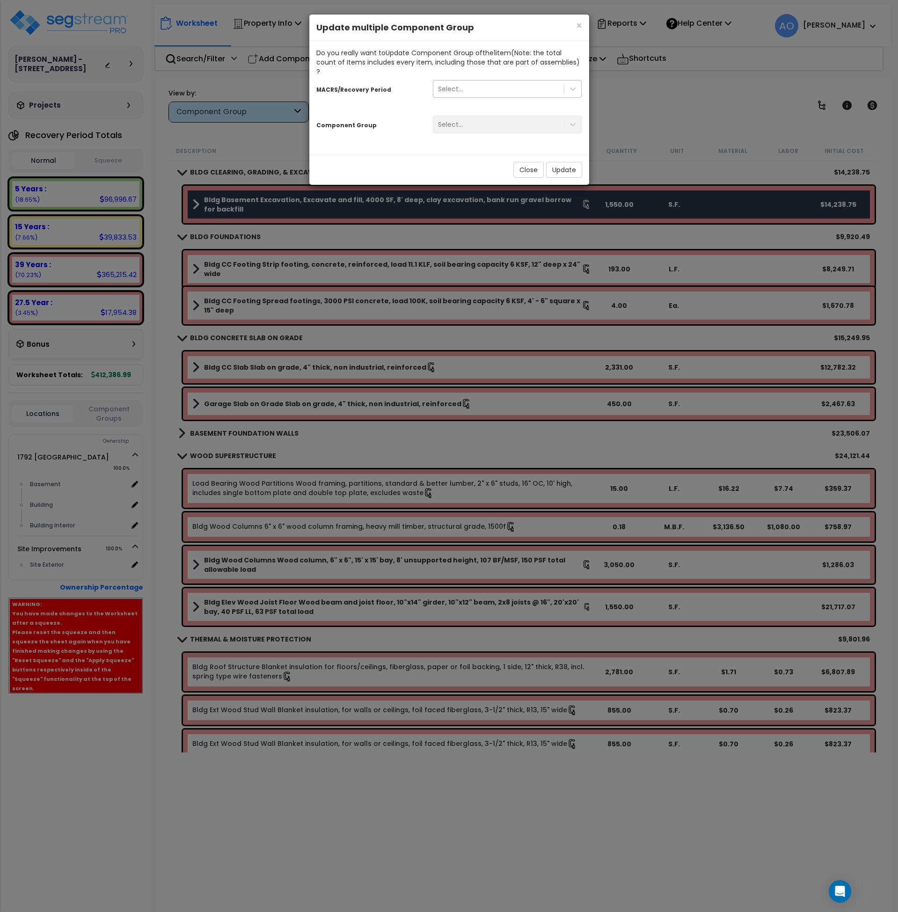
click at [468, 81] on div "Select..." at bounding box center [498, 88] width 131 height 15
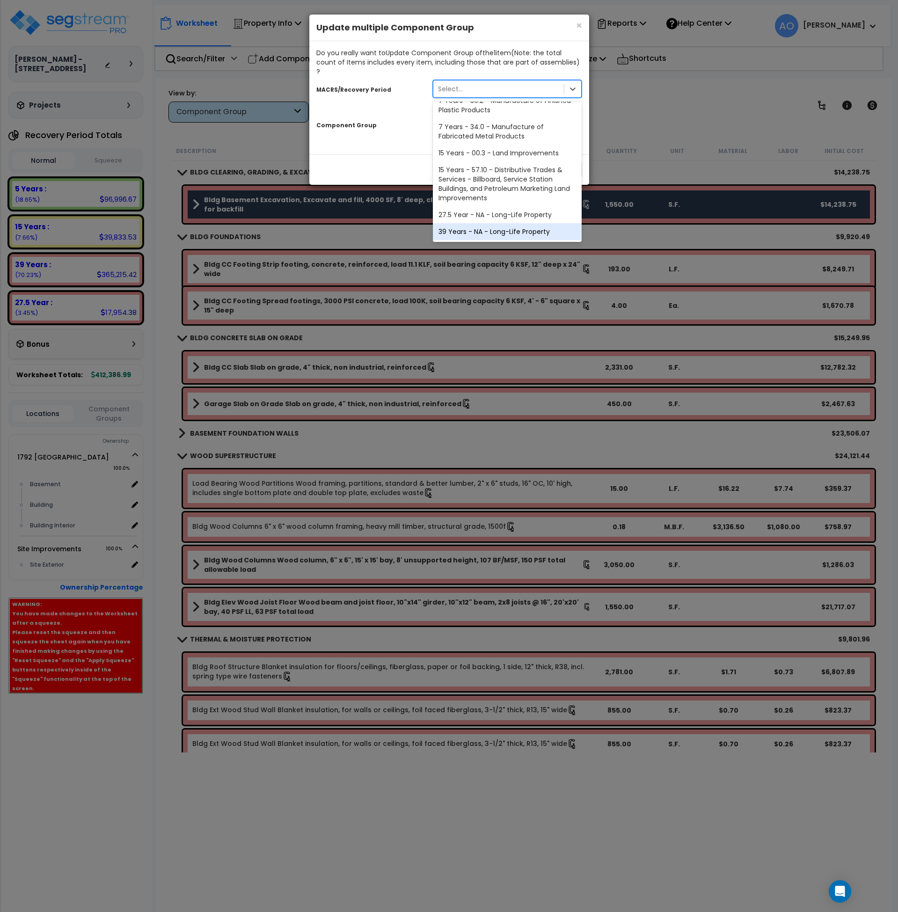
click at [496, 223] on div "39 Years - NA - Long-Life Property" at bounding box center [507, 231] width 149 height 17
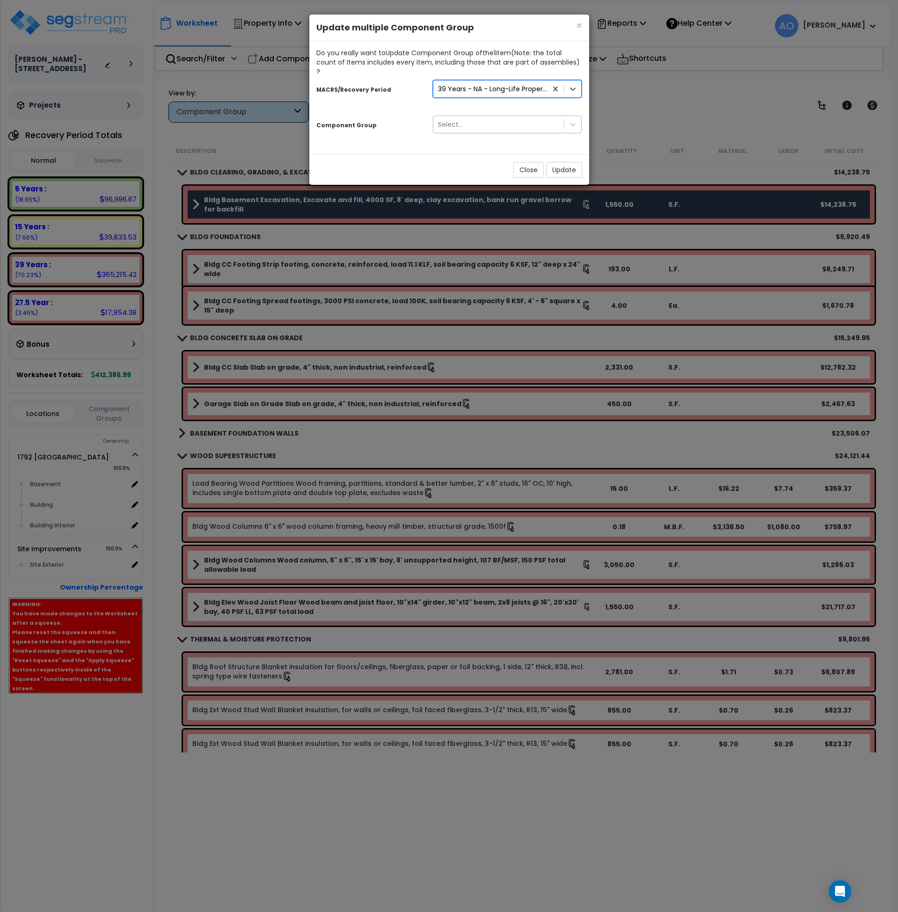
click at [475, 117] on div "Select..." at bounding box center [498, 124] width 131 height 15
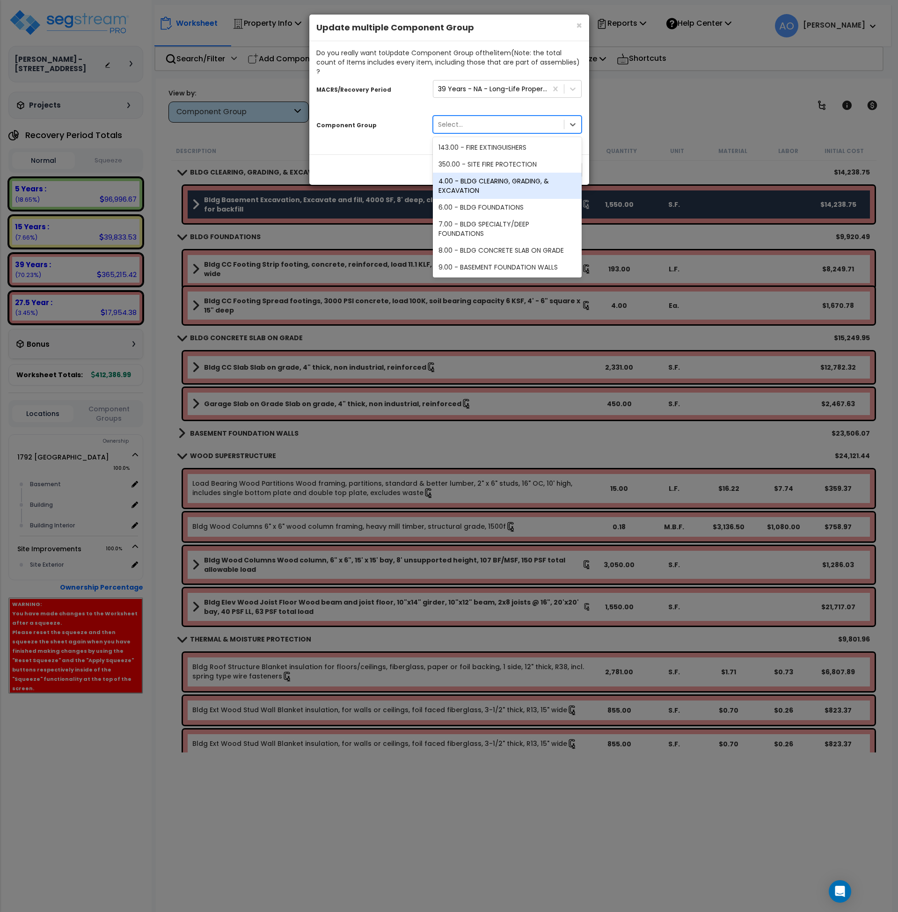
click at [485, 174] on div "4.00 - BLDG CLEARING, GRADING, & EXCAVATION" at bounding box center [507, 186] width 149 height 26
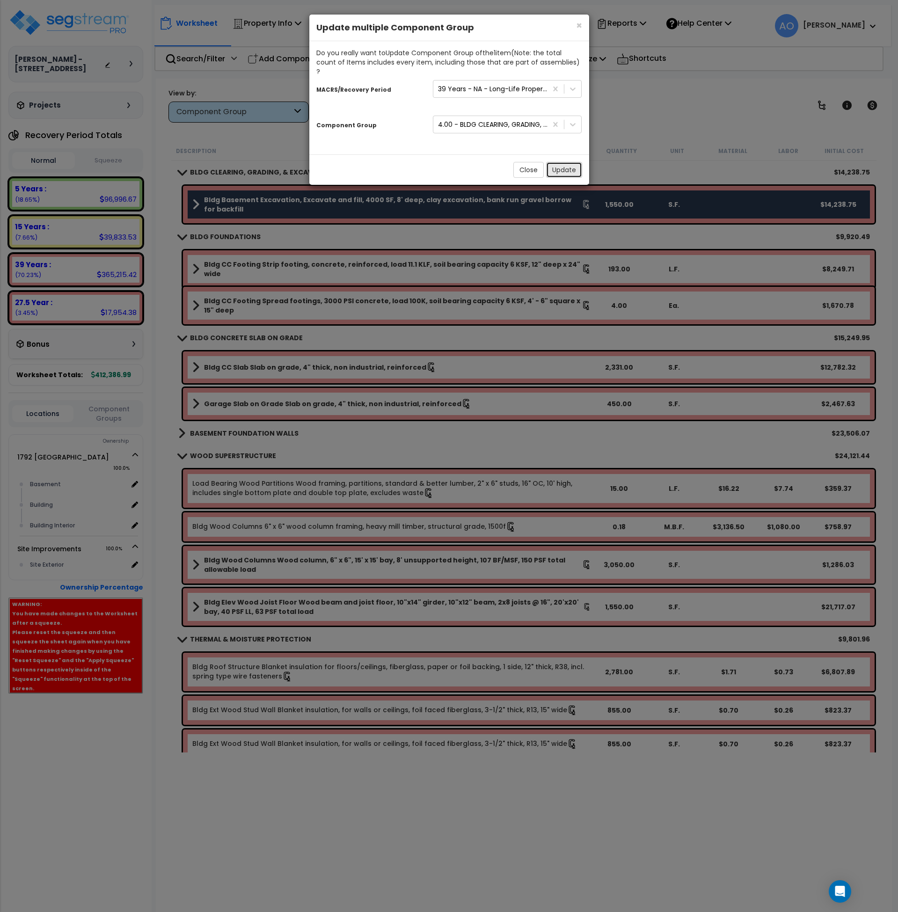
click at [558, 162] on button "Update" at bounding box center [564, 170] width 36 height 16
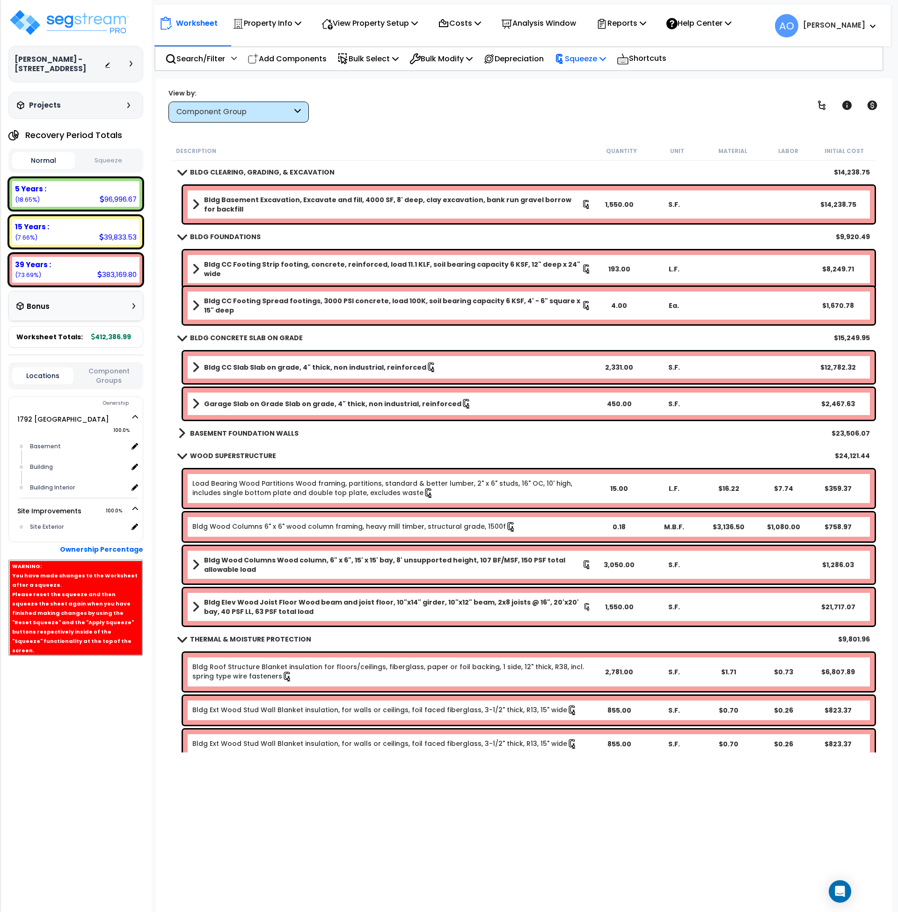
click at [577, 54] on p "Squeeze" at bounding box center [579, 58] width 51 height 13
click at [587, 76] on link "Re-squeeze" at bounding box center [596, 81] width 93 height 22
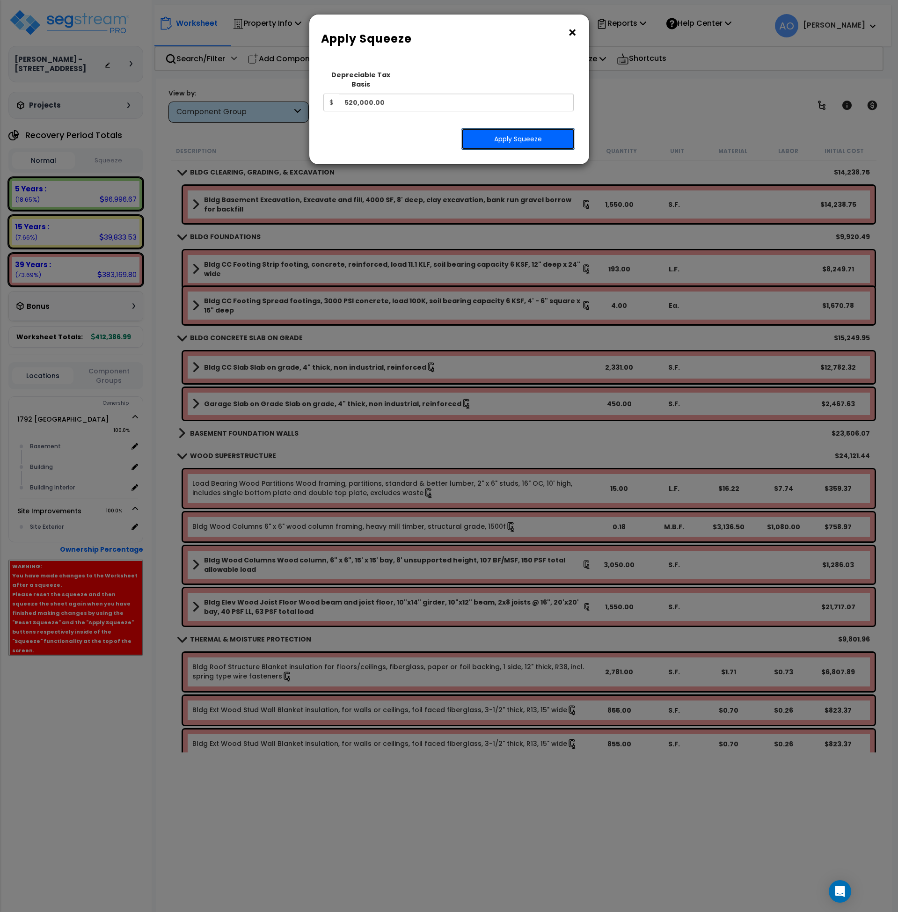
click at [549, 129] on button "Apply Squeeze" at bounding box center [518, 139] width 114 height 22
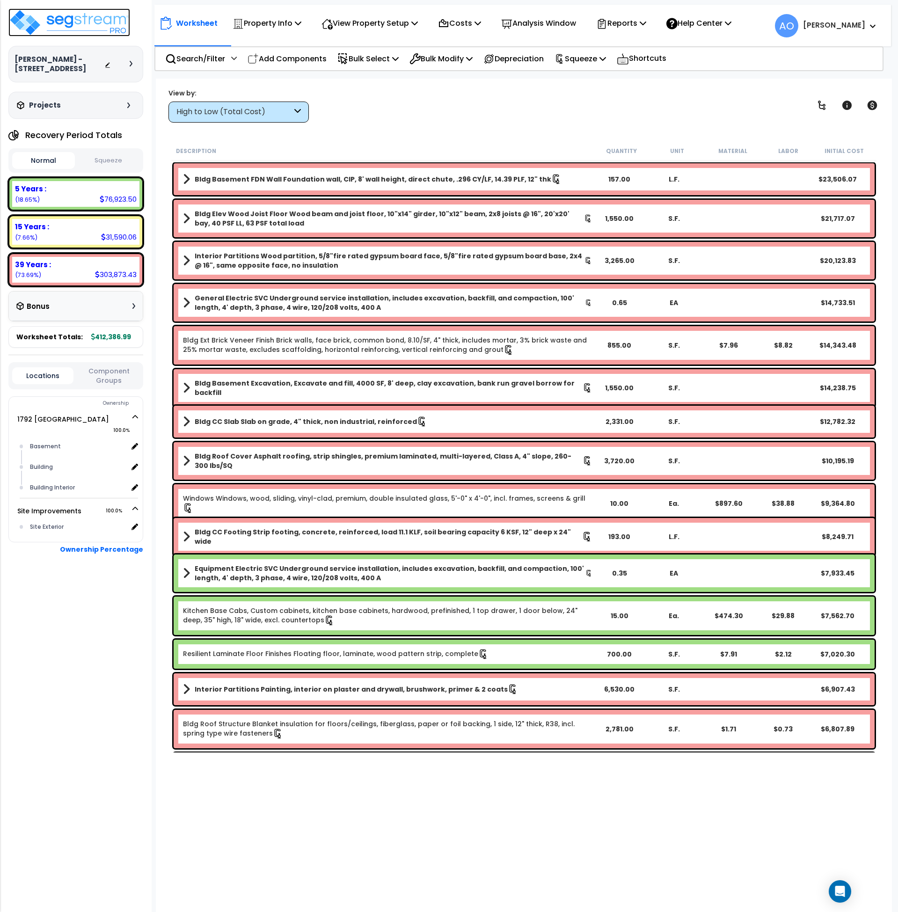
click at [62, 21] on img at bounding box center [69, 22] width 122 height 28
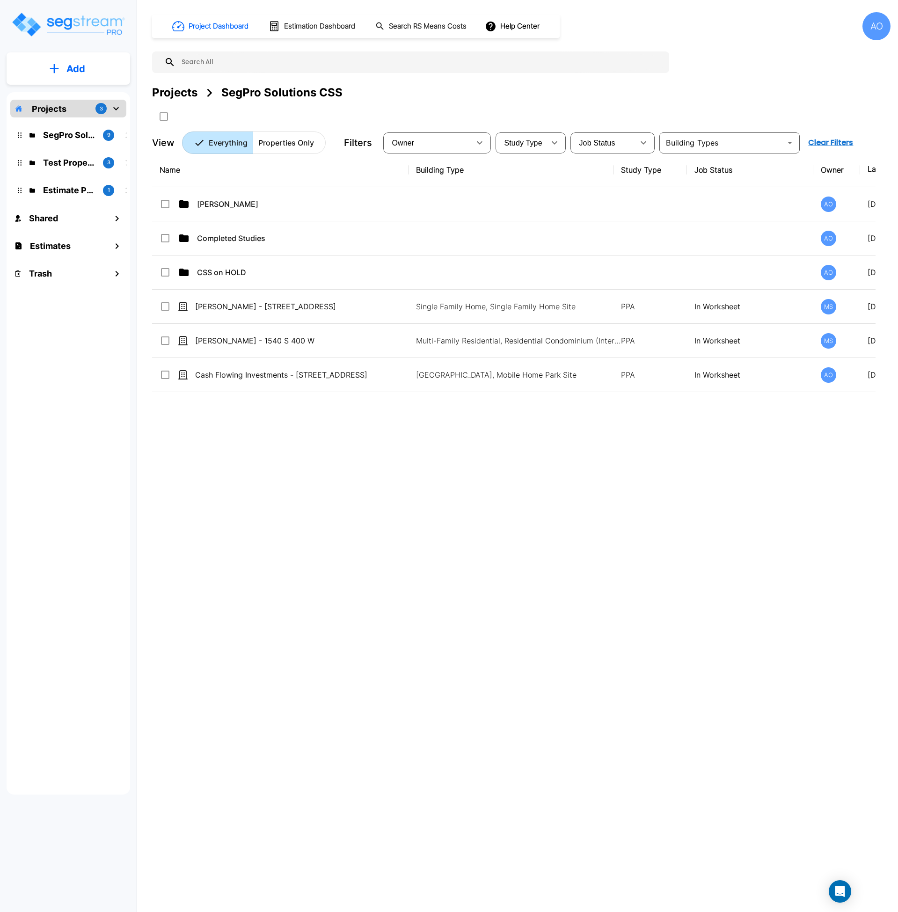
click at [234, 441] on div "Name Building Type Study Type Job Status Owner Last Modified Action [PERSON_NAM…" at bounding box center [513, 435] width 723 height 565
